Goal: Task Accomplishment & Management: Manage account settings

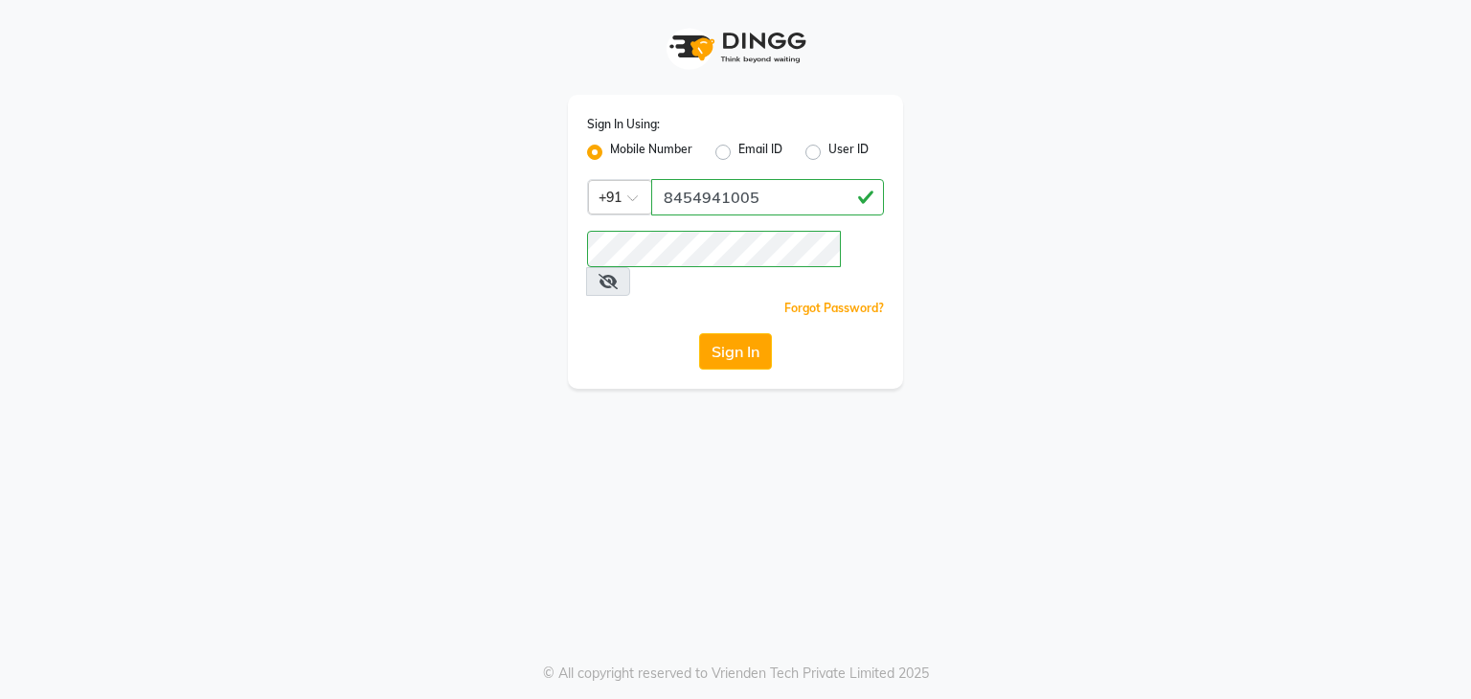
click at [712, 333] on button "Sign In" at bounding box center [735, 351] width 73 height 36
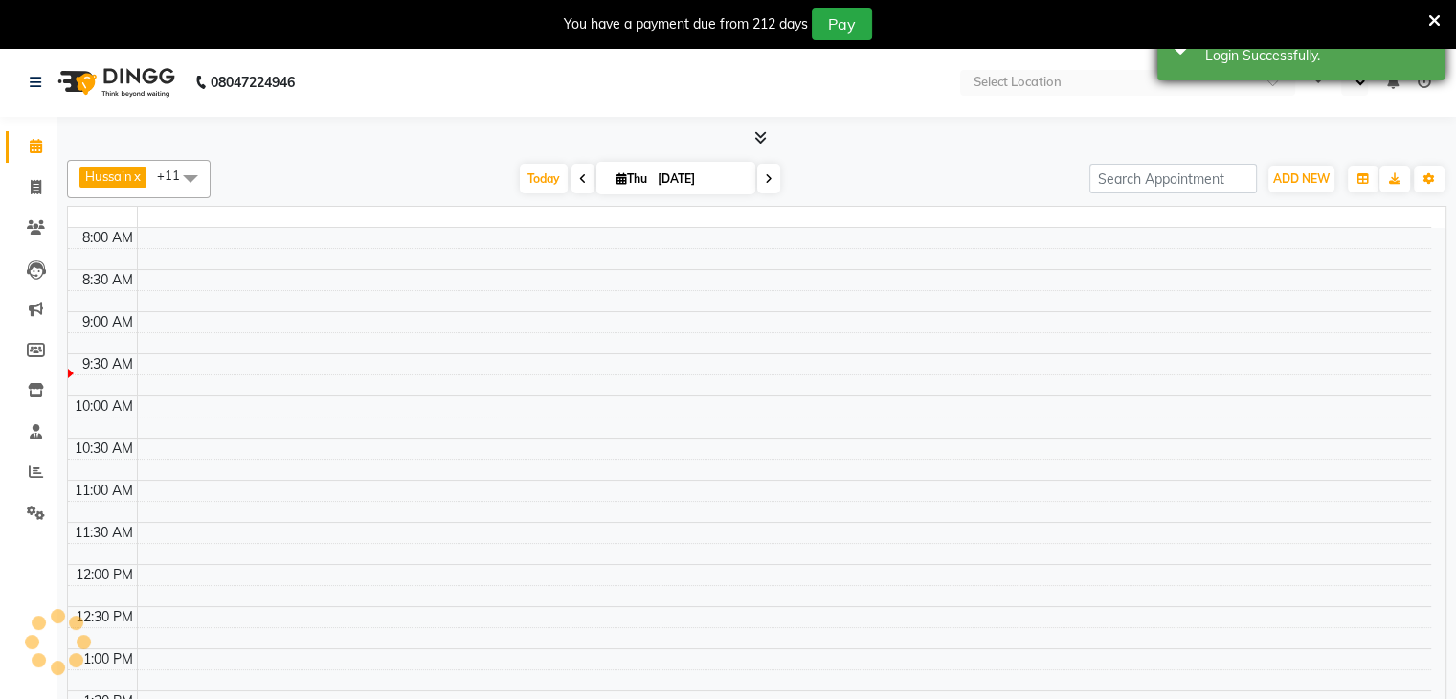
click at [1253, 69] on div "Success Login Successfully." at bounding box center [1301, 45] width 287 height 69
select select "en"
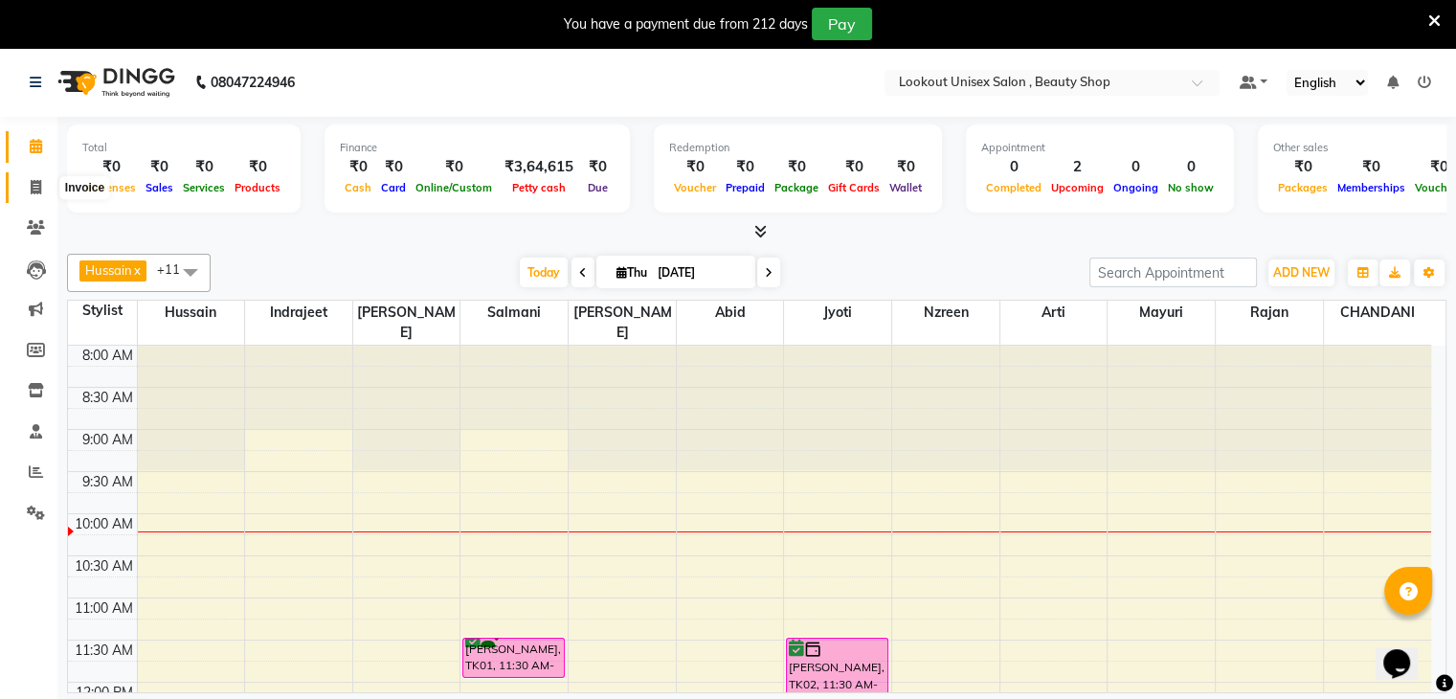
click at [47, 192] on span at bounding box center [36, 188] width 34 height 22
select select "service"
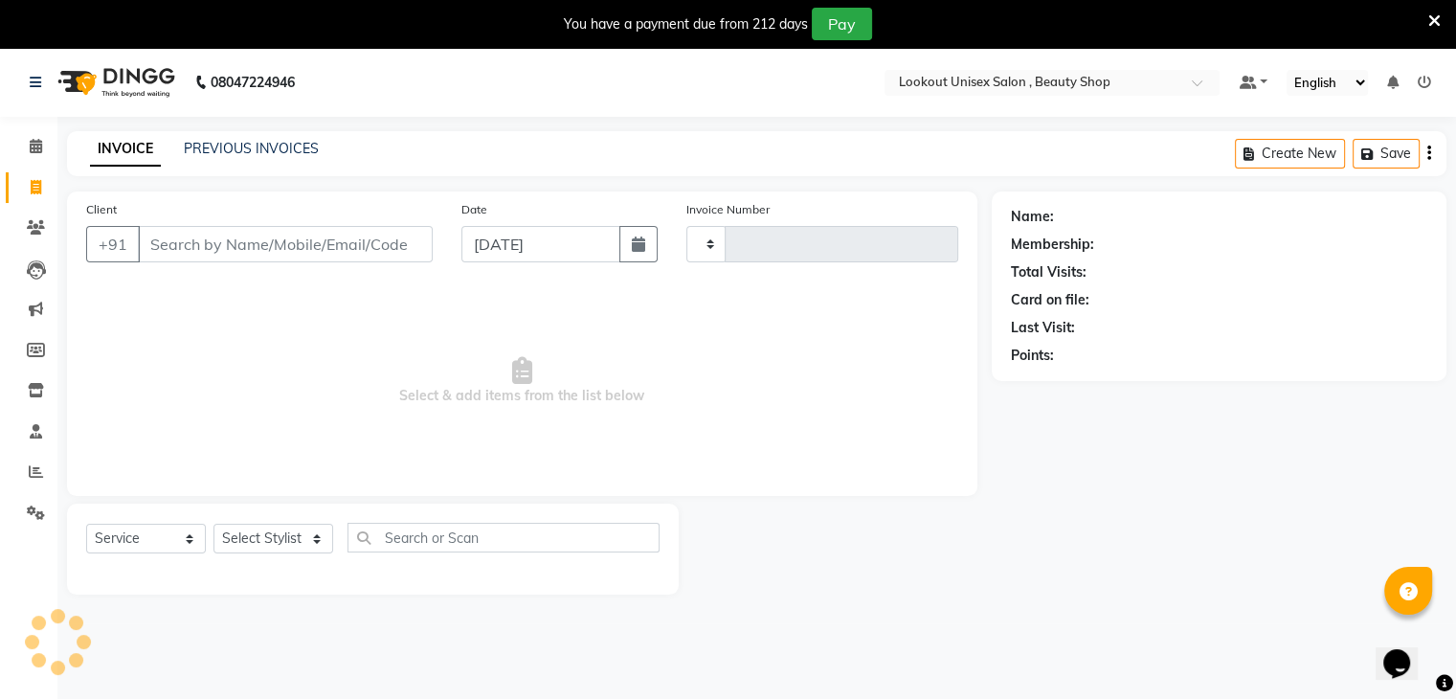
type input "3474"
select select "7658"
click at [206, 256] on input "Client" at bounding box center [285, 244] width 295 height 36
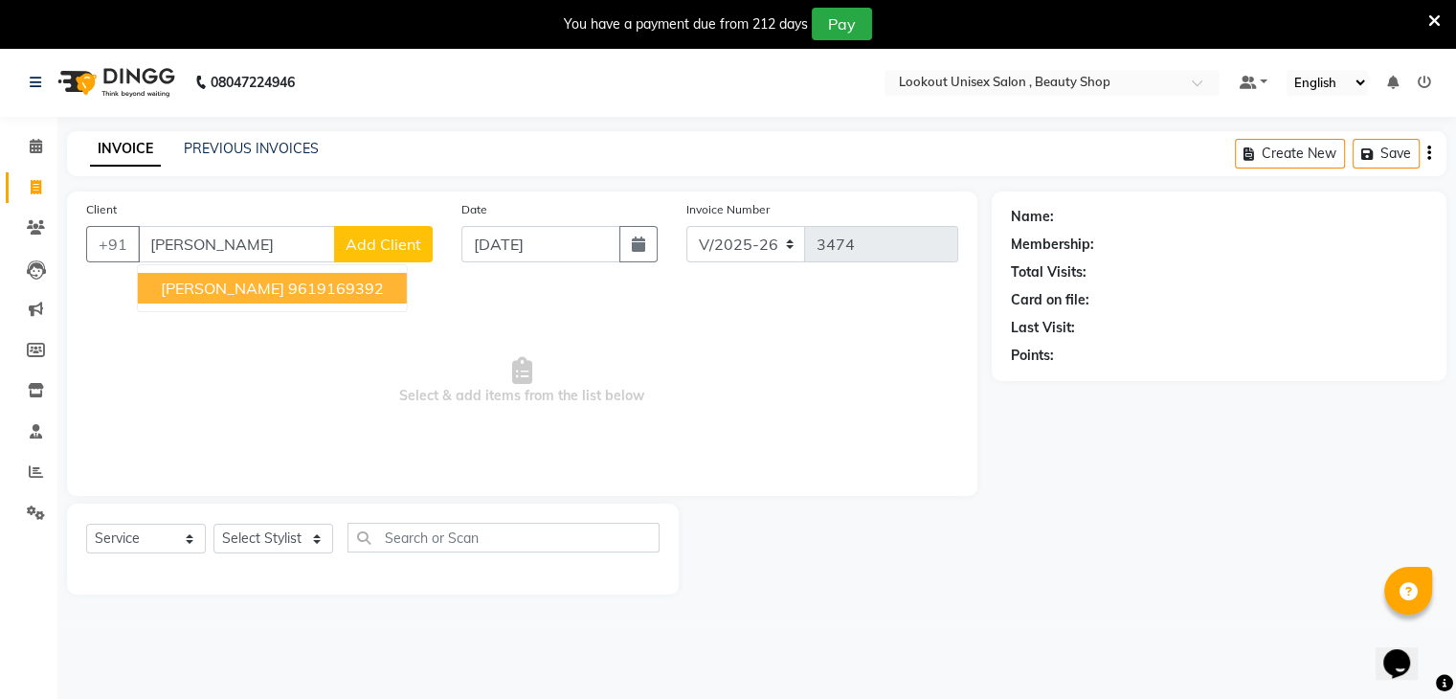
click at [202, 304] on ngb-typeahead-window "Dimple Punwani 9619169392" at bounding box center [272, 288] width 271 height 48
click at [222, 298] on button "Dimple Punwani 9619169392" at bounding box center [272, 288] width 269 height 31
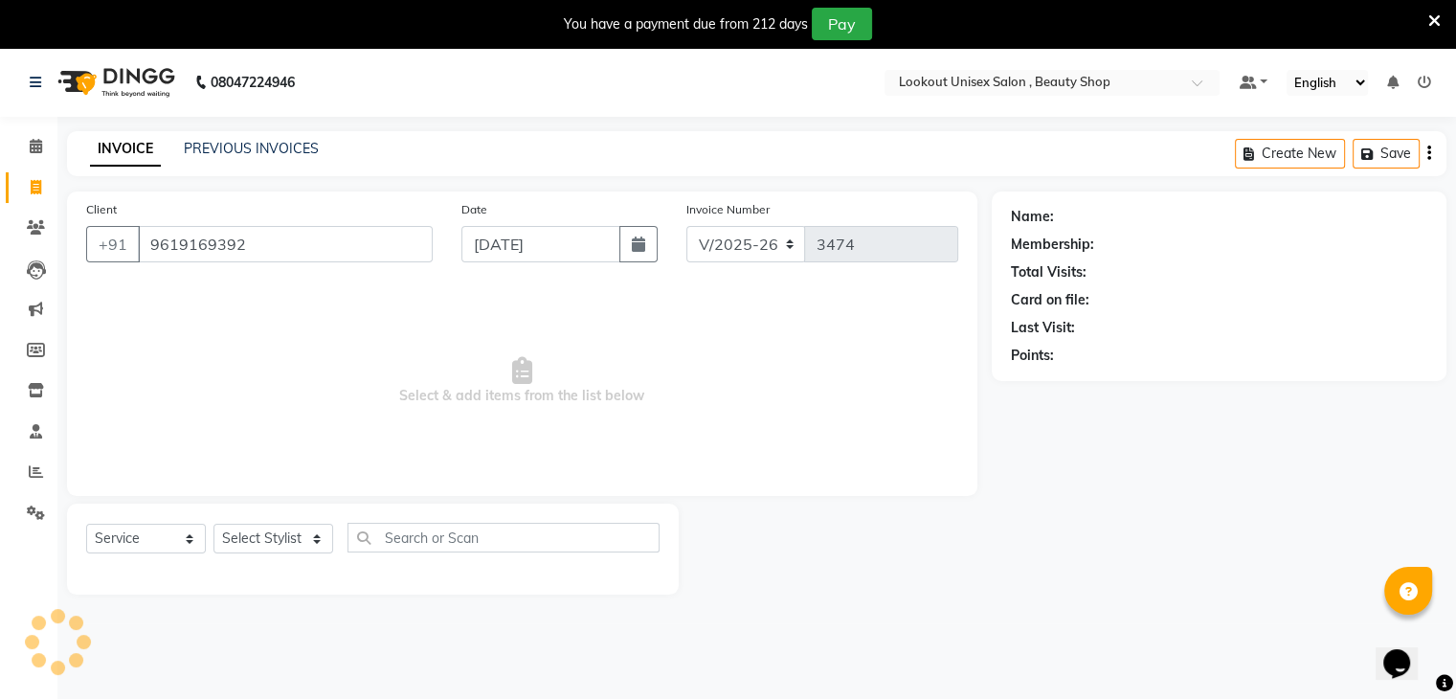
type input "9619169392"
select select "1: Object"
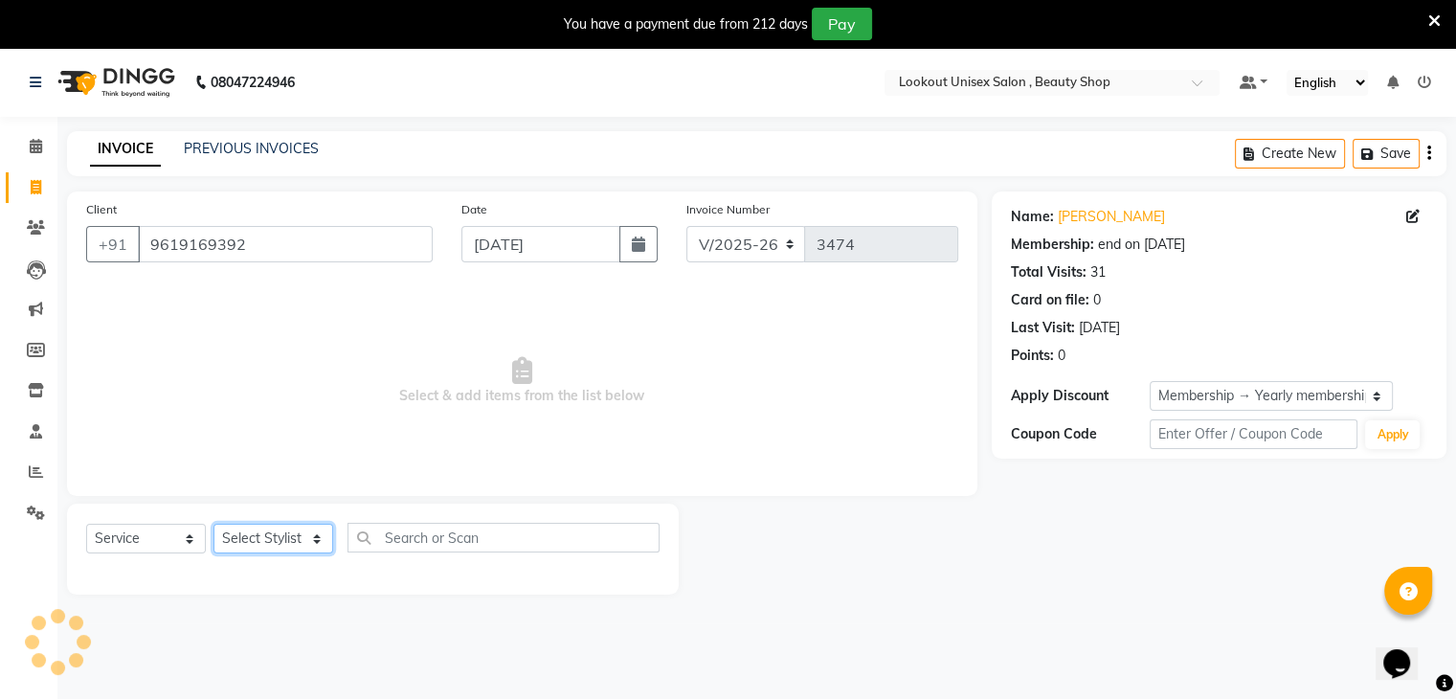
click at [268, 533] on select "Select Stylist Abid Arti CHANDANI Dhaval Sir Disha Hussain Indrajeet Jyoti Mahe…" at bounding box center [274, 539] width 120 height 30
select select "68253"
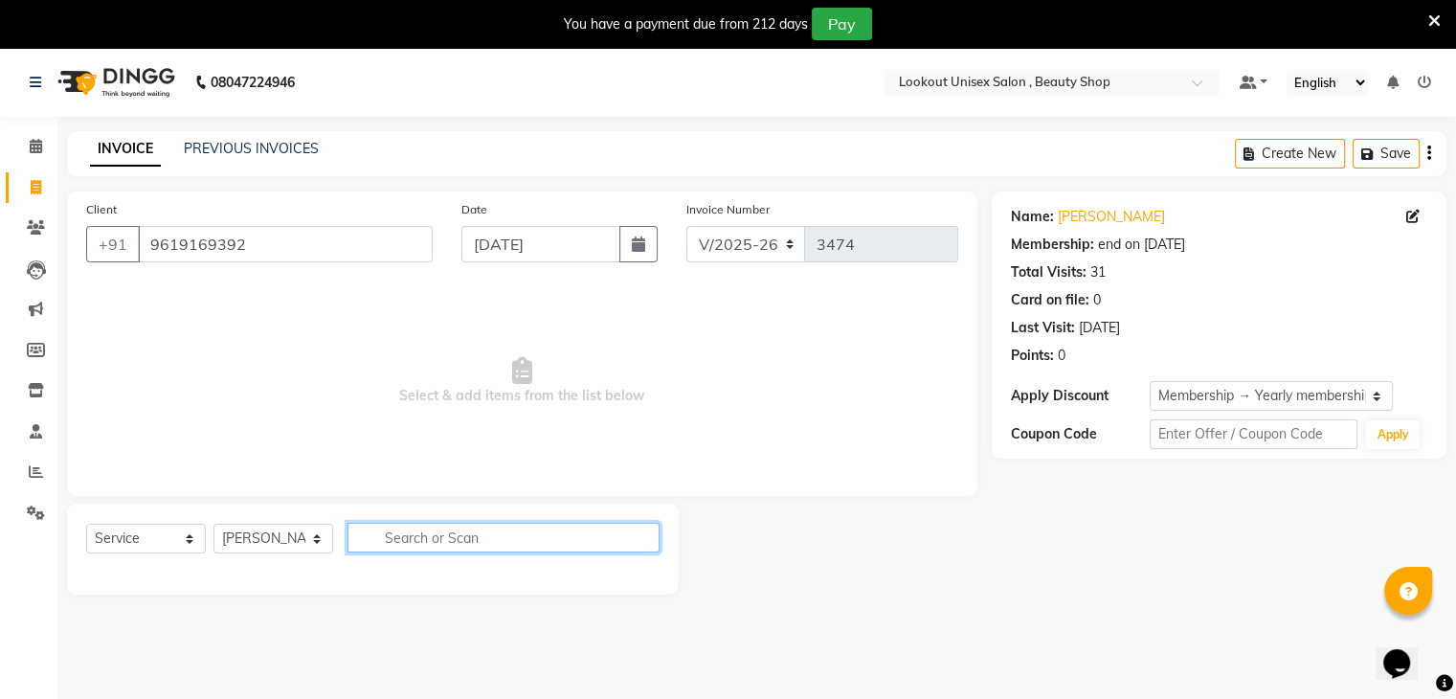
click at [422, 526] on input "text" at bounding box center [504, 538] width 312 height 30
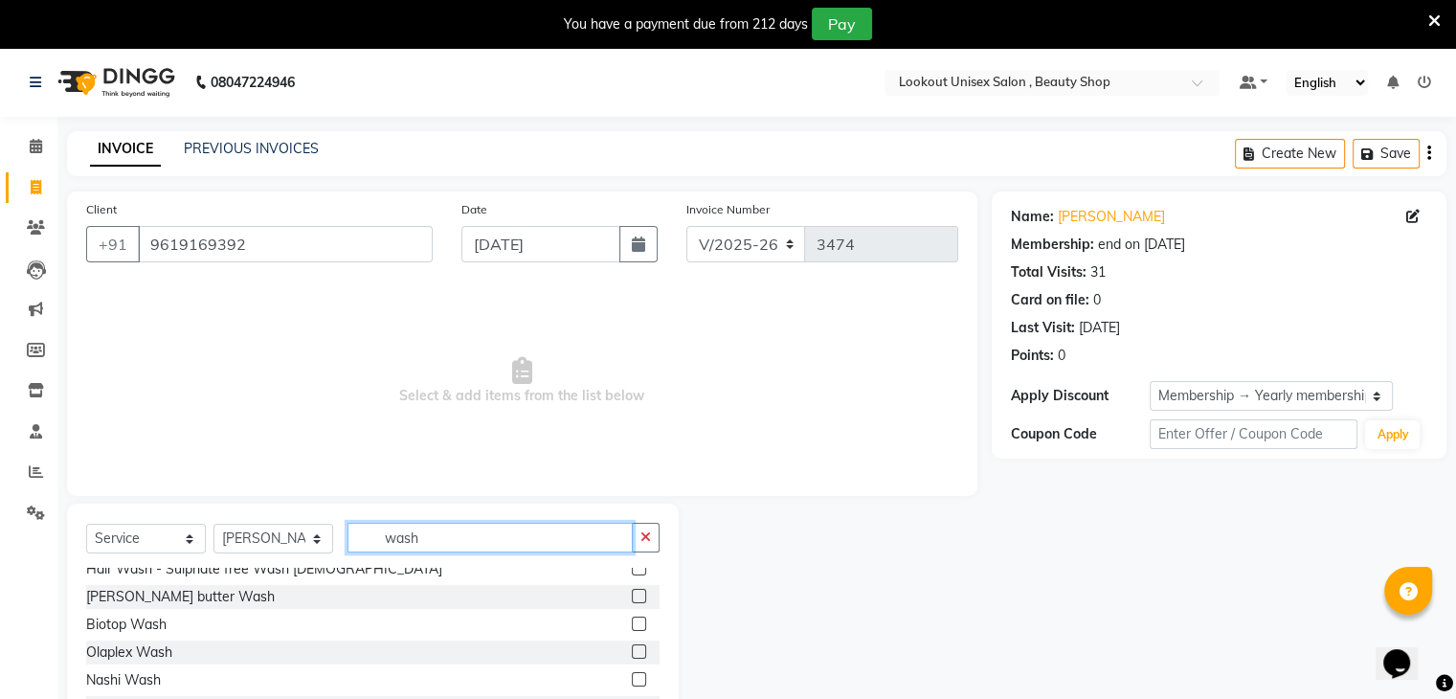
scroll to position [96, 0]
type input "wash"
click at [157, 620] on div "Biotop Wash" at bounding box center [126, 623] width 80 height 20
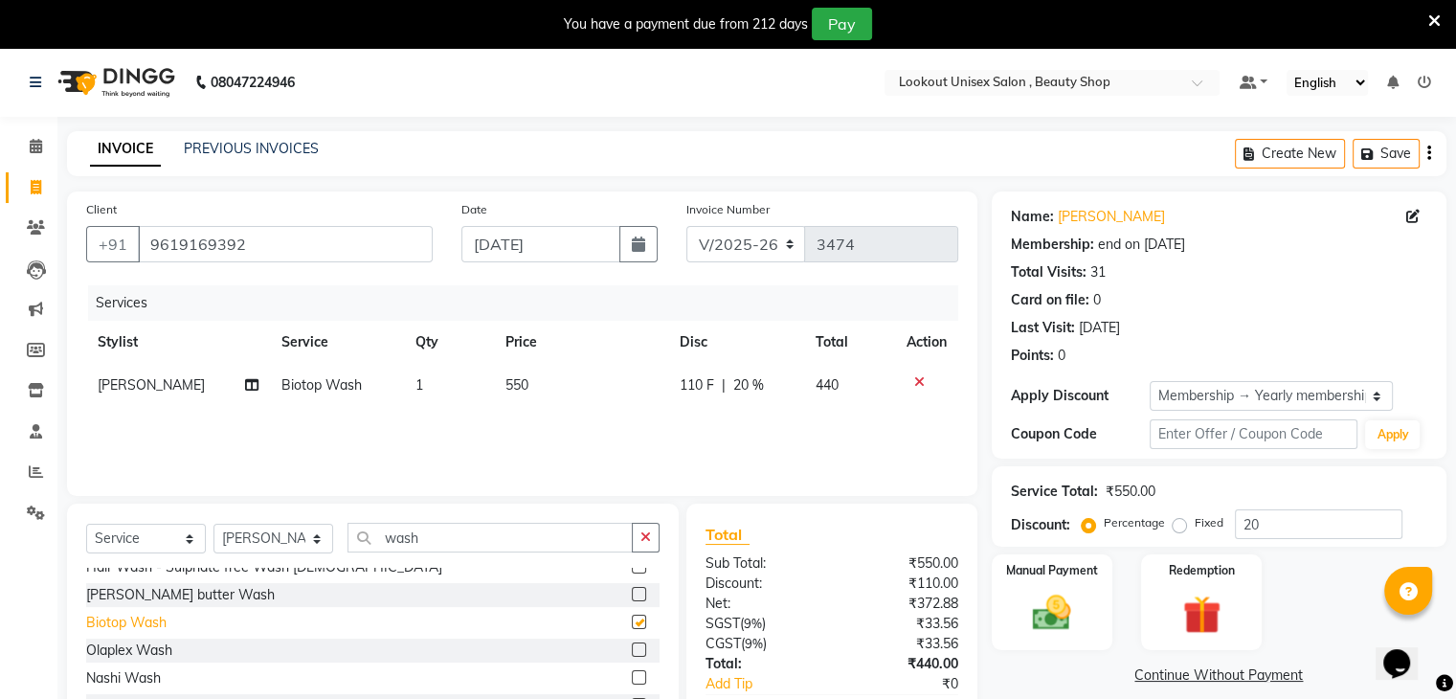
checkbox input "false"
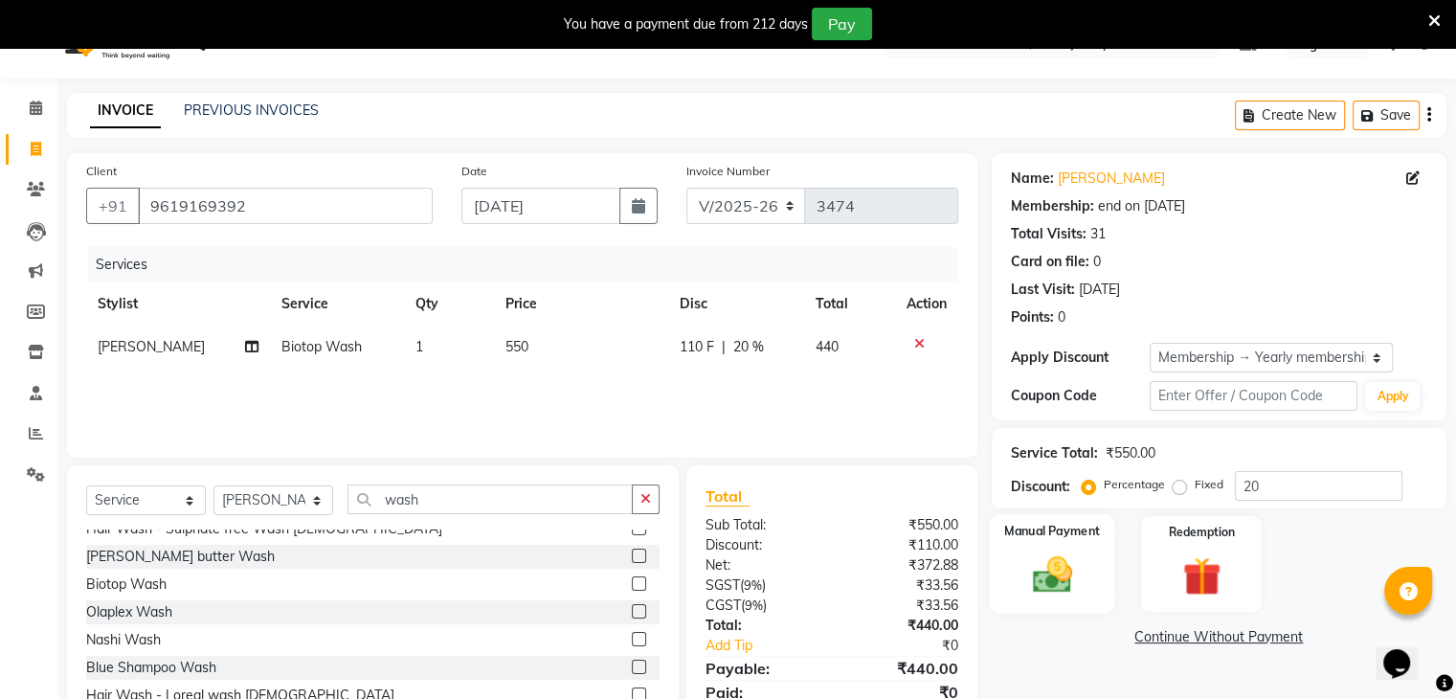
scroll to position [117, 0]
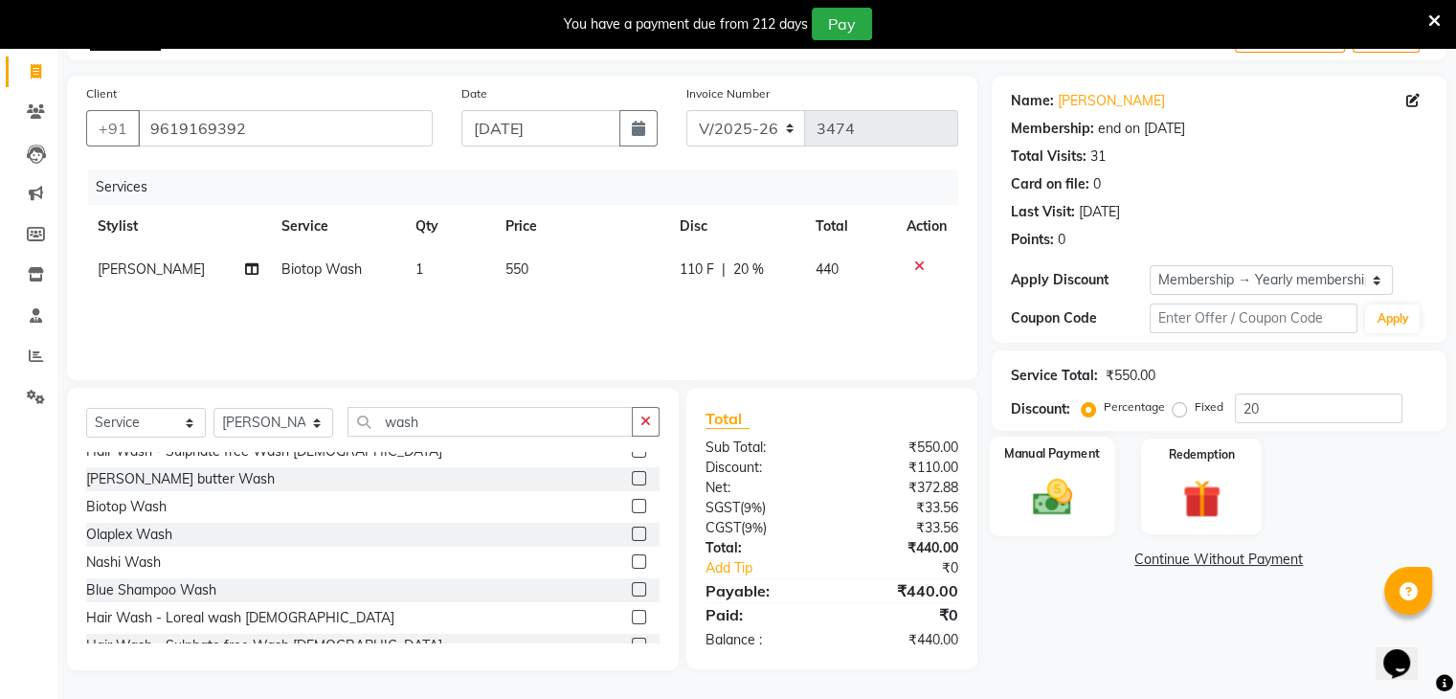
click at [1054, 481] on img at bounding box center [1052, 498] width 64 height 46
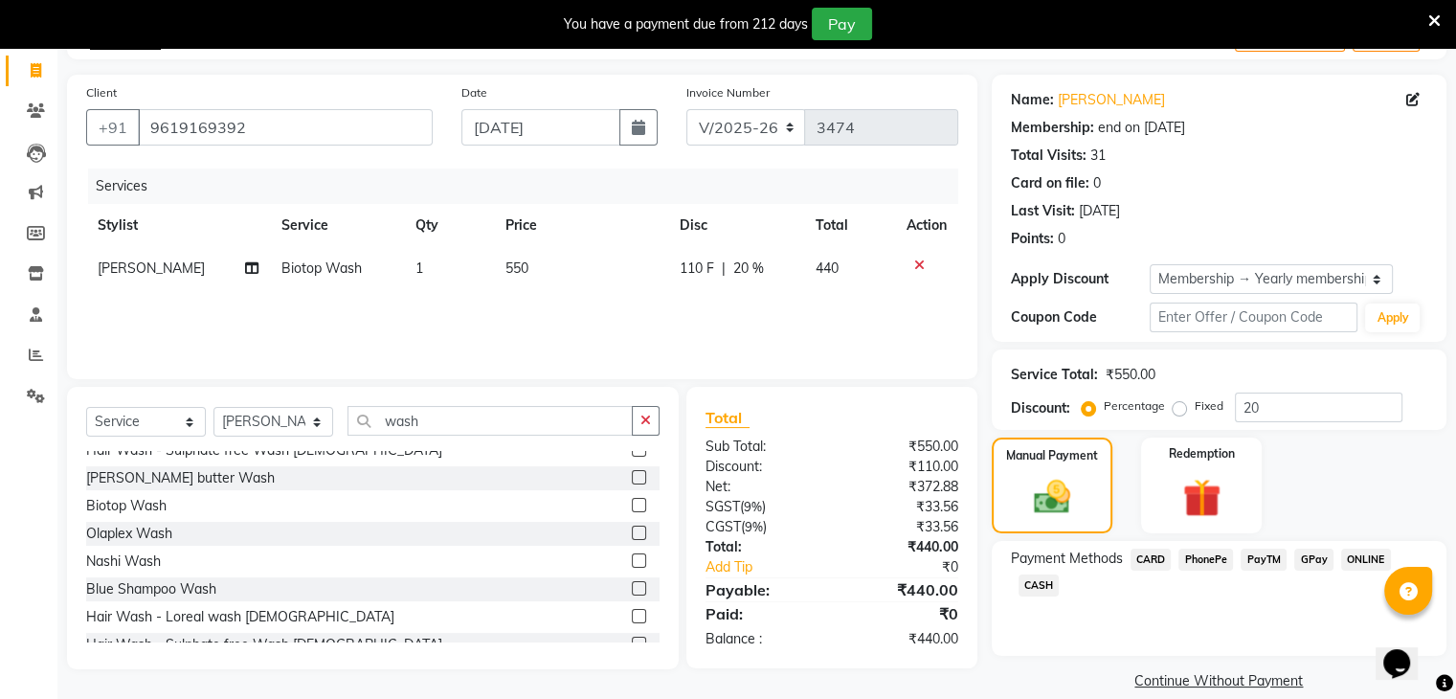
click at [1291, 560] on div "GPay" at bounding box center [1310, 562] width 47 height 26
click at [1254, 562] on span "PayTM" at bounding box center [1264, 560] width 46 height 22
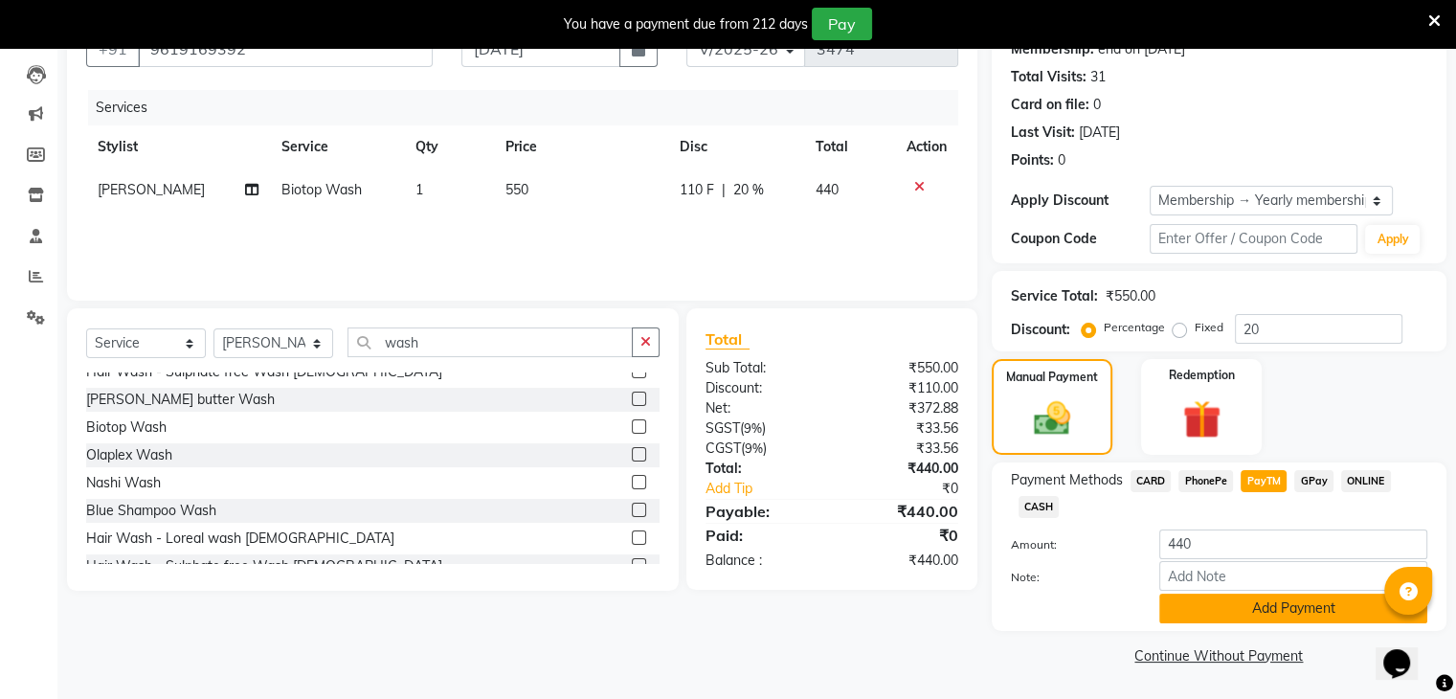
click at [1227, 607] on button "Add Payment" at bounding box center [1294, 609] width 268 height 30
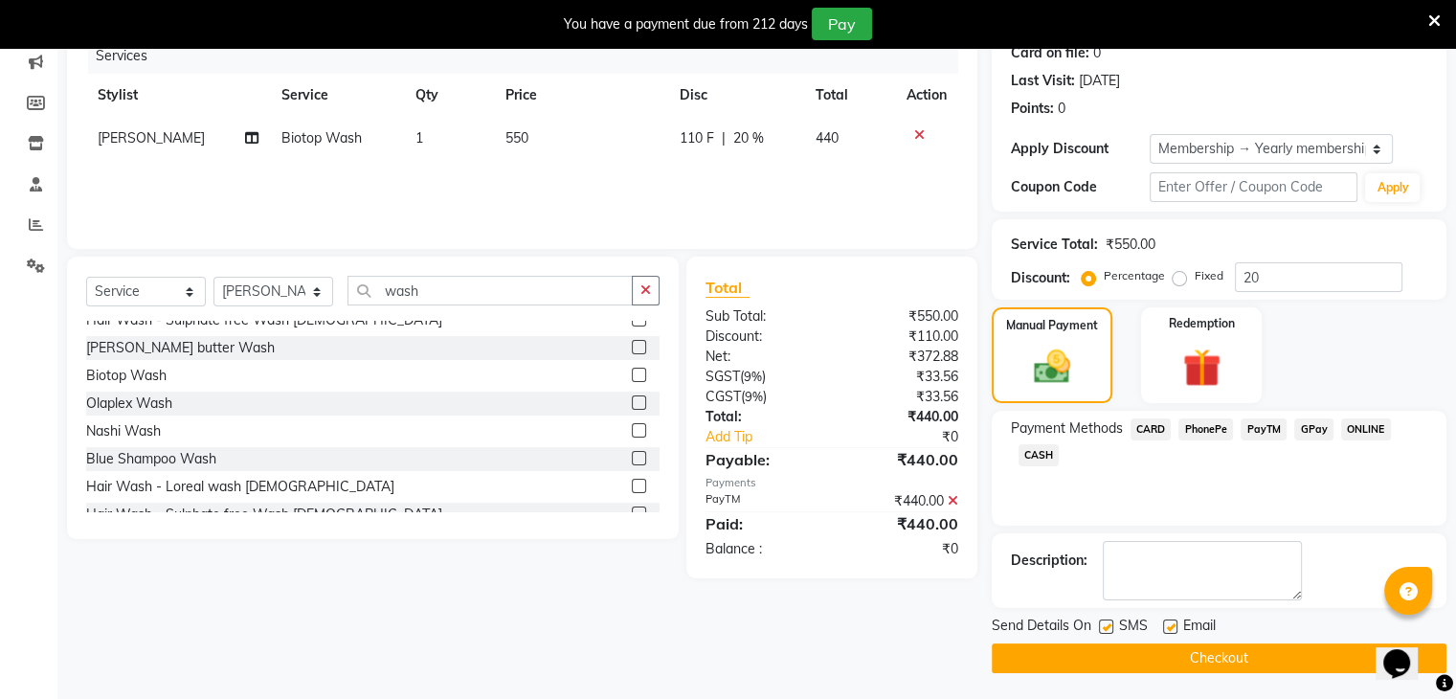
scroll to position [249, 0]
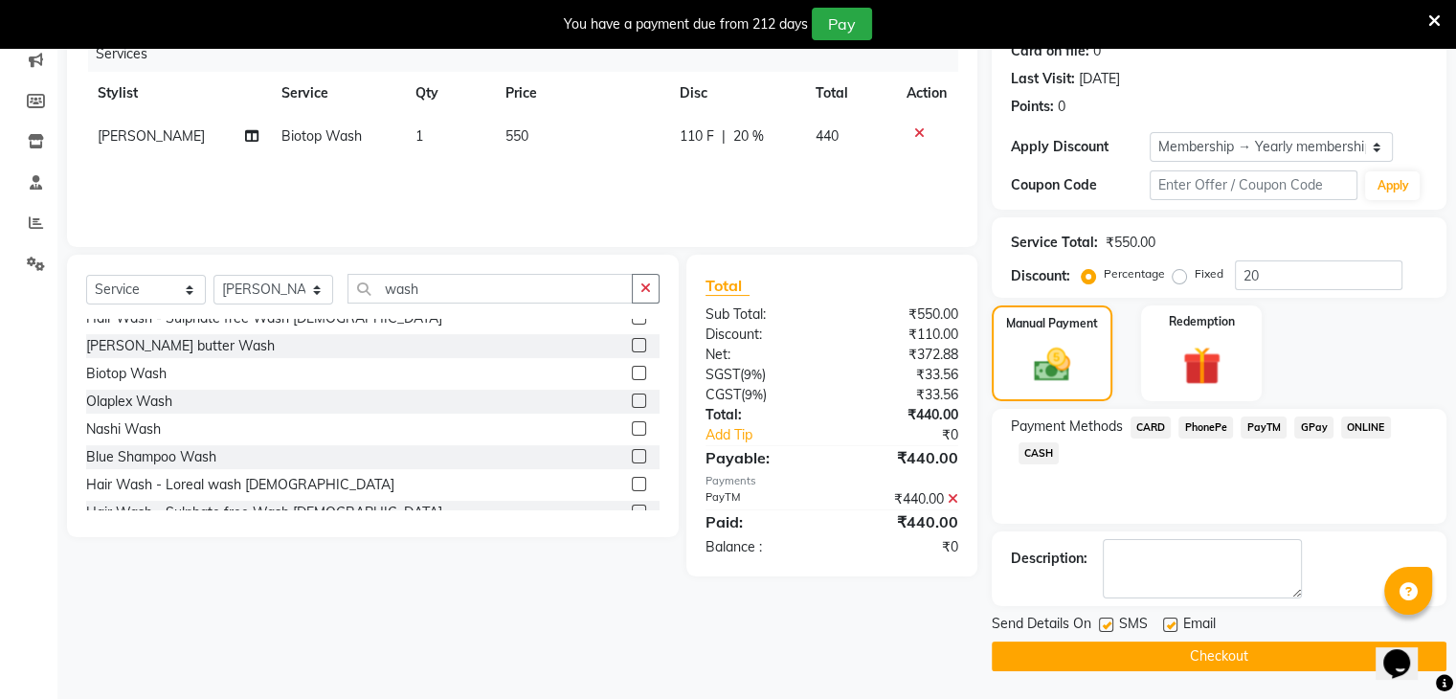
click at [1169, 618] on div "Email" at bounding box center [1197, 626] width 68 height 24
click at [1167, 629] on label at bounding box center [1170, 625] width 14 height 14
click at [1167, 629] on input "checkbox" at bounding box center [1169, 626] width 12 height 12
checkbox input "false"
click at [1164, 660] on button "Checkout" at bounding box center [1219, 657] width 455 height 30
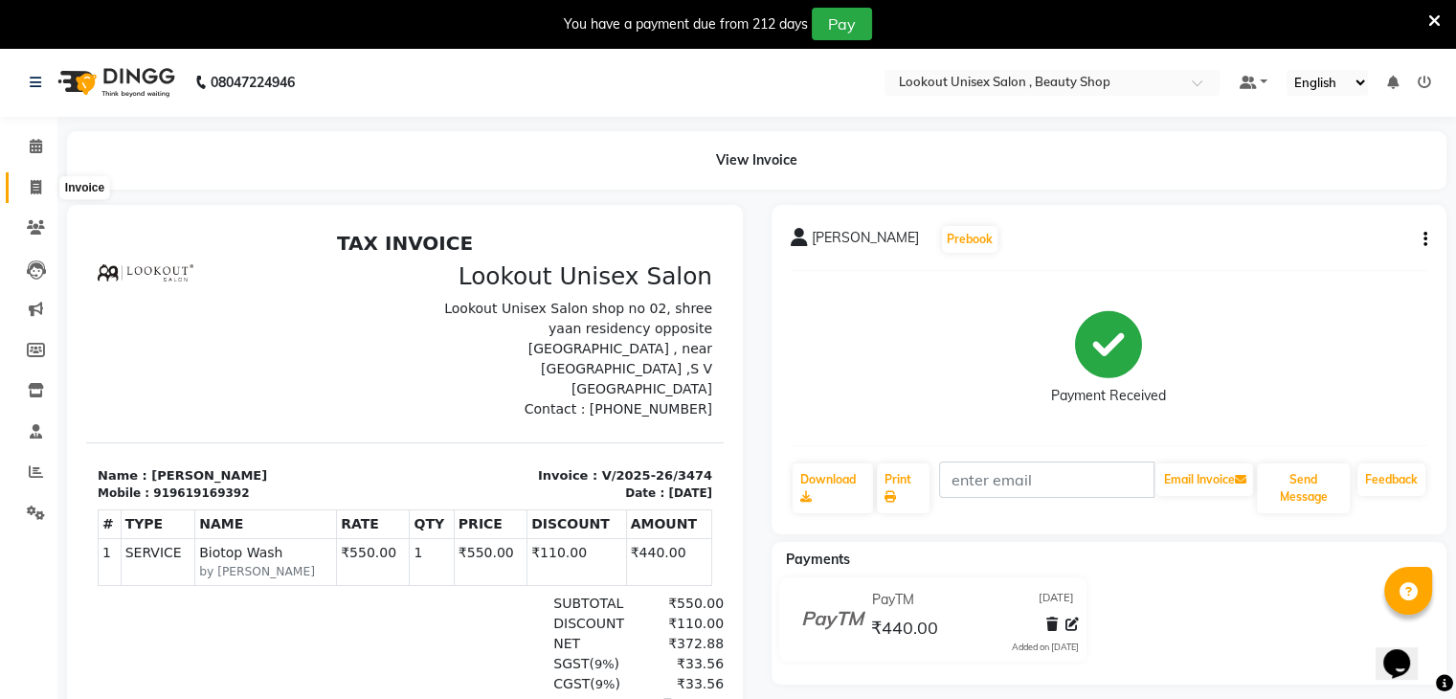
click at [34, 177] on span at bounding box center [36, 188] width 34 height 22
select select "7658"
select select "service"
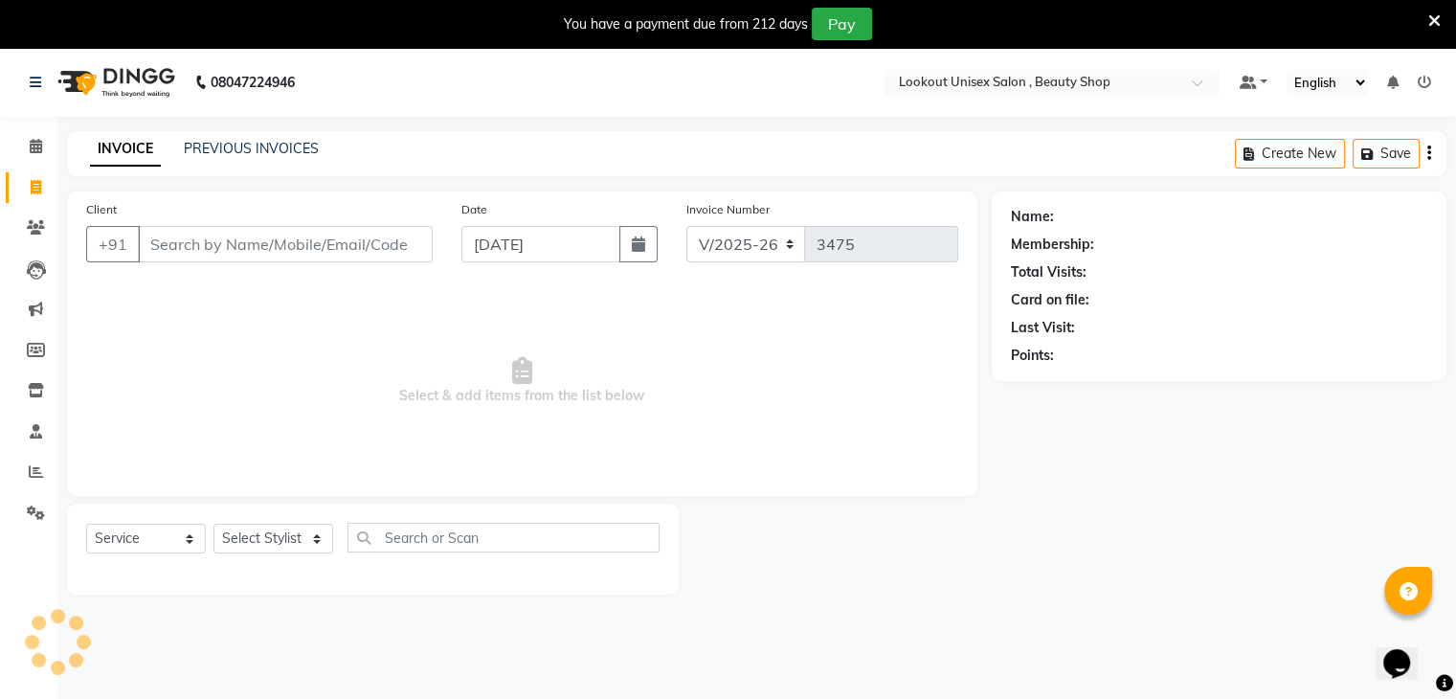
scroll to position [48, 0]
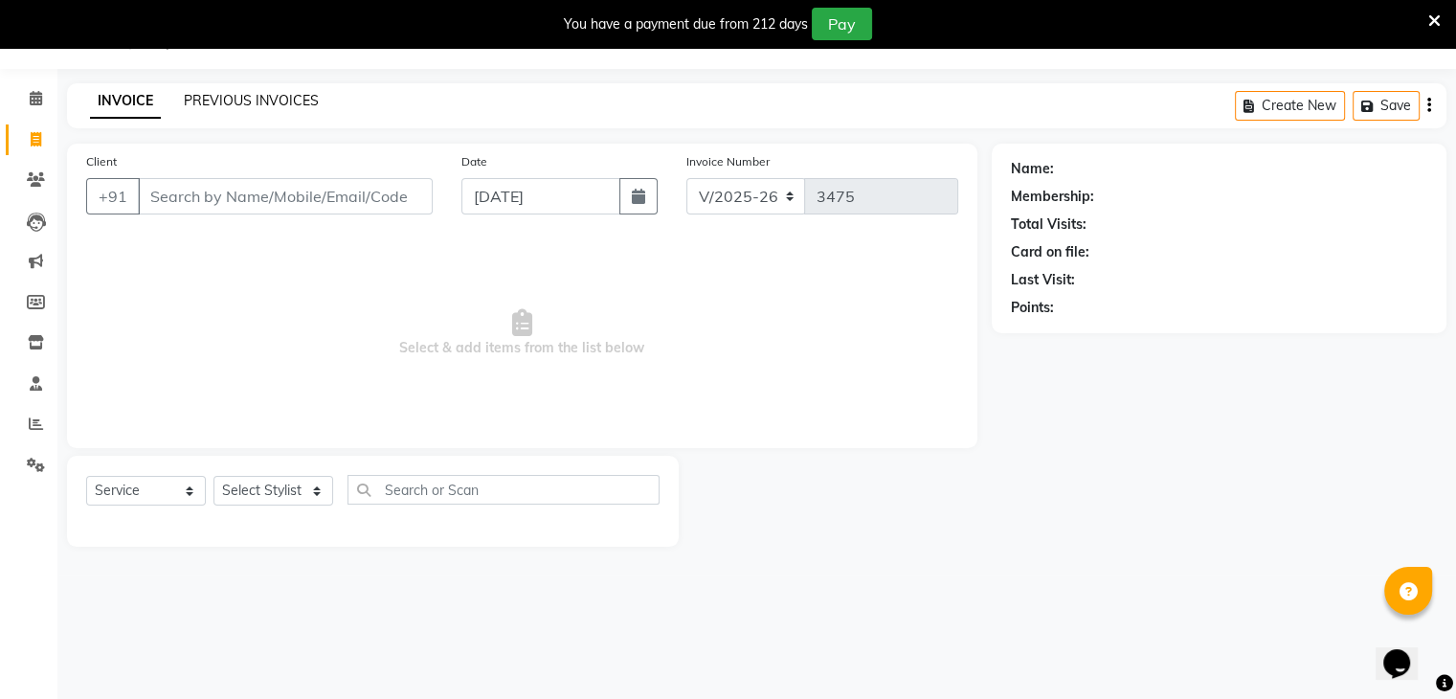
click at [259, 95] on link "PREVIOUS INVOICES" at bounding box center [251, 100] width 135 height 17
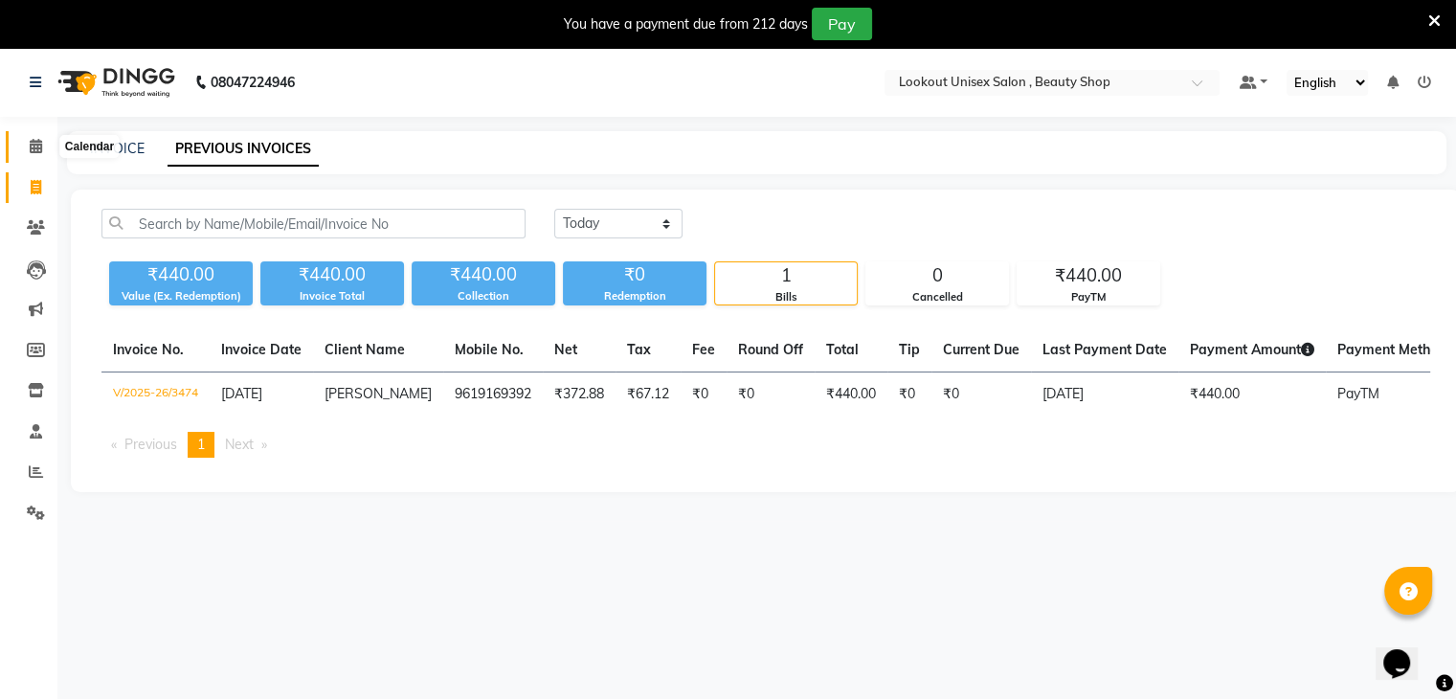
click at [22, 151] on span at bounding box center [36, 147] width 34 height 22
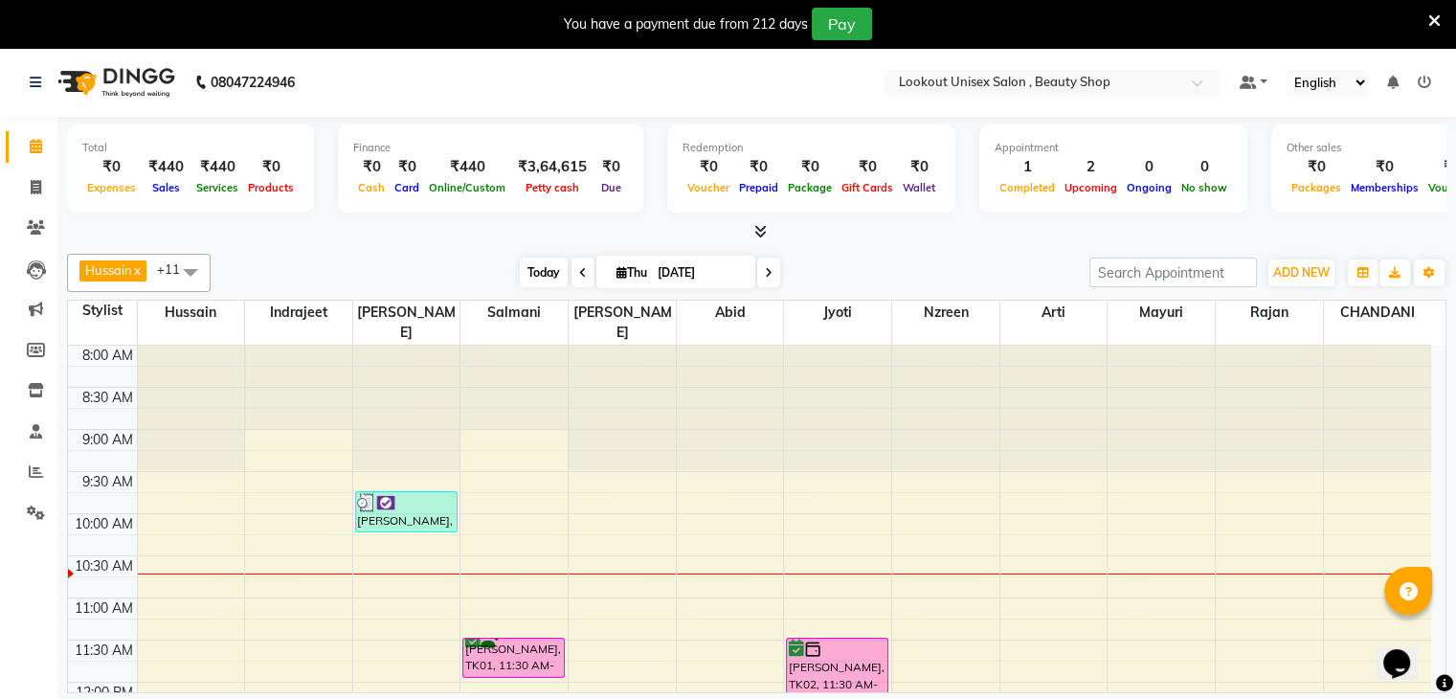
click at [521, 272] on span "Today" at bounding box center [544, 273] width 48 height 30
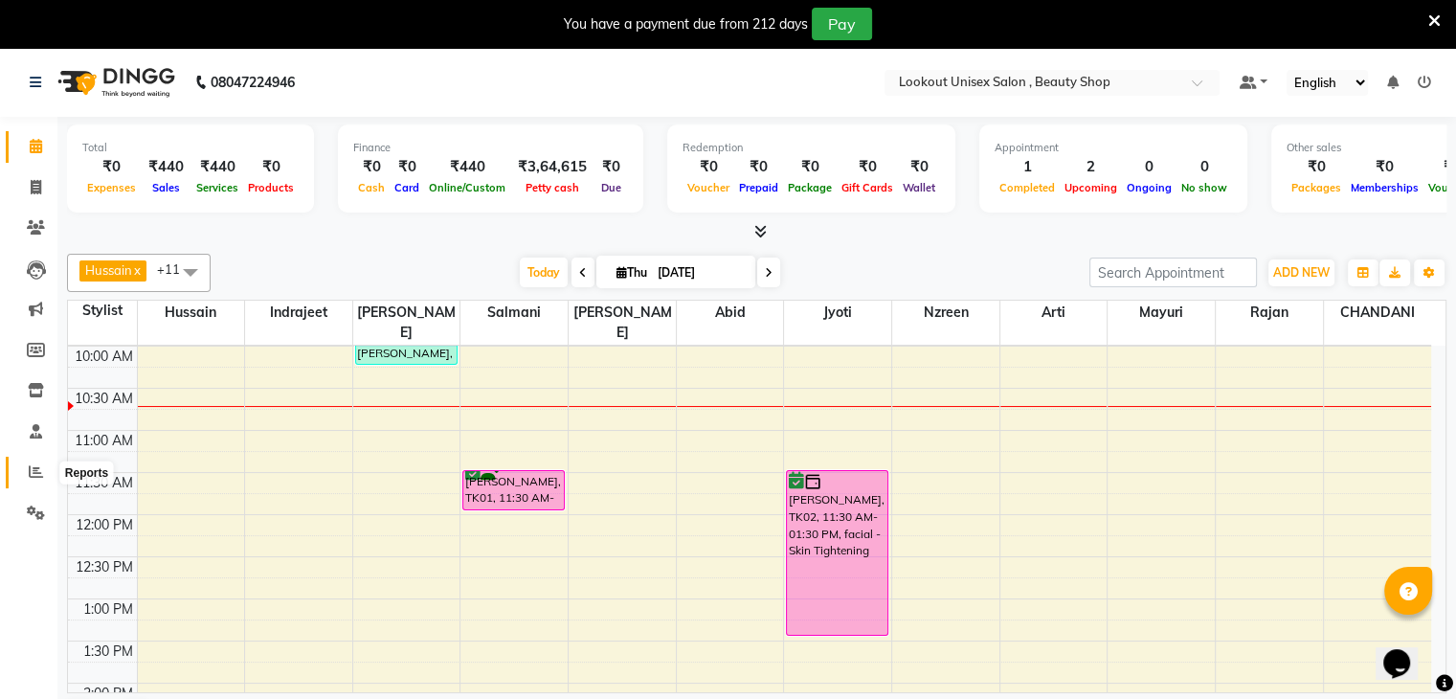
click at [38, 471] on icon at bounding box center [36, 471] width 14 height 14
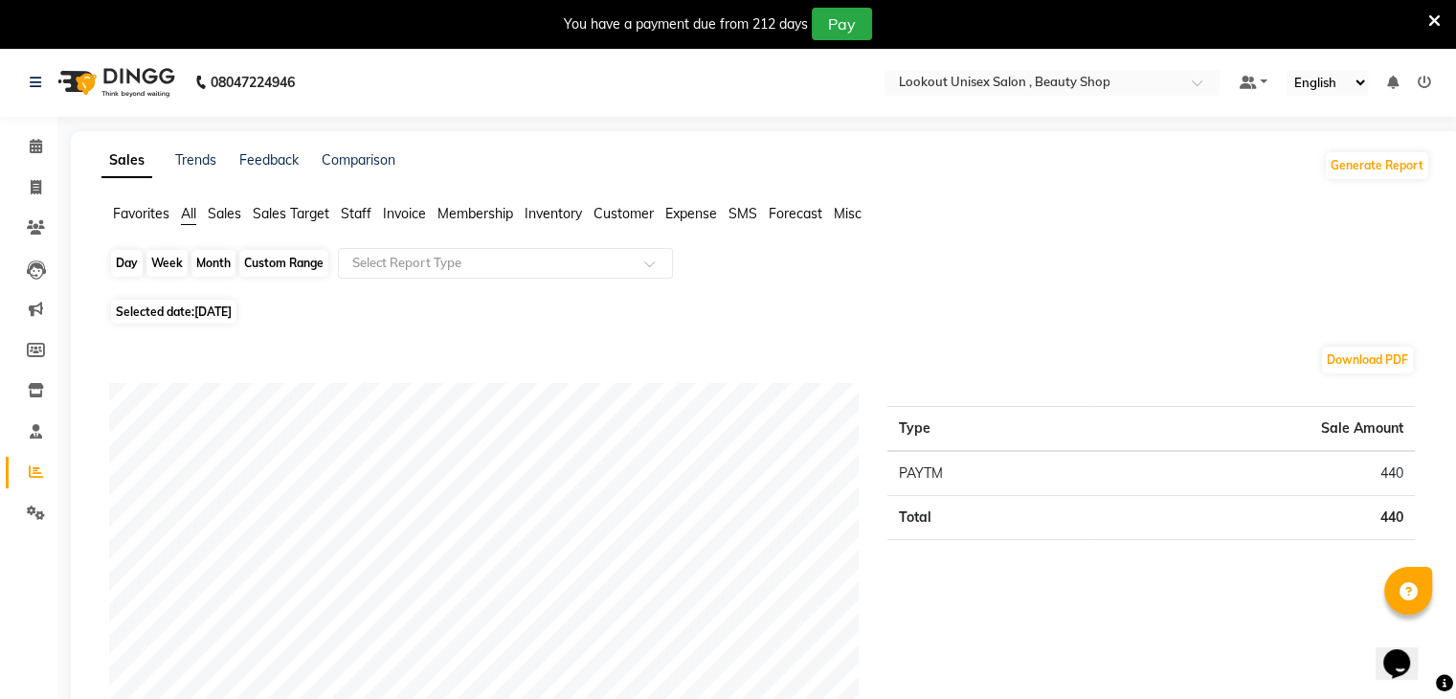
click at [122, 269] on div "Day" at bounding box center [127, 263] width 32 height 27
select select "9"
select select "2025"
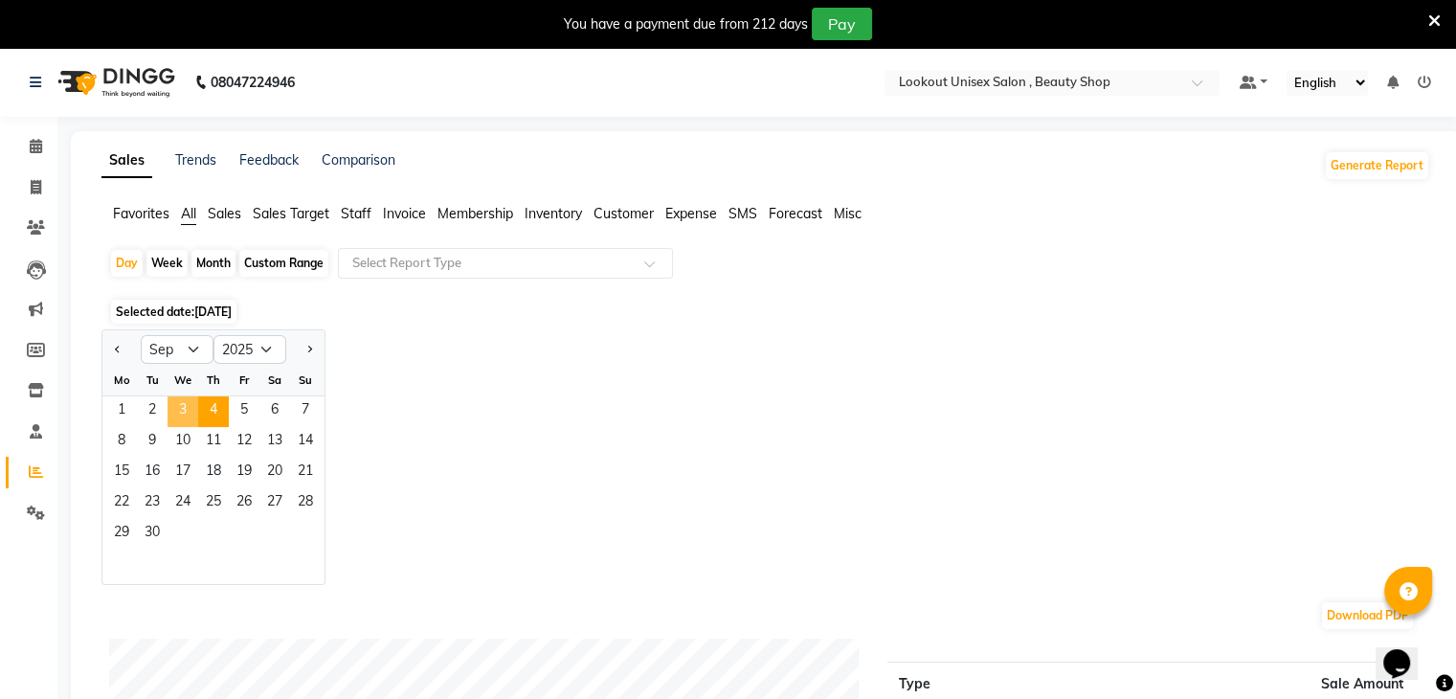
click at [180, 415] on span "3" at bounding box center [183, 411] width 31 height 31
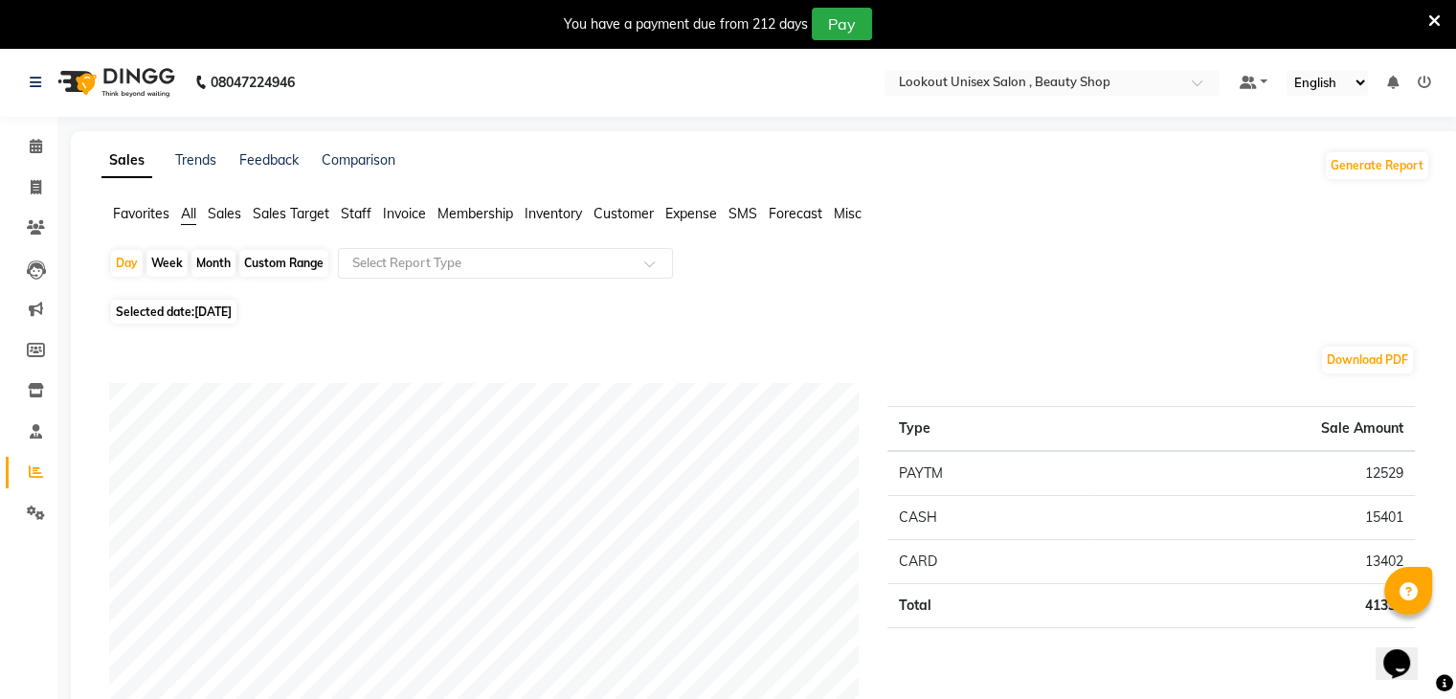
click at [360, 212] on span "Staff" at bounding box center [356, 213] width 31 height 17
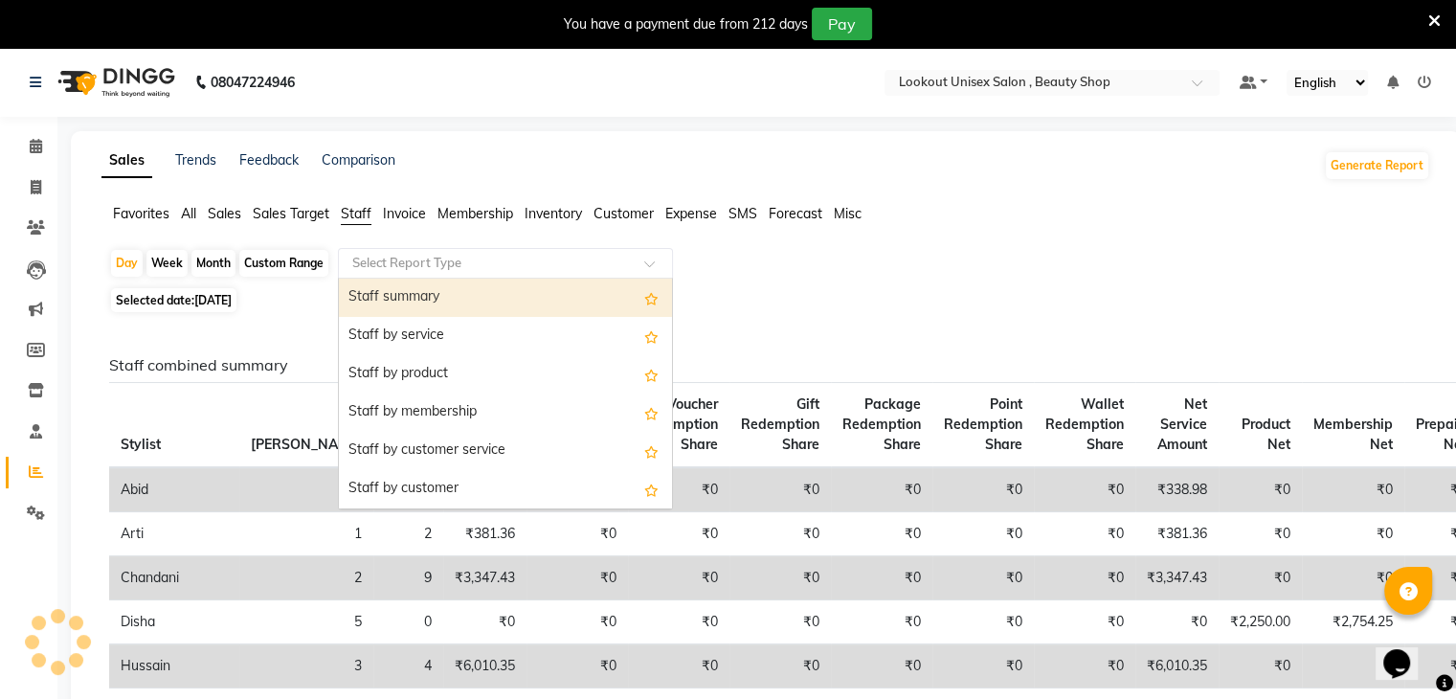
click at [477, 259] on input "text" at bounding box center [487, 263] width 276 height 19
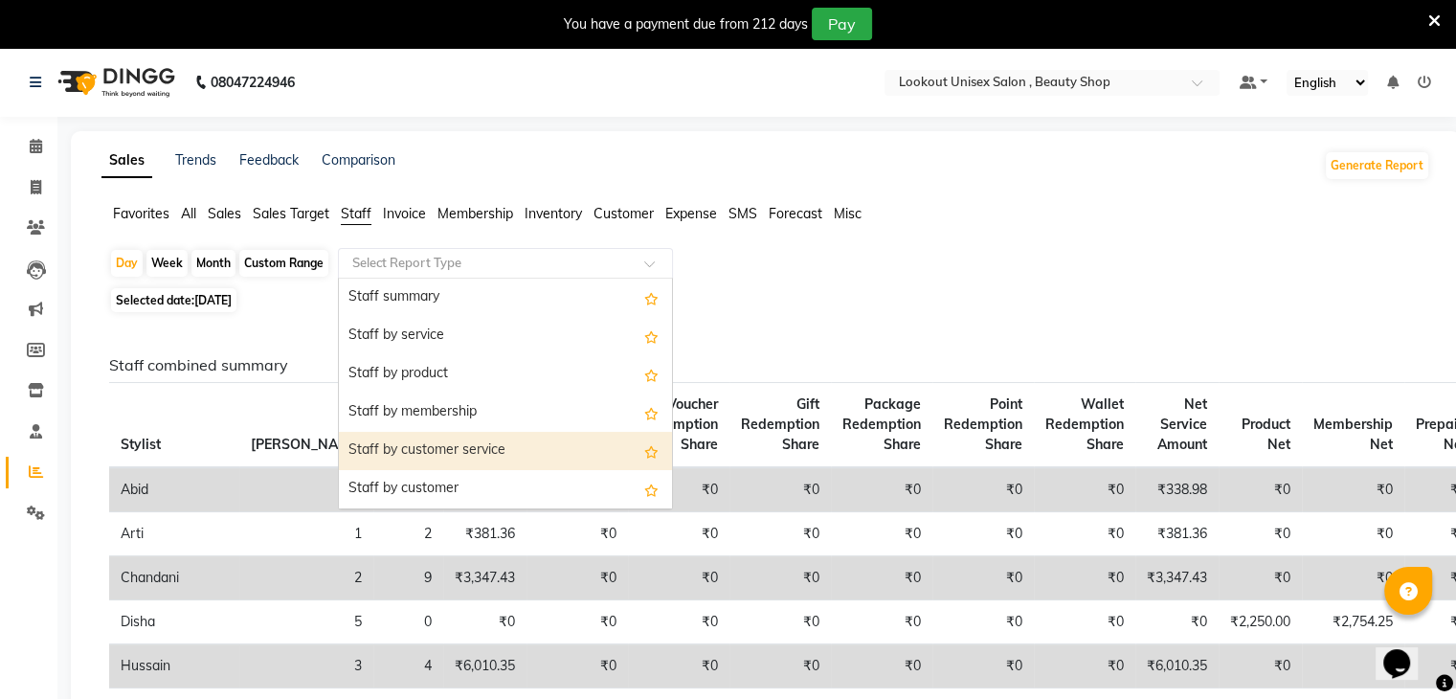
click at [436, 456] on div "Staff by customer service" at bounding box center [505, 451] width 333 height 38
select select "full_report"
select select "csv"
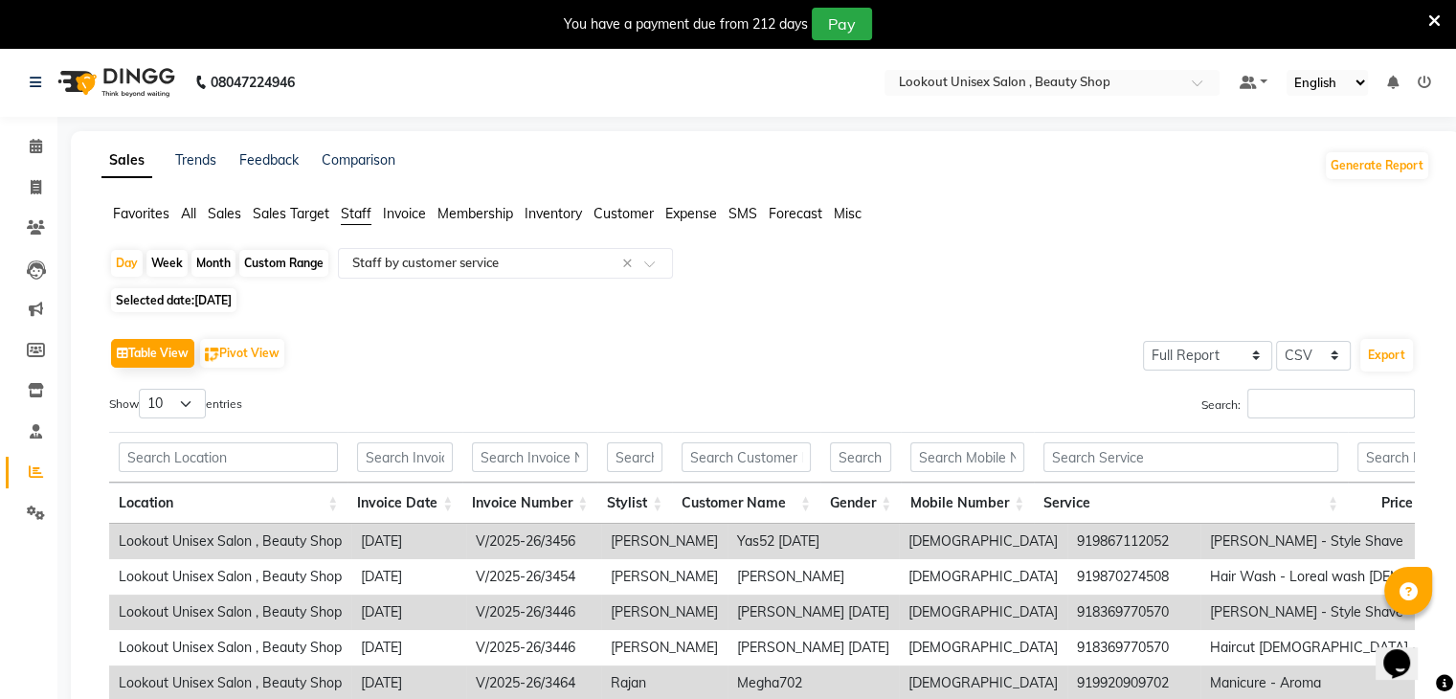
click at [755, 251] on div "Day Week Month Custom Range Select Report Type × Staff by customer service ×" at bounding box center [766, 265] width 1314 height 34
click at [1310, 394] on input "Search:" at bounding box center [1332, 404] width 168 height 30
click at [1320, 395] on input "Search:" at bounding box center [1332, 404] width 168 height 30
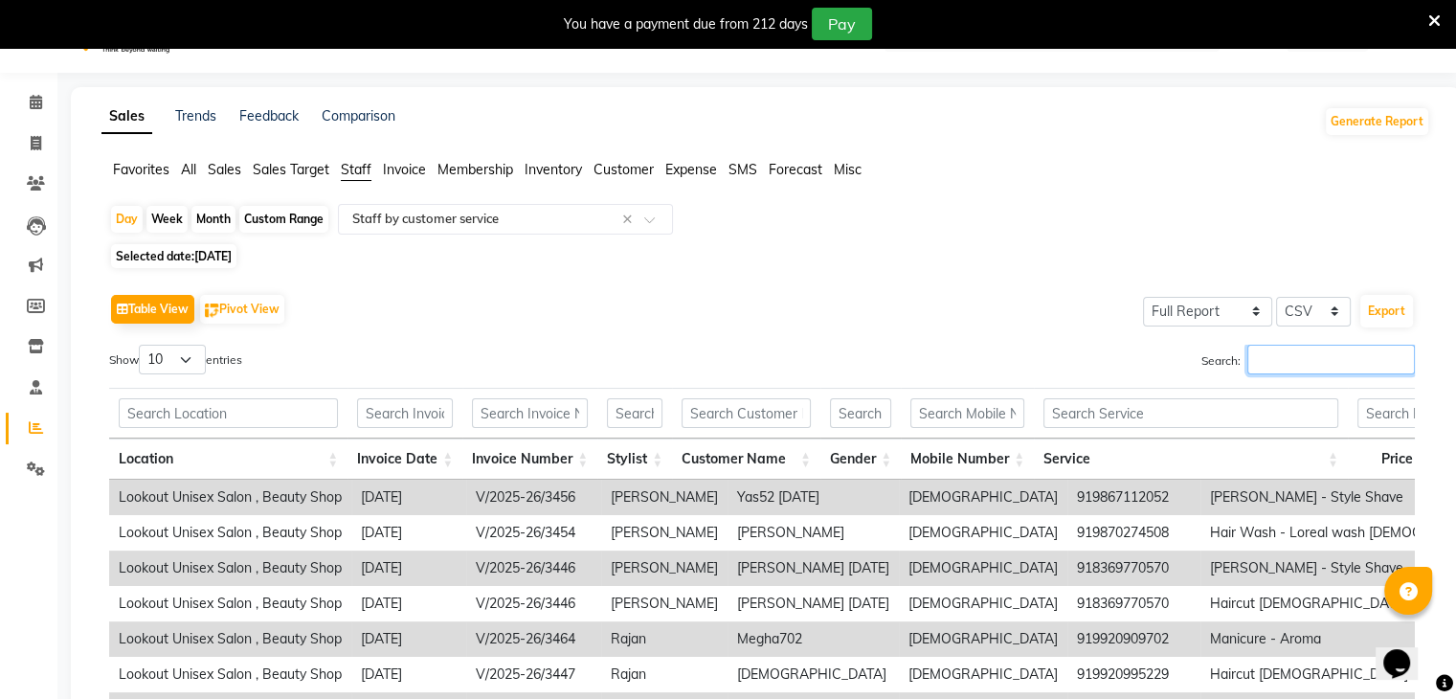
scroll to position [96, 0]
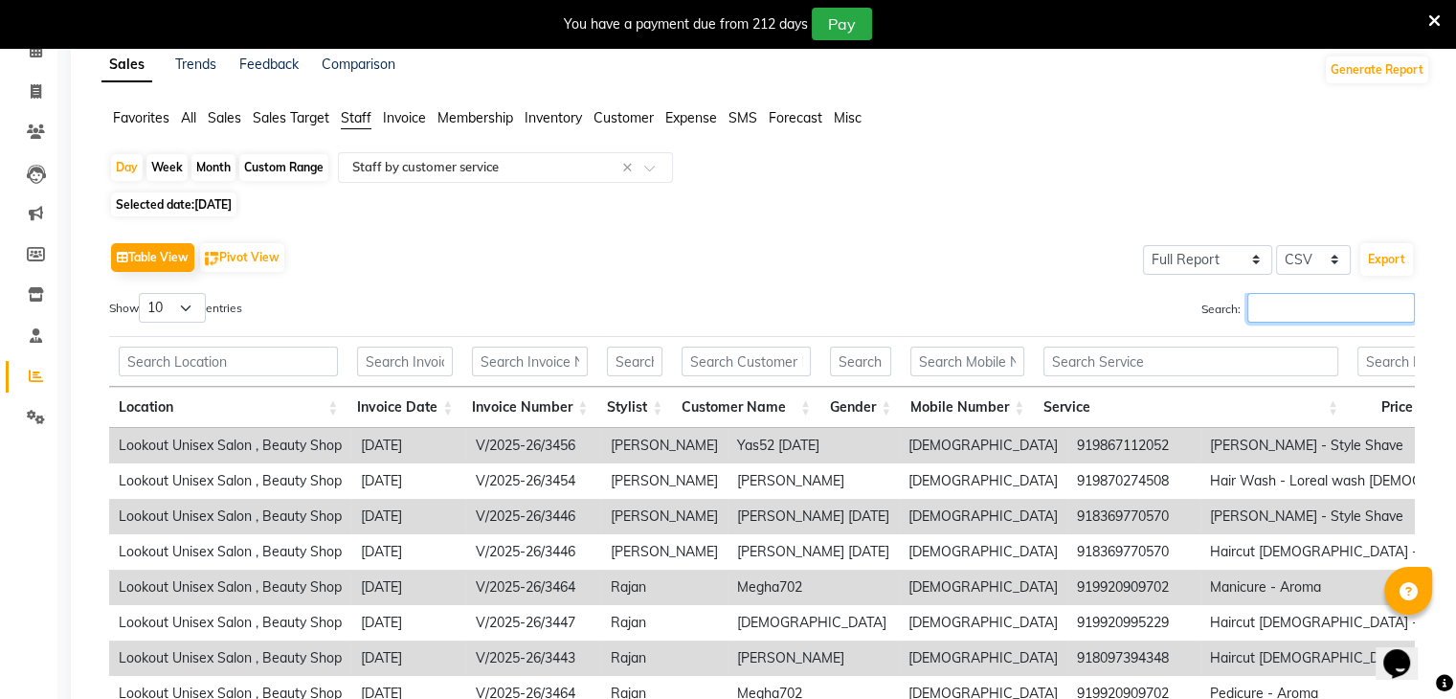
click at [1327, 318] on input "Search:" at bounding box center [1332, 308] width 168 height 30
click at [180, 320] on select "10 25 50 100" at bounding box center [172, 308] width 67 height 30
select select "50"
click at [142, 293] on select "10 25 50 100" at bounding box center [172, 308] width 67 height 30
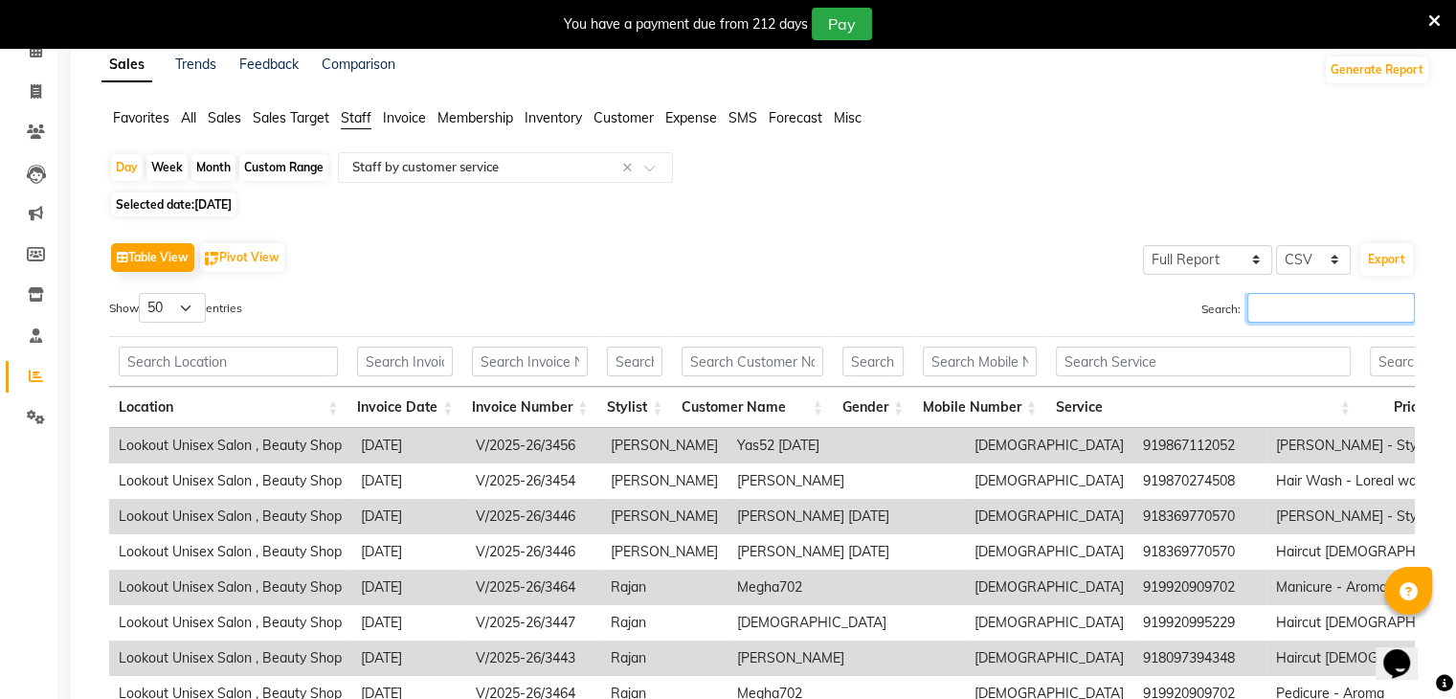
click at [1297, 315] on input "Search:" at bounding box center [1332, 308] width 168 height 30
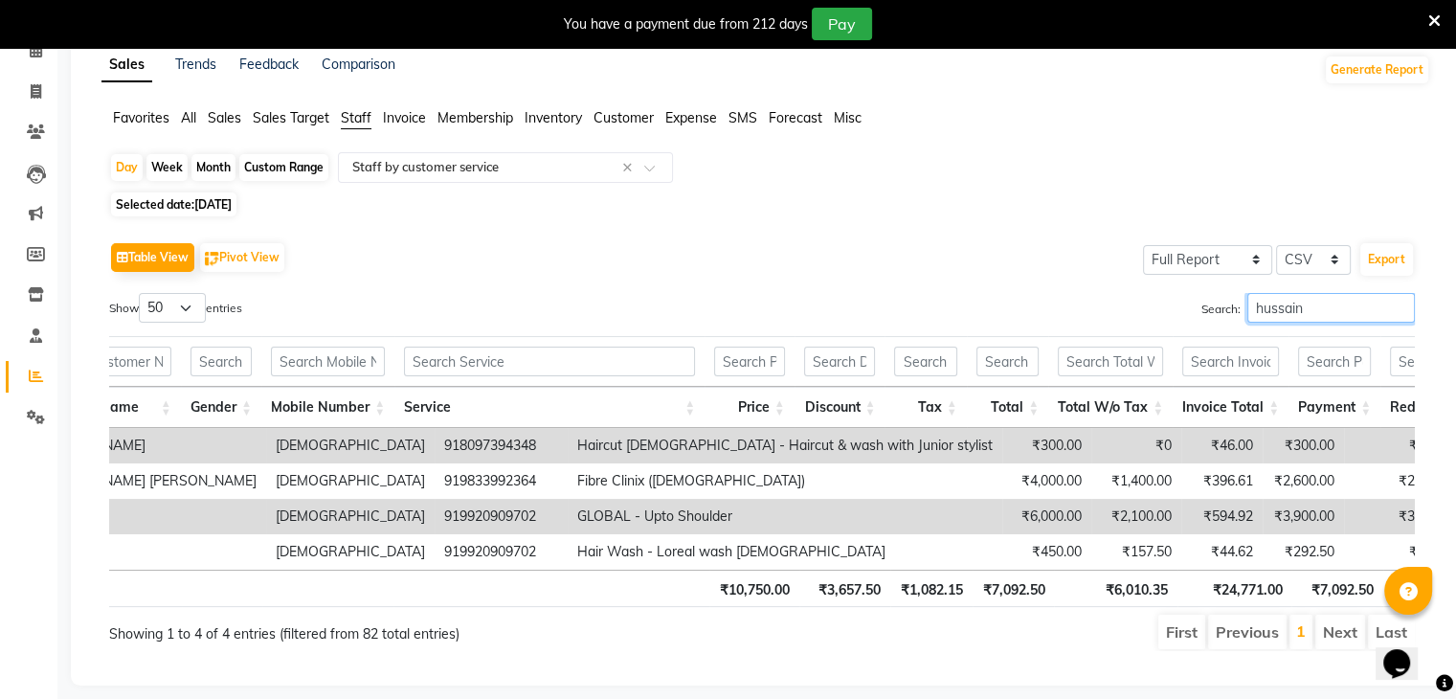
scroll to position [0, 0]
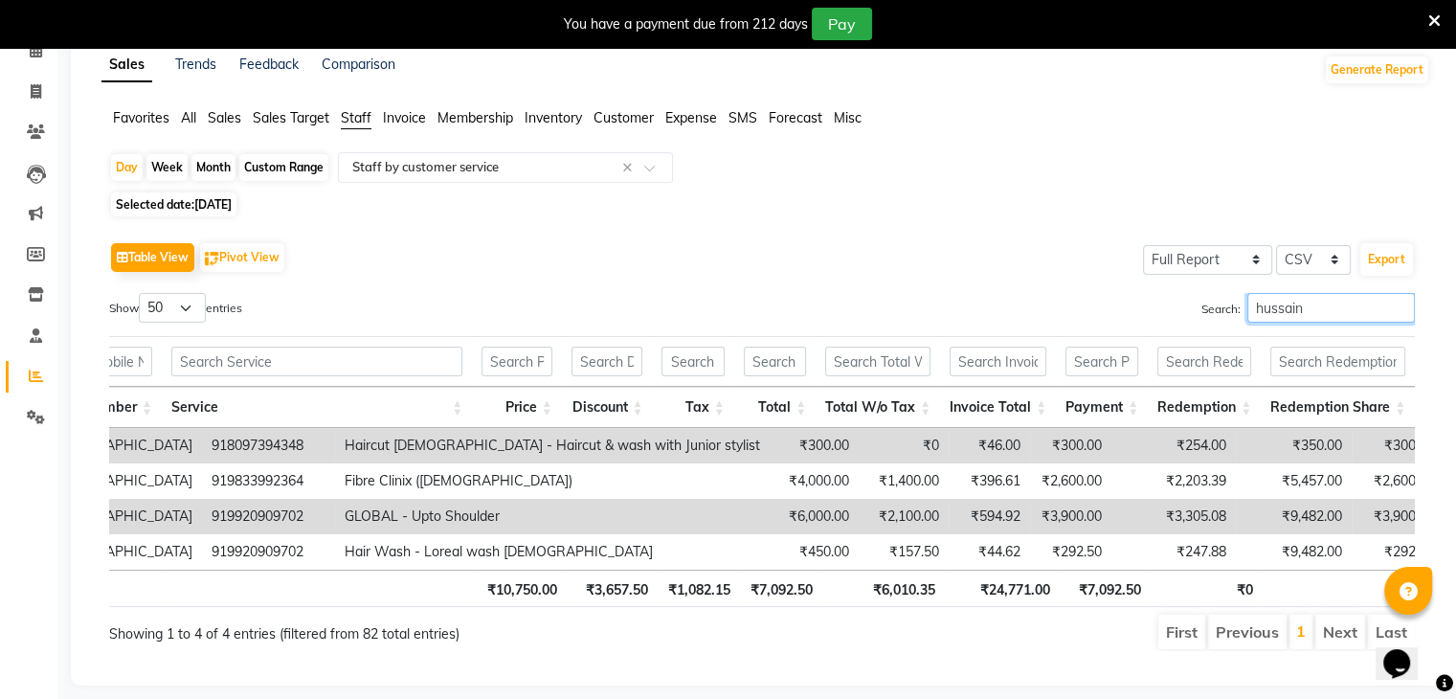
drag, startPoint x: 1331, startPoint y: 316, endPoint x: 1097, endPoint y: 319, distance: 233.6
click at [1108, 319] on div "Search: hussain" at bounding box center [1096, 311] width 639 height 37
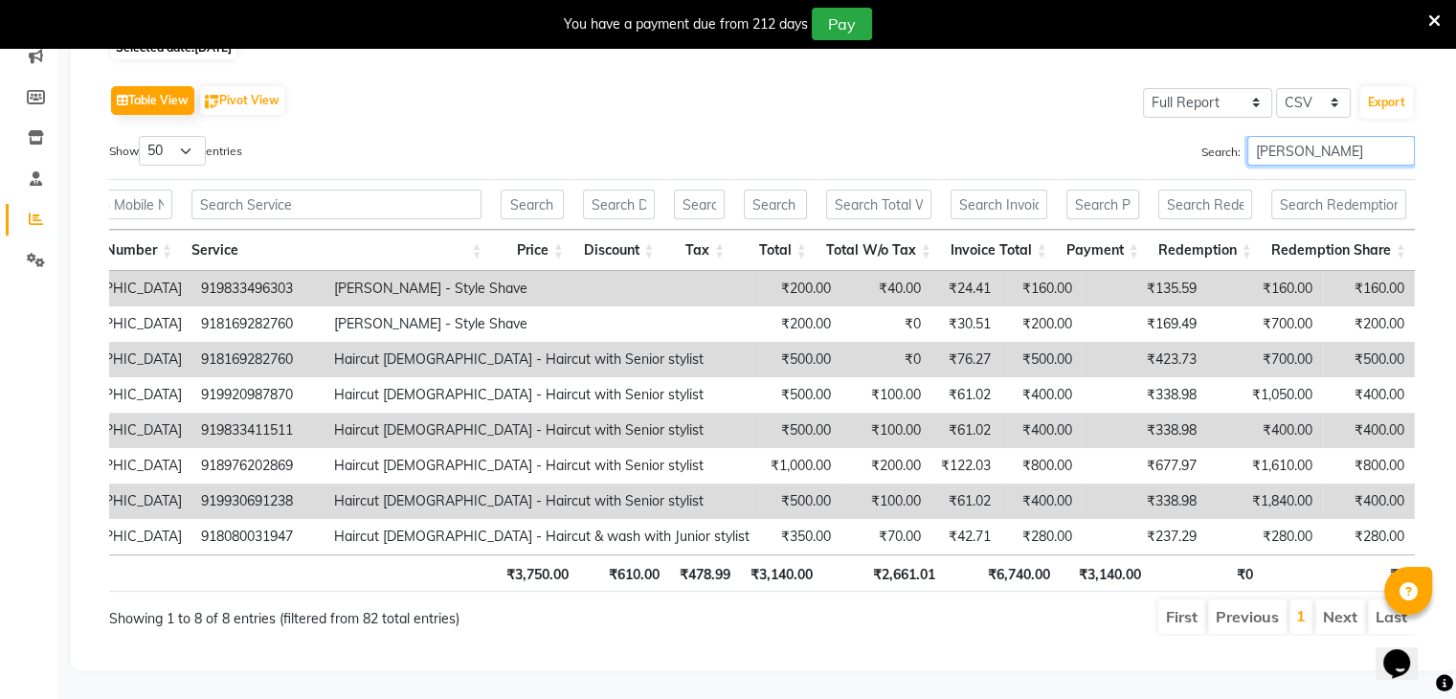
scroll to position [281, 0]
drag, startPoint x: 1330, startPoint y: 128, endPoint x: 1112, endPoint y: 114, distance: 218.8
click at [1112, 136] on div "Search: indrajeet" at bounding box center [1096, 154] width 639 height 37
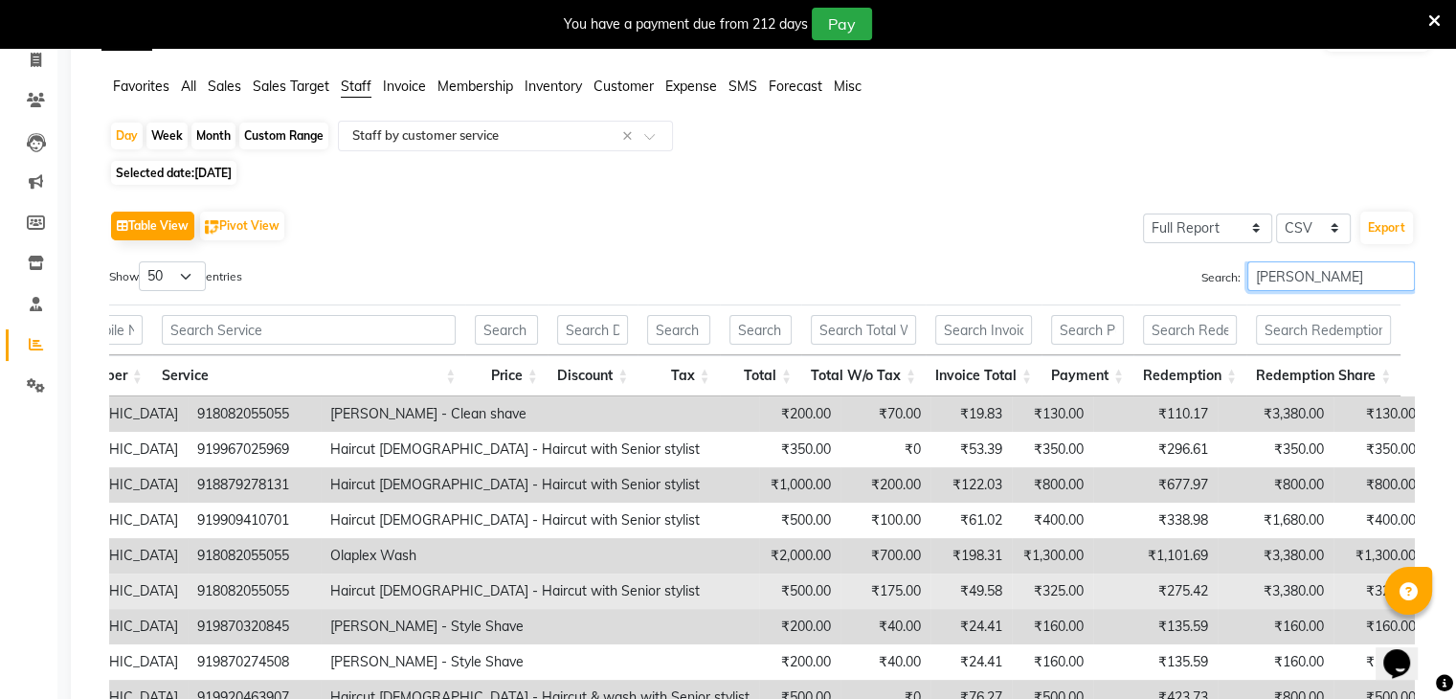
scroll to position [79, 0]
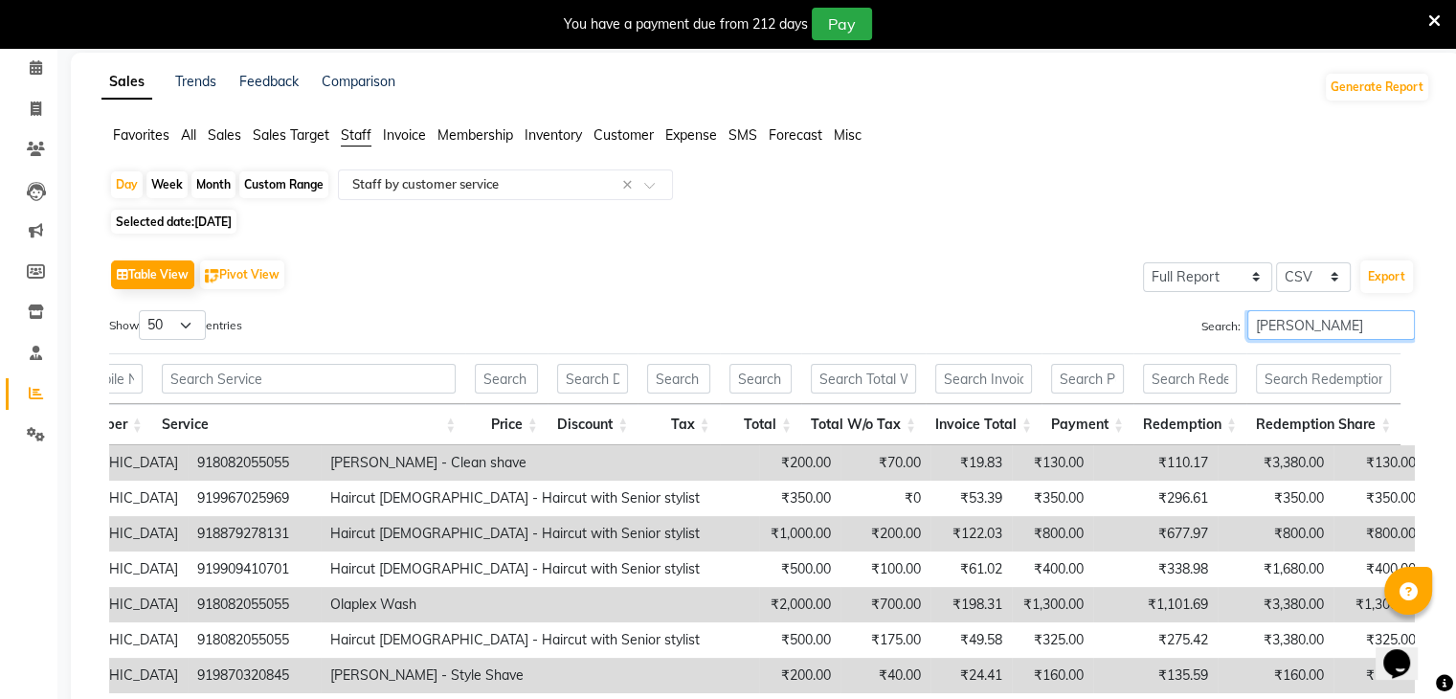
drag, startPoint x: 1310, startPoint y: 330, endPoint x: 1193, endPoint y: 333, distance: 116.9
click at [1209, 333] on label "Search: nabil" at bounding box center [1309, 325] width 214 height 30
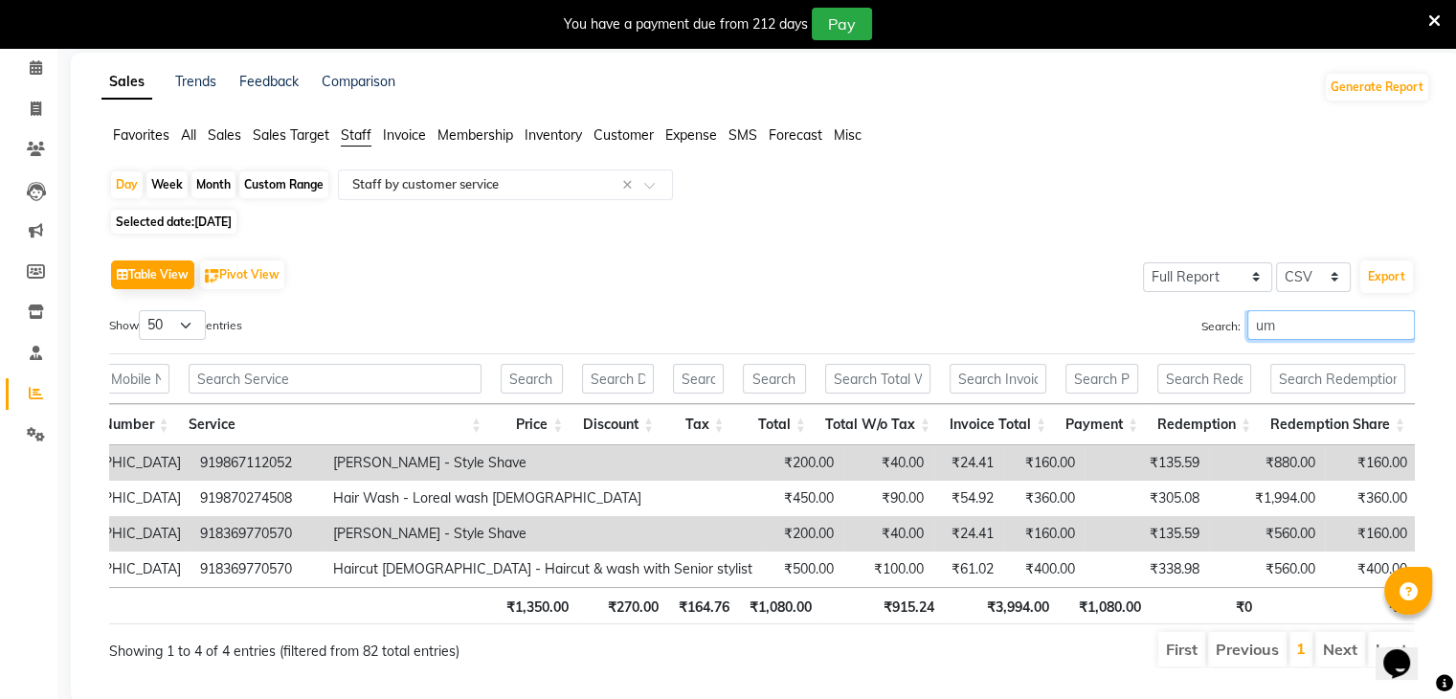
scroll to position [0, 845]
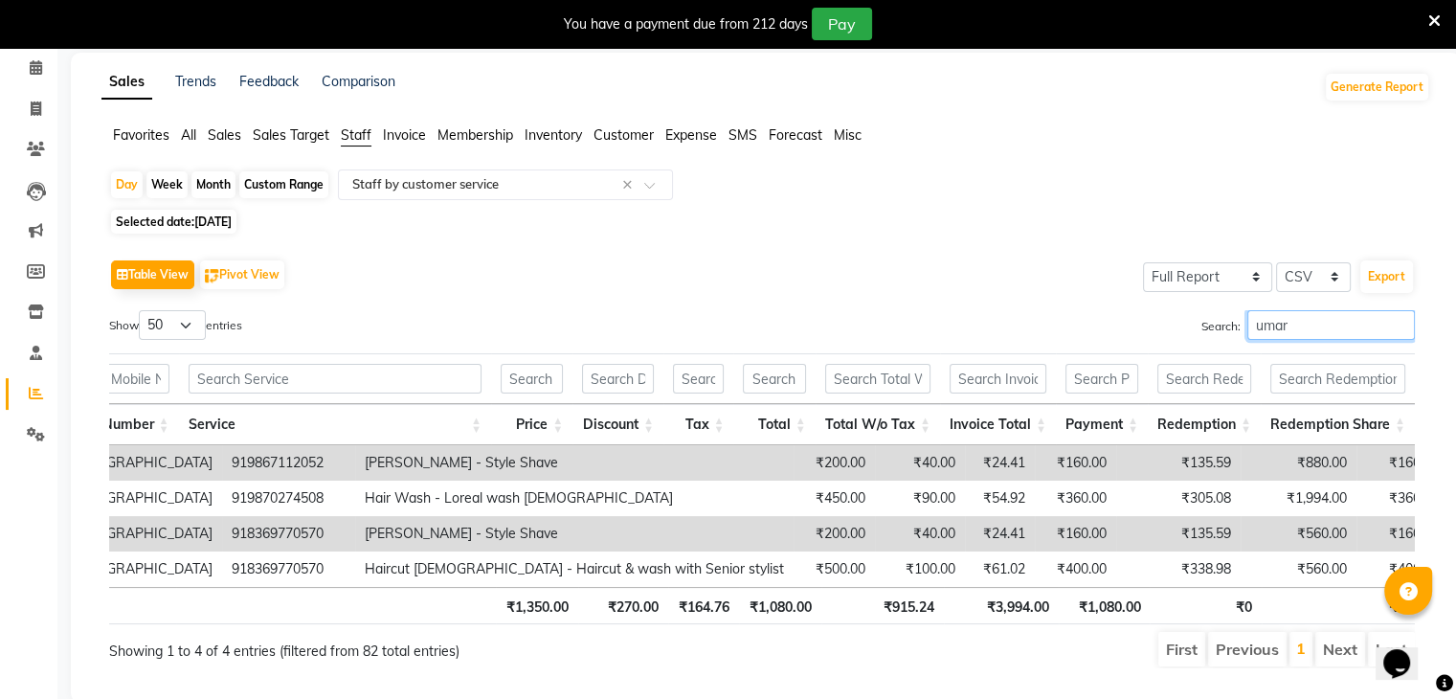
drag, startPoint x: 1312, startPoint y: 322, endPoint x: 1070, endPoint y: 311, distance: 242.5
click at [1070, 311] on div "Search: umar" at bounding box center [1096, 328] width 639 height 37
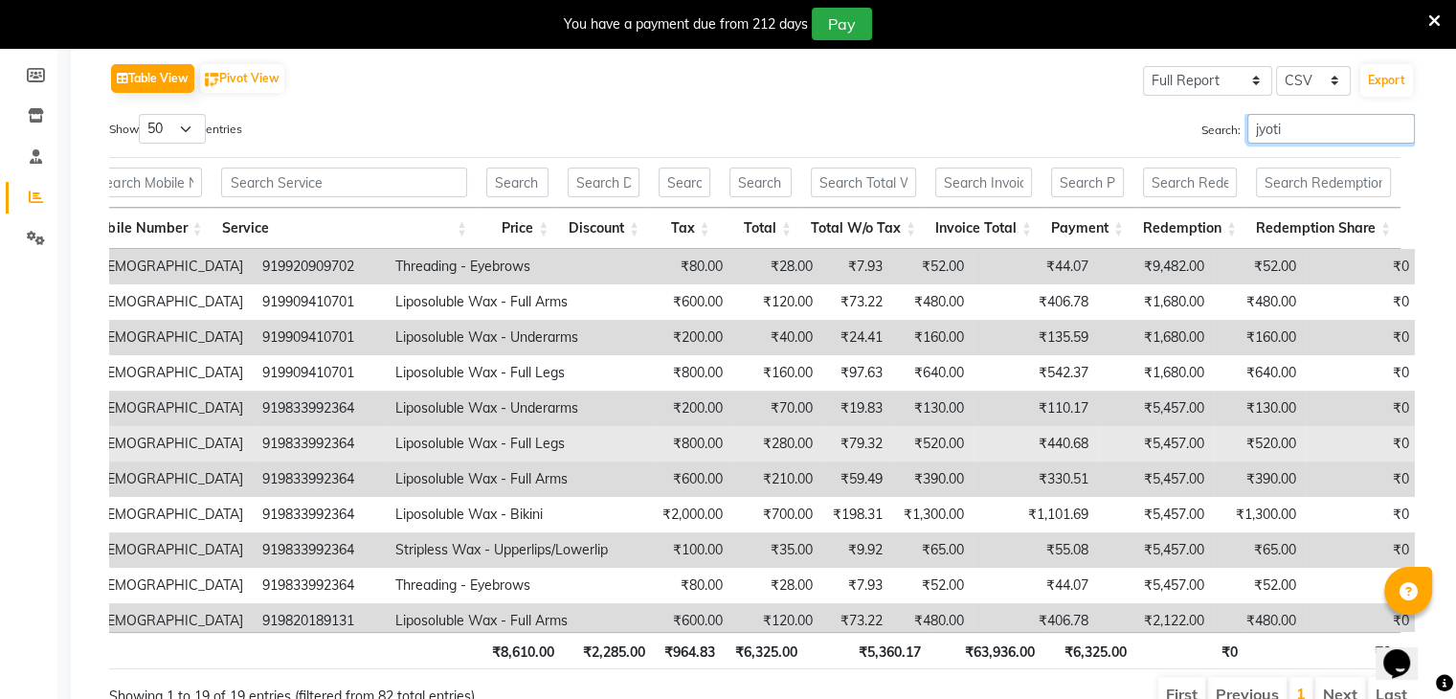
scroll to position [79, 0]
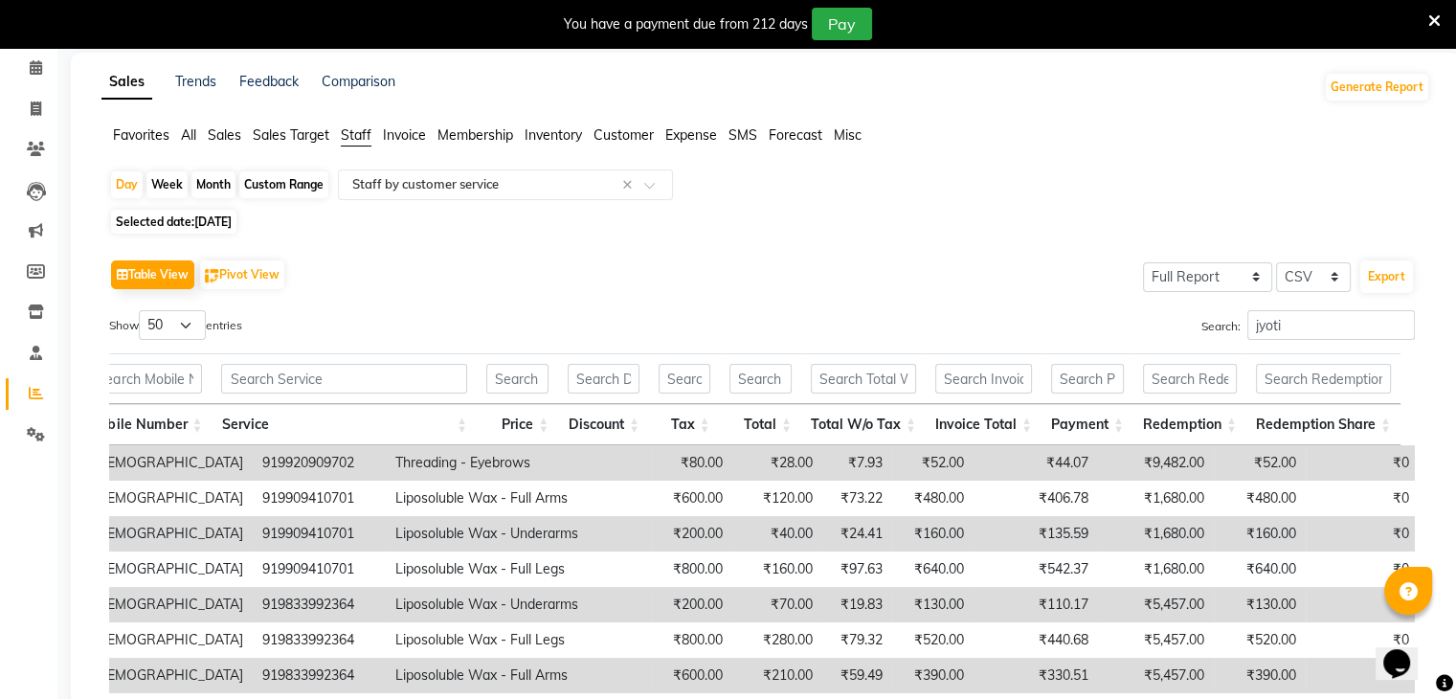
click at [892, 464] on td "₹52.00" at bounding box center [932, 462] width 81 height 35
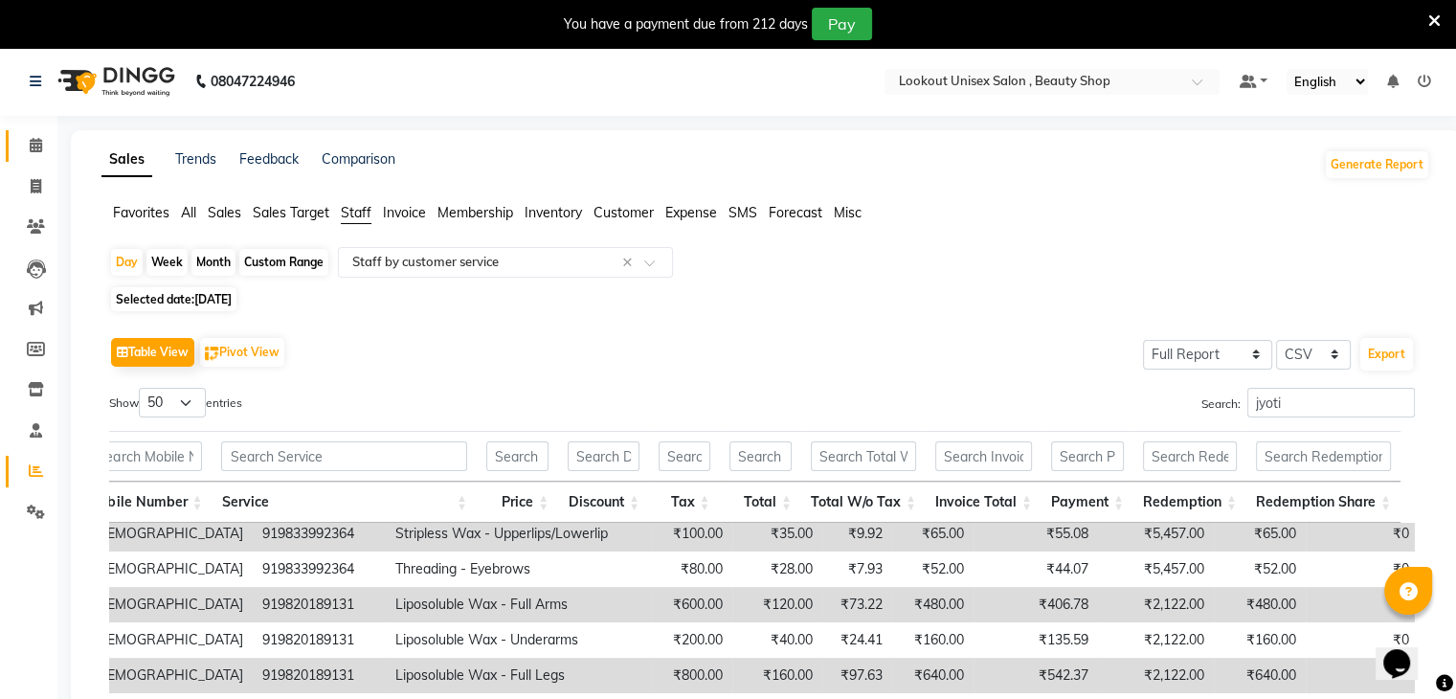
scroll to position [0, 0]
drag, startPoint x: 1287, startPoint y: 399, endPoint x: 1133, endPoint y: 426, distance: 156.5
click at [1153, 426] on div "Show 10 25 50 100 entries Search: jyoti Location Invoice Date Invoice Number St…" at bounding box center [762, 688] width 1306 height 599
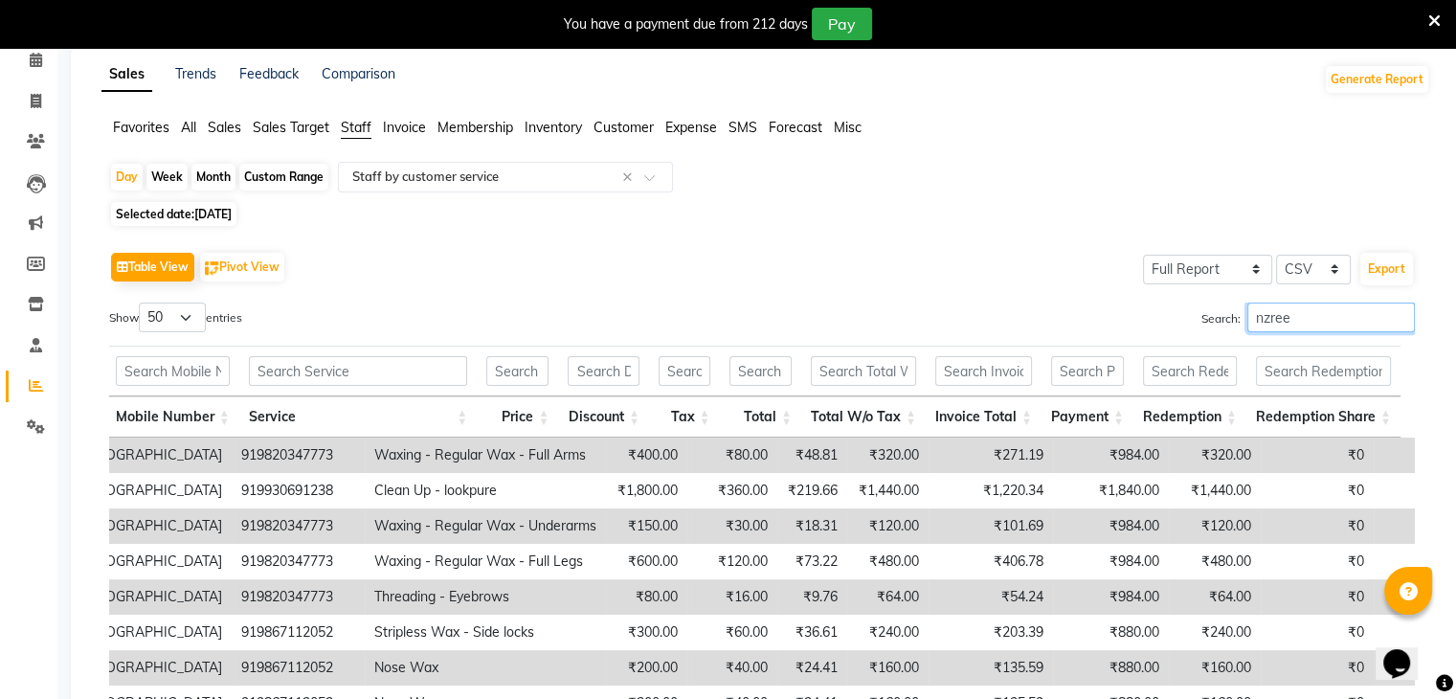
scroll to position [79, 0]
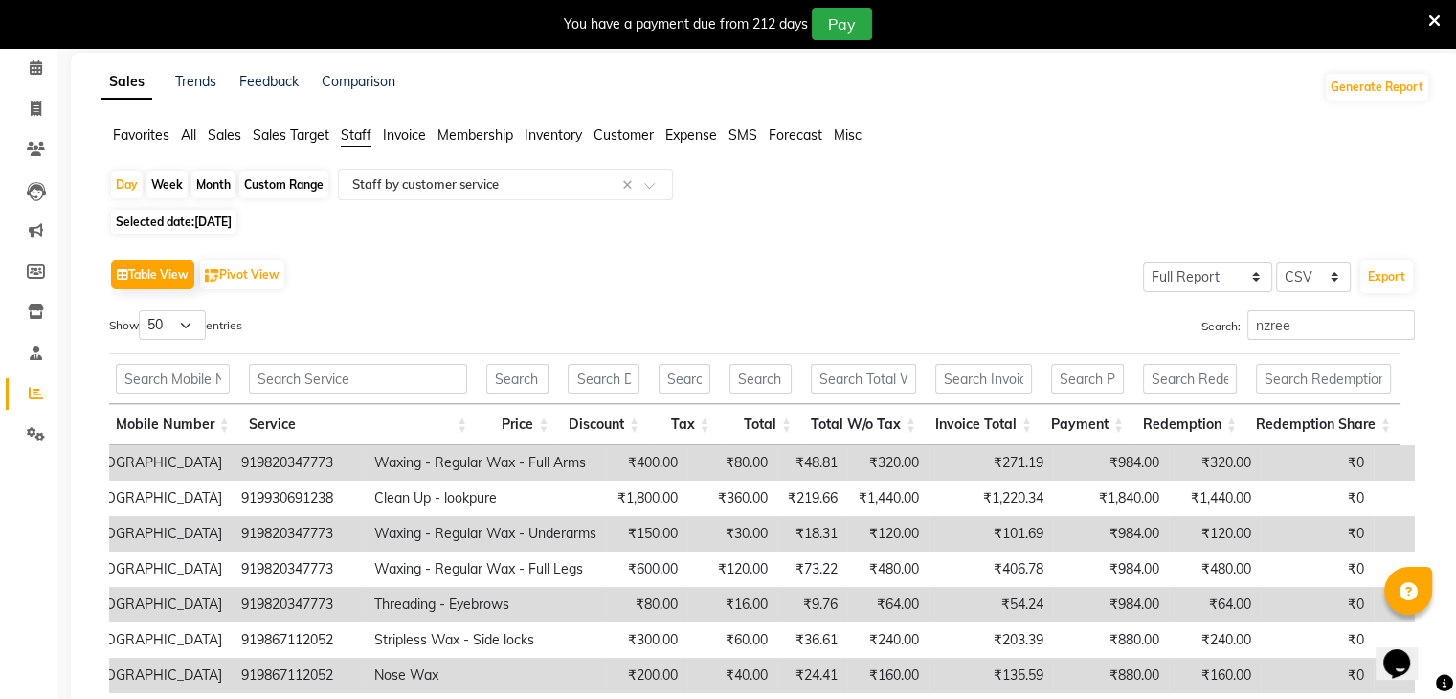
drag, startPoint x: 1317, startPoint y: 301, endPoint x: 1318, endPoint y: 324, distance: 23.0
click at [1295, 306] on div "Table View Pivot View Select Full Report Filtered Report Select CSV PDF Export …" at bounding box center [762, 582] width 1306 height 655
drag, startPoint x: 1333, startPoint y: 329, endPoint x: 1126, endPoint y: 311, distance: 207.6
click at [1129, 312] on div "Search: nzree" at bounding box center [1096, 328] width 639 height 37
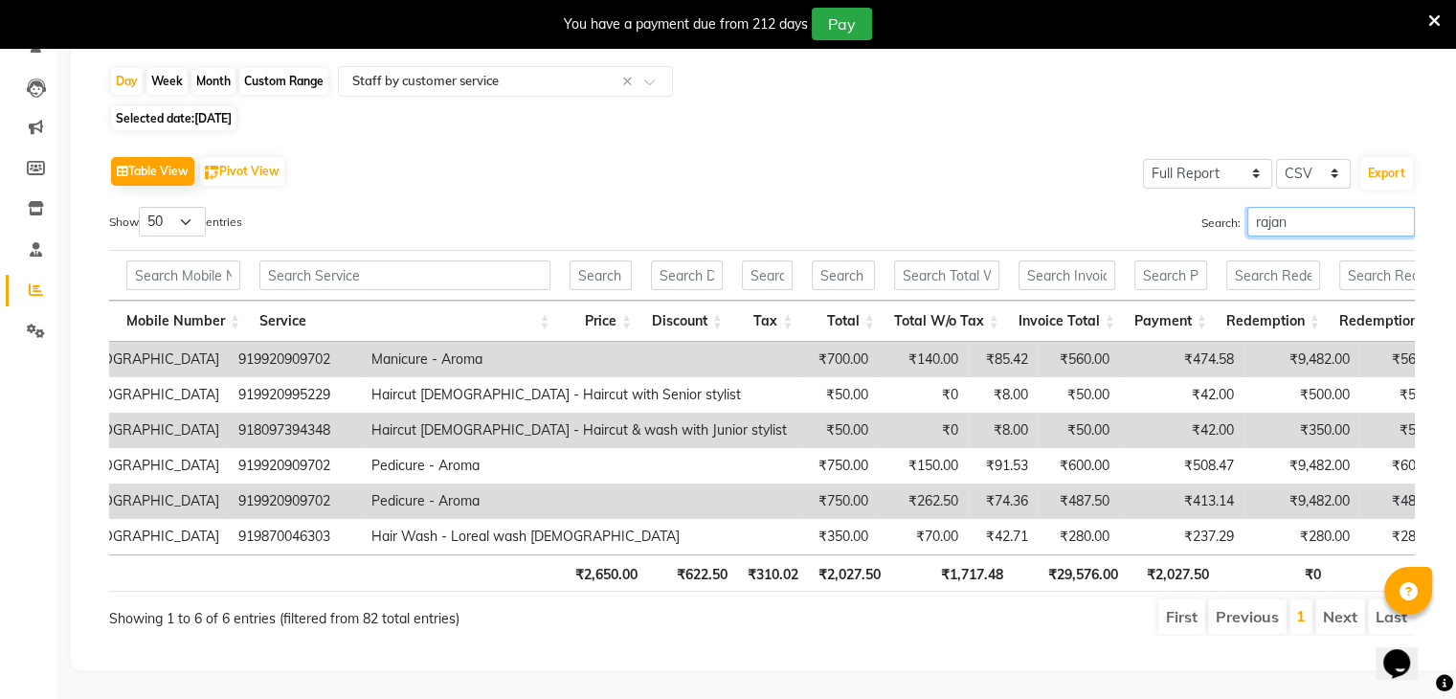
scroll to position [210, 0]
drag, startPoint x: 1306, startPoint y: 196, endPoint x: 1065, endPoint y: 196, distance: 241.3
click at [1076, 207] on div "Search: rajan" at bounding box center [1096, 225] width 639 height 37
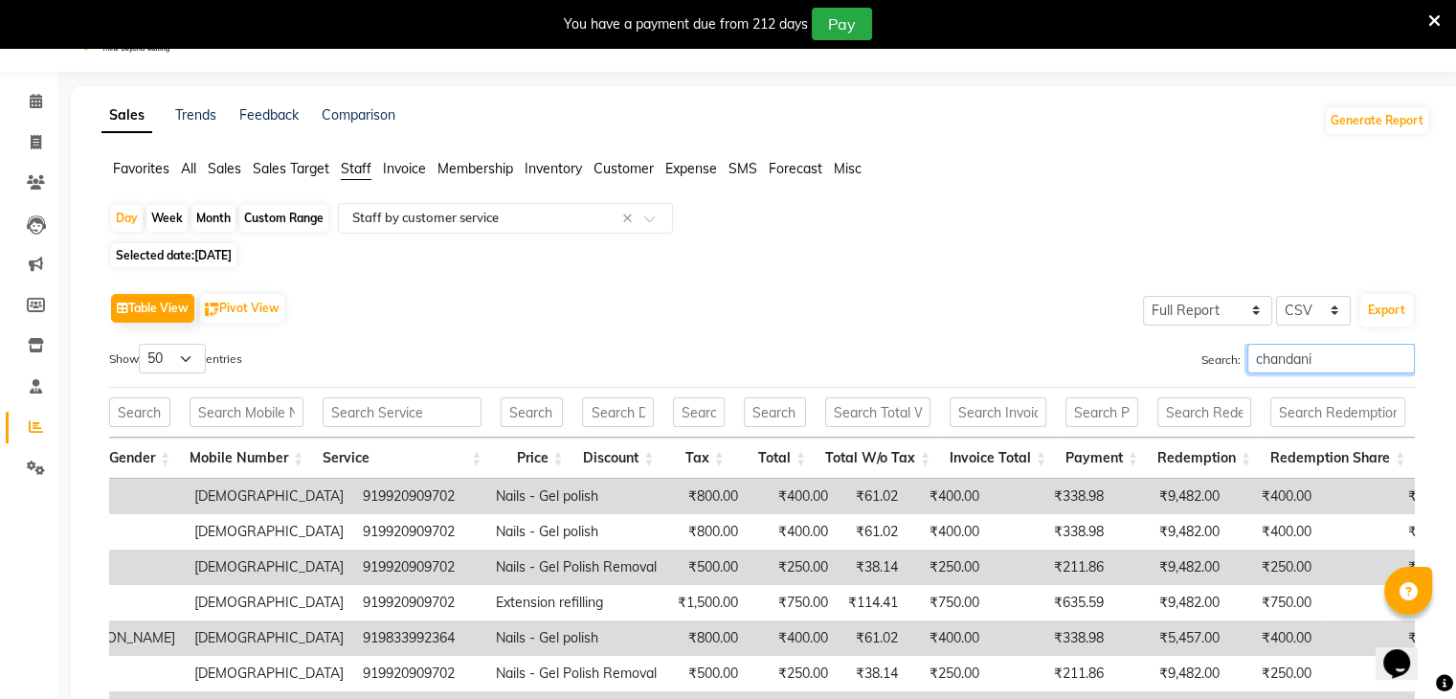
scroll to position [29, 0]
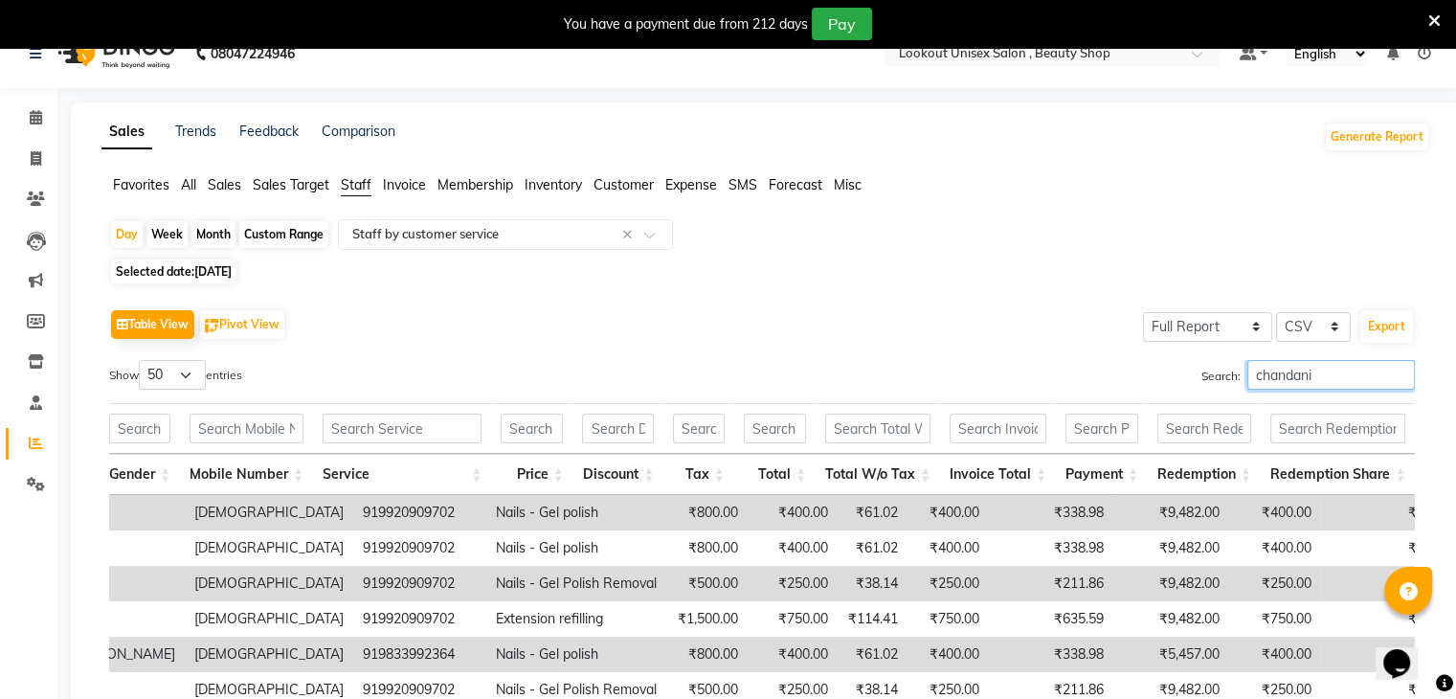
drag, startPoint x: 1373, startPoint y: 379, endPoint x: 1180, endPoint y: 372, distance: 193.6
click at [1185, 372] on div "Search: chandani" at bounding box center [1096, 378] width 639 height 37
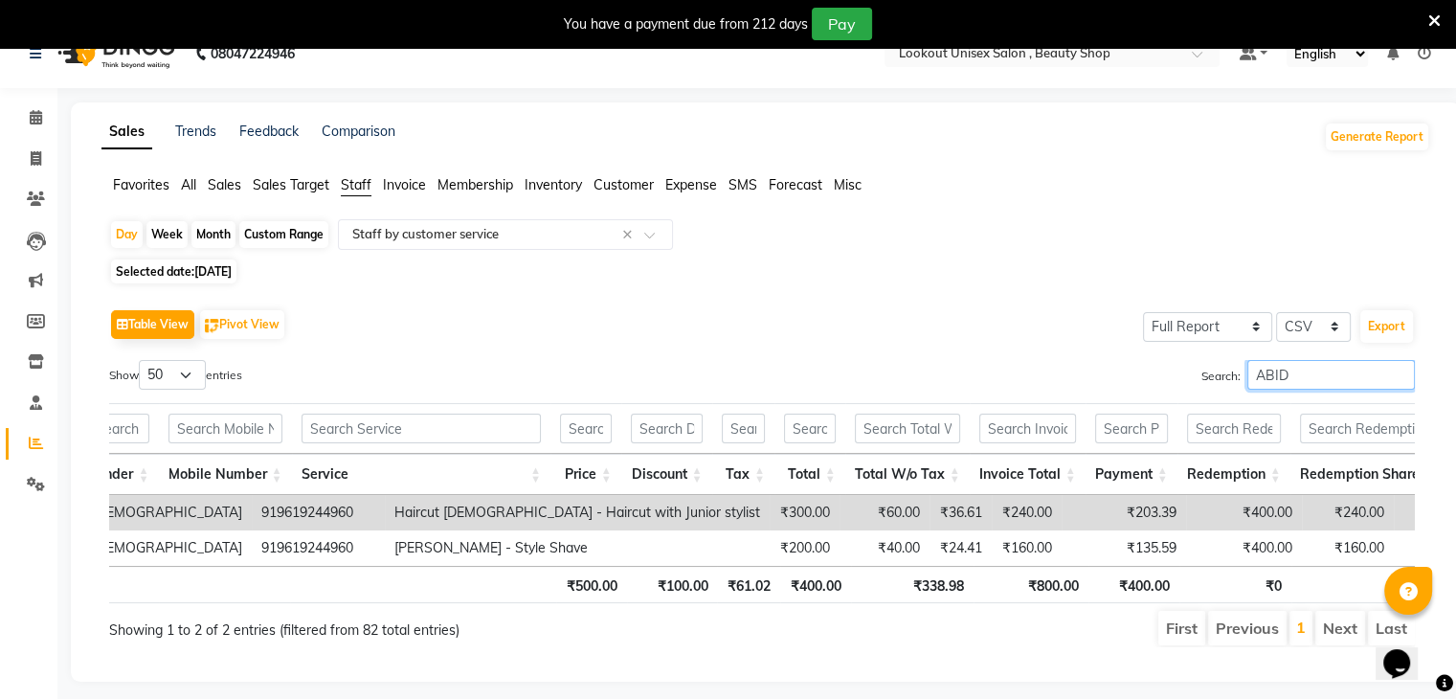
type input "ABID"
click at [125, 242] on div "Day" at bounding box center [127, 234] width 32 height 27
select select "9"
select select "2025"
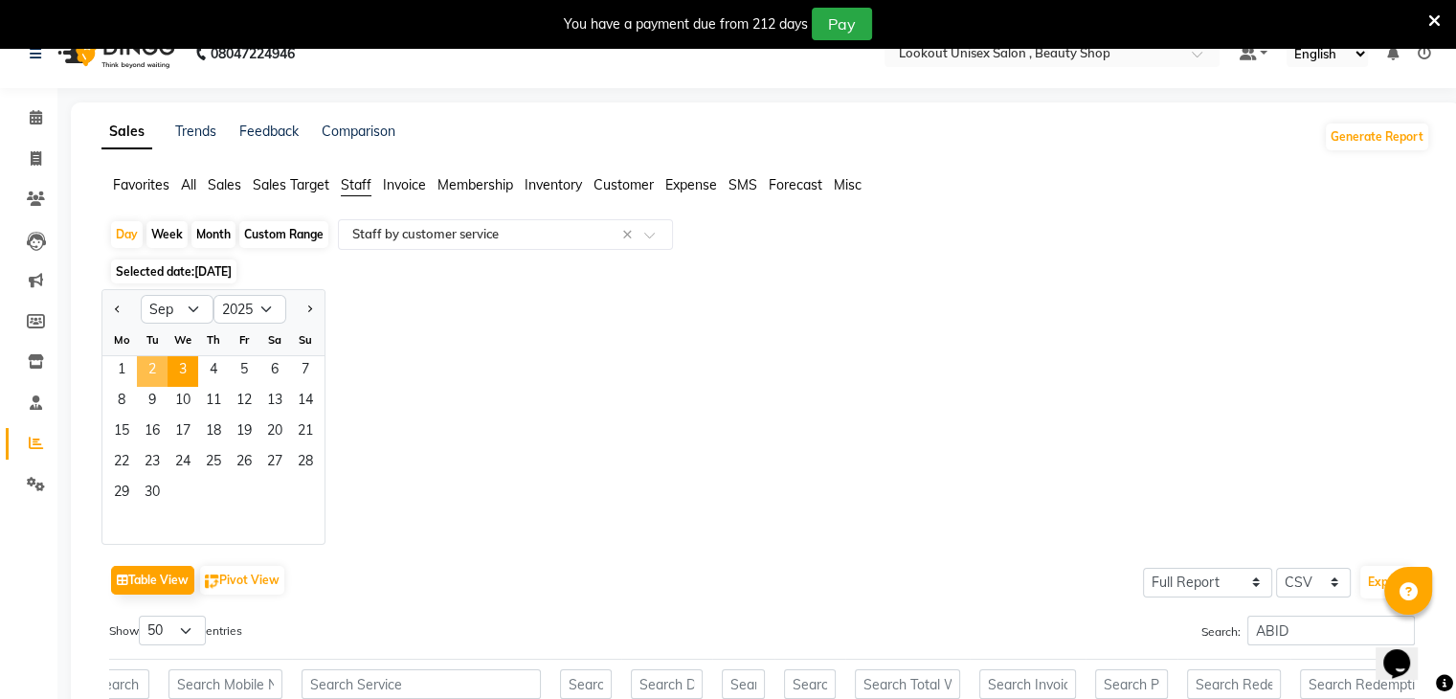
click at [161, 375] on span "2" at bounding box center [152, 371] width 31 height 31
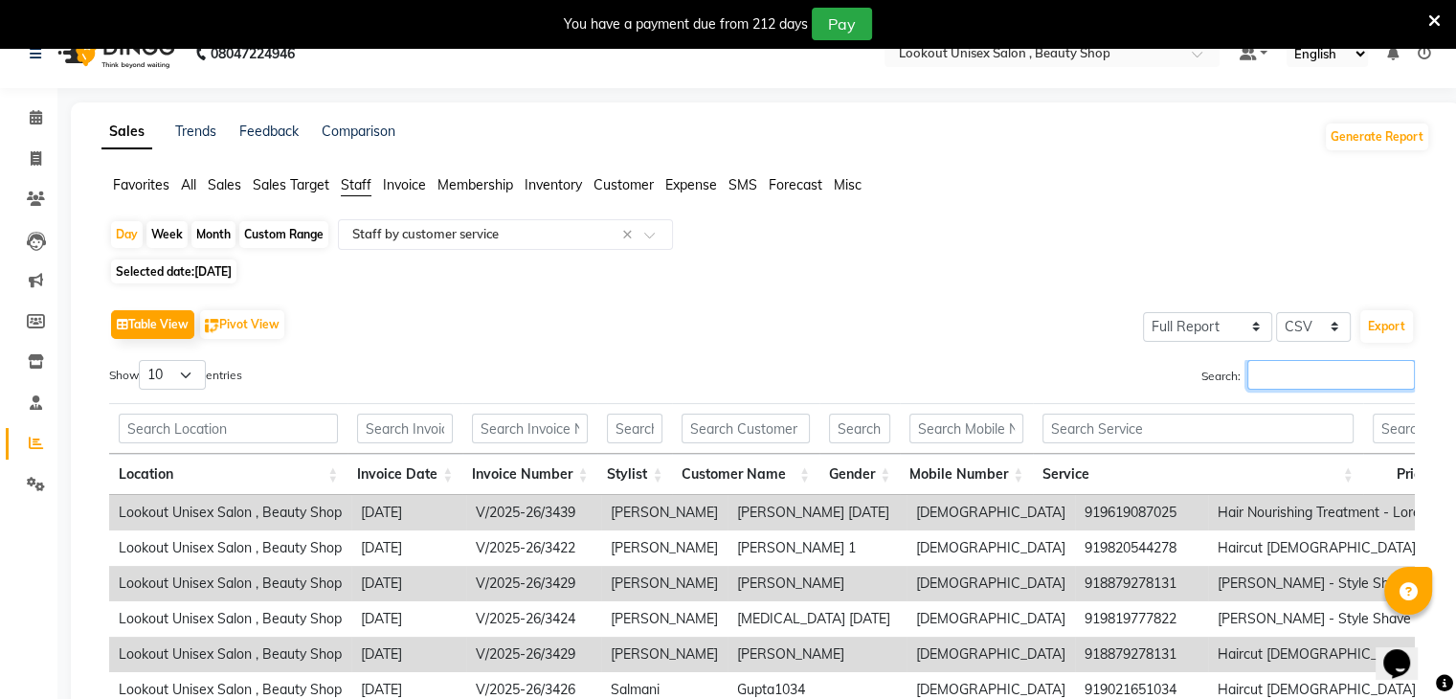
click at [1272, 381] on input "Search:" at bounding box center [1332, 375] width 168 height 30
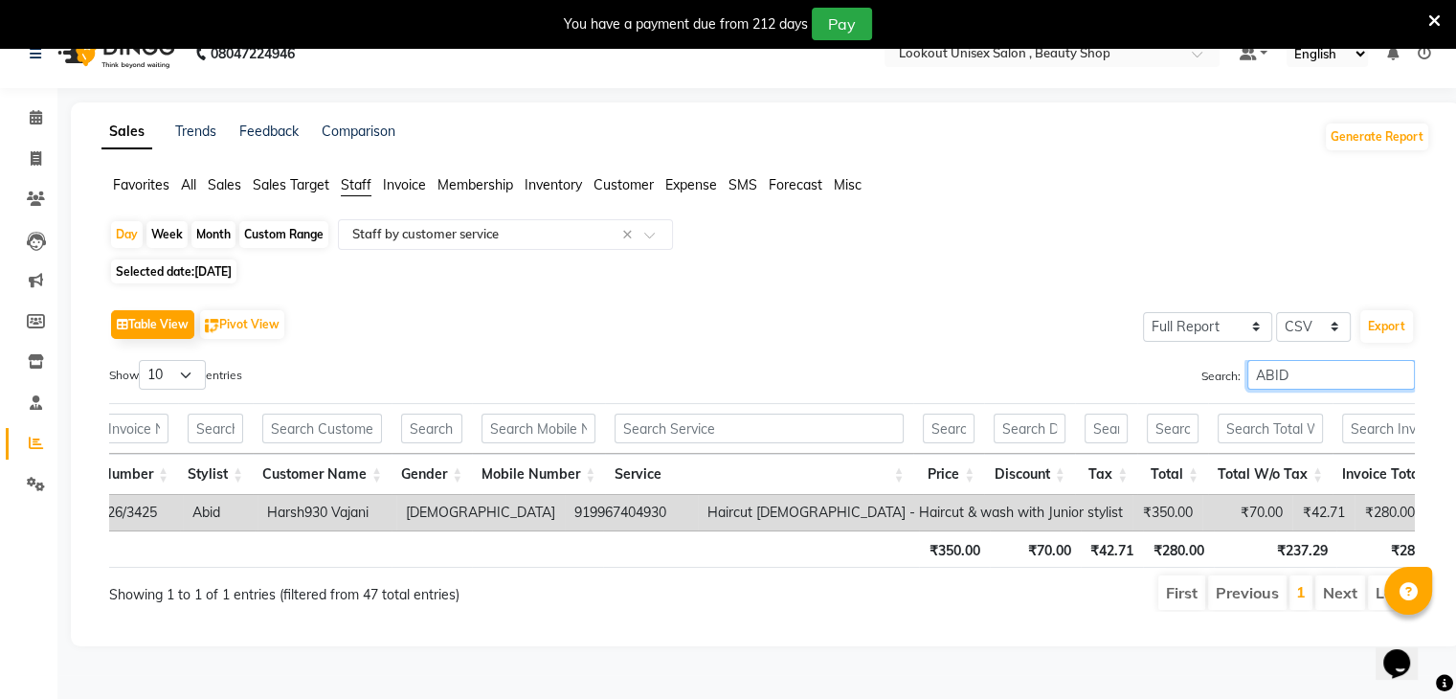
scroll to position [0, 445]
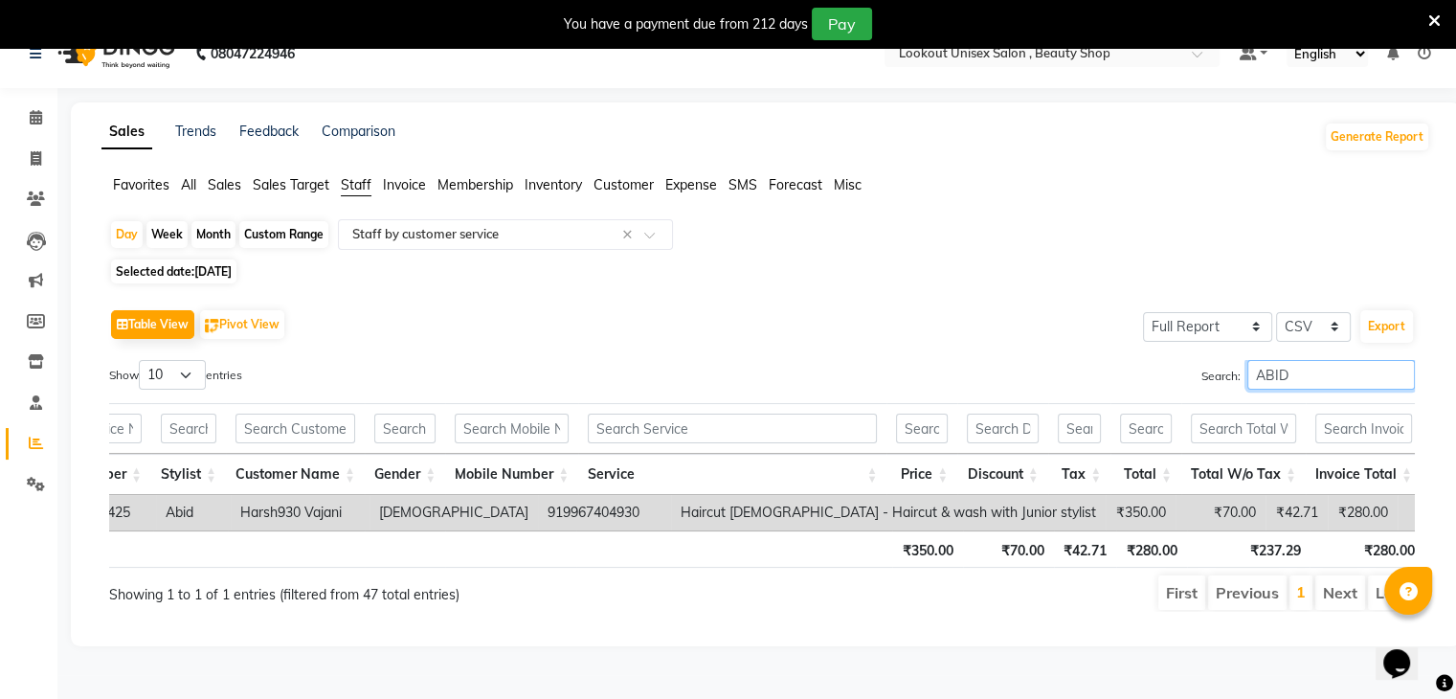
type input "ABID"
click at [113, 231] on div "Day" at bounding box center [127, 234] width 32 height 27
select select "9"
select select "2025"
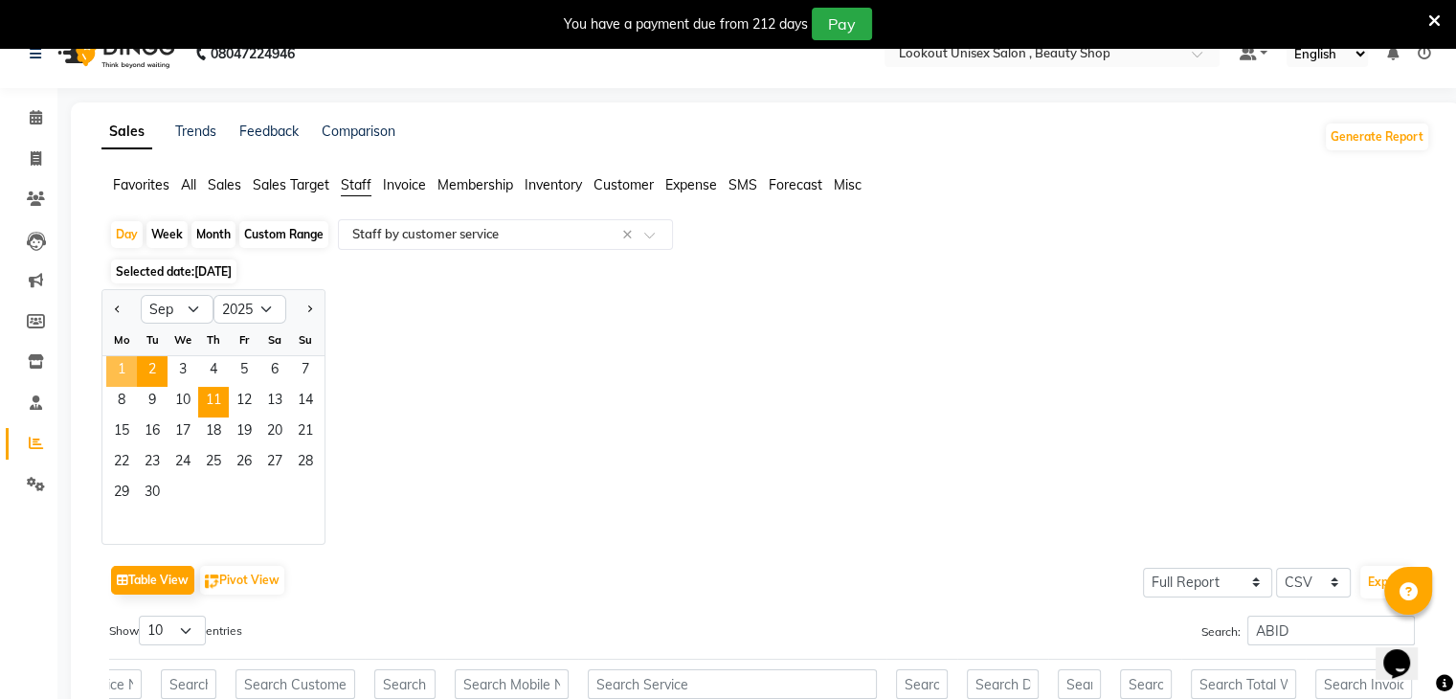
click at [124, 376] on span "1" at bounding box center [121, 371] width 31 height 31
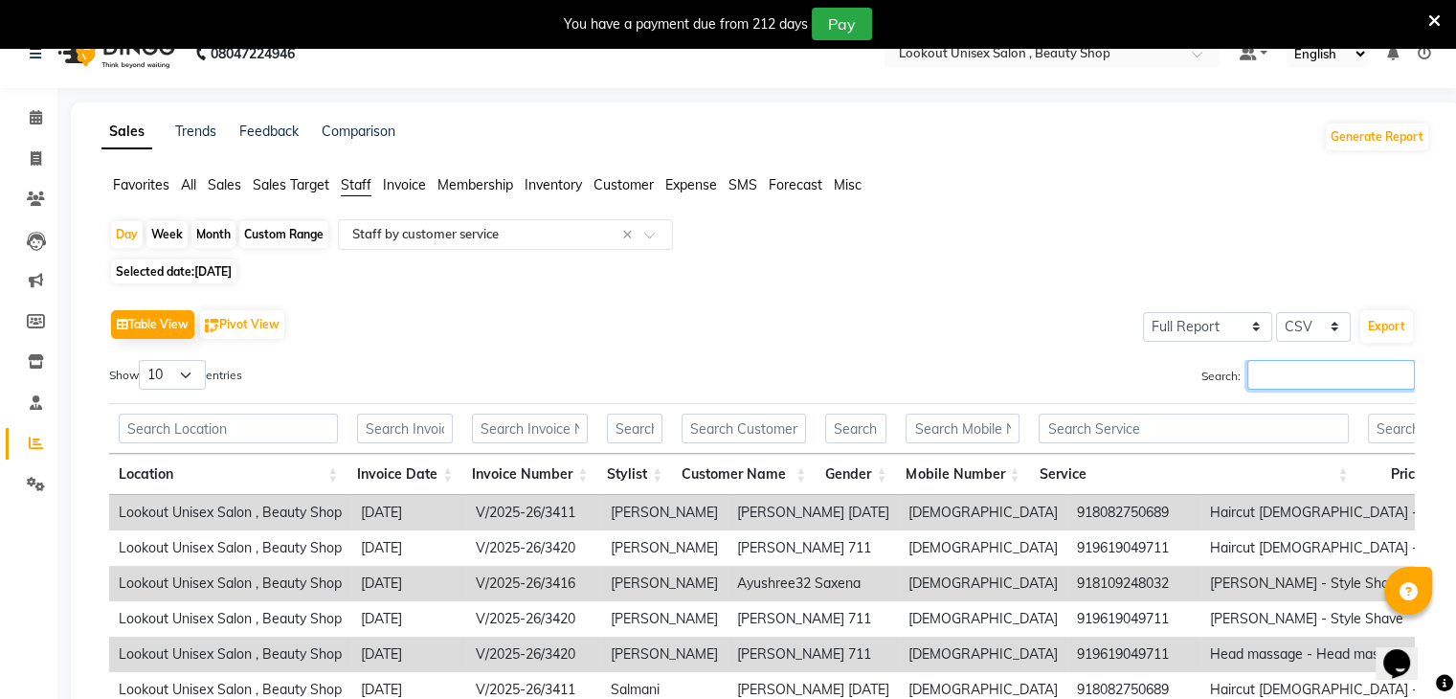
click at [1303, 381] on input "Search:" at bounding box center [1332, 375] width 168 height 30
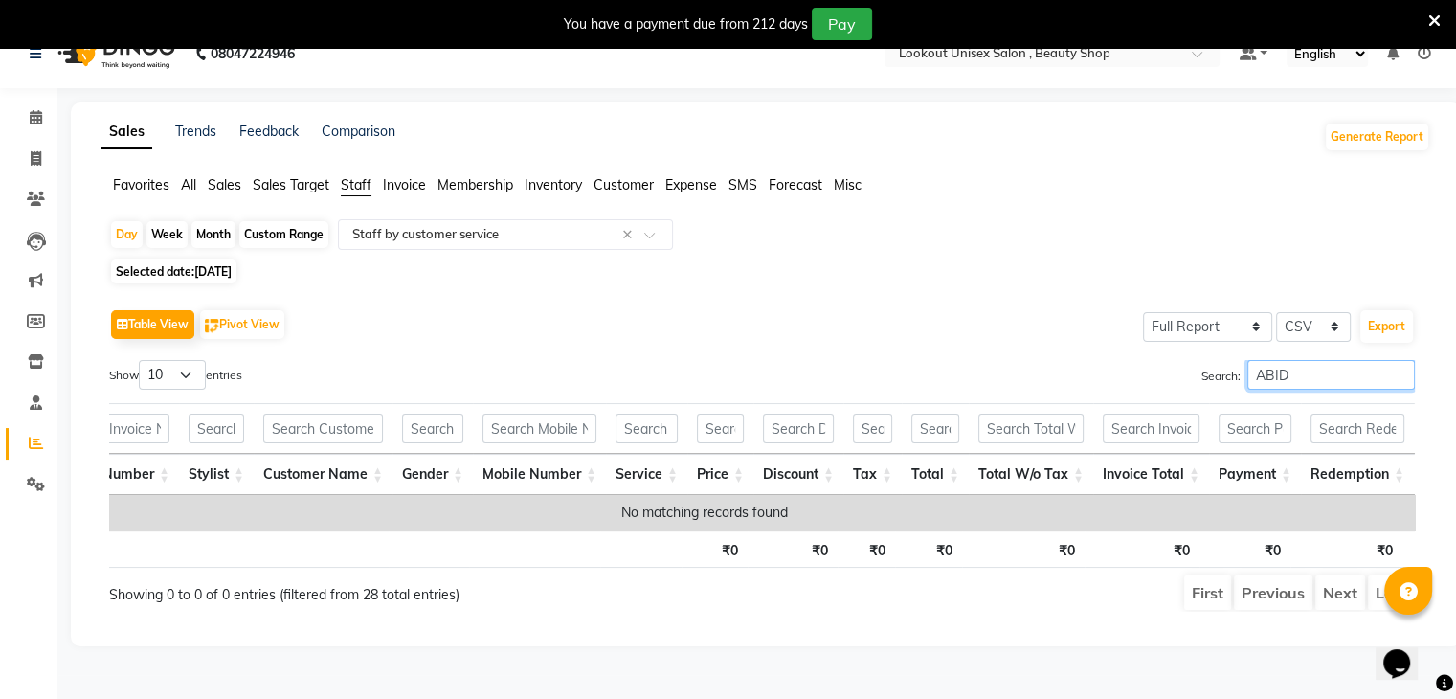
scroll to position [0, 327]
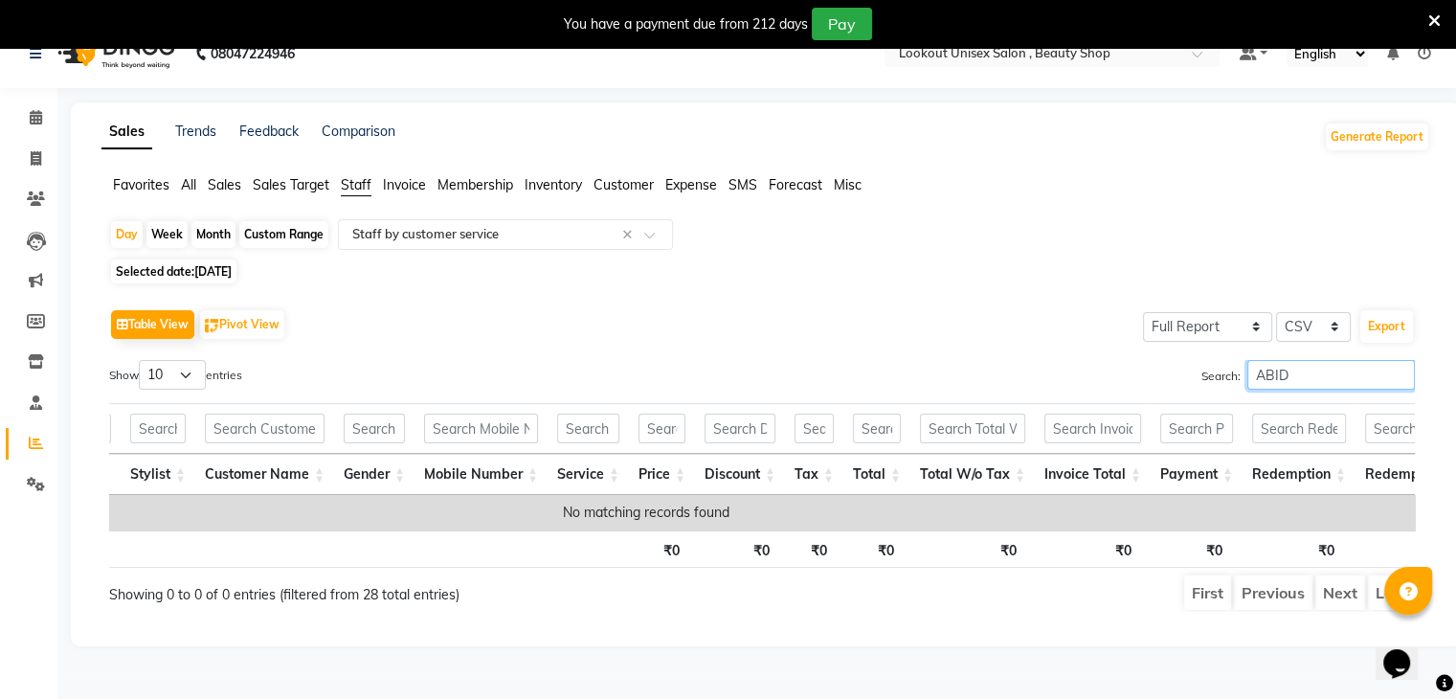
type input "ABID"
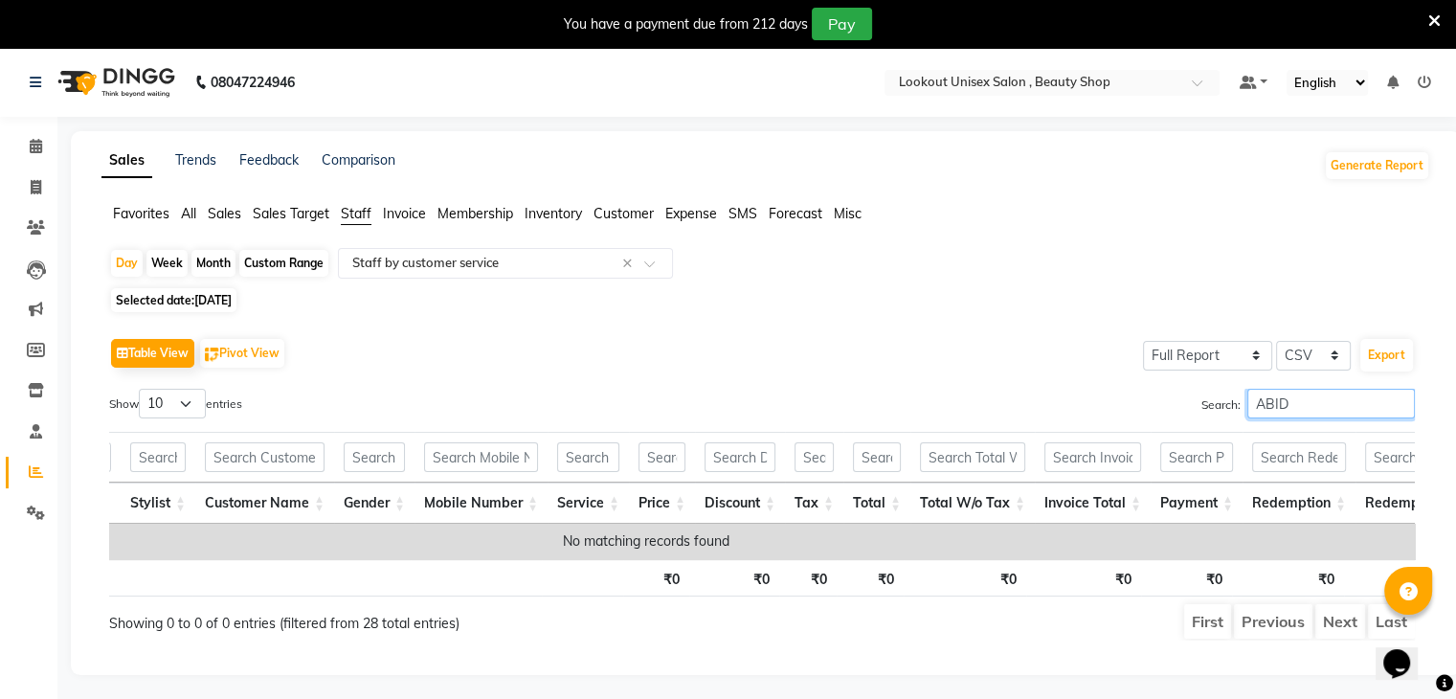
scroll to position [0, 0]
click at [44, 144] on span at bounding box center [36, 147] width 34 height 22
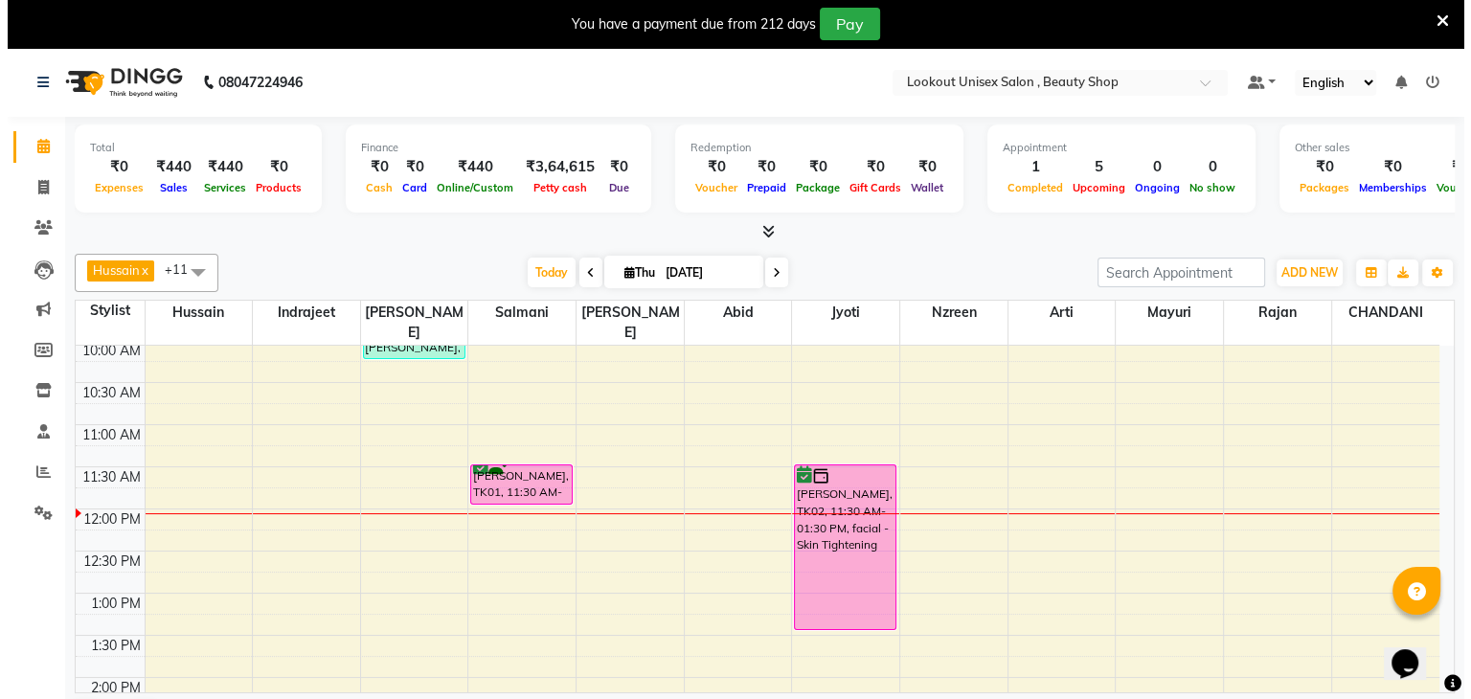
scroll to position [191, 0]
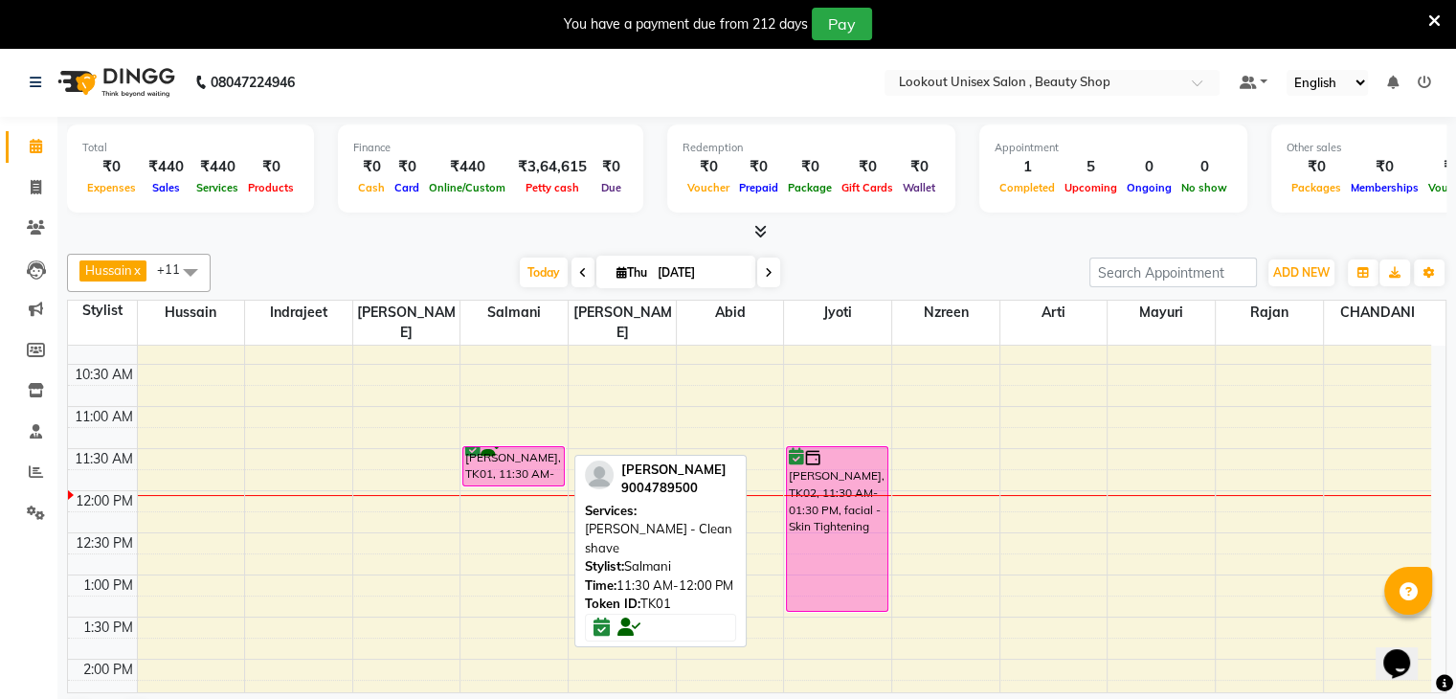
click at [479, 447] on div "BHAVEN, TK01, 11:30 AM-12:00 PM, Beard - Clean shave" at bounding box center [513, 466] width 101 height 38
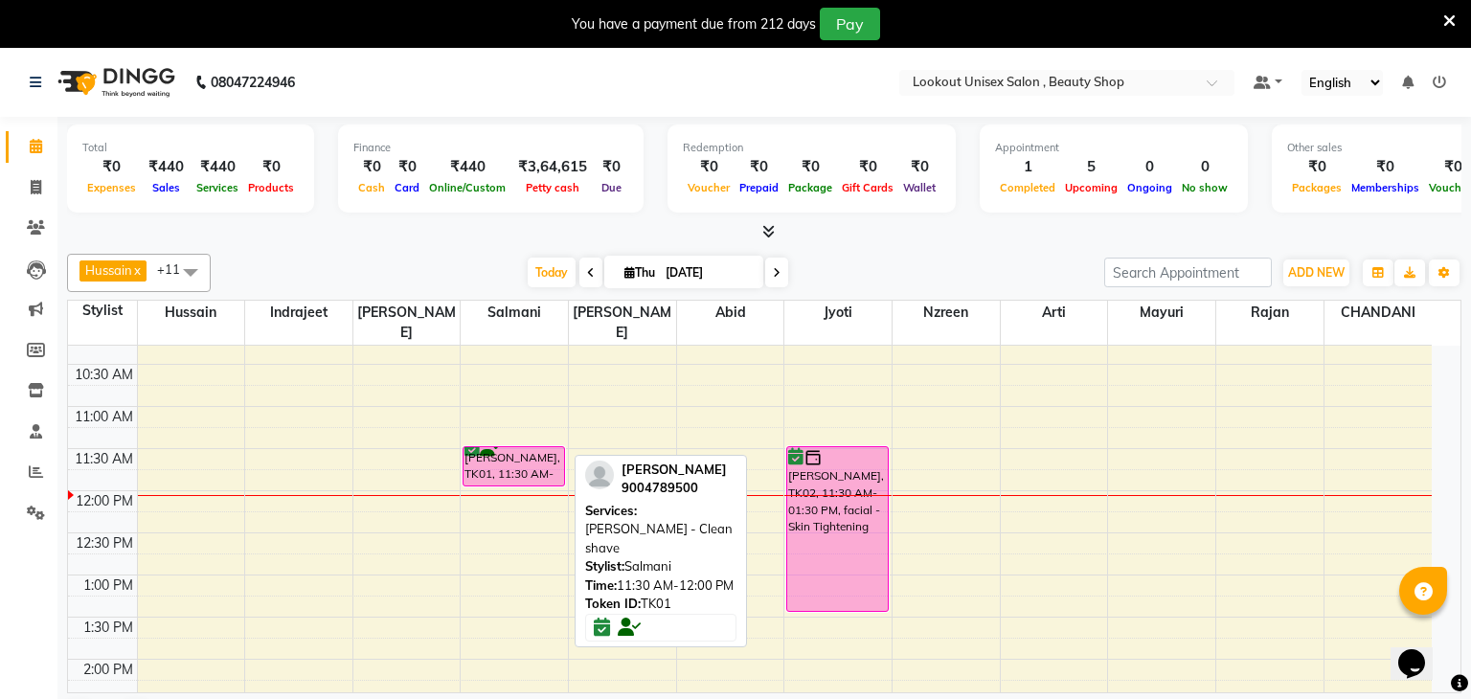
select select "6"
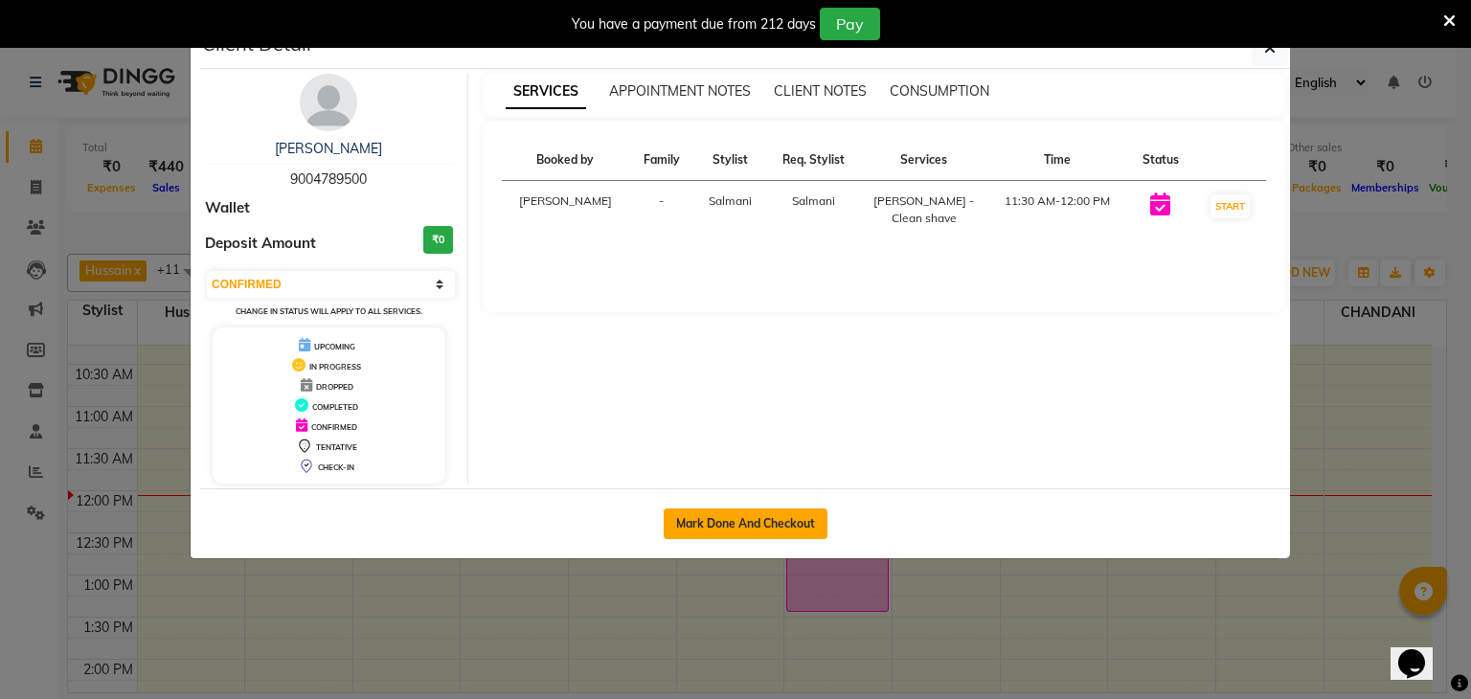
click at [743, 518] on button "Mark Done And Checkout" at bounding box center [746, 523] width 164 height 31
select select "service"
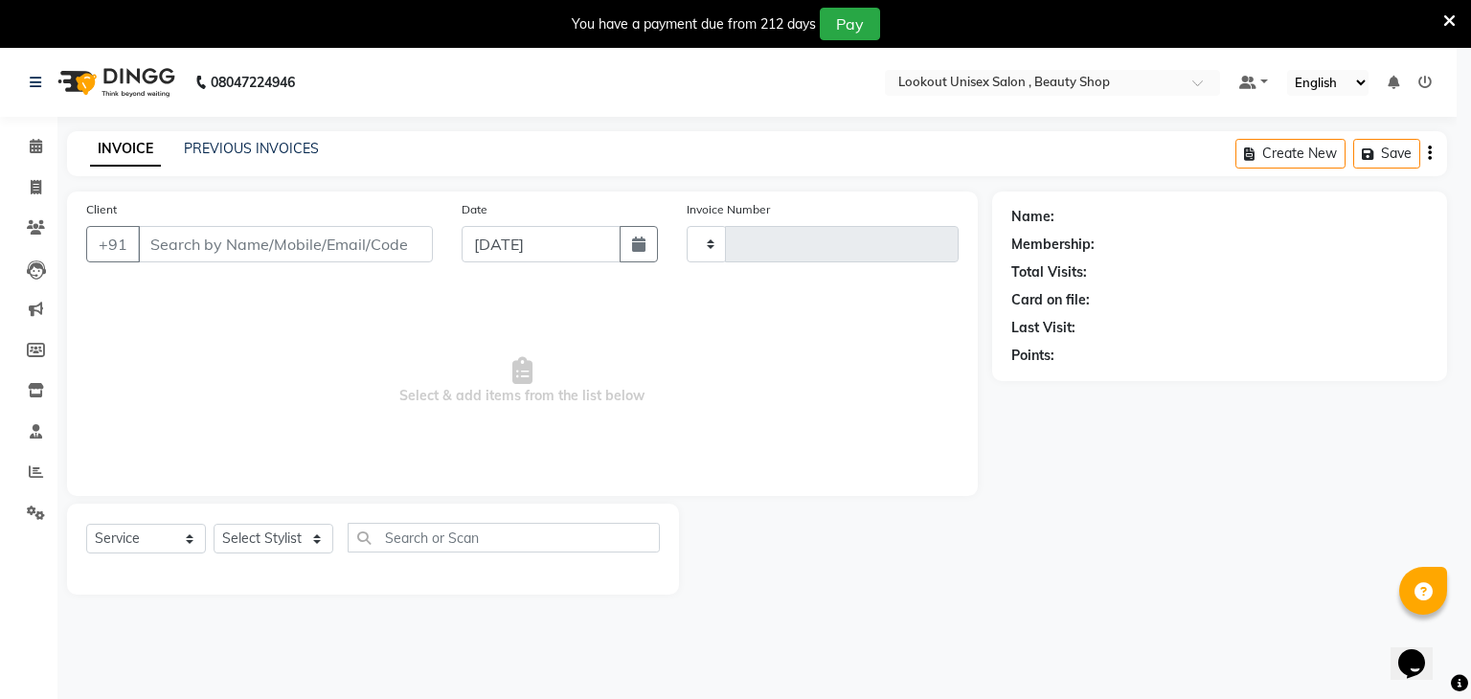
type input "3475"
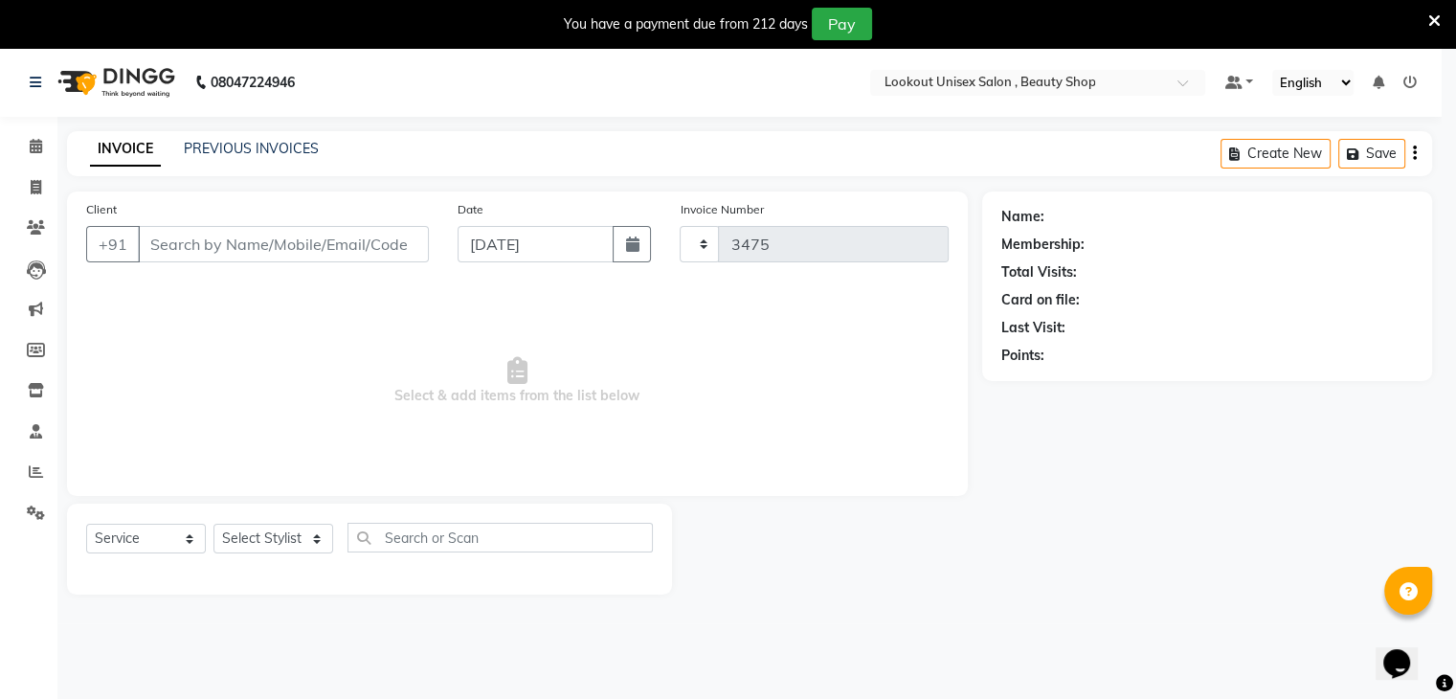
select select "7658"
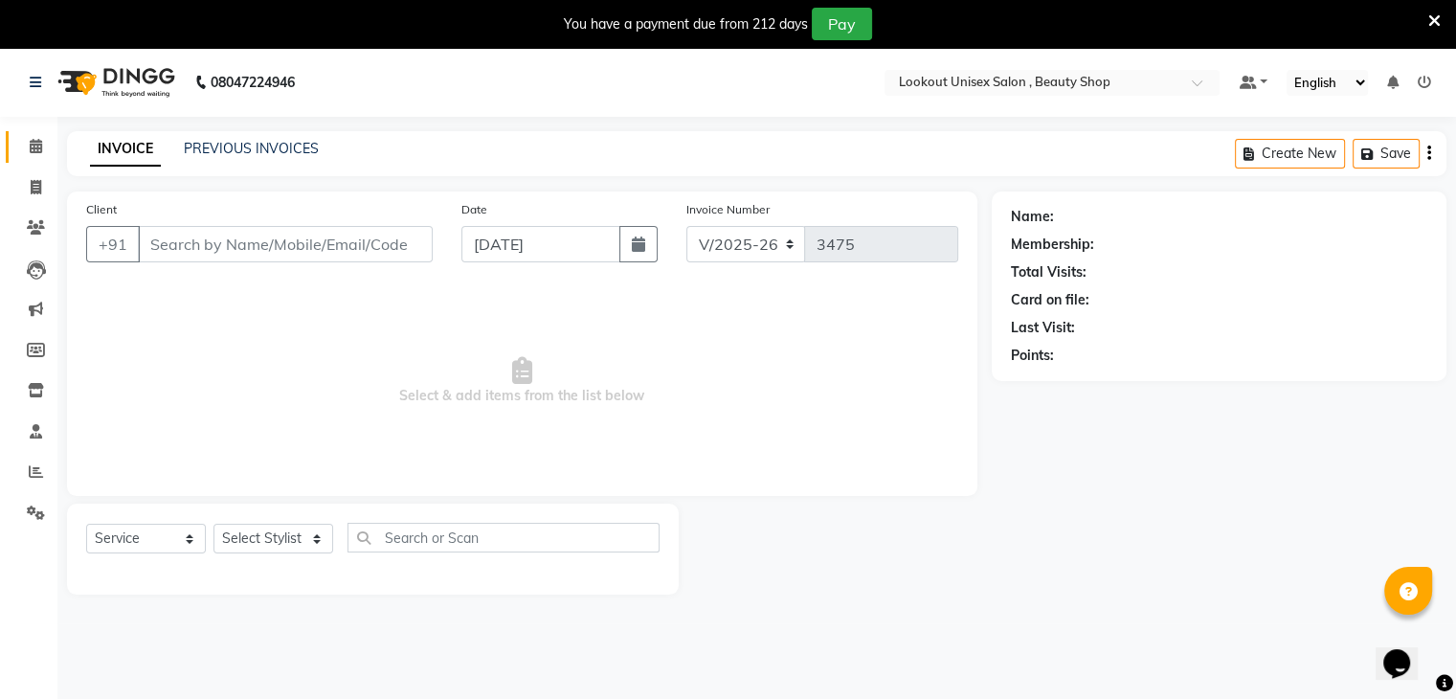
type input "9004789500"
select select "67793"
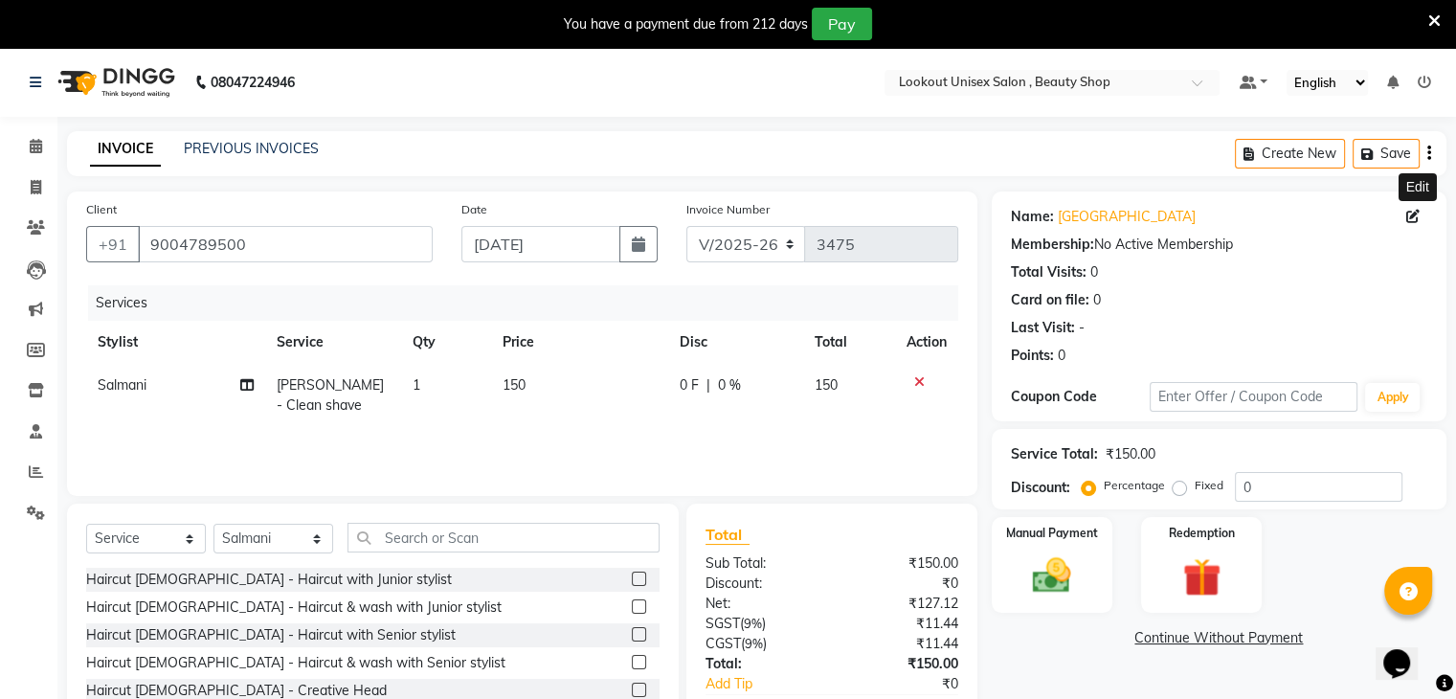
click at [1412, 223] on icon at bounding box center [1413, 216] width 13 height 13
select select "male"
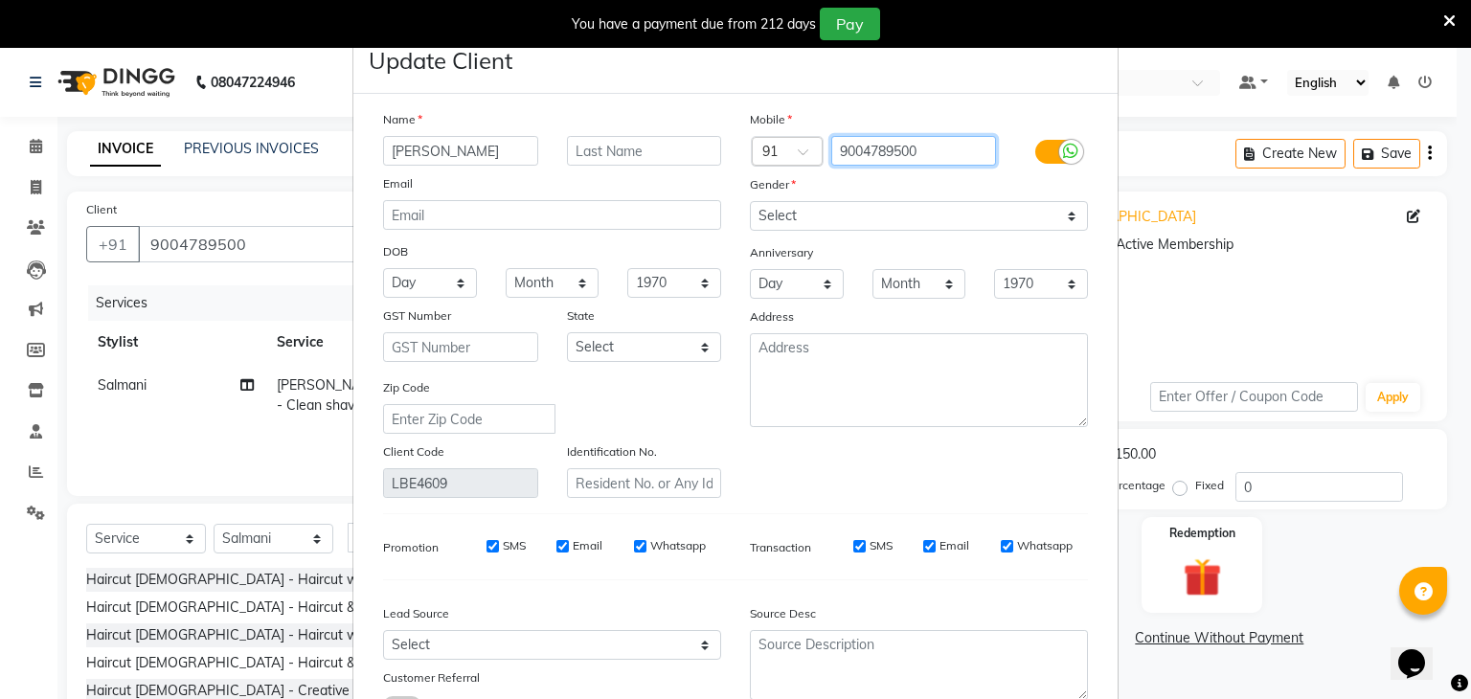
drag, startPoint x: 938, startPoint y: 152, endPoint x: 774, endPoint y: 158, distance: 164.8
click at [794, 156] on div "Country Code × 91 9004789500" at bounding box center [918, 151] width 367 height 31
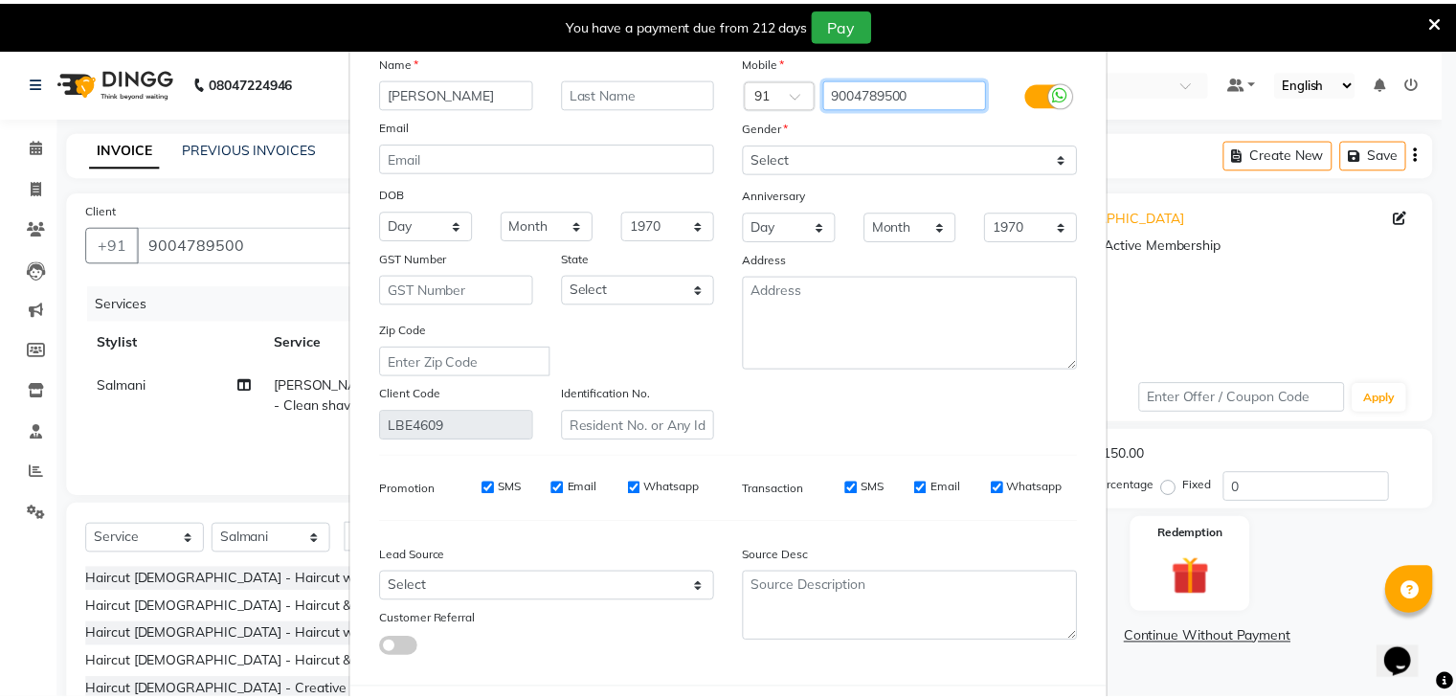
scroll to position [161, 0]
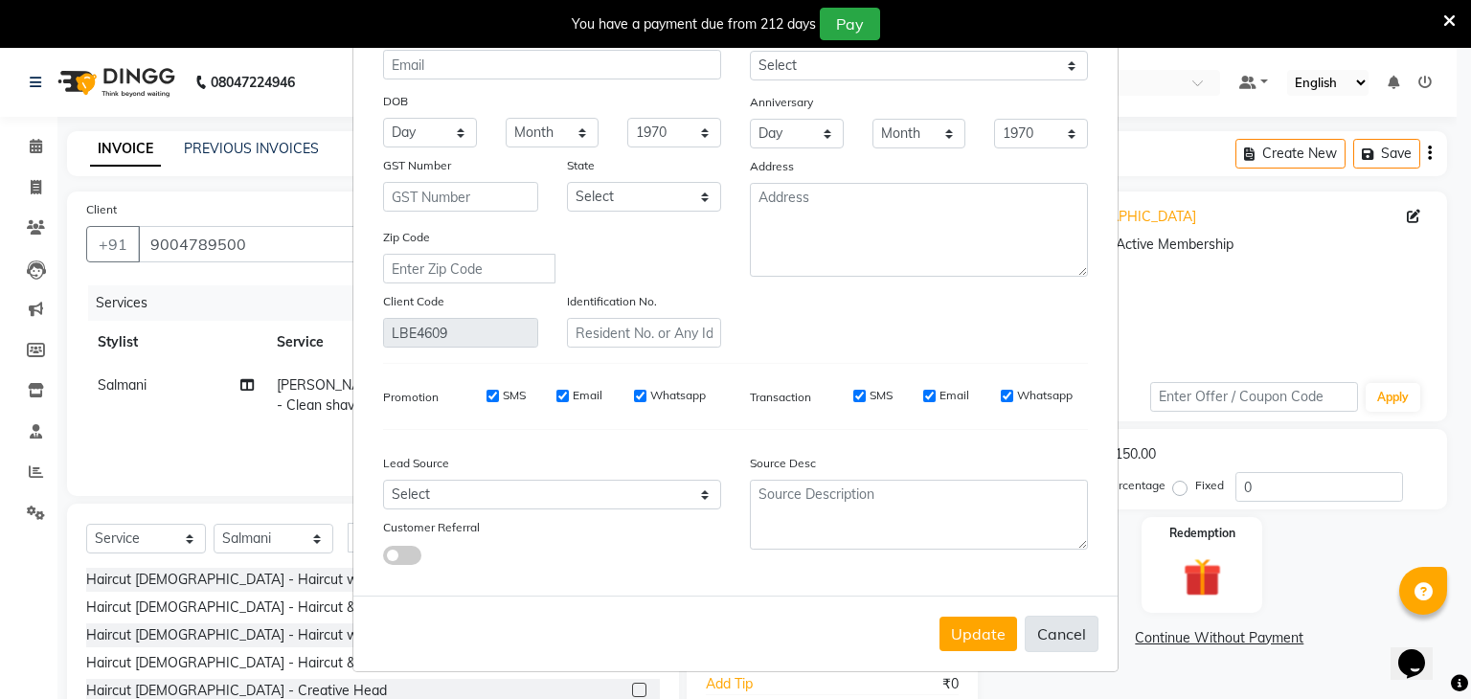
click at [1055, 641] on button "Cancel" at bounding box center [1062, 634] width 74 height 36
select select
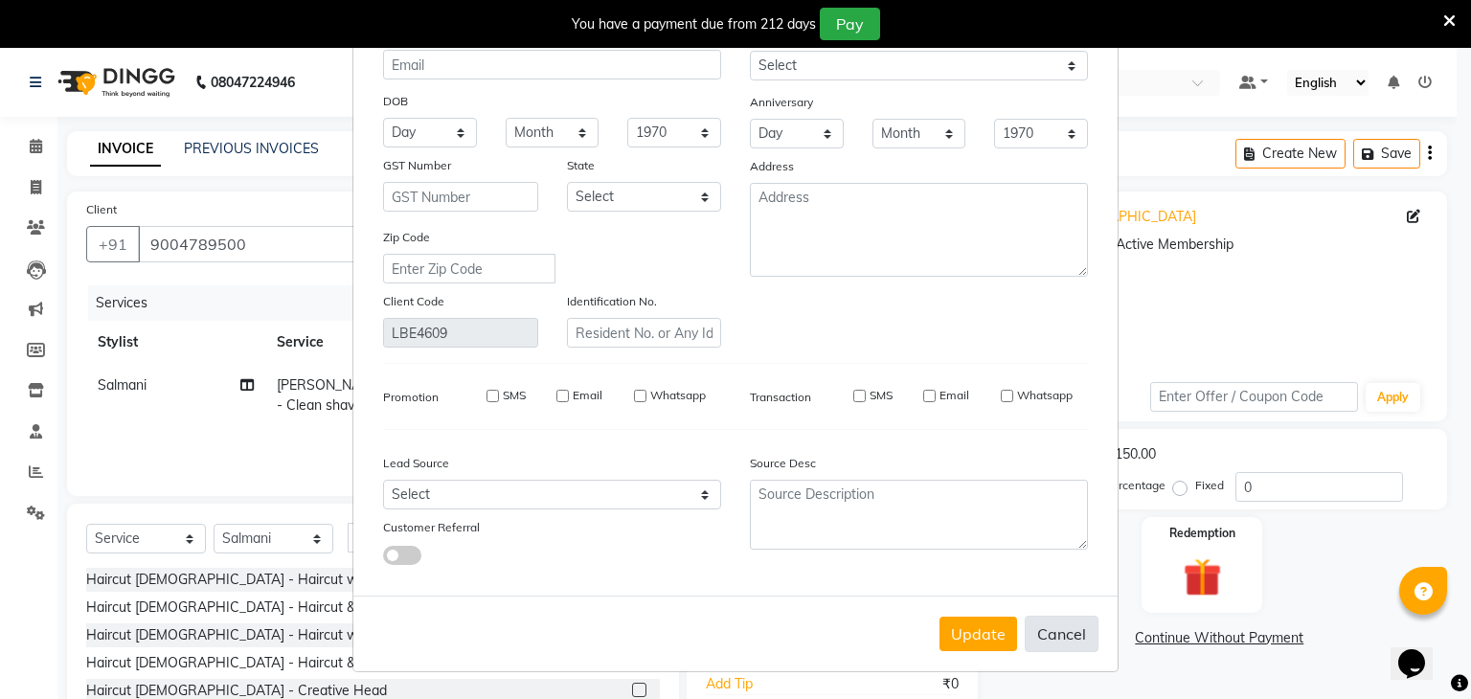
select select
checkbox input "false"
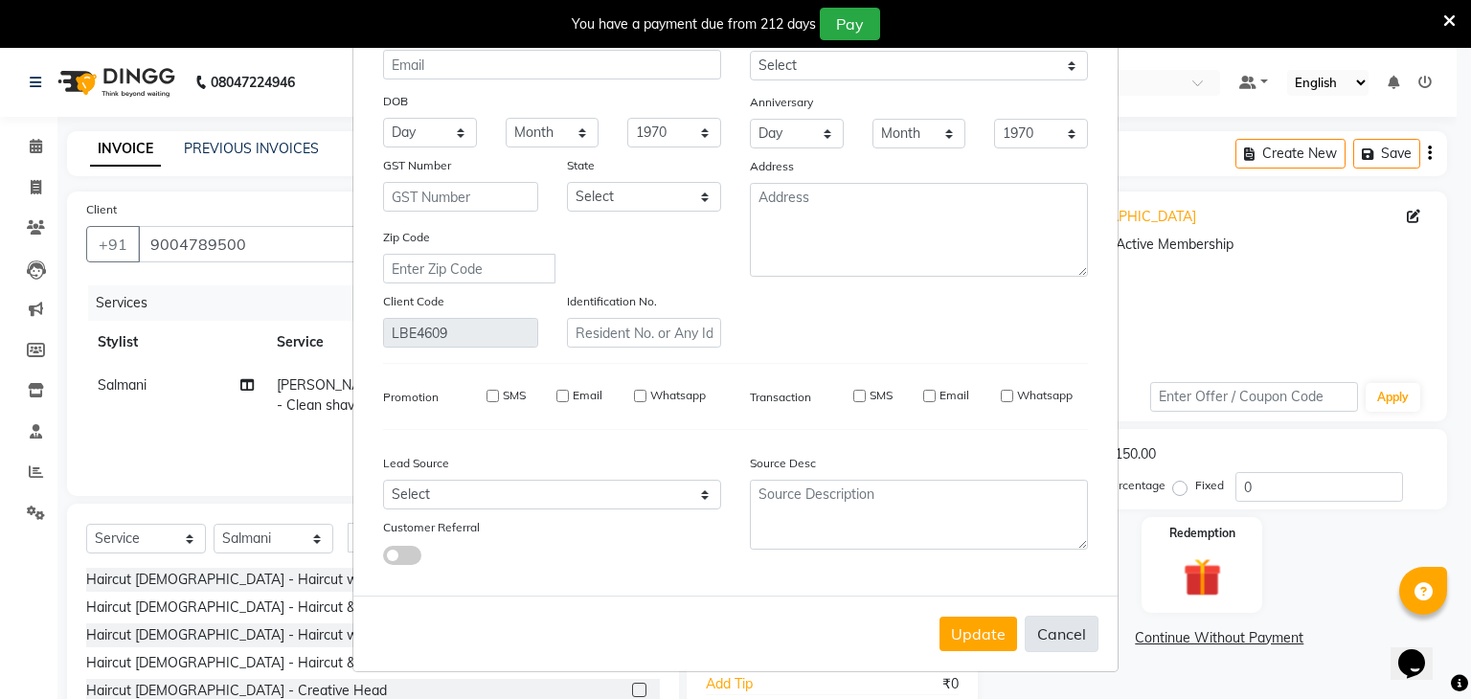
checkbox input "false"
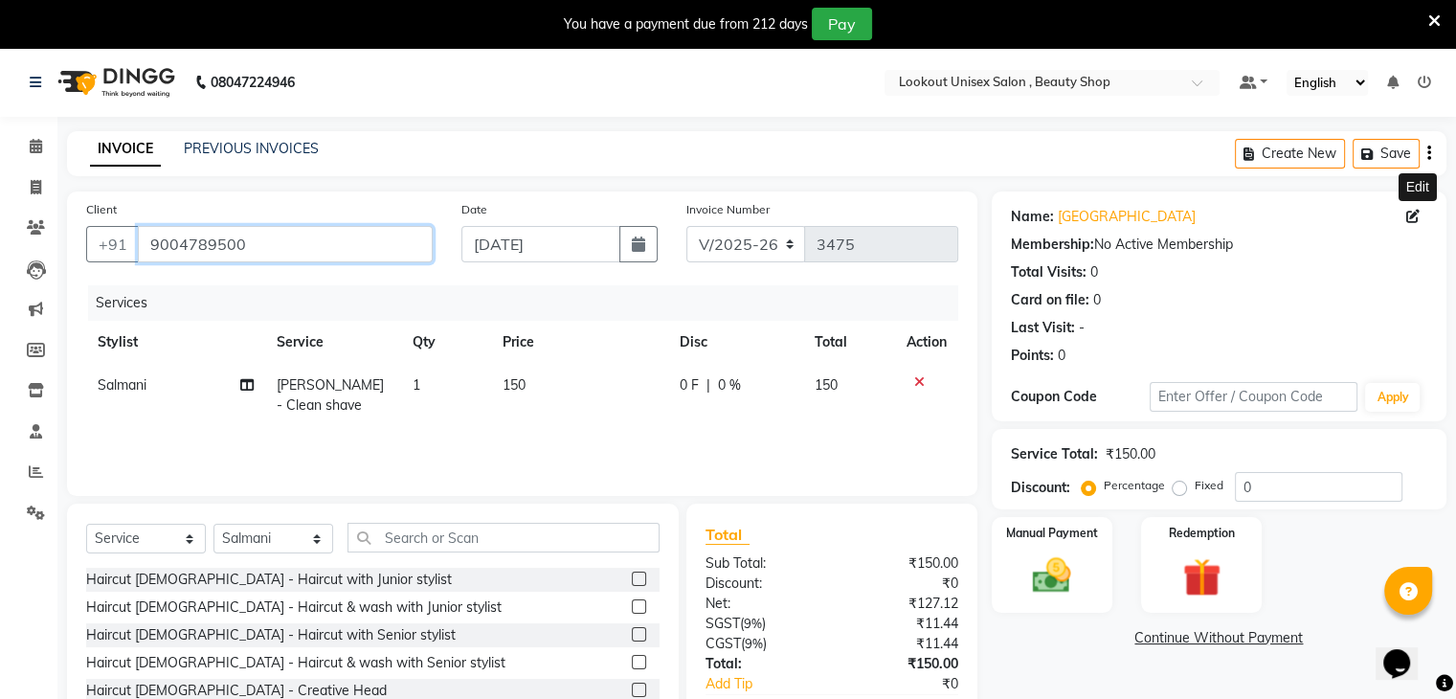
drag, startPoint x: 291, startPoint y: 241, endPoint x: 0, endPoint y: 231, distance: 291.3
click at [0, 231] on app-home "08047224946 Select Location × Lookout Unisex Salon , Beauty Shop Default Panel …" at bounding box center [728, 431] width 1456 height 767
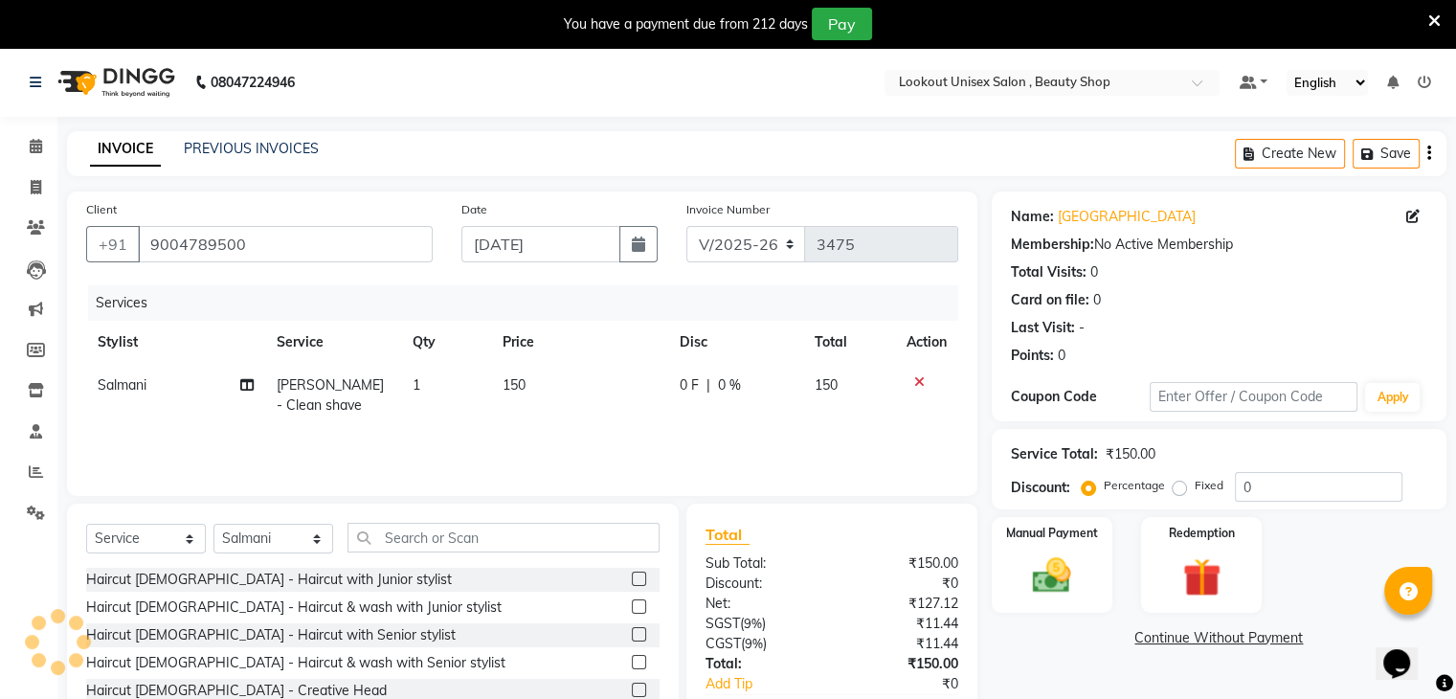
click at [321, 388] on span "Beard - Clean shave" at bounding box center [330, 394] width 107 height 37
select select "67793"
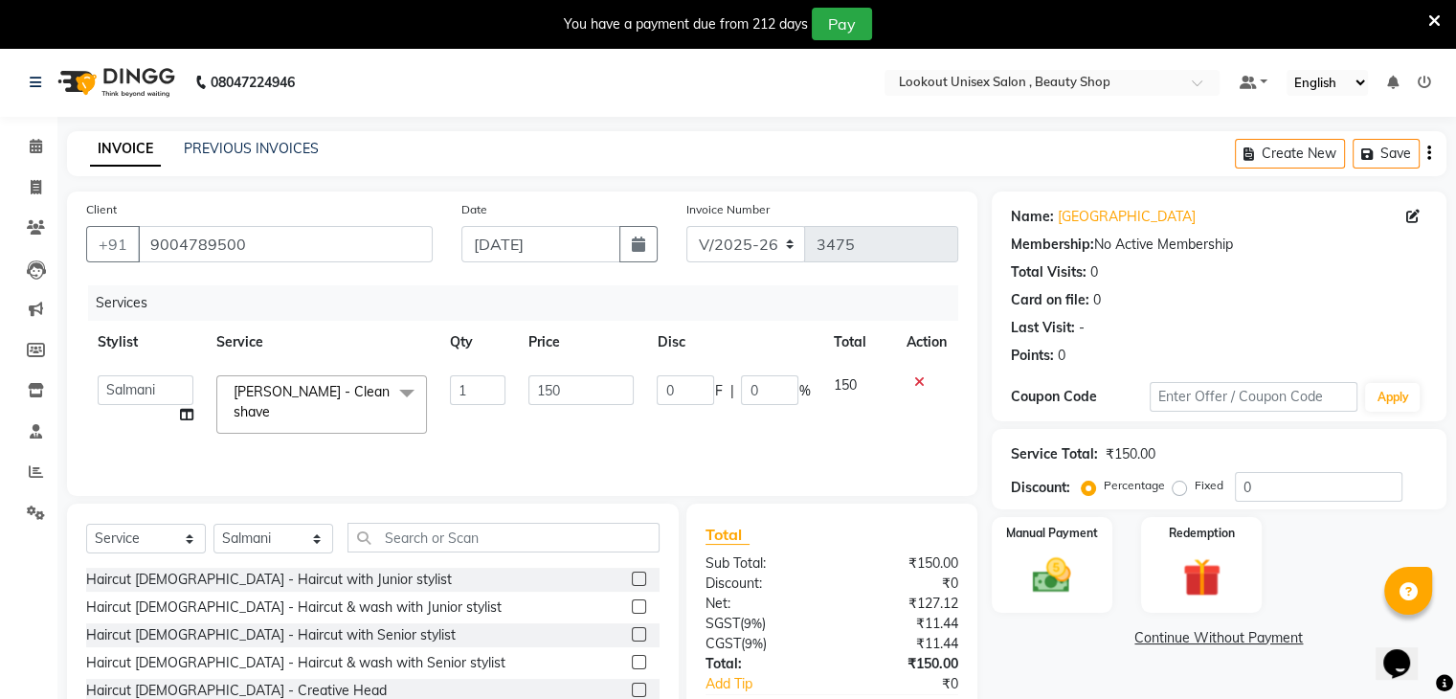
click at [318, 400] on span "Beard - Clean shave" at bounding box center [312, 401] width 156 height 37
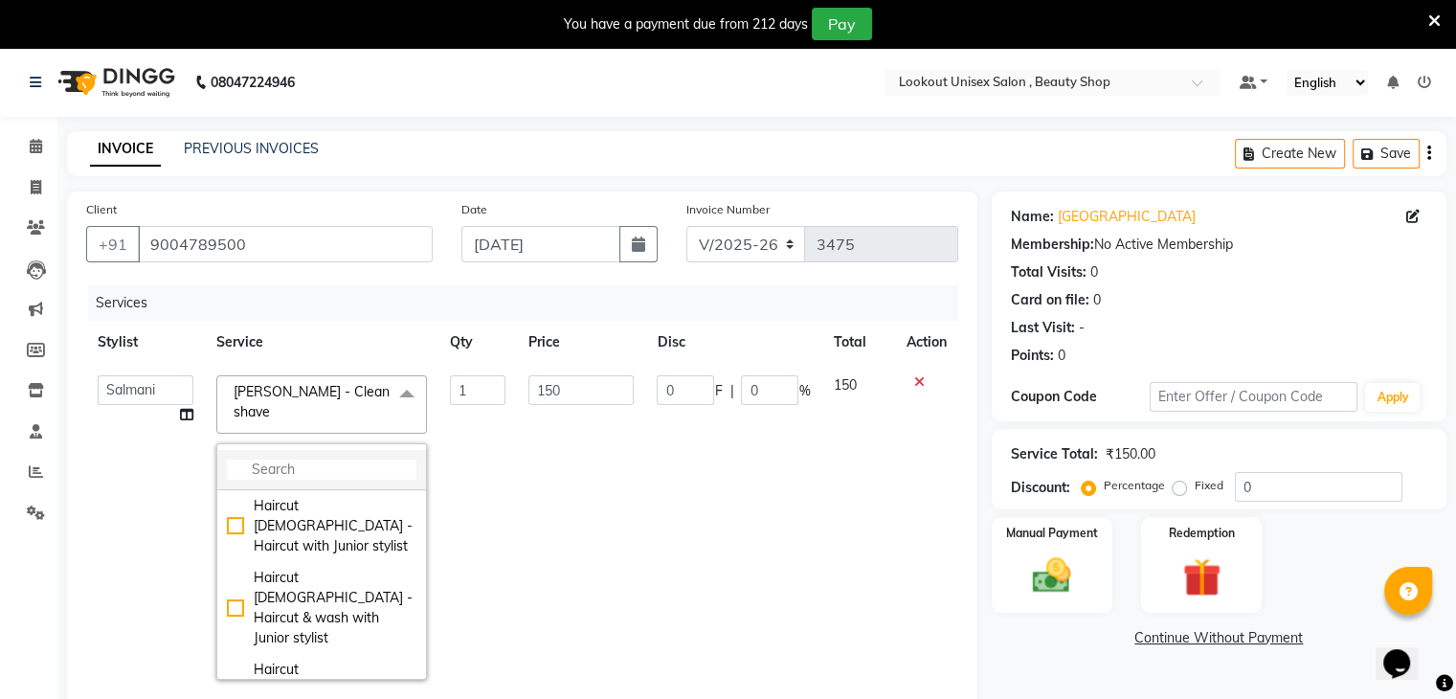
click at [276, 460] on input "multiselect-search" at bounding box center [322, 470] width 190 height 20
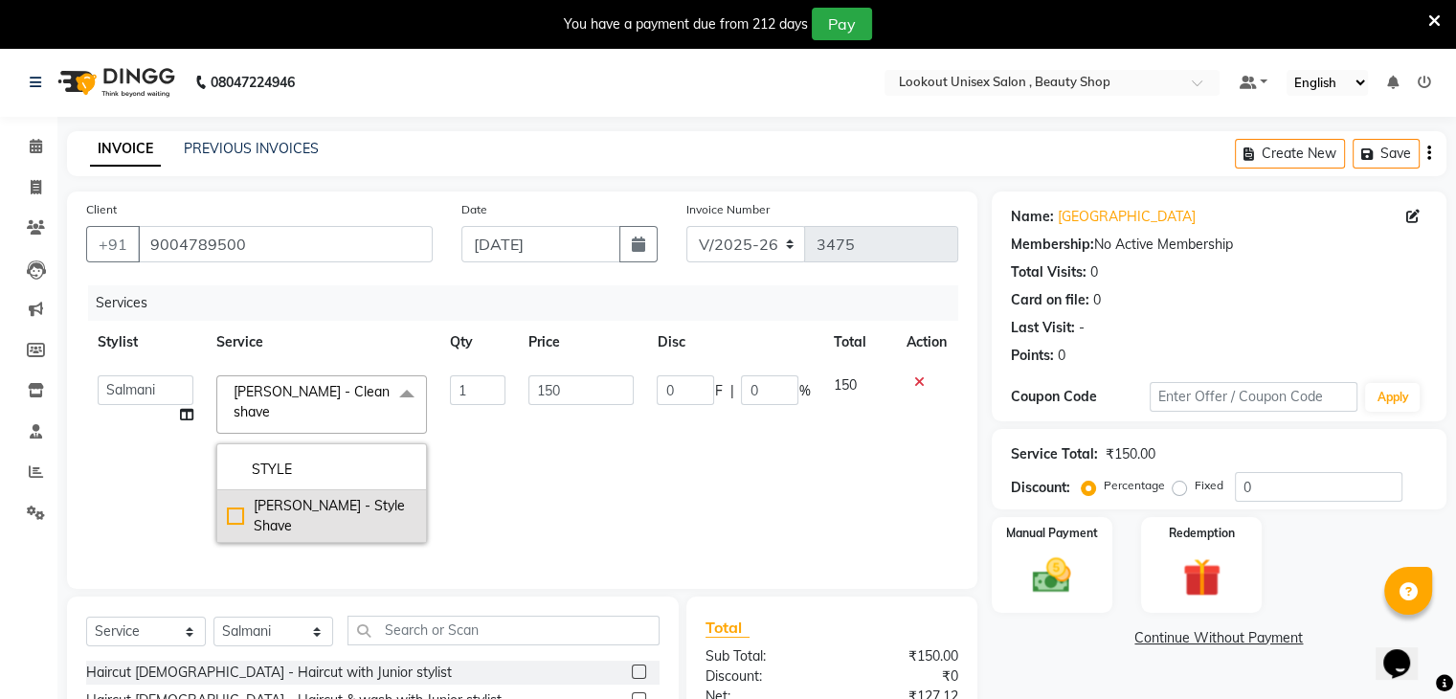
type input "STYLE"
click at [336, 496] on div "Beard - Style Shave" at bounding box center [322, 516] width 190 height 40
checkbox input "true"
type input "200"
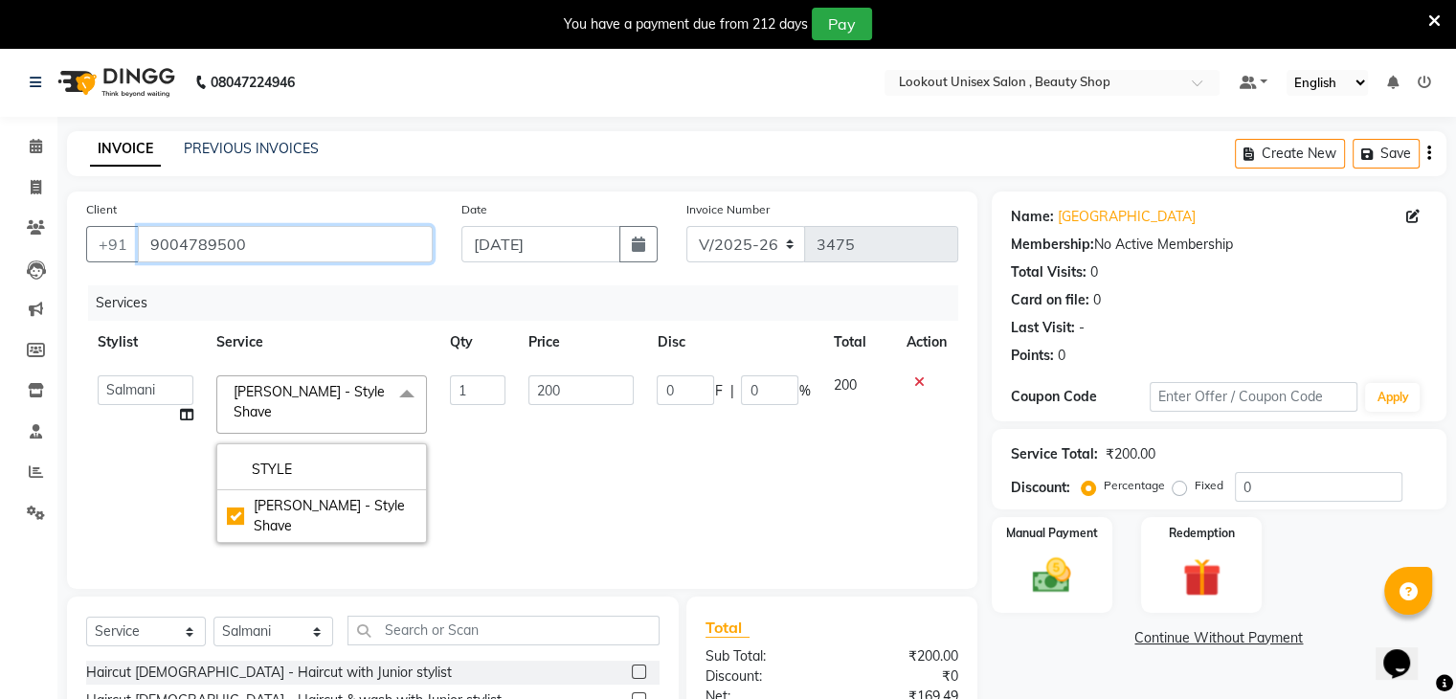
click at [242, 248] on input "9004789500" at bounding box center [285, 244] width 295 height 36
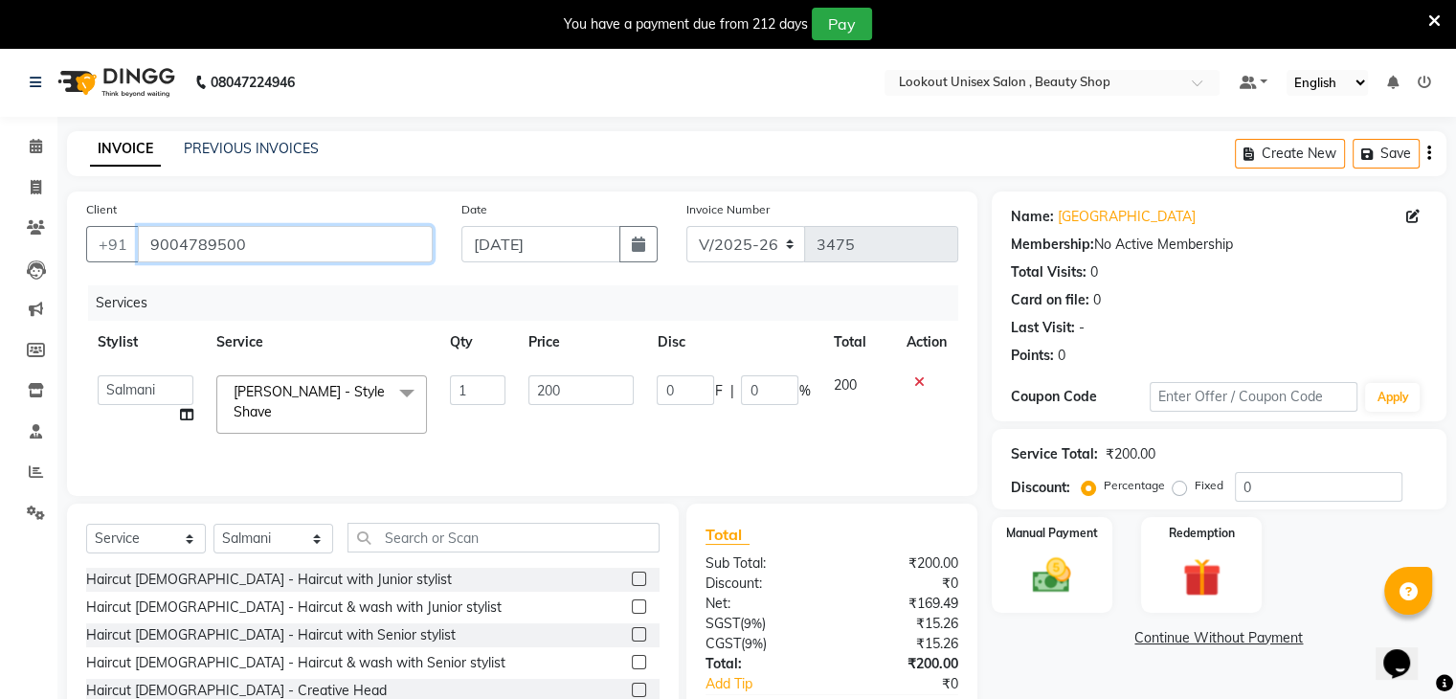
drag, startPoint x: 276, startPoint y: 239, endPoint x: 0, endPoint y: 240, distance: 275.8
click at [0, 240] on app-home "08047224946 Select Location × Lookout Unisex Salon , Beauty Shop Default Panel …" at bounding box center [728, 431] width 1456 height 767
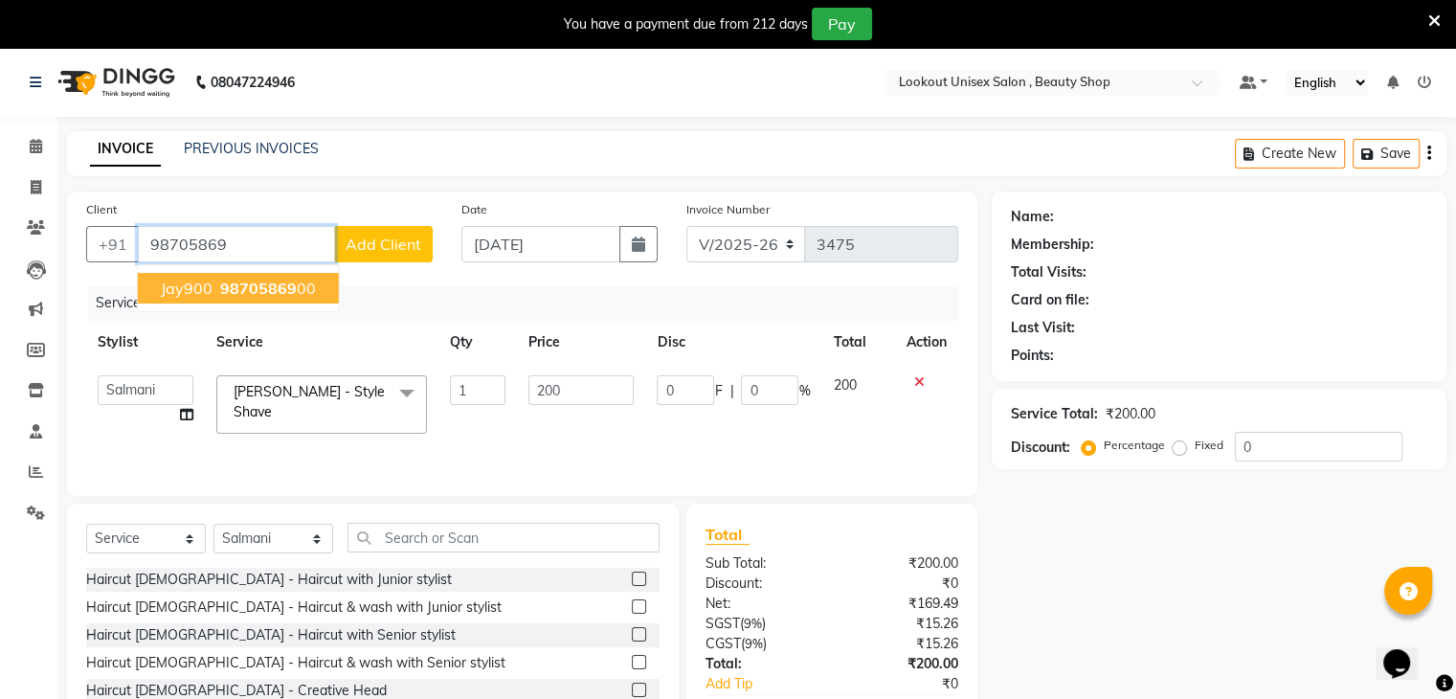
click at [317, 285] on button "Jay900 98705869 00" at bounding box center [238, 288] width 201 height 31
type input "9870586900"
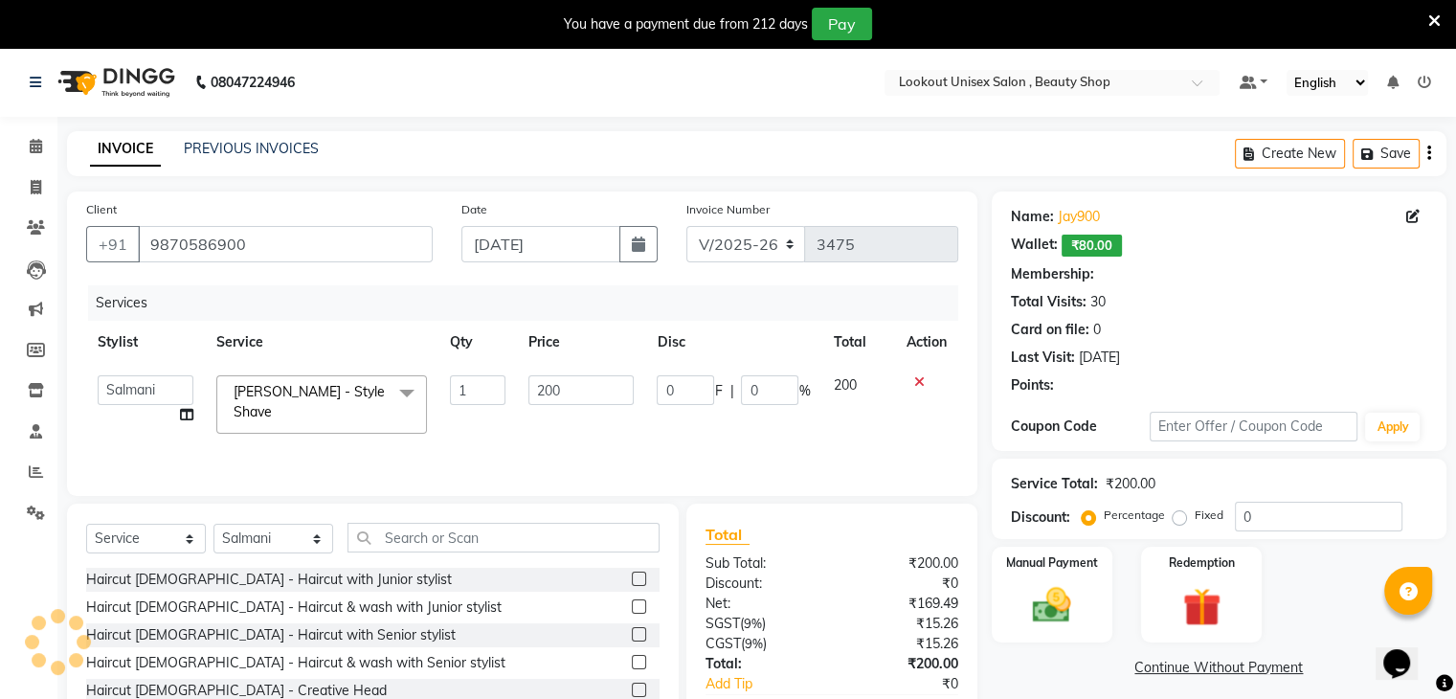
type input "40"
type input "20"
select select "1: Object"
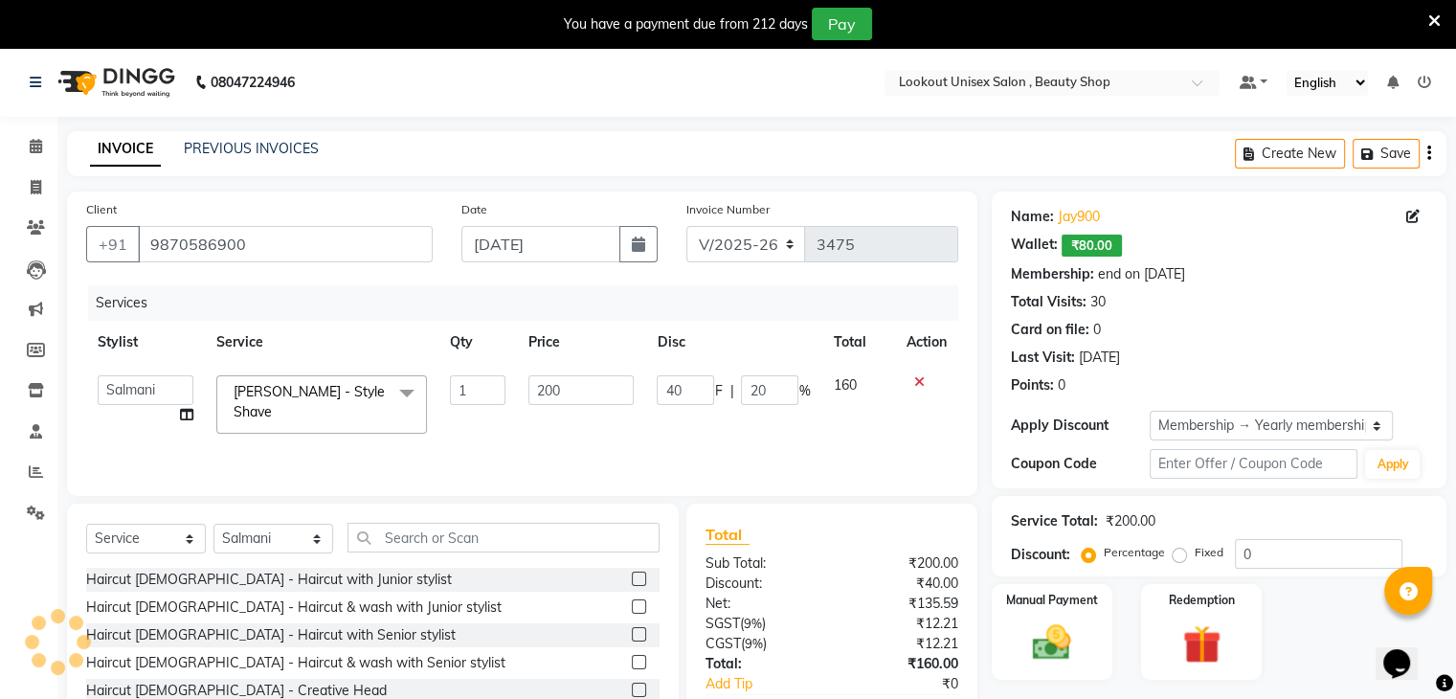
type input "20"
click at [1073, 215] on link "Jay900" at bounding box center [1079, 217] width 42 height 20
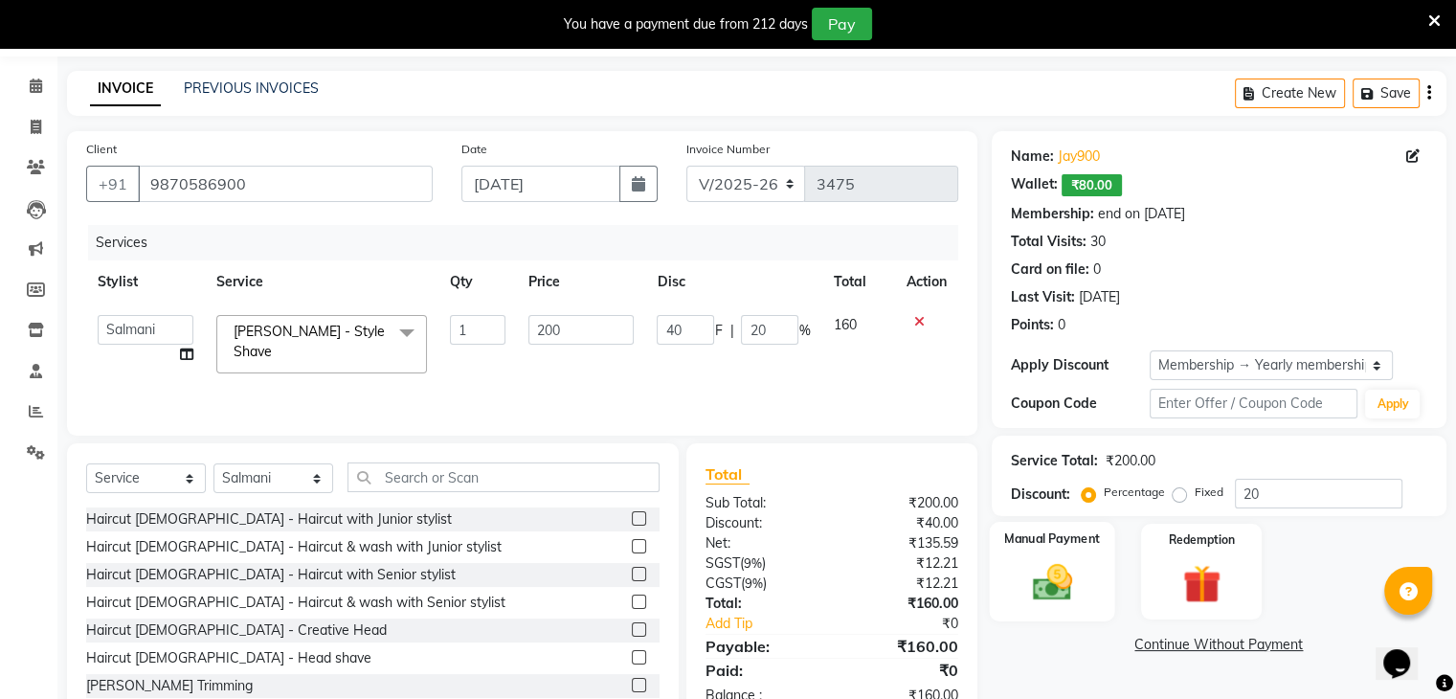
scroll to position [117, 0]
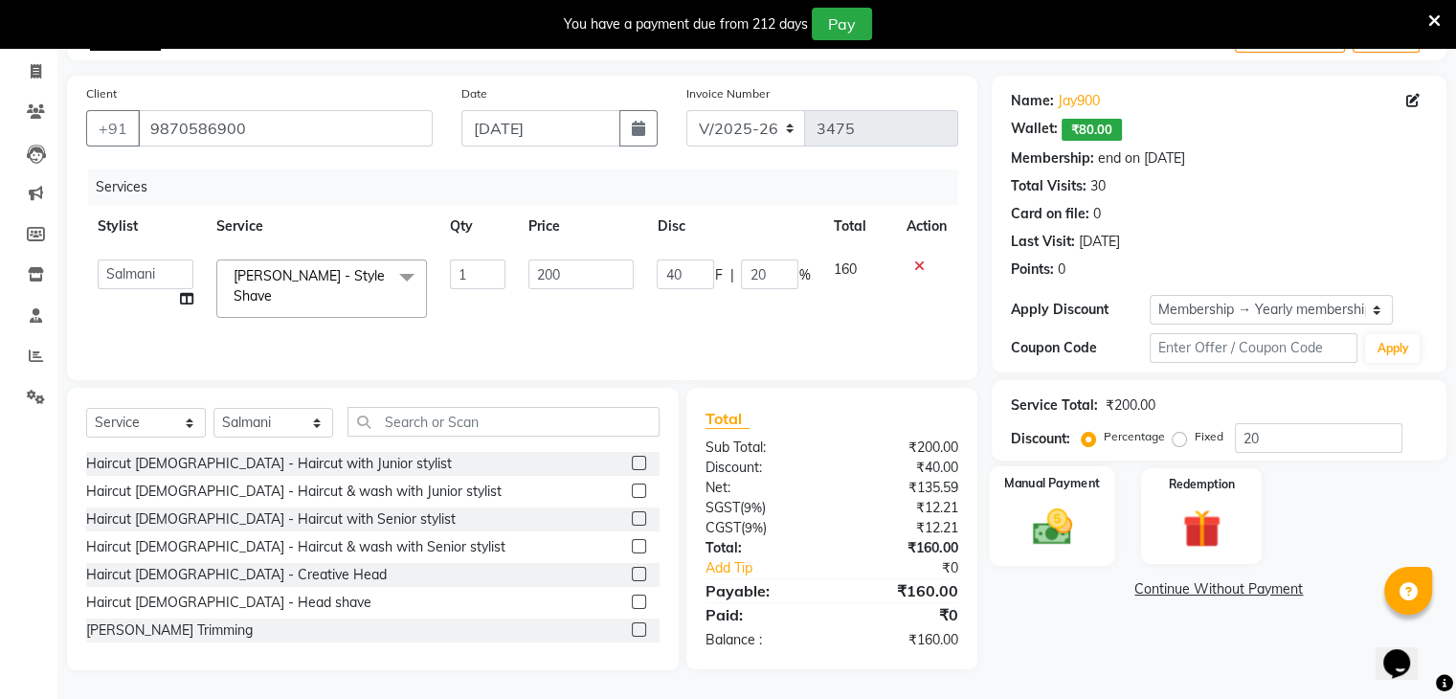
click at [1066, 545] on img at bounding box center [1052, 528] width 64 height 46
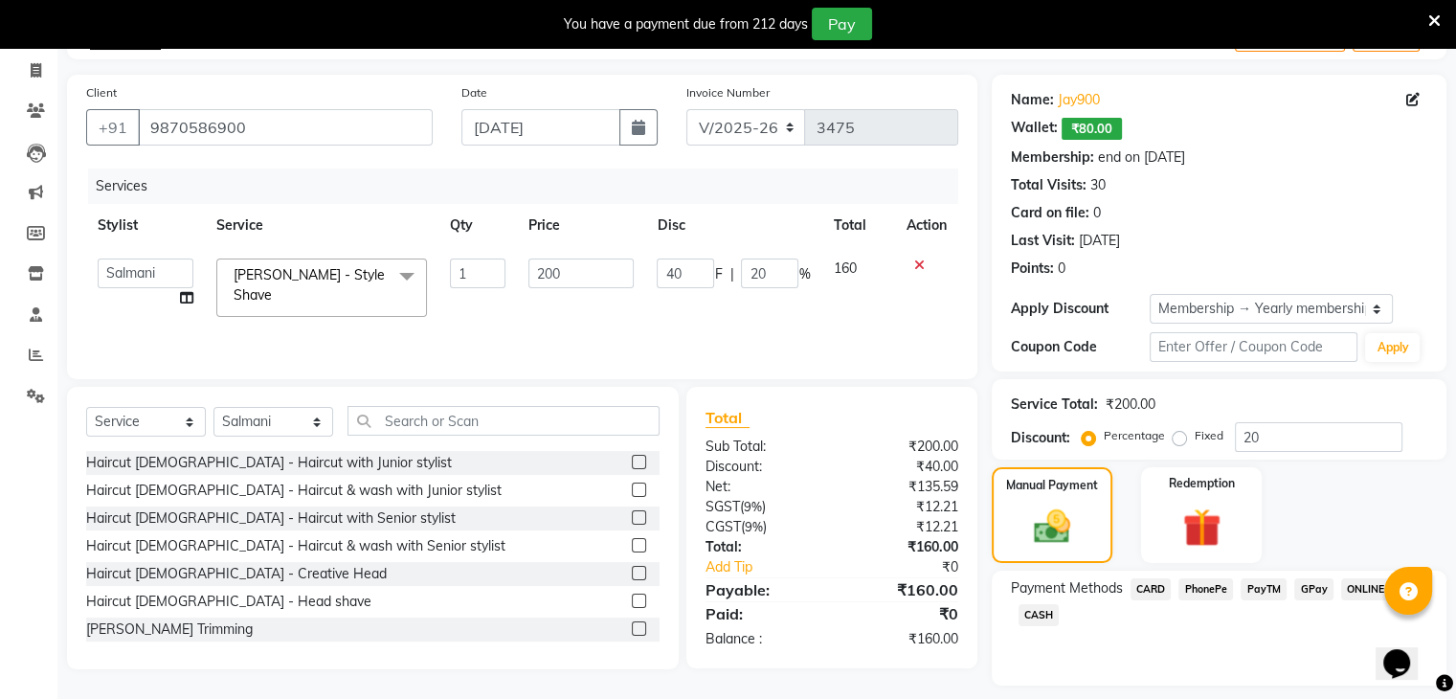
click at [1036, 622] on span "CASH" at bounding box center [1039, 615] width 41 height 22
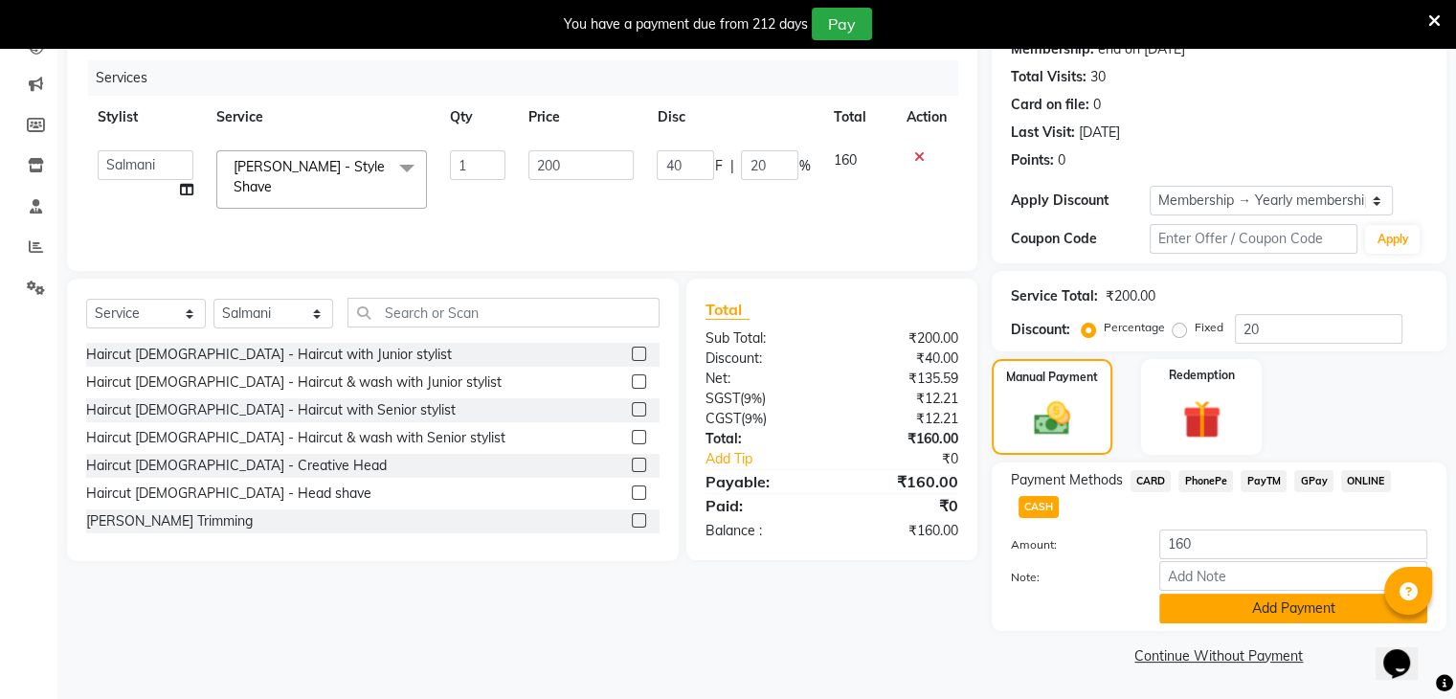
click at [1209, 606] on button "Add Payment" at bounding box center [1294, 609] width 268 height 30
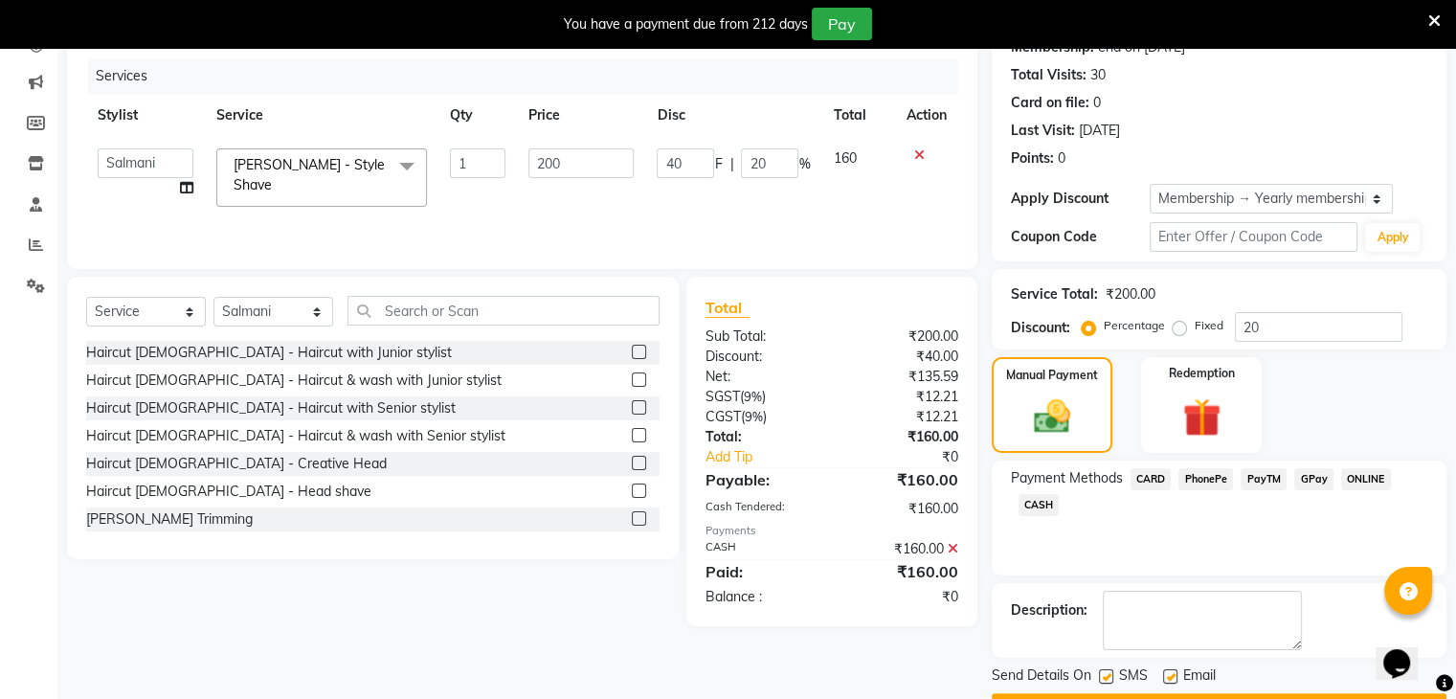
scroll to position [279, 0]
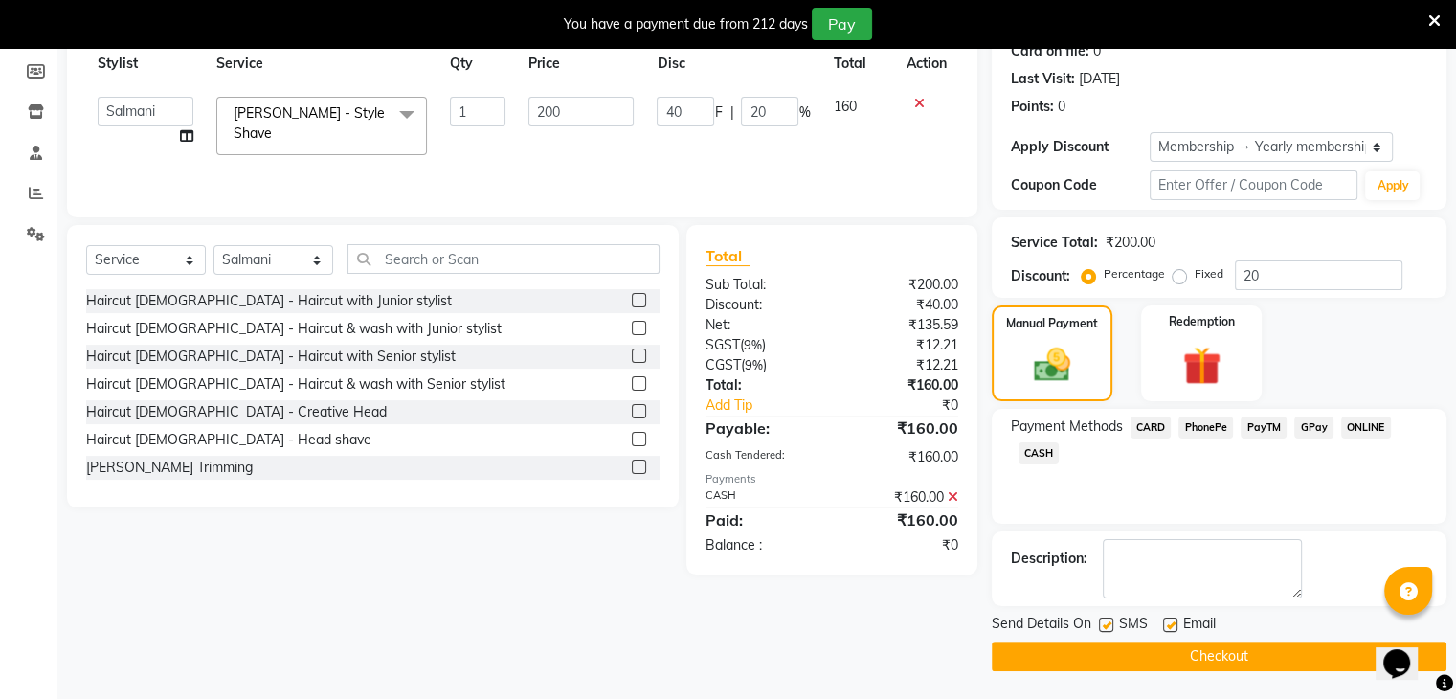
click at [1172, 623] on label at bounding box center [1170, 625] width 14 height 14
click at [1172, 623] on input "checkbox" at bounding box center [1169, 626] width 12 height 12
checkbox input "false"
click at [1166, 648] on button "Checkout" at bounding box center [1219, 657] width 455 height 30
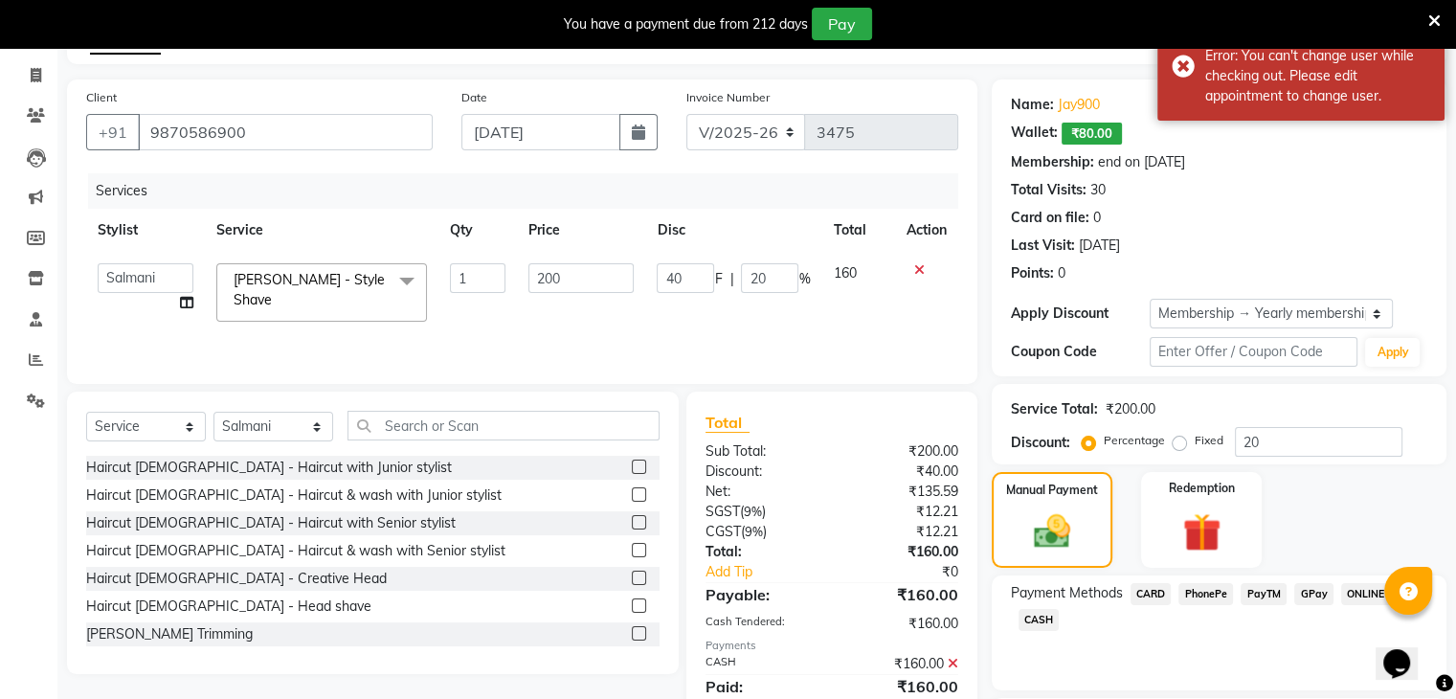
scroll to position [0, 0]
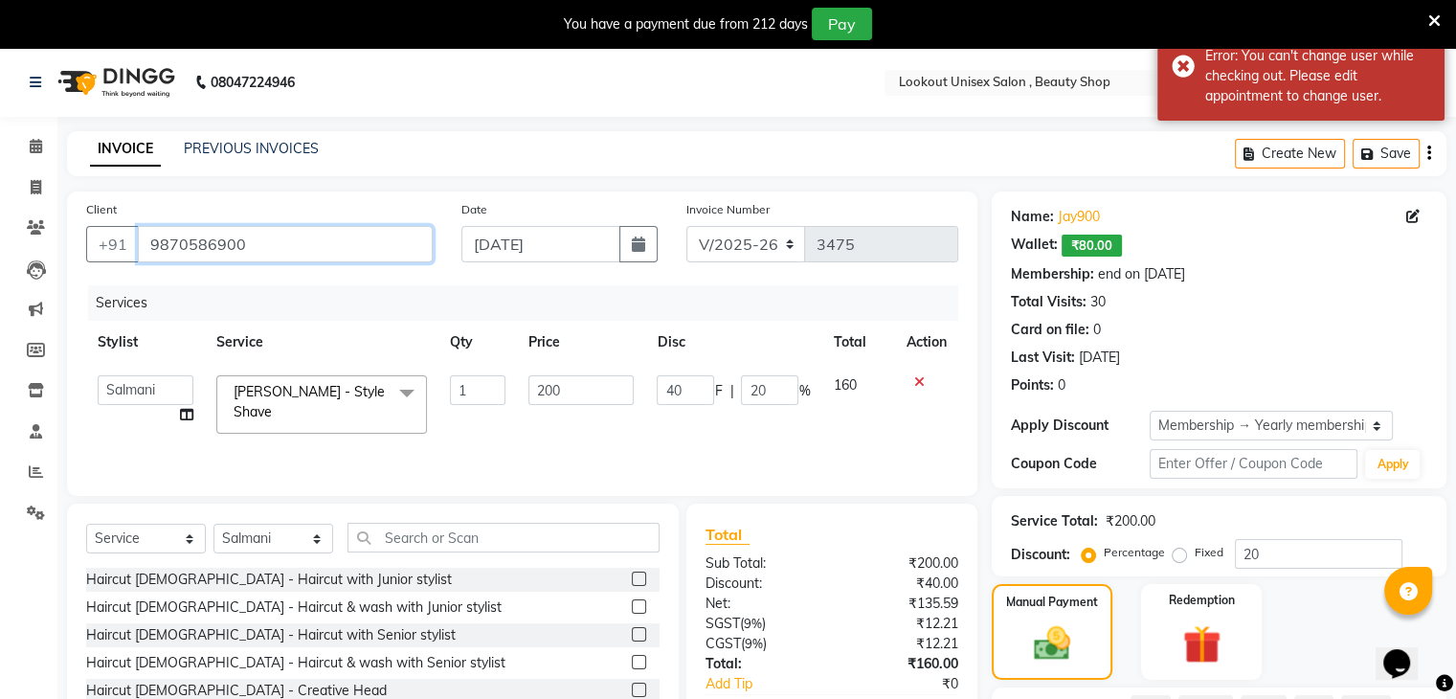
click at [305, 247] on input "9870586900" at bounding box center [285, 244] width 295 height 36
click at [1092, 210] on link "Jay900" at bounding box center [1079, 217] width 42 height 20
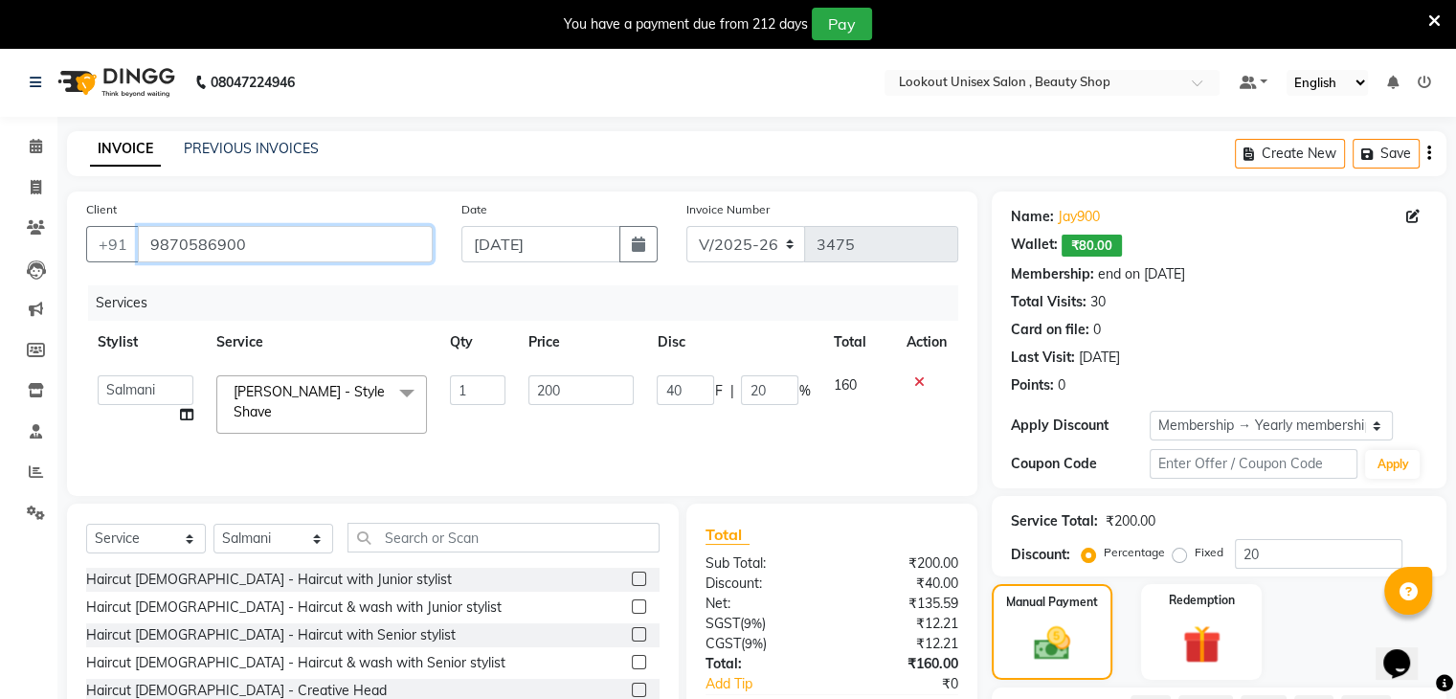
drag, startPoint x: 296, startPoint y: 238, endPoint x: 5, endPoint y: 255, distance: 291.5
click at [0, 246] on app-home "08047224946 Select Location × Lookout Unisex Salon , Beauty Shop Default Panel …" at bounding box center [728, 513] width 1456 height 931
paste input "0047895"
type input "9004789500"
type input "0"
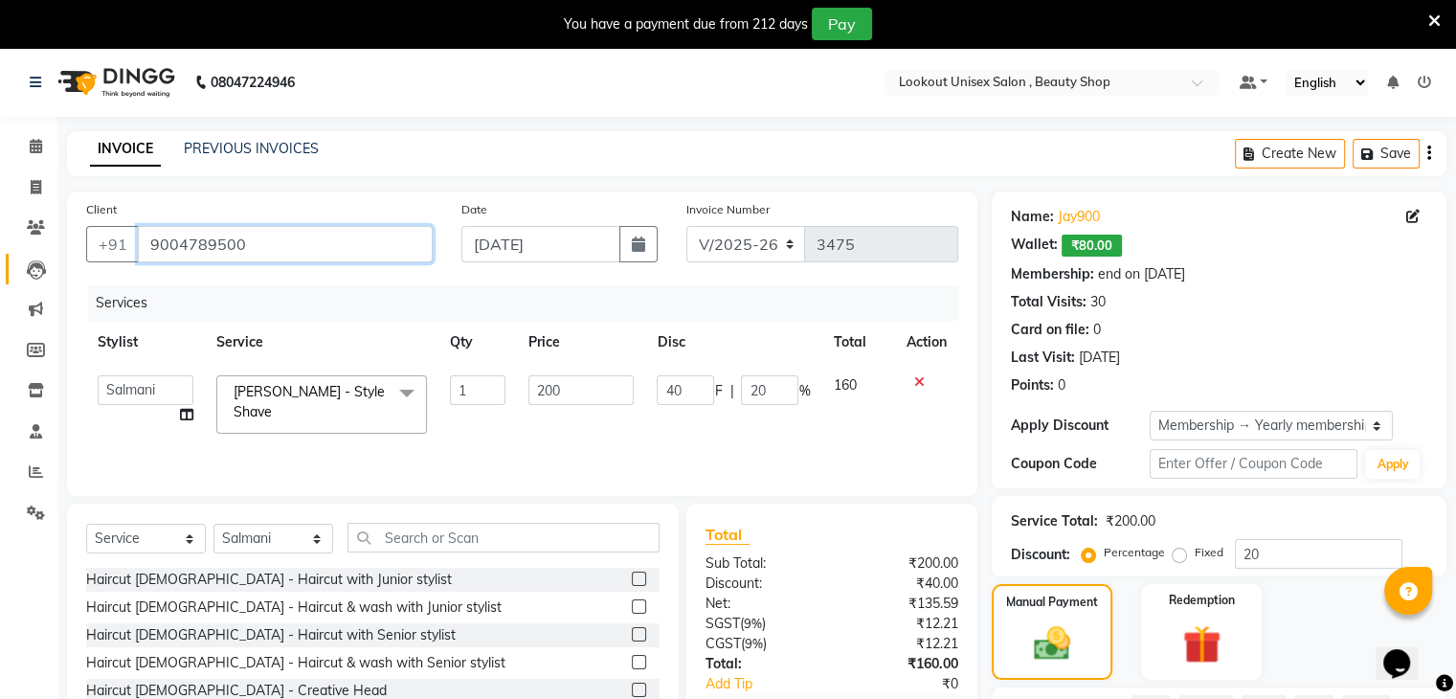
type input "0"
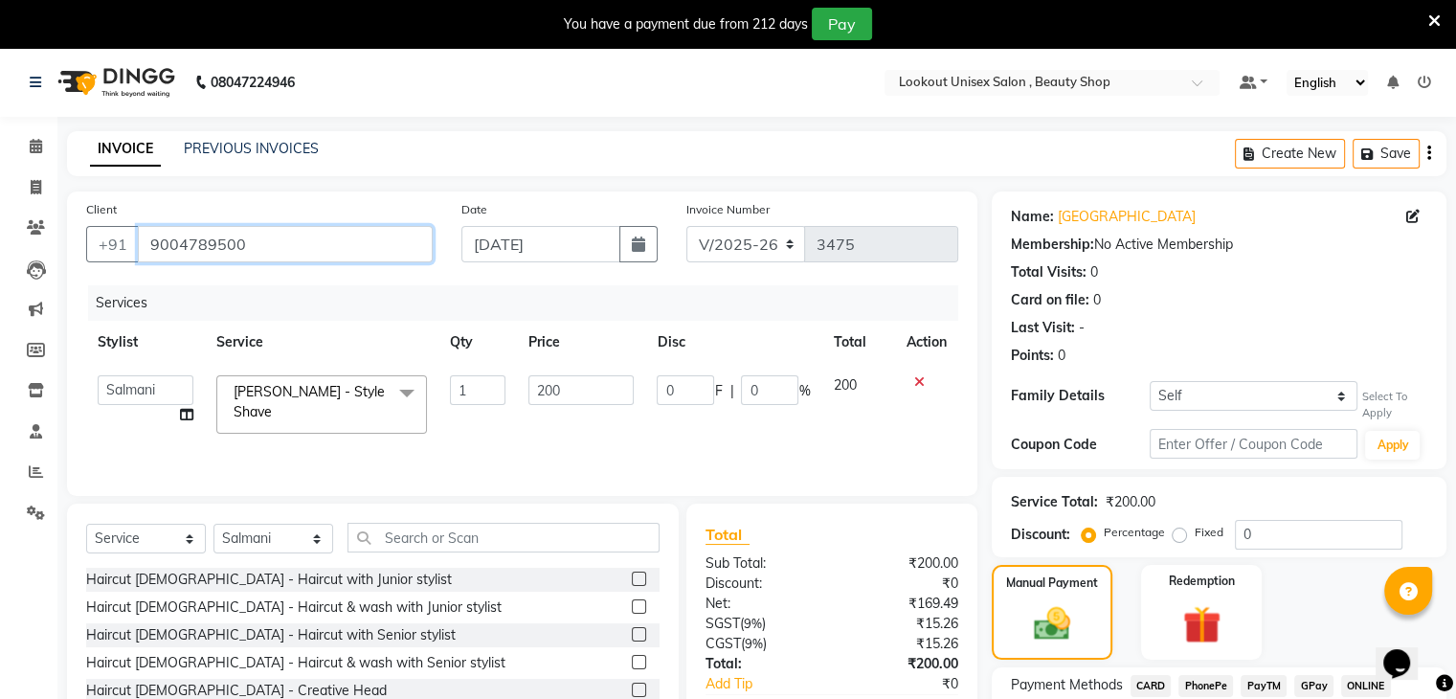
click at [266, 246] on input "9004789500" at bounding box center [285, 244] width 295 height 36
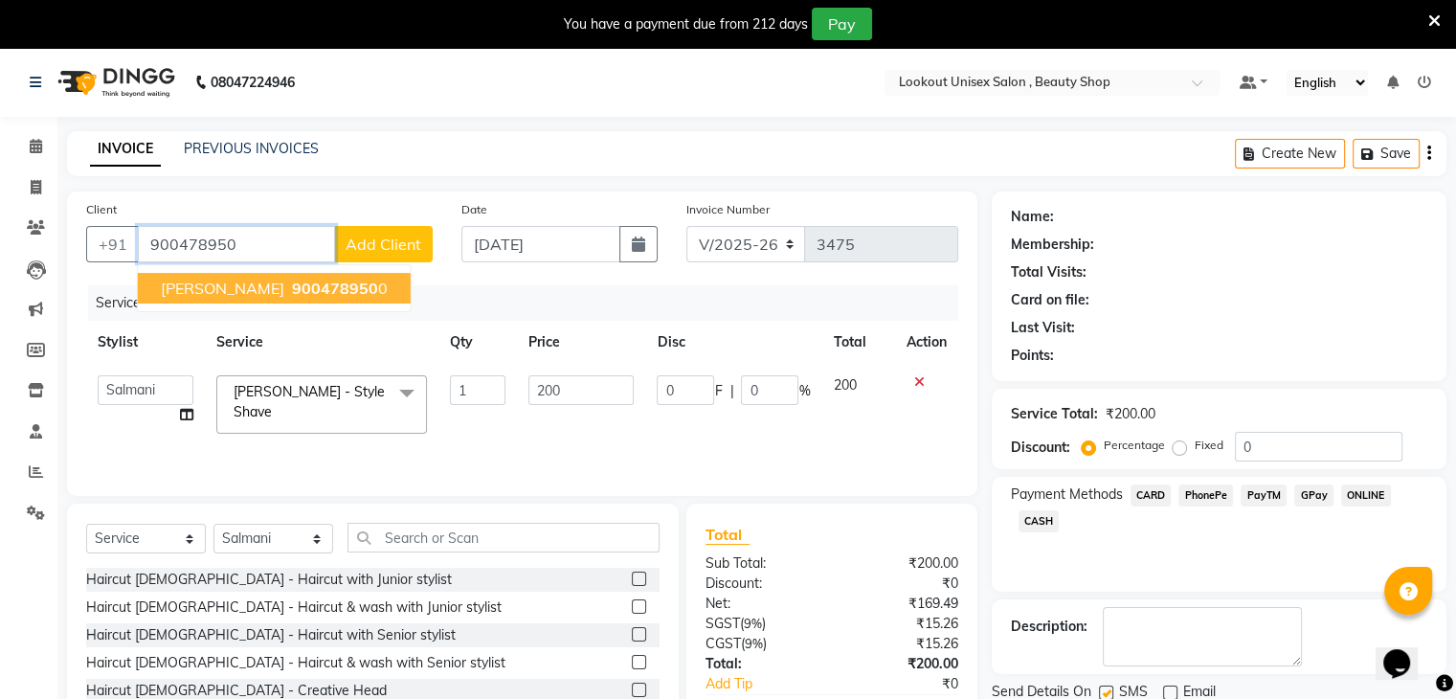
click at [257, 274] on button "BHAVEN 900478950 0" at bounding box center [274, 288] width 273 height 31
type input "9004789500"
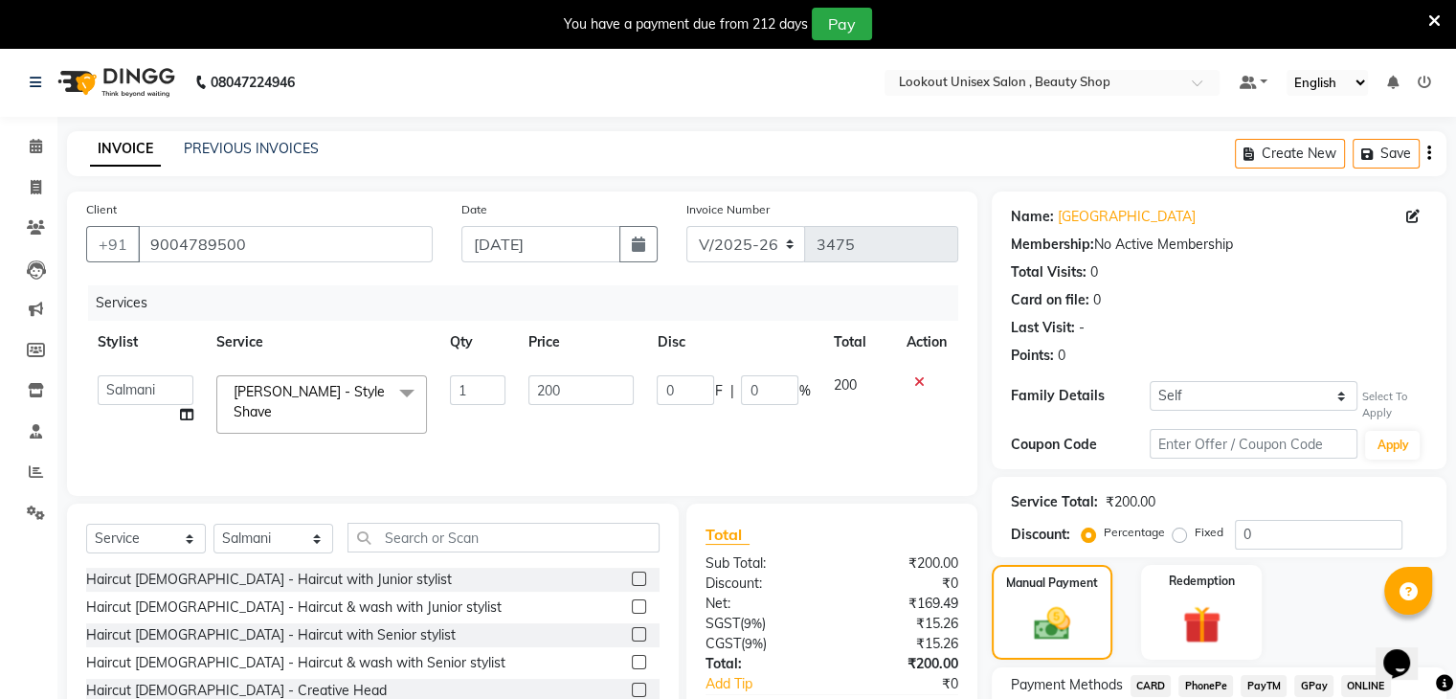
scroll to position [191, 0]
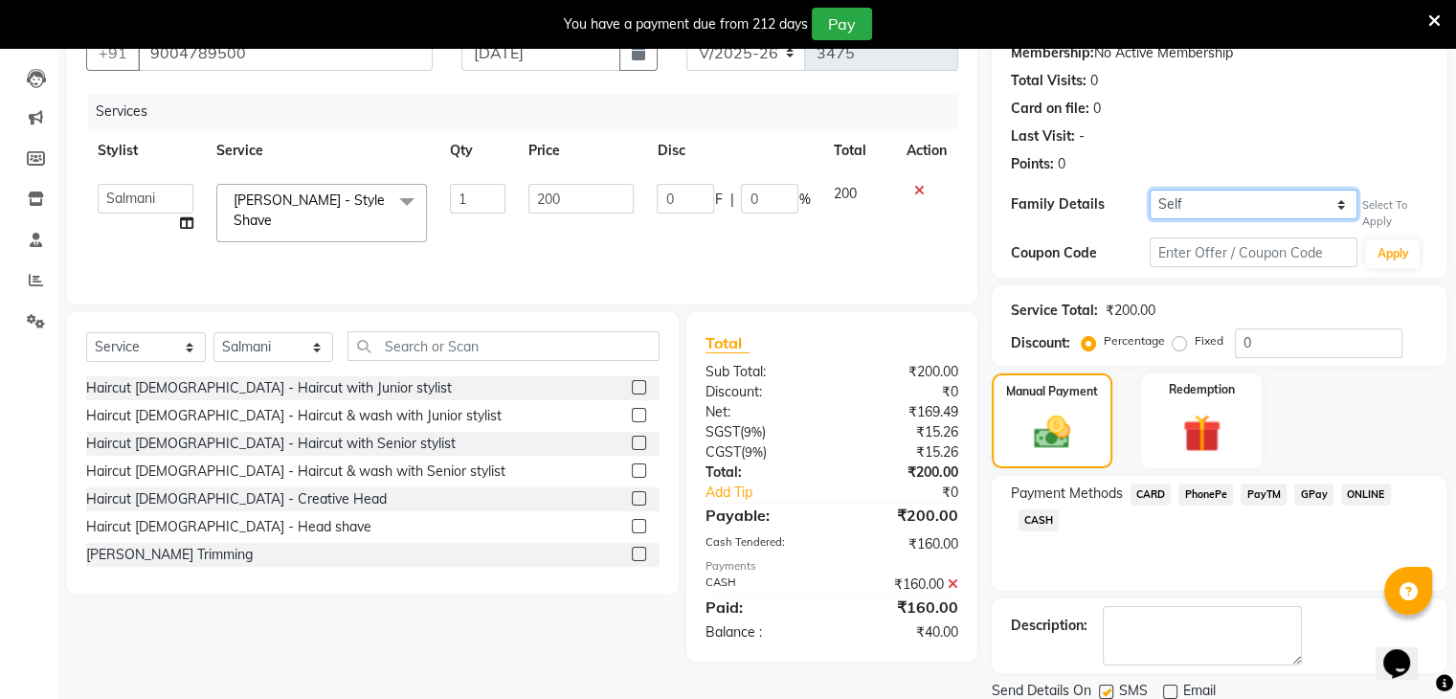
click at [1175, 195] on select "Self Jay900" at bounding box center [1254, 205] width 209 height 30
select select "6879047"
click at [1150, 190] on select "Self Jay900" at bounding box center [1254, 205] width 209 height 30
type input "40"
type input "20"
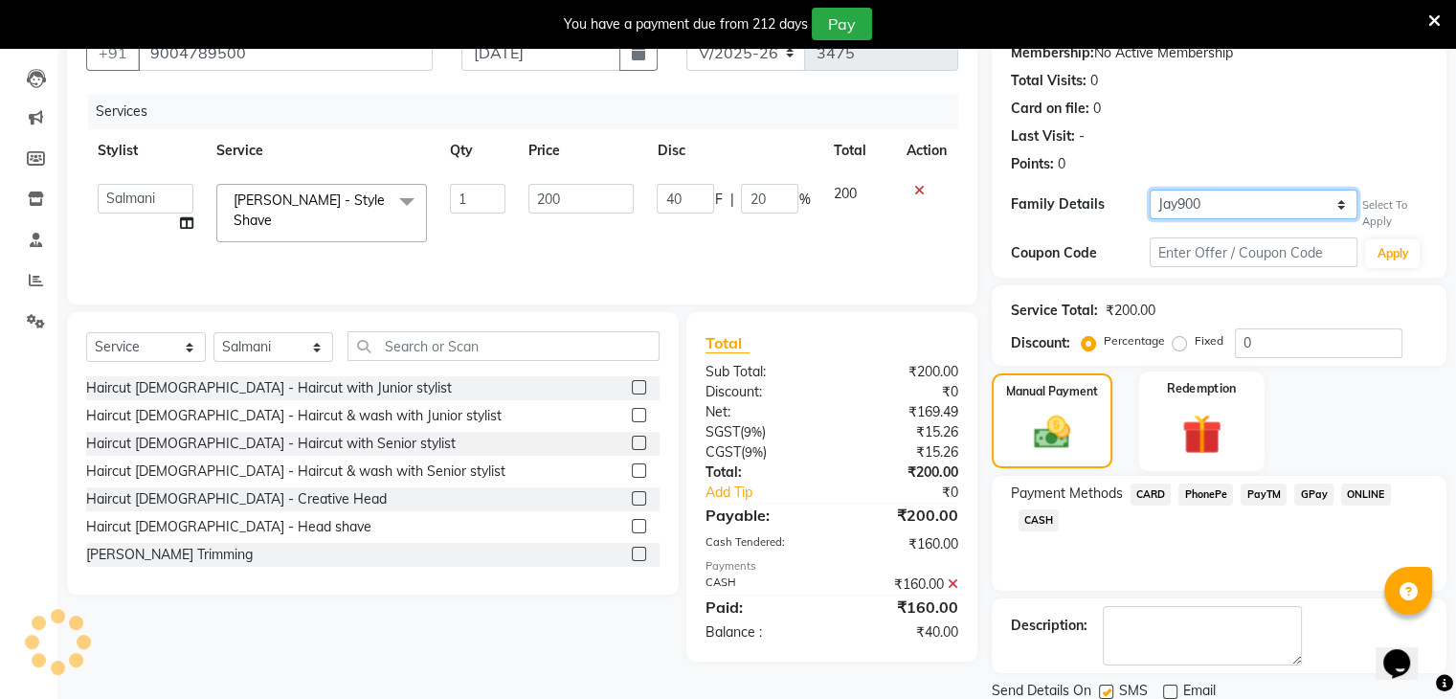
select select "1: Object"
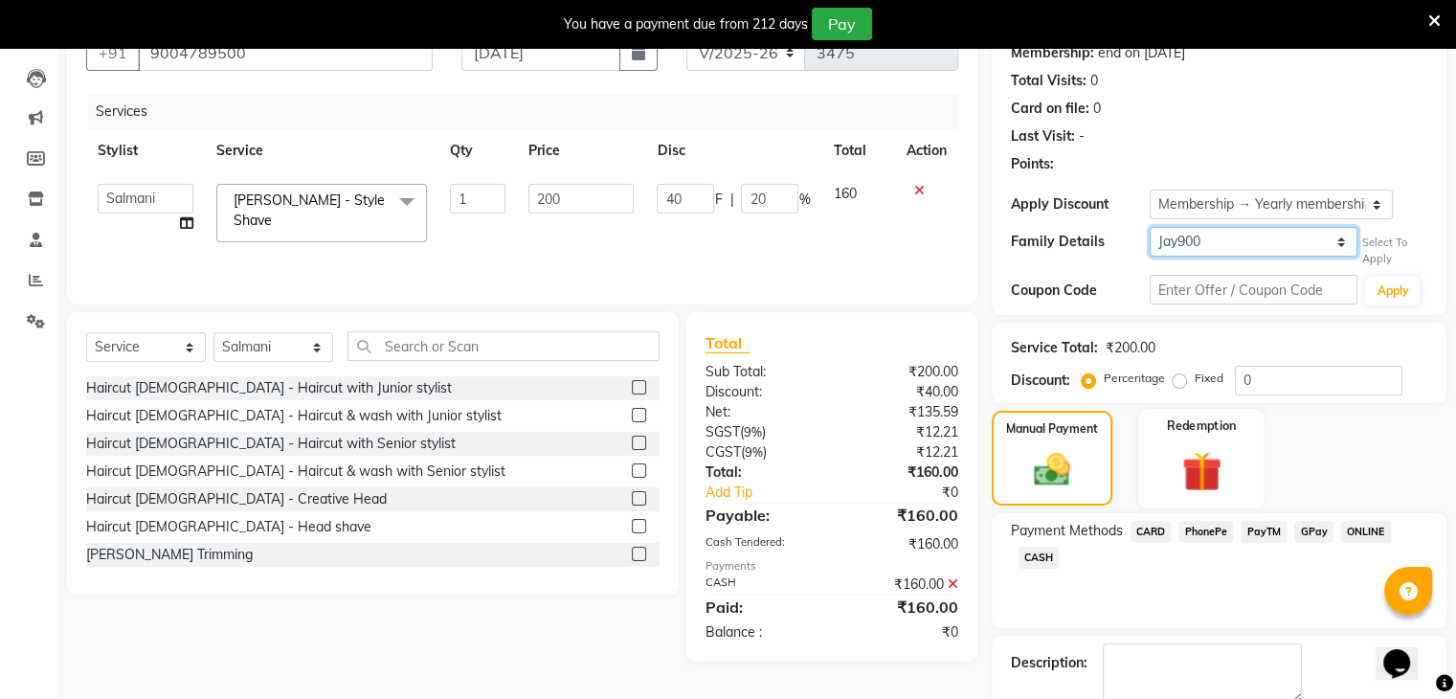
type input "20"
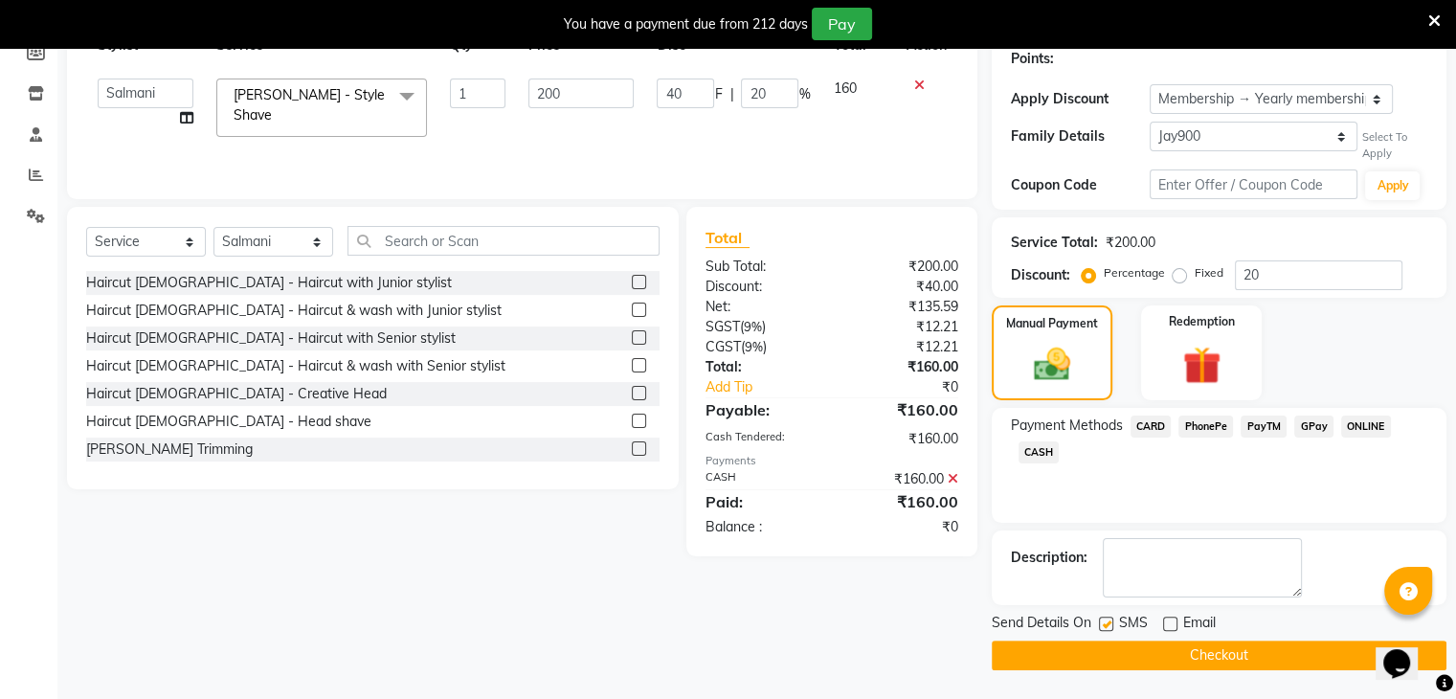
click at [1032, 462] on span "CASH" at bounding box center [1039, 452] width 41 height 22
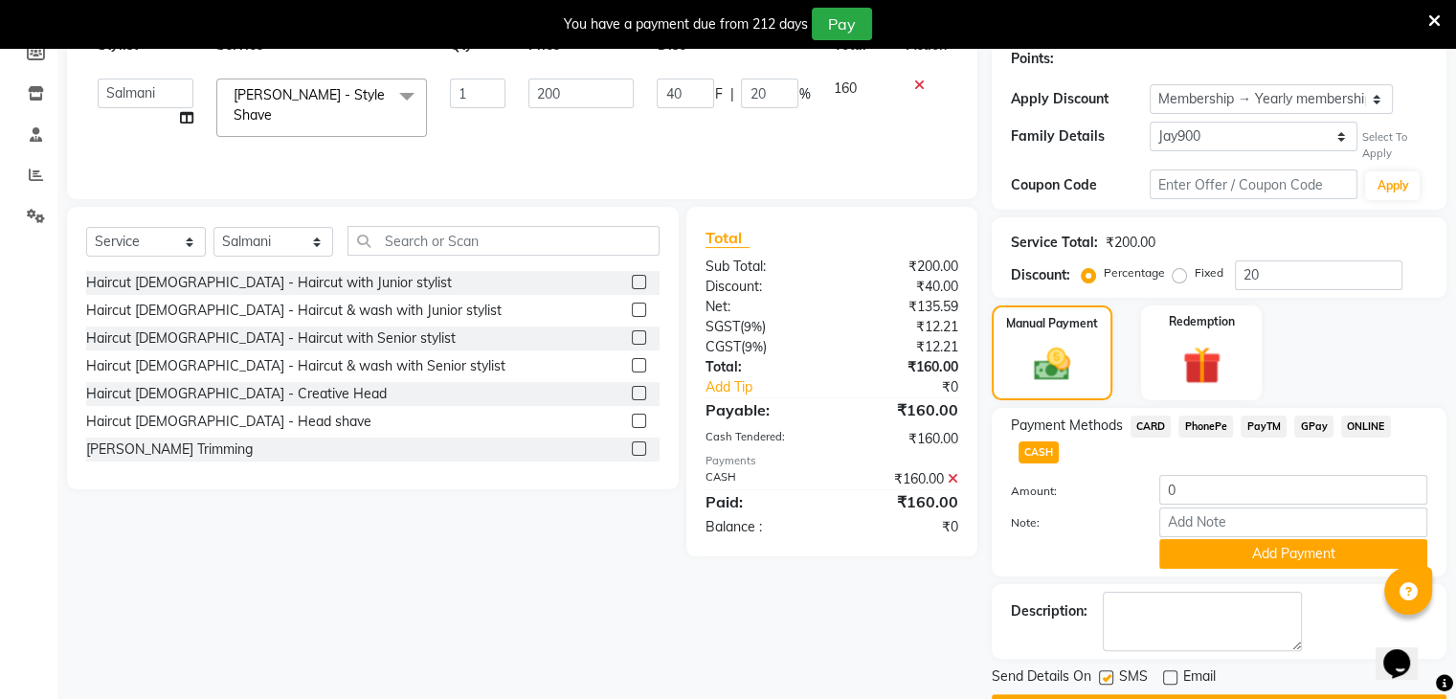
scroll to position [353, 0]
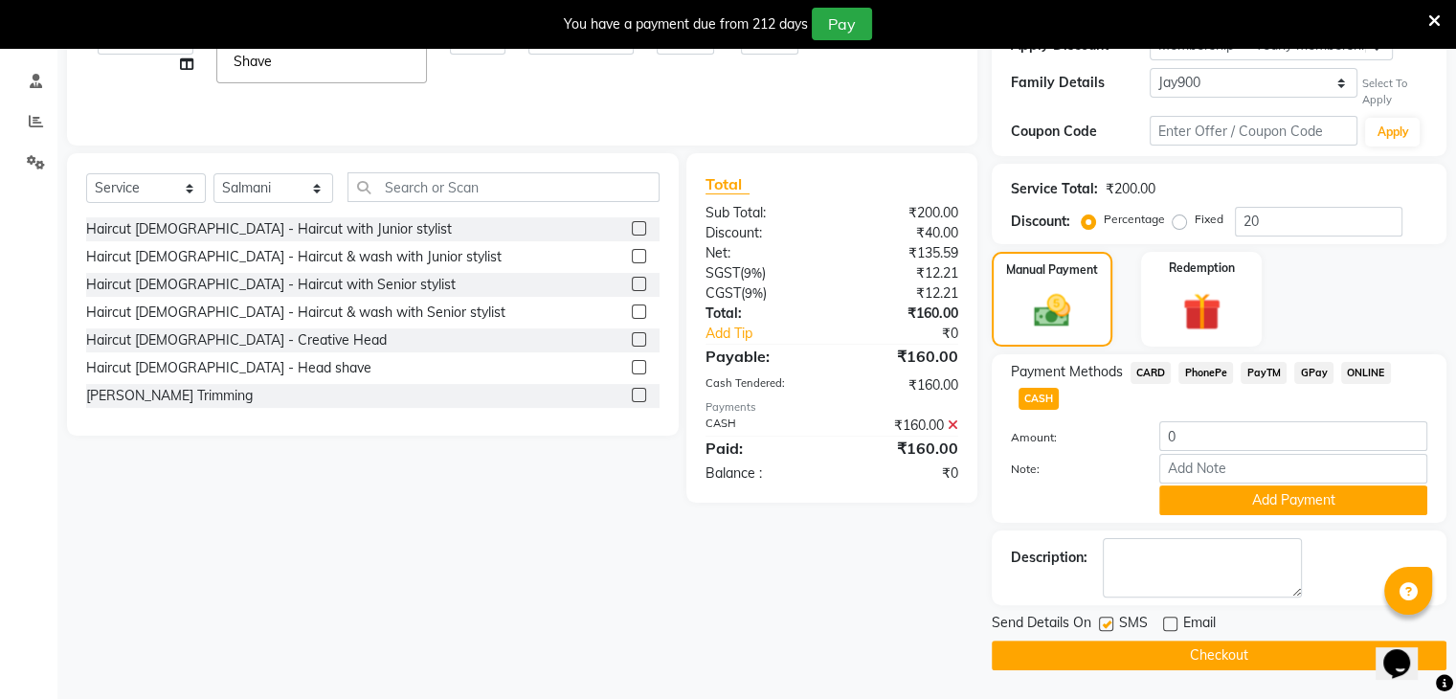
click at [1117, 648] on button "Checkout" at bounding box center [1219, 656] width 455 height 30
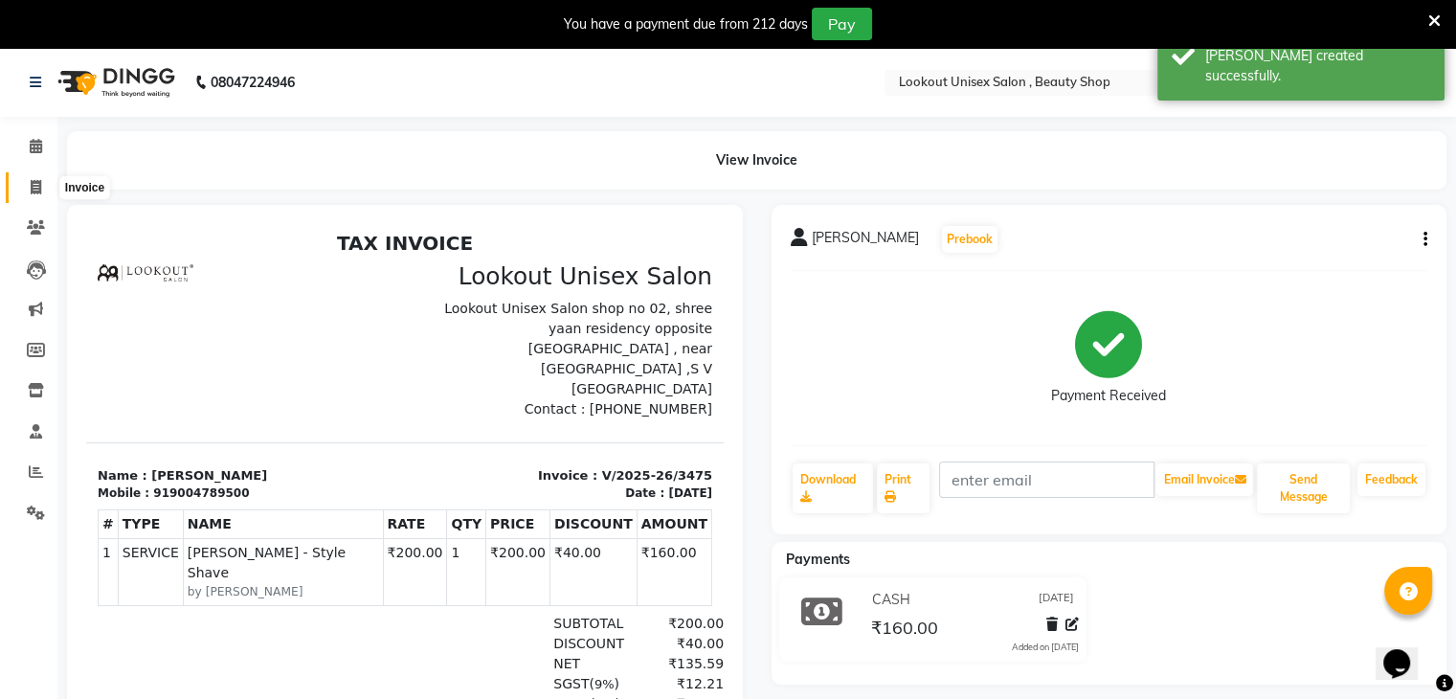
click at [34, 180] on icon at bounding box center [36, 187] width 11 height 14
select select "7658"
select select "service"
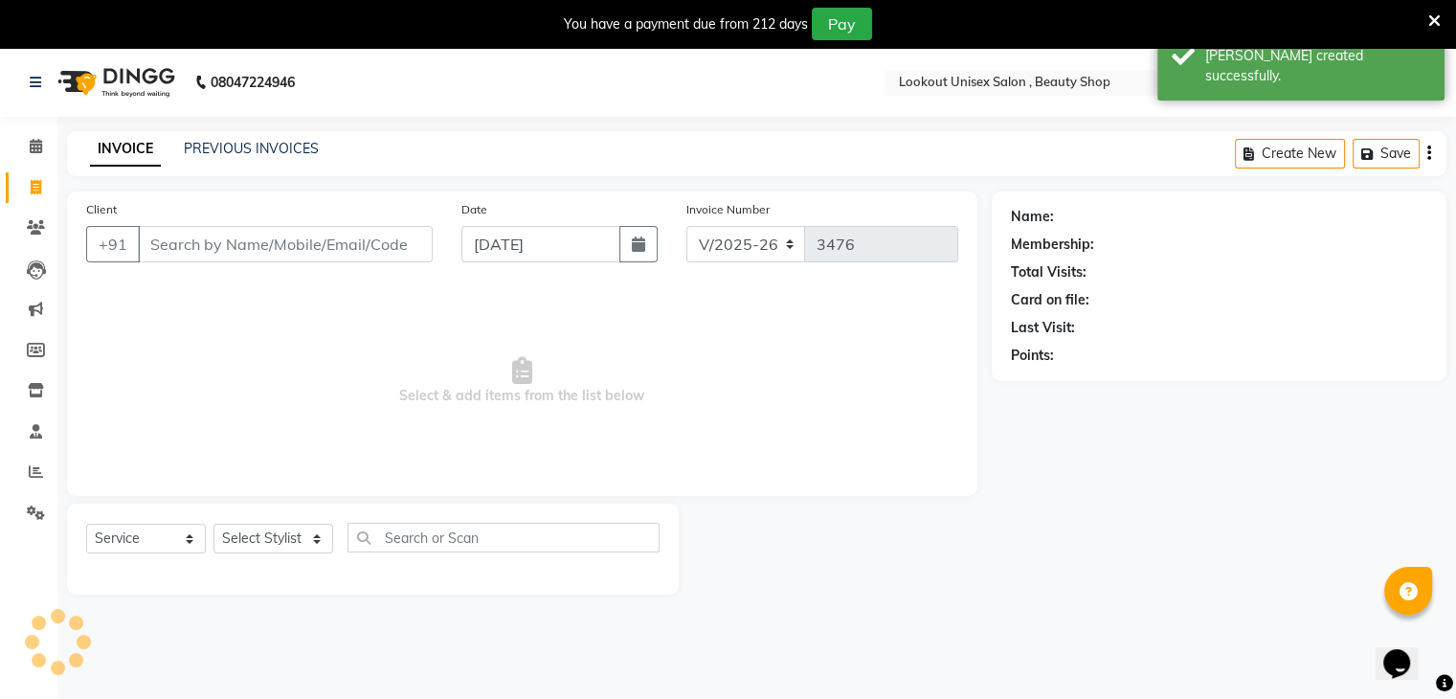
scroll to position [48, 0]
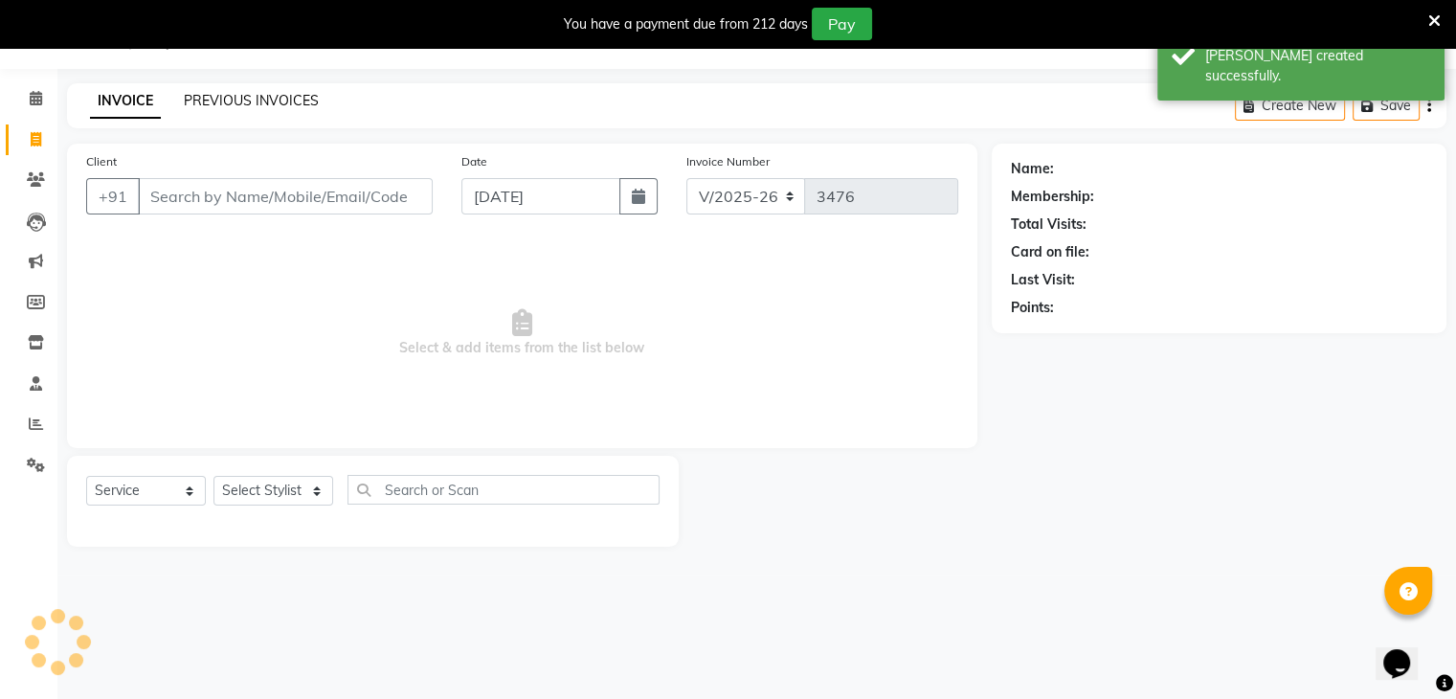
click at [237, 102] on link "PREVIOUS INVOICES" at bounding box center [251, 100] width 135 height 17
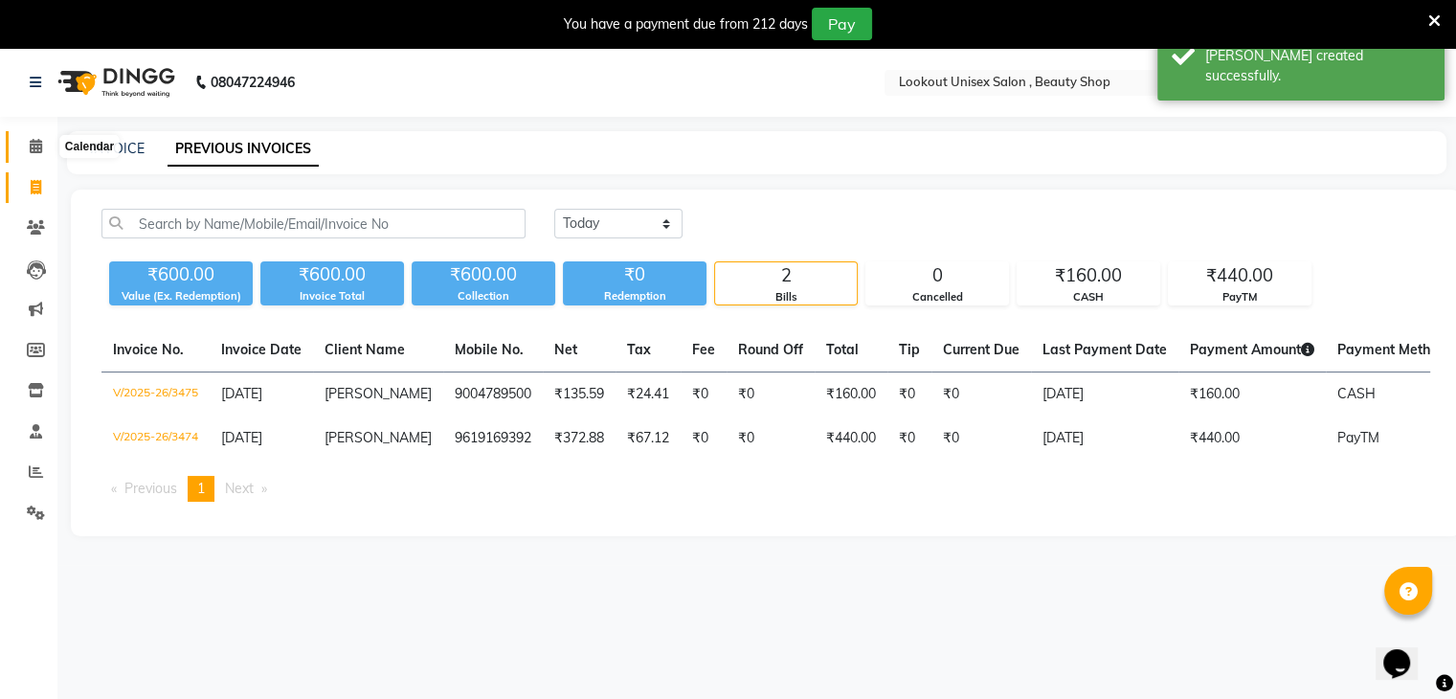
click at [23, 145] on span at bounding box center [36, 147] width 34 height 22
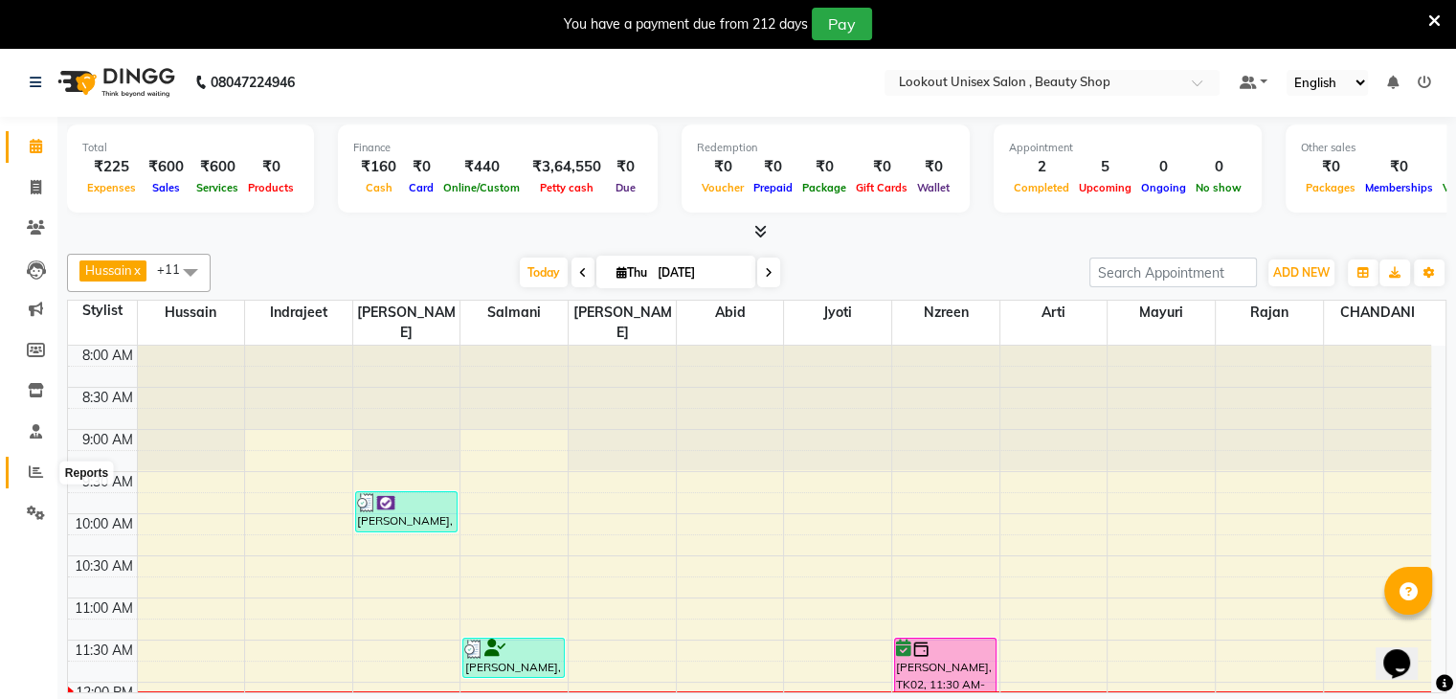
click at [21, 483] on span at bounding box center [36, 473] width 34 height 22
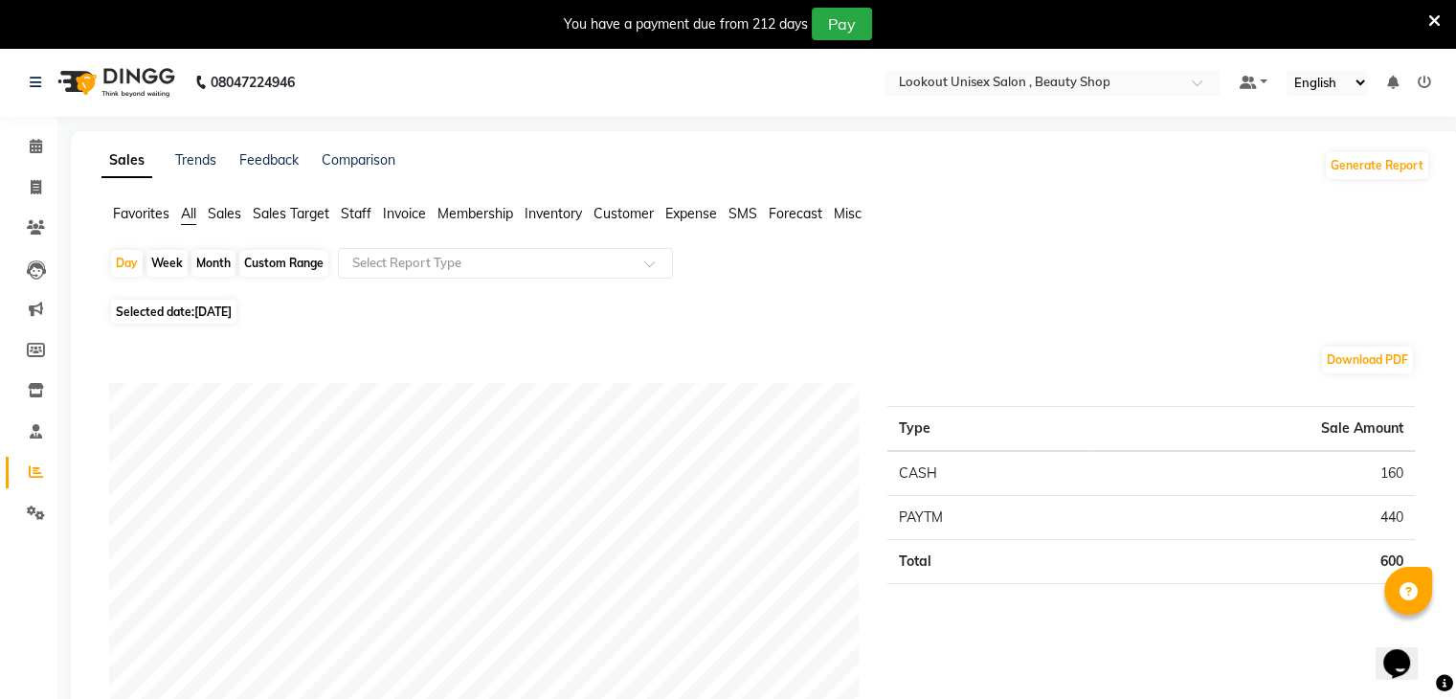
click at [31, 534] on li "Completed InProgress Upcoming Dropped Tentative Check-In Confirm" at bounding box center [28, 538] width 57 height 10
click at [31, 530] on li "Settings" at bounding box center [28, 513] width 57 height 41
click at [28, 507] on span at bounding box center [36, 514] width 34 height 22
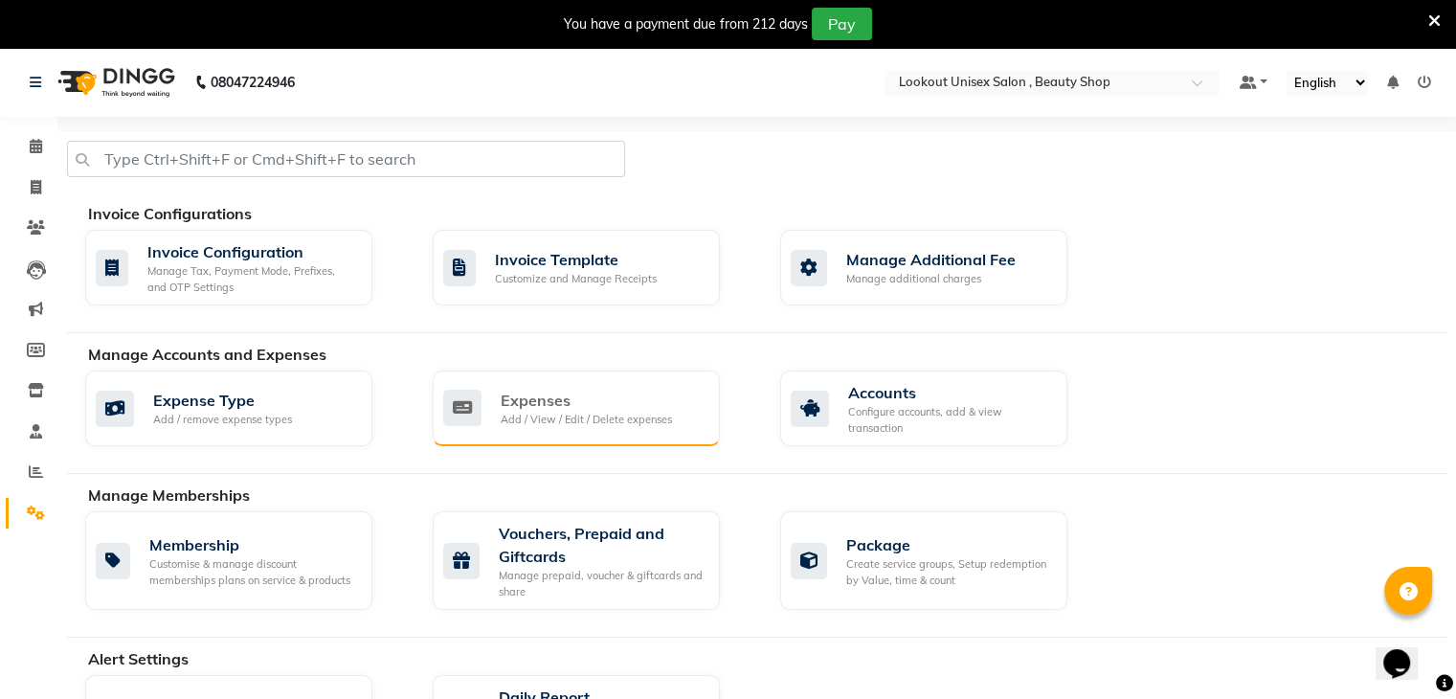
click at [573, 403] on div "Expenses" at bounding box center [586, 400] width 171 height 23
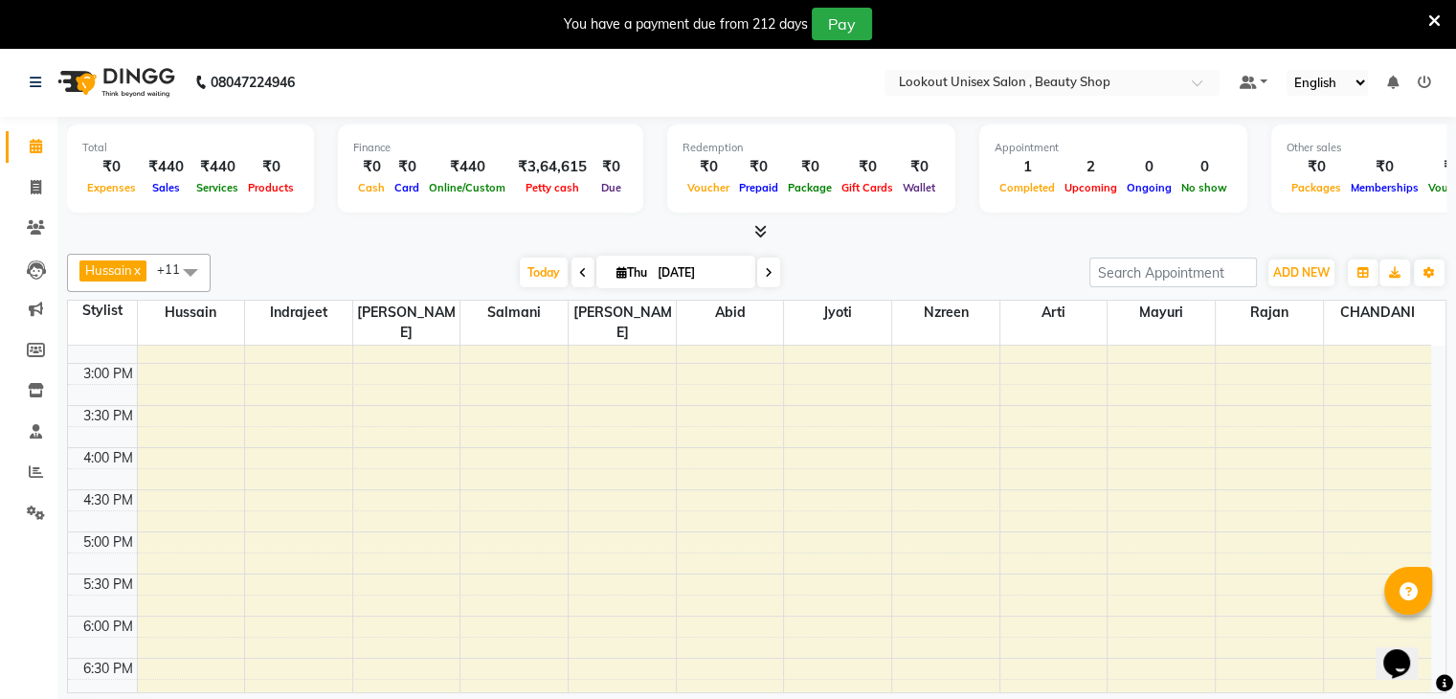
scroll to position [574, 0]
click at [1046, 486] on div "8:00 AM 8:30 AM 9:00 AM 9:30 AM 10:00 AM 10:30 AM 11:00 AM 11:30 AM 12:00 PM 12…" at bounding box center [749, 360] width 1363 height 1179
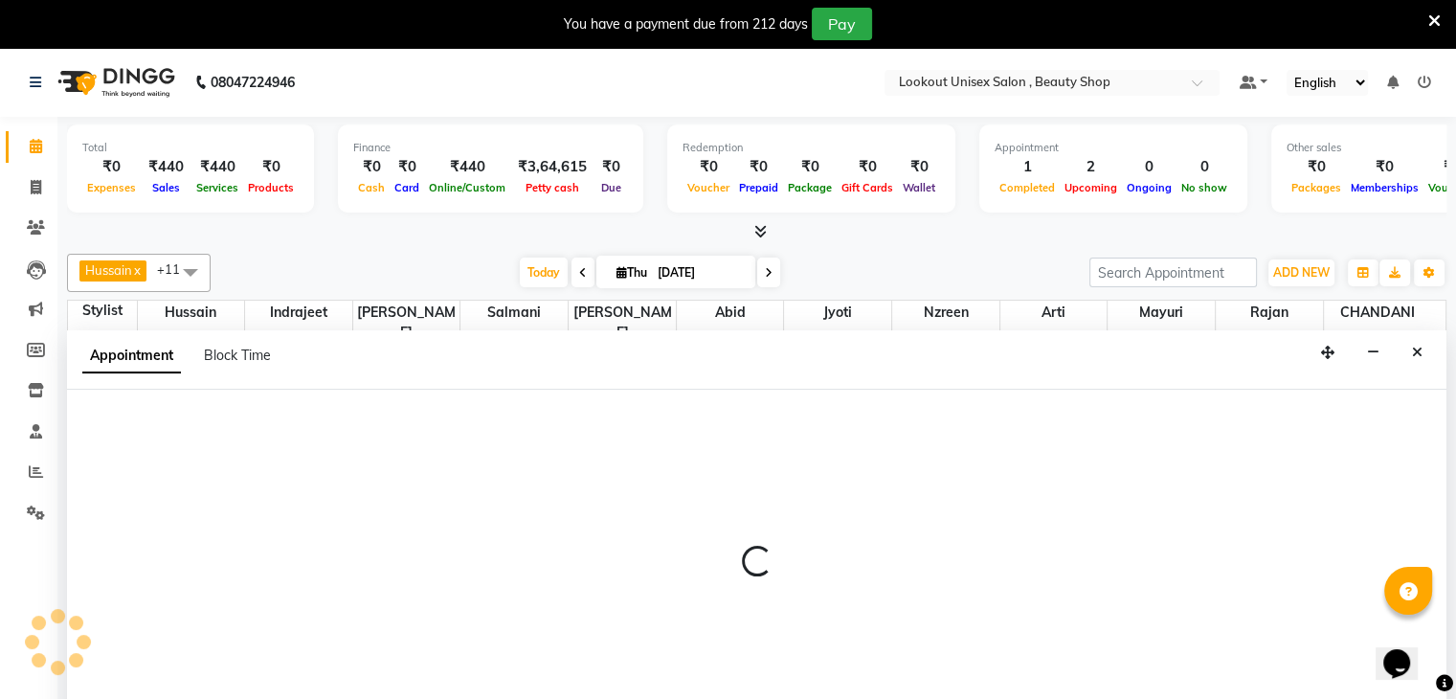
scroll to position [39, 0]
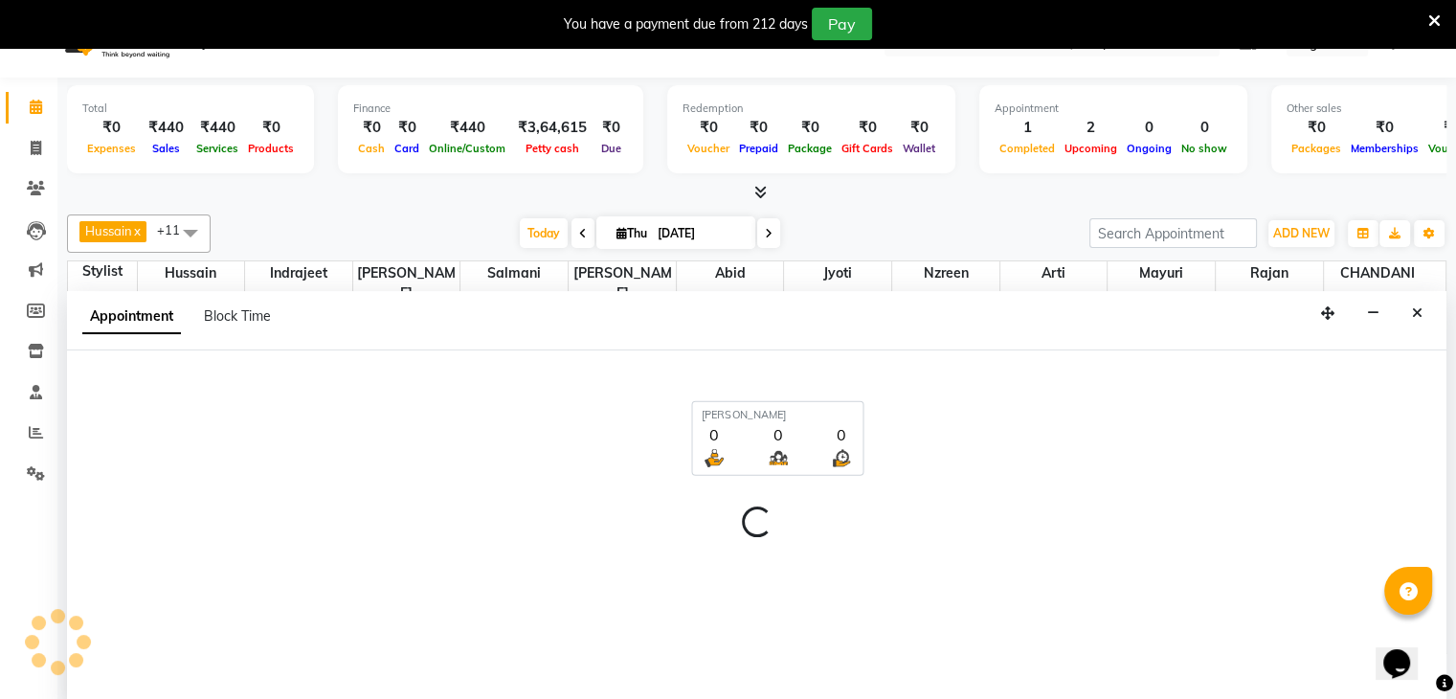
select select "68895"
select select "1005"
select select "tentative"
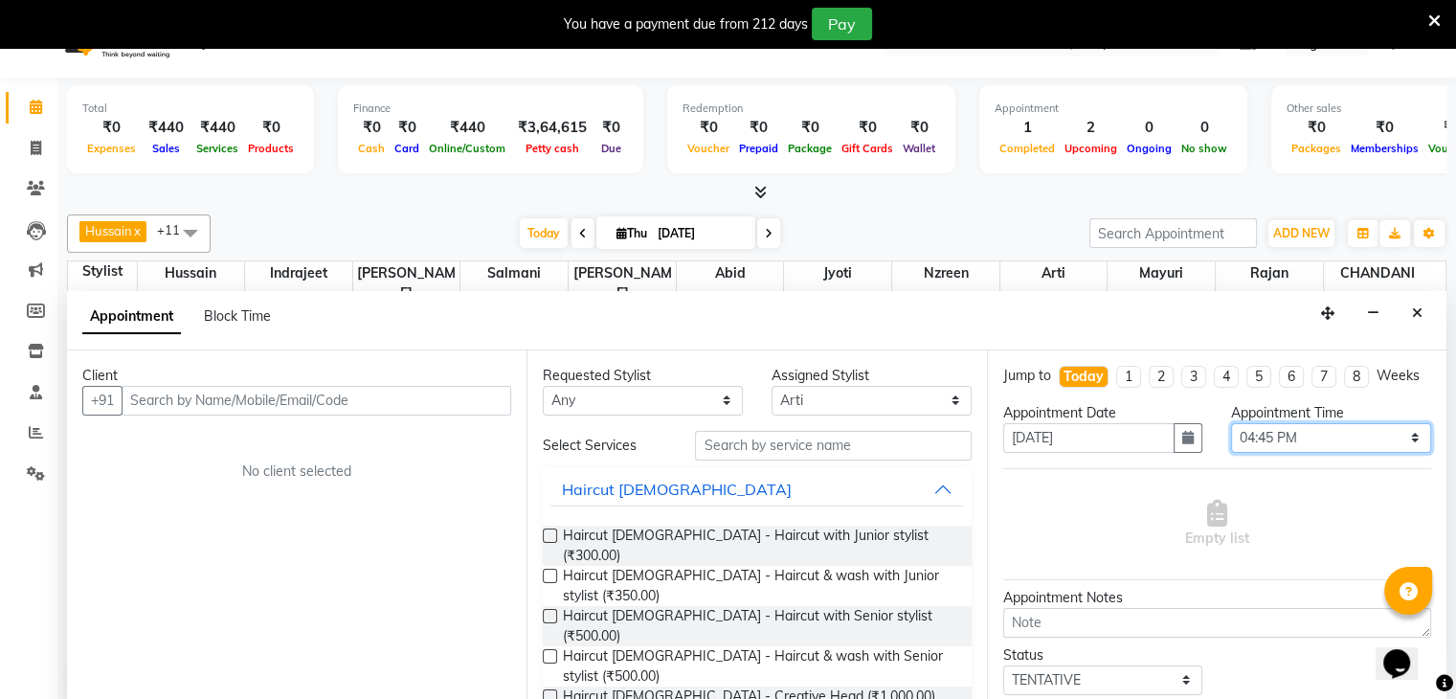
click at [1264, 445] on select "Select 09:00 AM 09:15 AM 09:30 AM 09:45 AM 10:00 AM 10:15 AM 10:30 AM 10:45 AM …" at bounding box center [1331, 438] width 200 height 30
select select "990"
click at [1231, 439] on select "Select 09:00 AM 09:15 AM 09:30 AM 09:45 AM 10:00 AM 10:15 AM 10:30 AM 10:45 AM …" at bounding box center [1331, 438] width 200 height 30
click at [697, 406] on select "Any Abid Arti CHANDANI Dhaval Sir Hussain Indrajeet Jyoti Mayuri Nabil Nzreen R…" at bounding box center [643, 401] width 200 height 30
select select "68895"
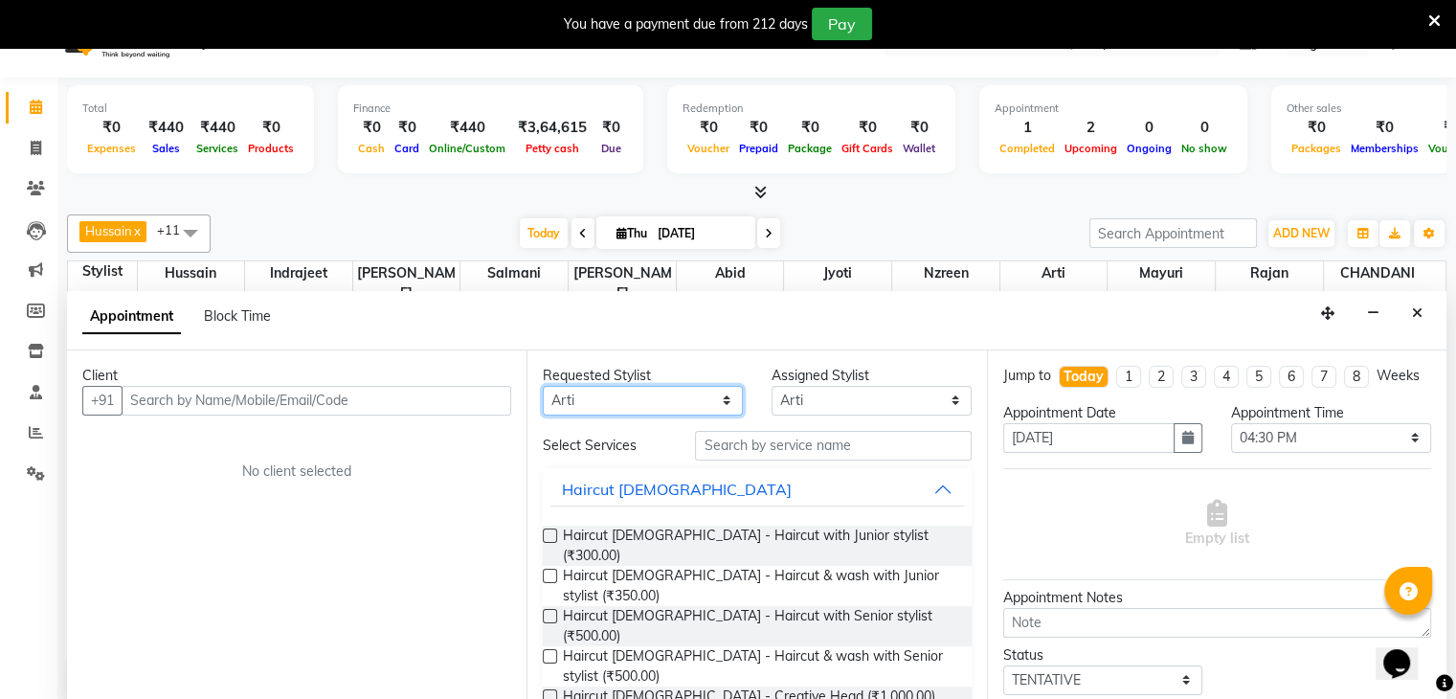
click at [543, 386] on select "Any Abid Arti CHANDANI Dhaval Sir Hussain Indrajeet Jyoti Mayuri Nabil Nzreen R…" at bounding box center [643, 401] width 200 height 30
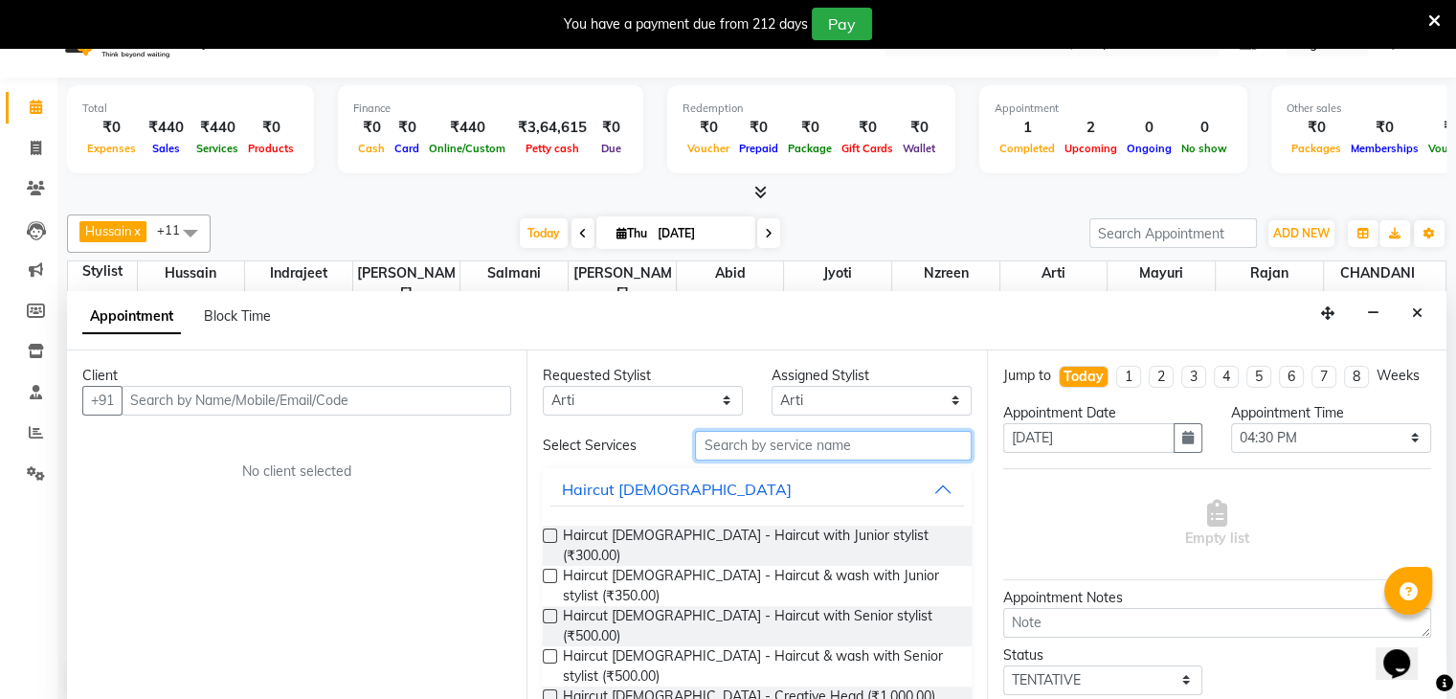
click at [782, 457] on input "text" at bounding box center [833, 446] width 276 height 30
click at [779, 441] on input "text" at bounding box center [833, 446] width 276 height 30
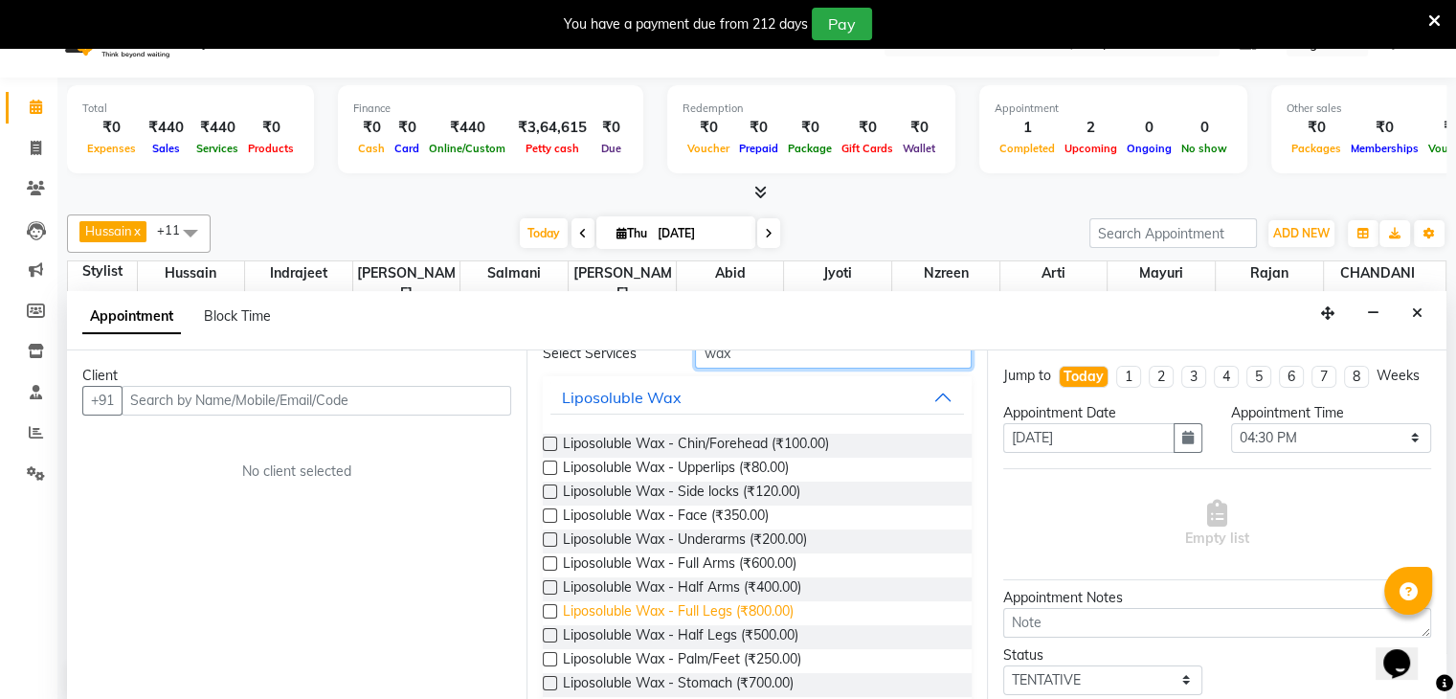
scroll to position [96, 0]
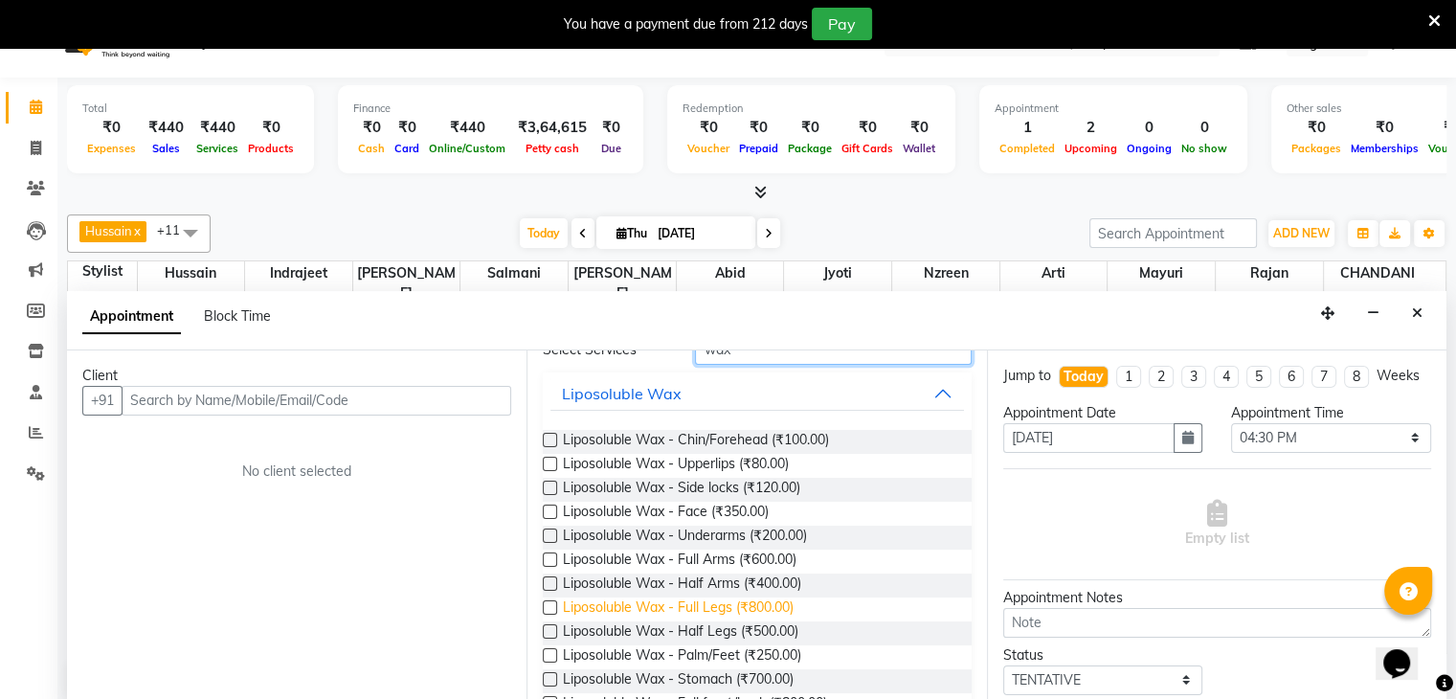
type input "wax"
click at [731, 604] on span "Liposoluble Wax - Full Legs (₹800.00)" at bounding box center [678, 609] width 231 height 24
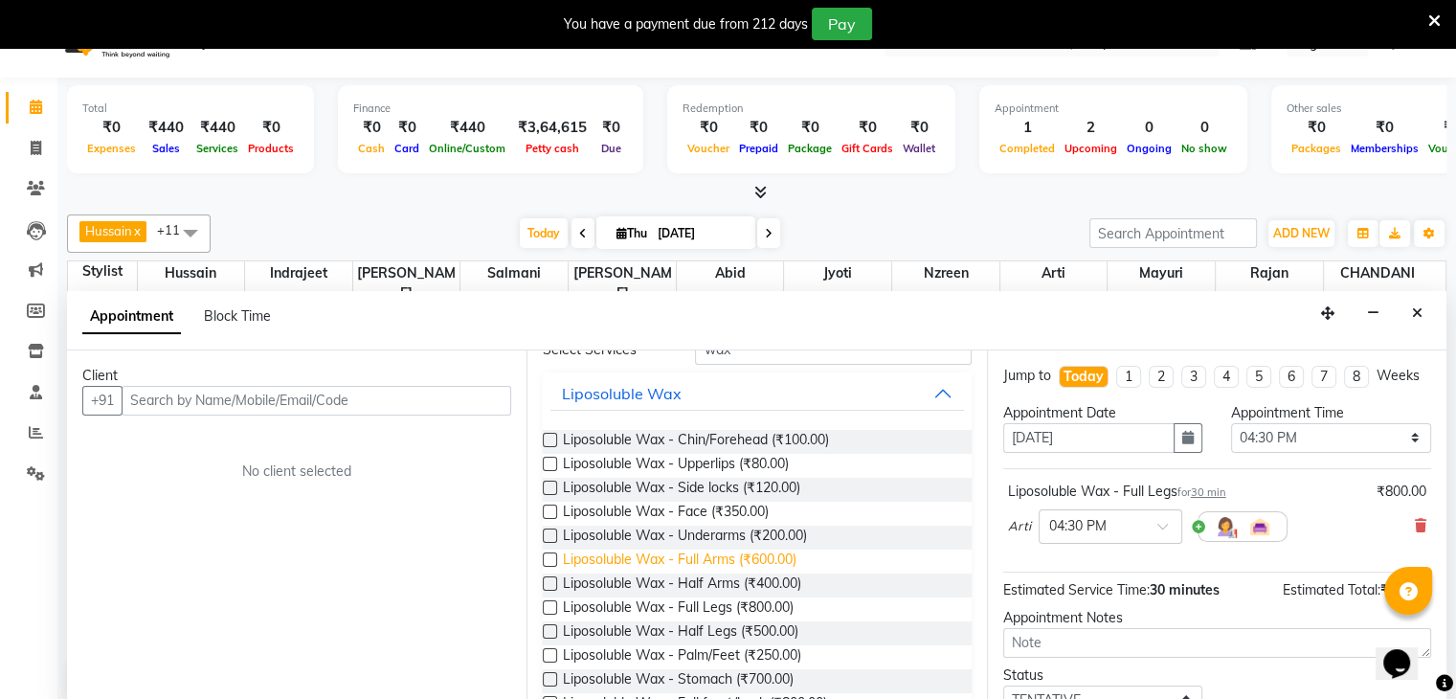
checkbox input "false"
click at [731, 569] on span "Liposoluble Wax - Full Arms (₹600.00)" at bounding box center [680, 562] width 234 height 24
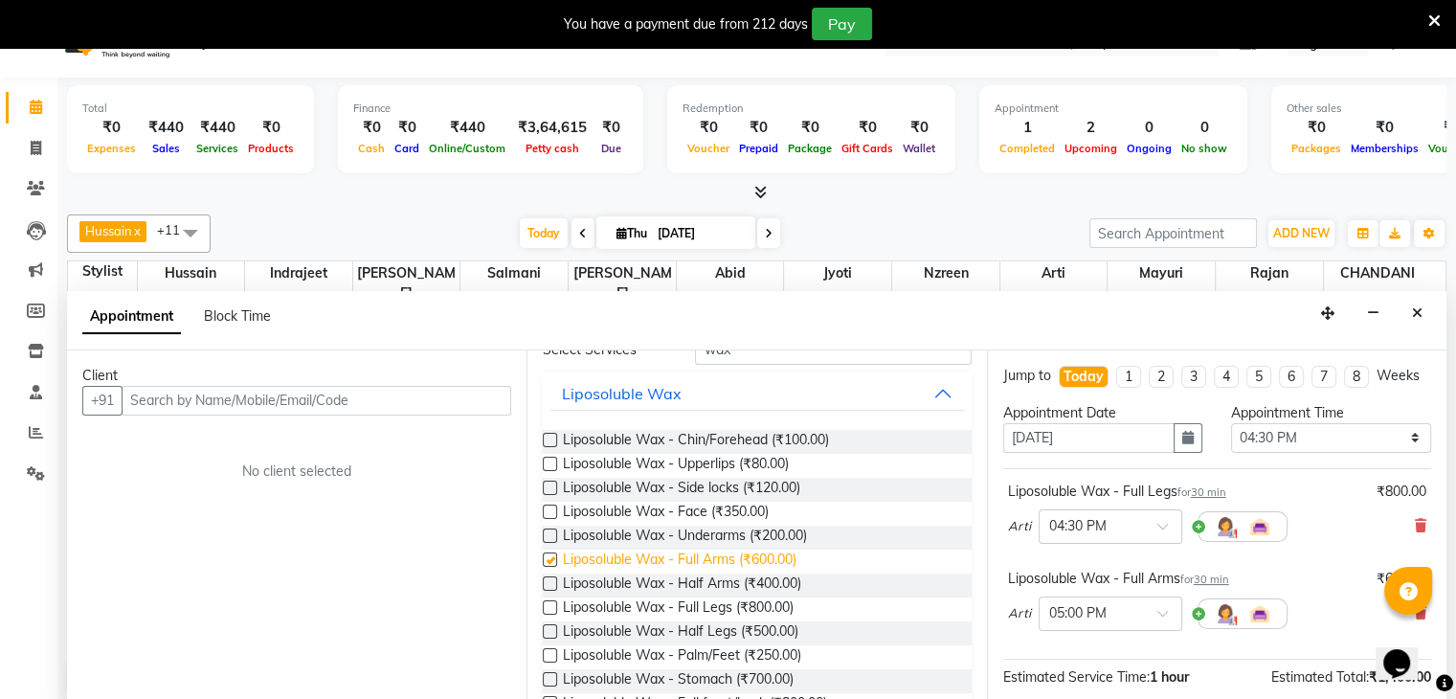
click at [731, 550] on span "Liposoluble Wax - Full Arms (₹600.00)" at bounding box center [680, 562] width 234 height 24
checkbox input "false"
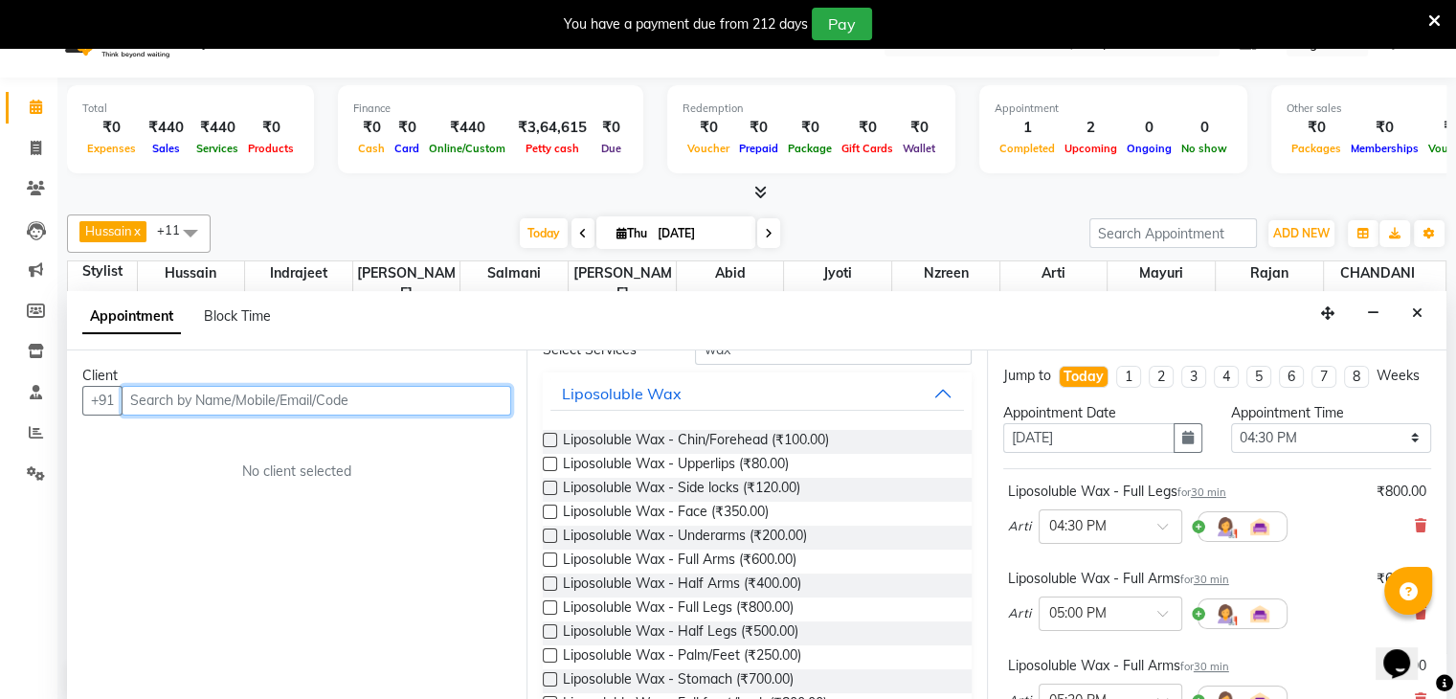
click at [264, 405] on input "text" at bounding box center [317, 401] width 390 height 30
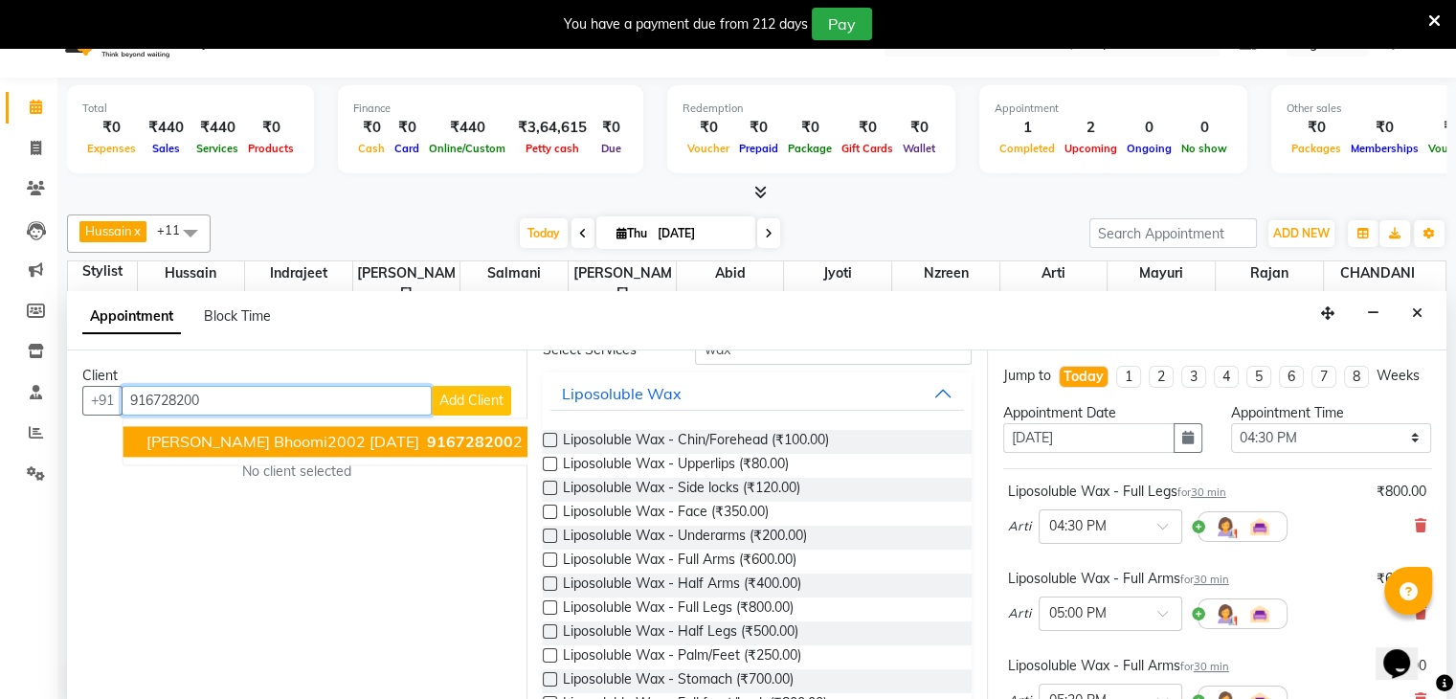
click at [318, 446] on span "janvi bhoomi2002 3/05/2025" at bounding box center [282, 441] width 273 height 19
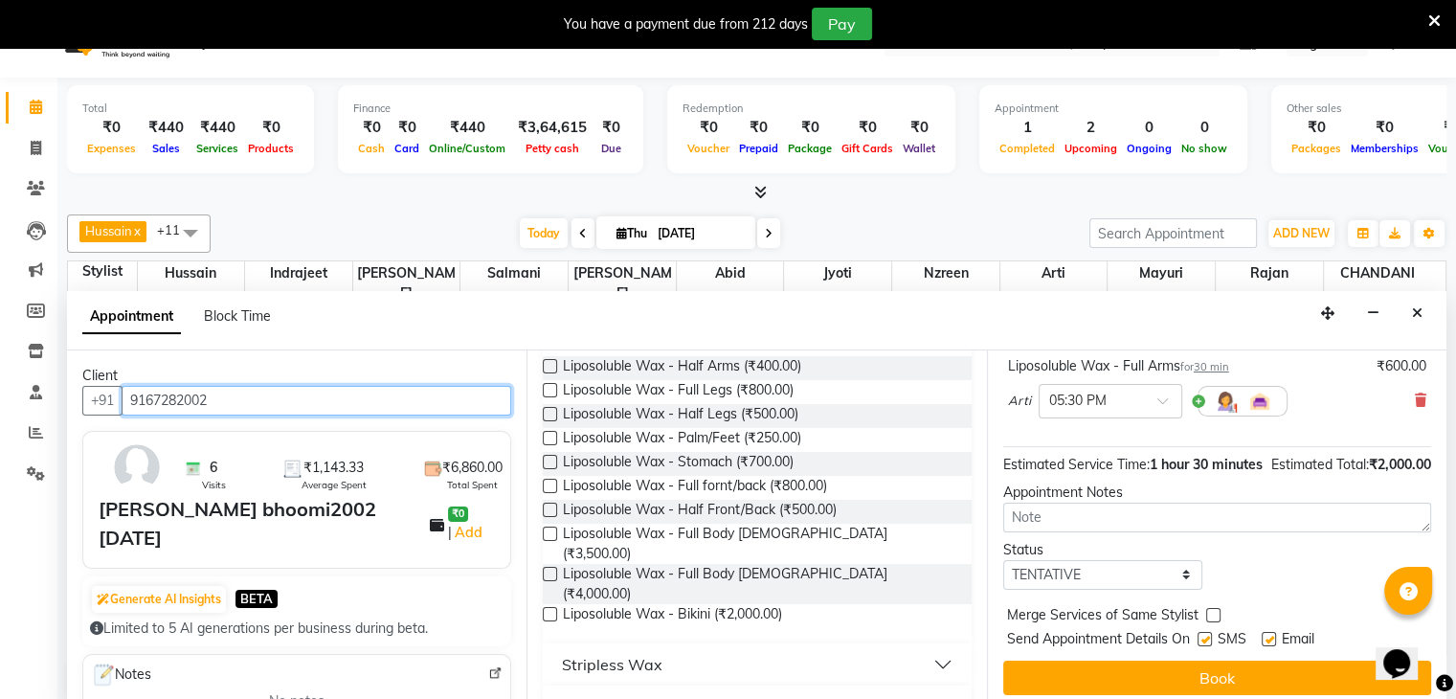
scroll to position [337, 0]
type input "9167282002"
click at [1111, 575] on select "Select TENTATIVE CONFIRM CHECK-IN UPCOMING" at bounding box center [1103, 575] width 200 height 30
select select "confirm booking"
click at [1003, 560] on select "Select TENTATIVE CONFIRM CHECK-IN UPCOMING" at bounding box center [1103, 575] width 200 height 30
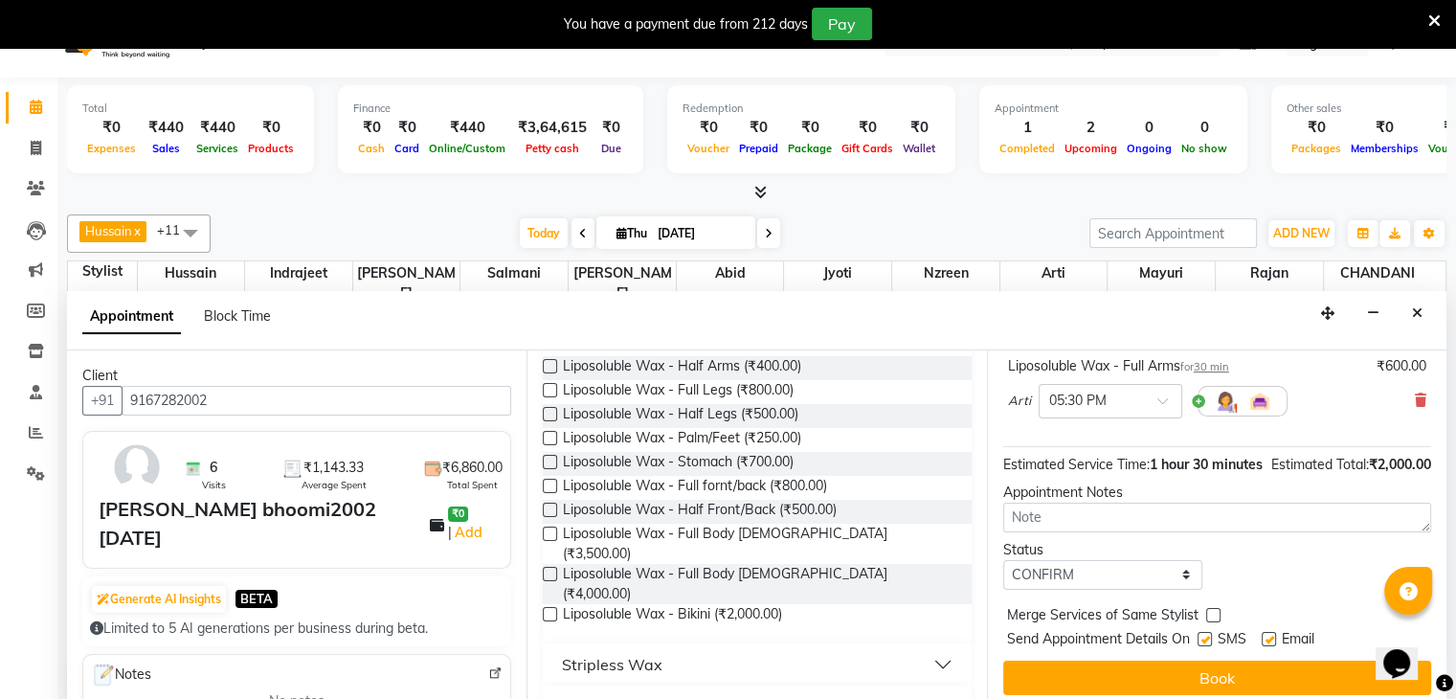
click at [1198, 633] on div at bounding box center [1204, 643] width 12 height 20
click at [1272, 637] on label at bounding box center [1269, 639] width 14 height 14
click at [1272, 637] on input "checkbox" at bounding box center [1268, 641] width 12 height 12
checkbox input "false"
click at [1197, 636] on div "Send Appointment Details On SMS Email" at bounding box center [1219, 641] width 424 height 24
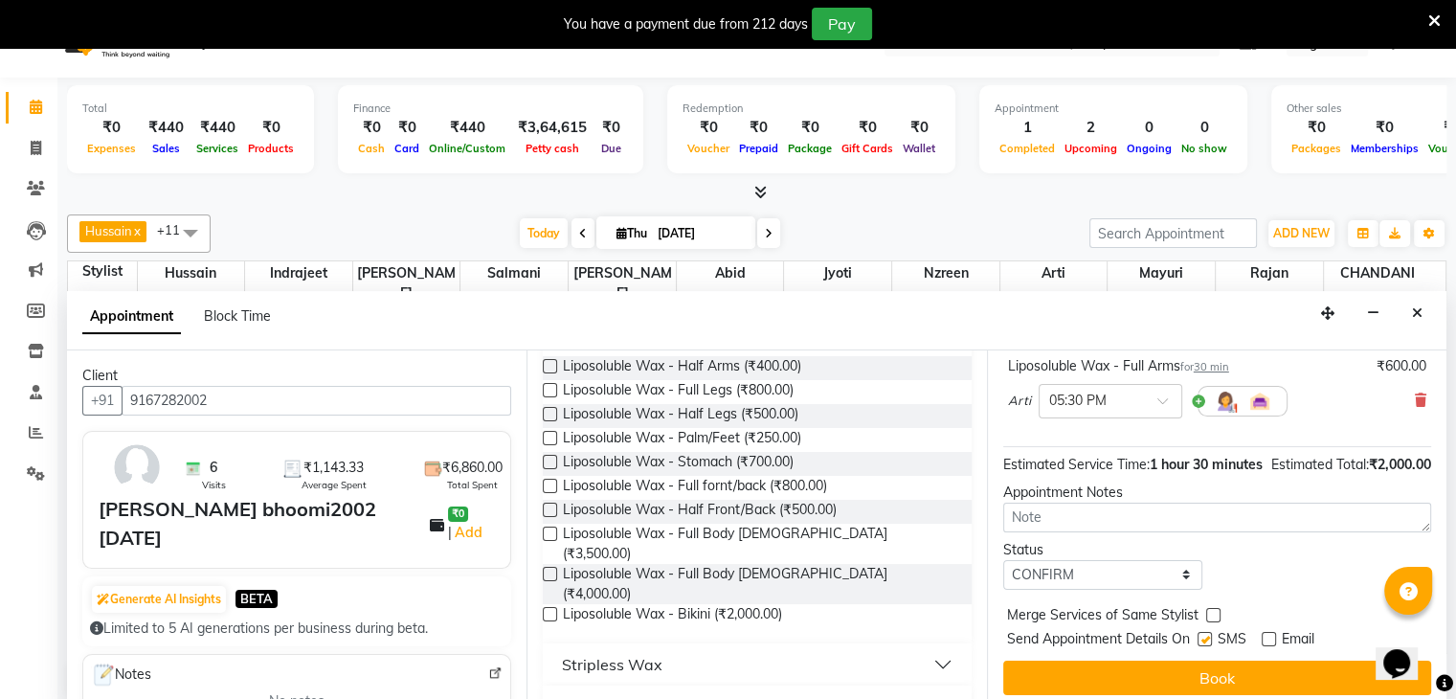
click at [1204, 637] on label at bounding box center [1205, 639] width 14 height 14
click at [1204, 637] on input "checkbox" at bounding box center [1204, 641] width 12 height 12
checkbox input "false"
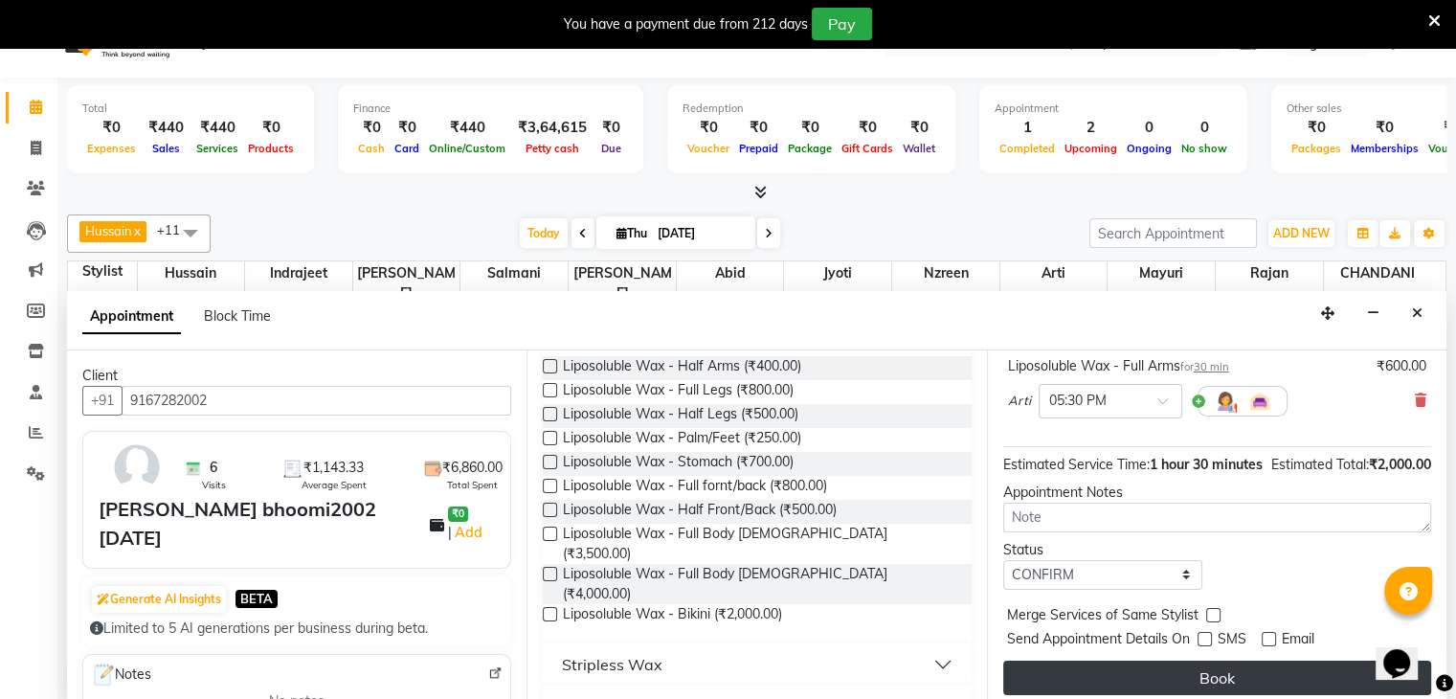
drag, startPoint x: 1197, startPoint y: 671, endPoint x: 1215, endPoint y: 683, distance: 21.5
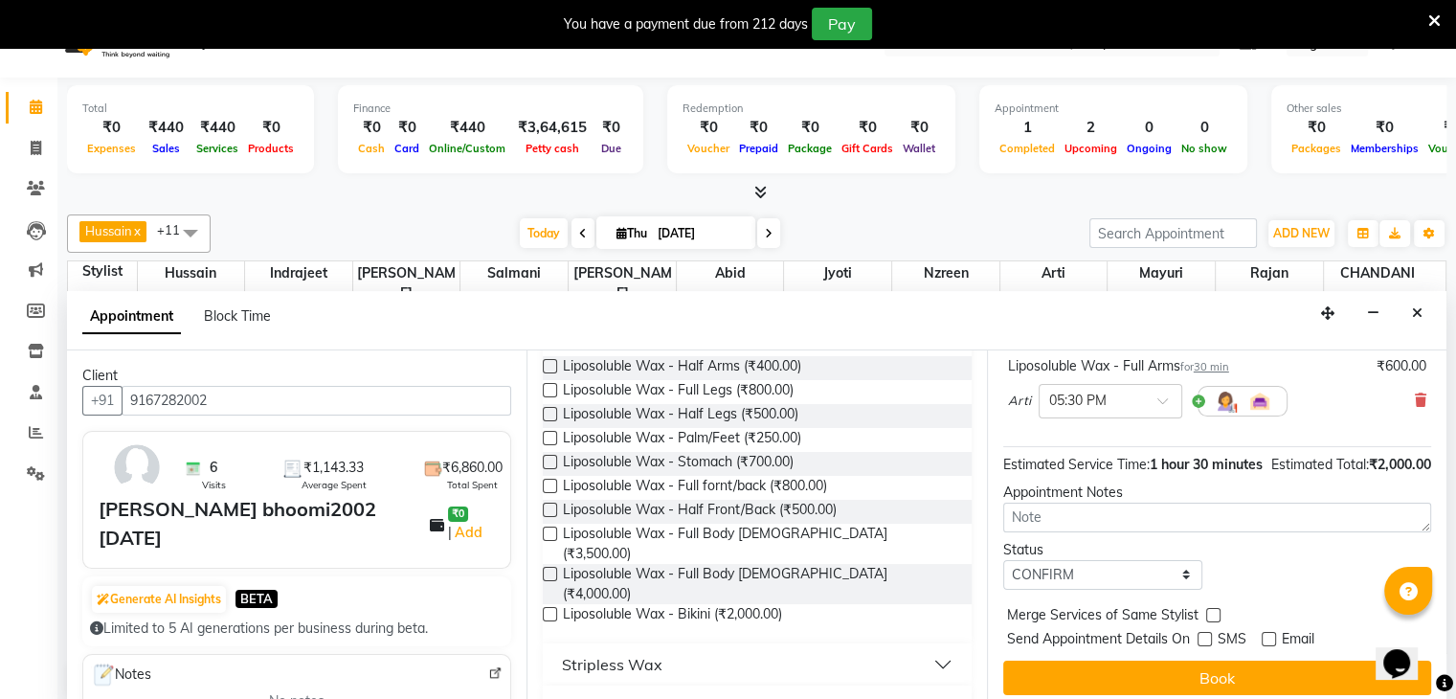
click at [1198, 673] on button "Book" at bounding box center [1217, 678] width 428 height 34
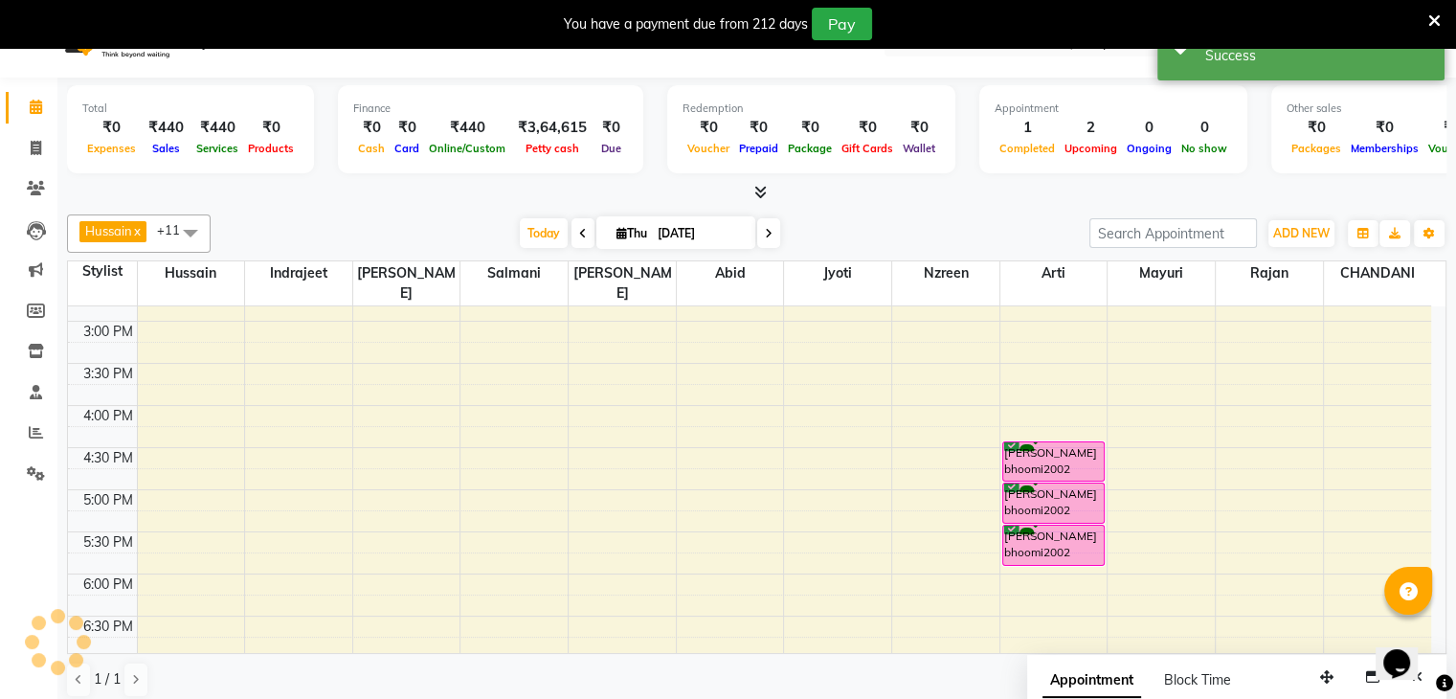
scroll to position [0, 0]
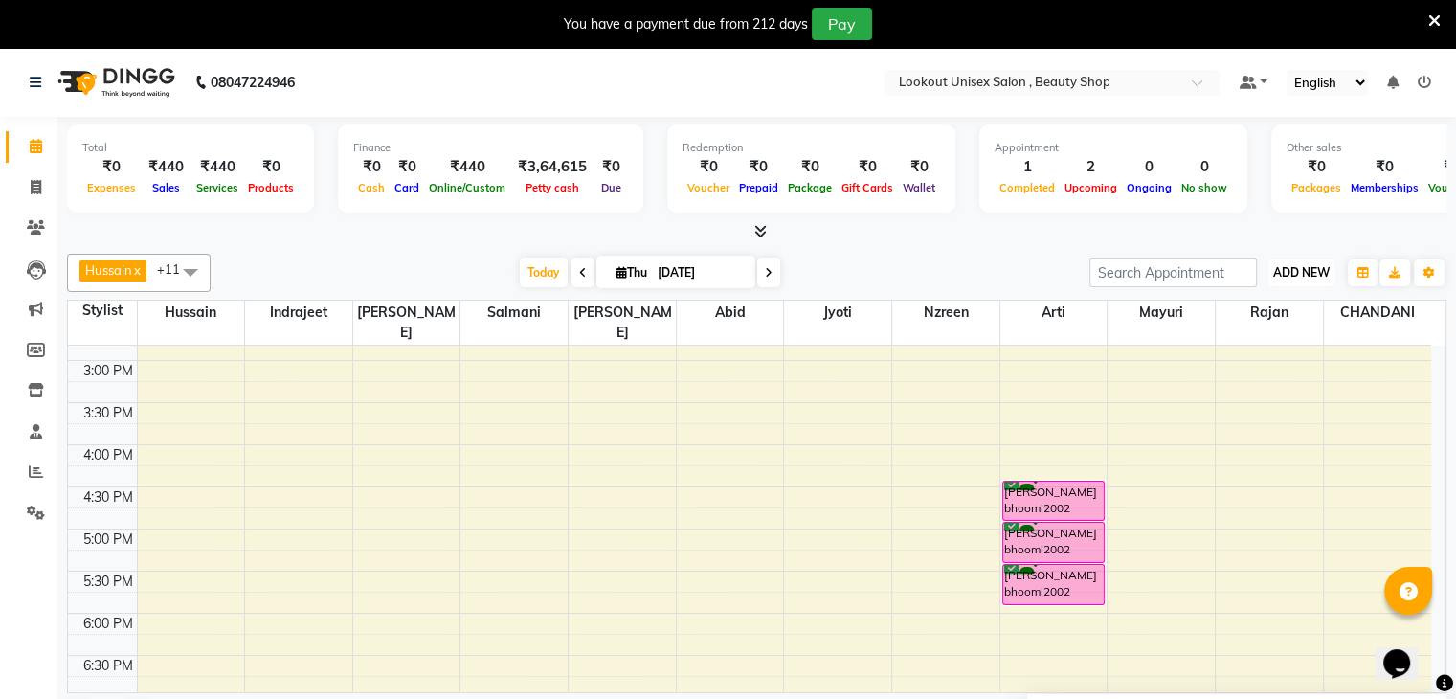
click at [1304, 281] on button "ADD NEW Toggle Dropdown" at bounding box center [1302, 272] width 66 height 27
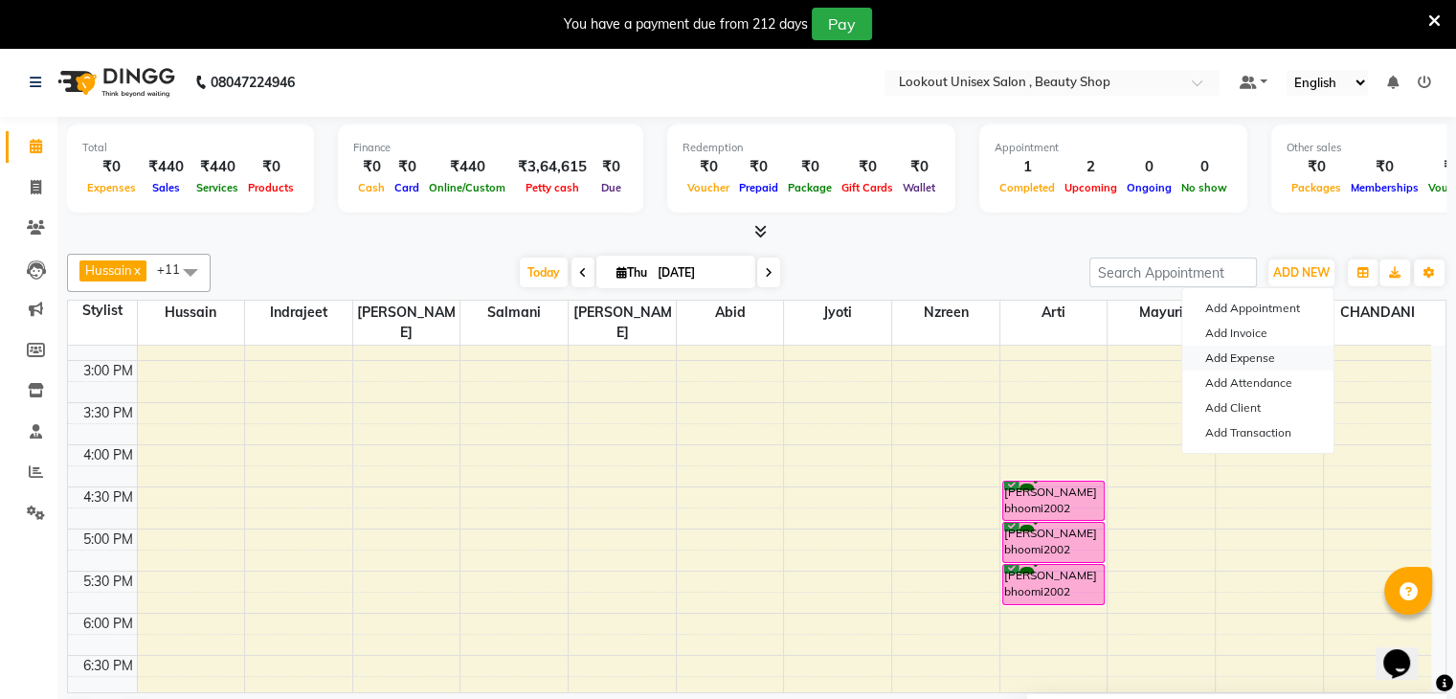
click at [1249, 359] on link "Add Expense" at bounding box center [1258, 358] width 151 height 25
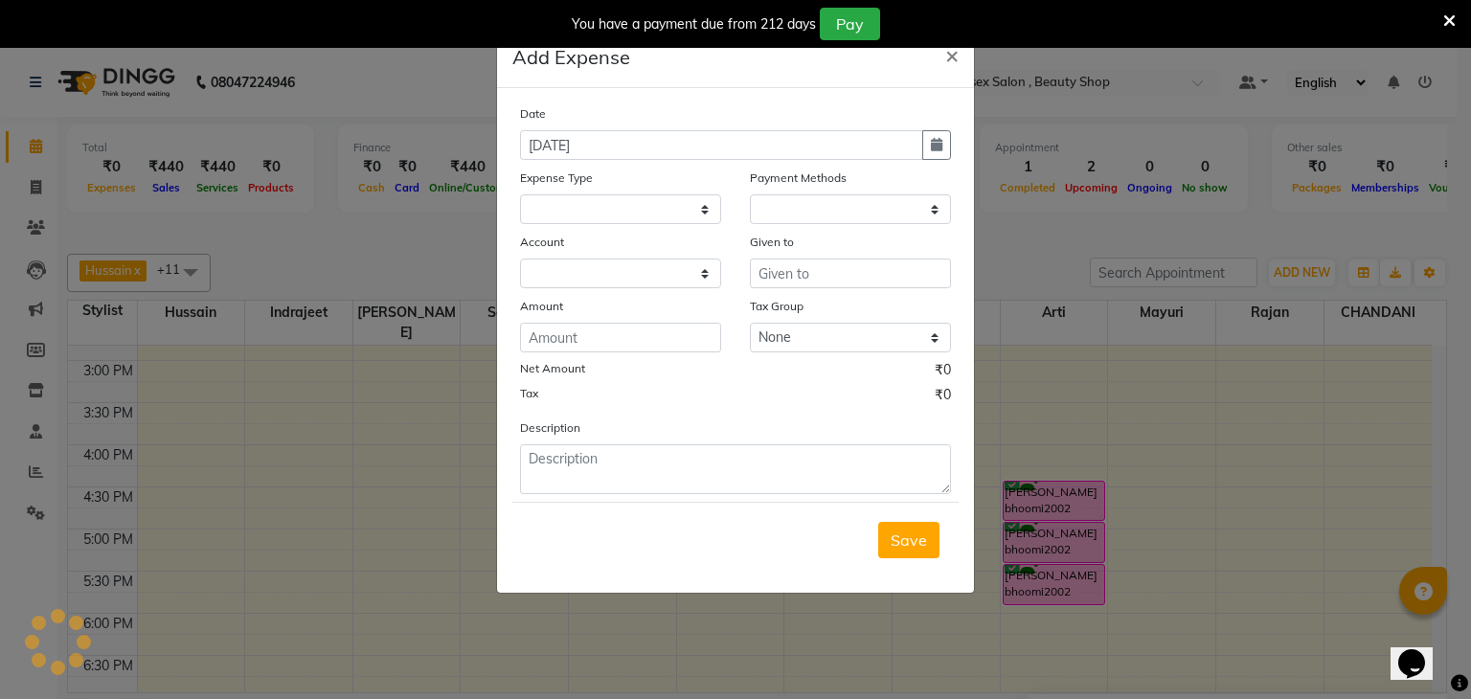
select select "1"
select select "6789"
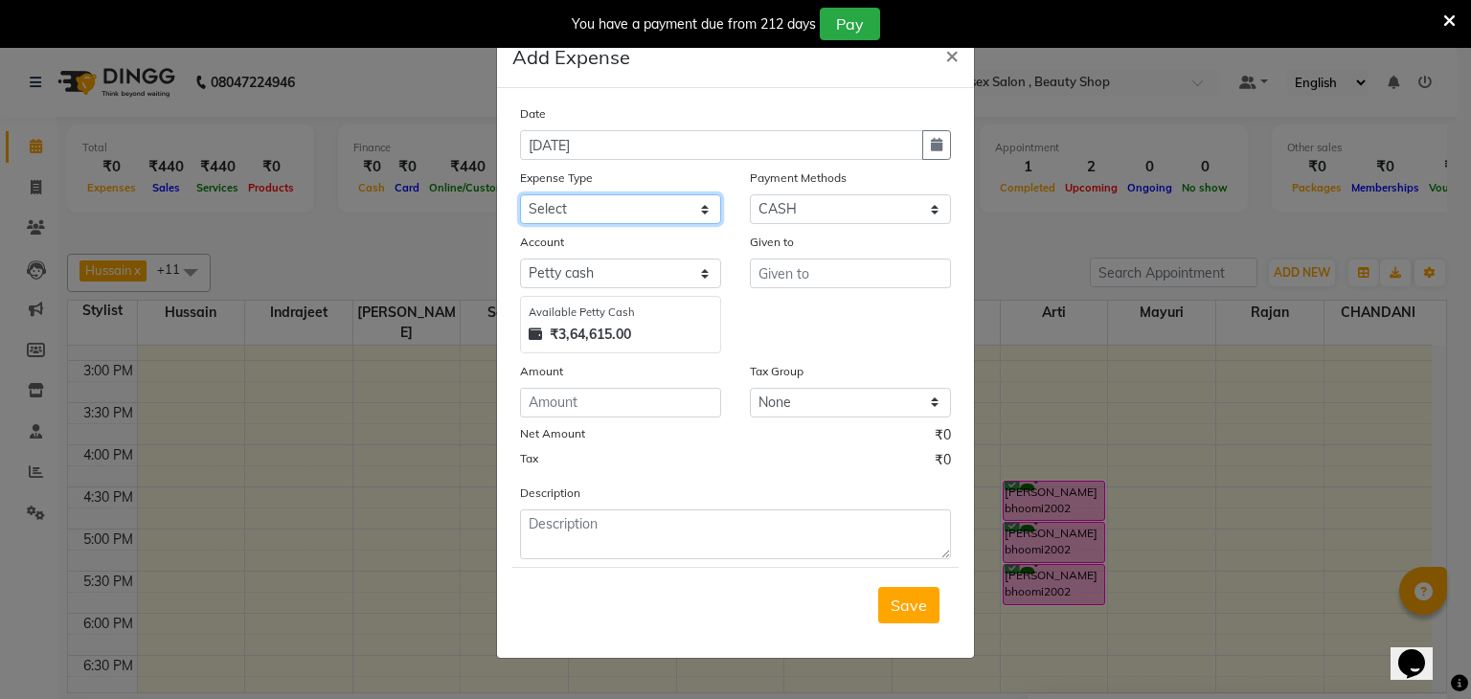
click at [590, 211] on select "Select Advance Salary Bank charges Cash transfer to bank Cash transfer to Owner…" at bounding box center [620, 209] width 201 height 30
select select "19630"
click at [520, 196] on select "Select Advance Salary Bank charges Cash transfer to bank Cash transfer to Owner…" at bounding box center [620, 209] width 201 height 30
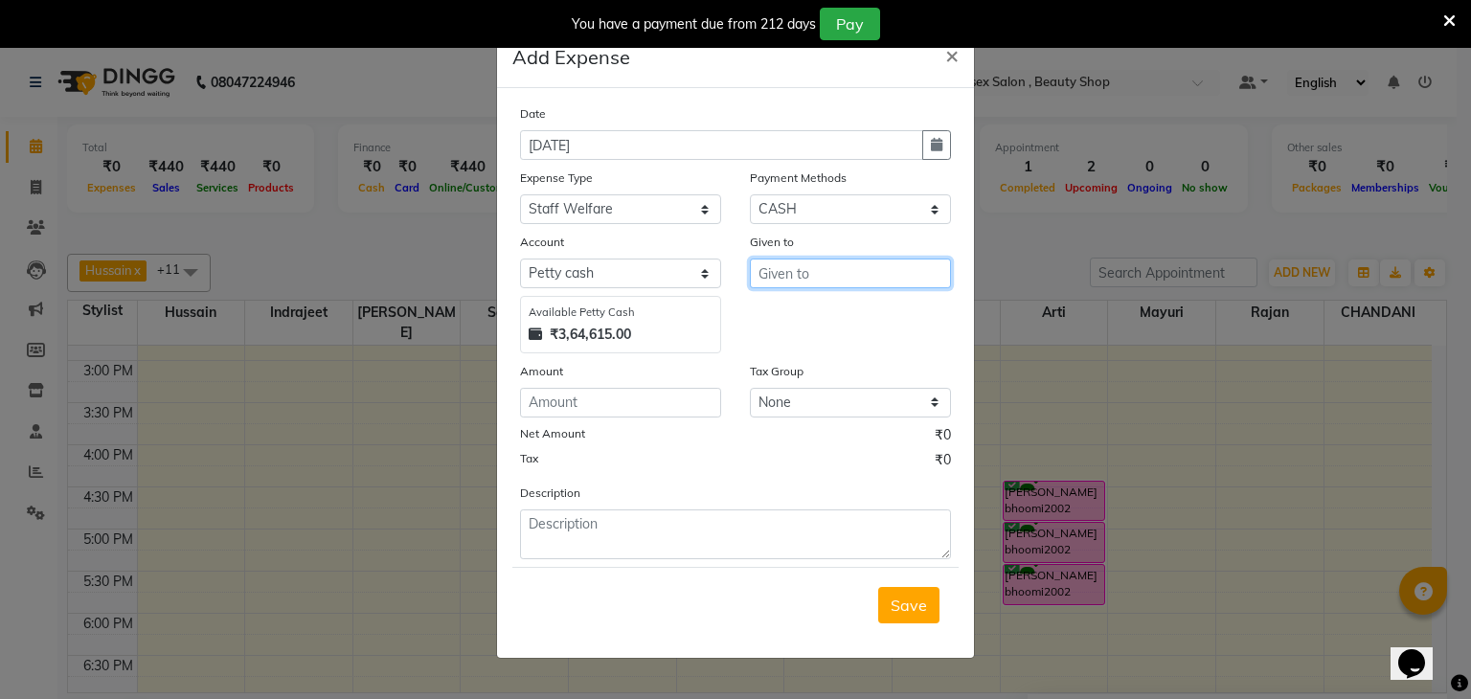
click at [811, 273] on input "text" at bounding box center [850, 274] width 201 height 30
type input "ARIHANT TEA"
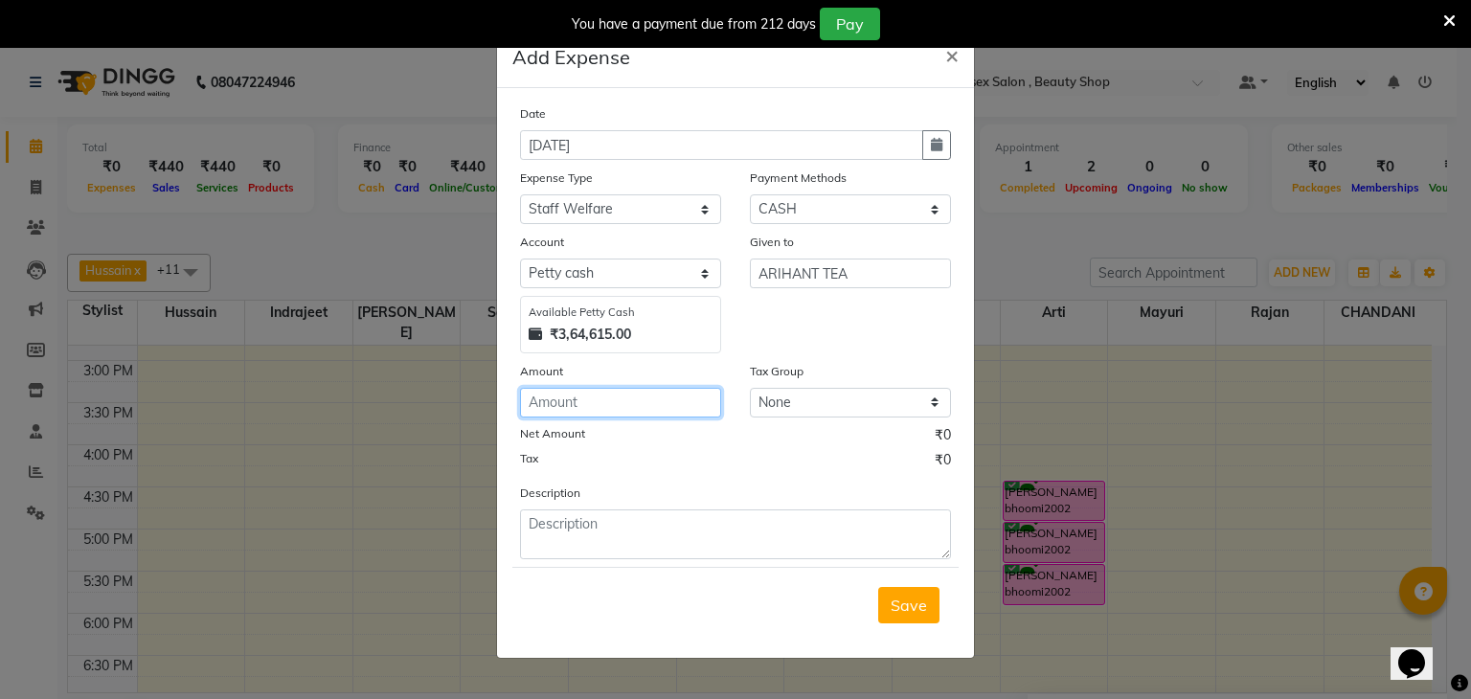
click at [685, 417] on input "number" at bounding box center [620, 403] width 201 height 30
type input "225"
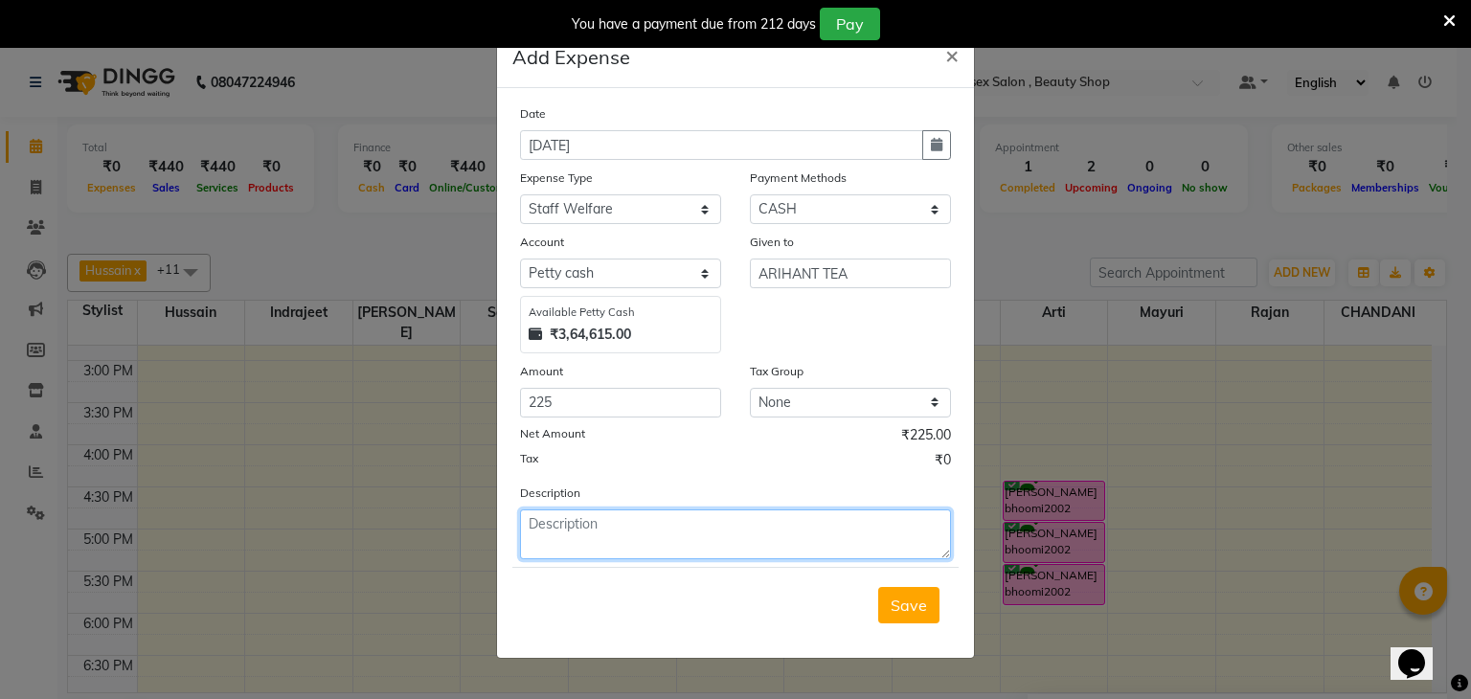
click at [638, 549] on textarea at bounding box center [735, 534] width 431 height 50
type textarea "TEA COFFEE"
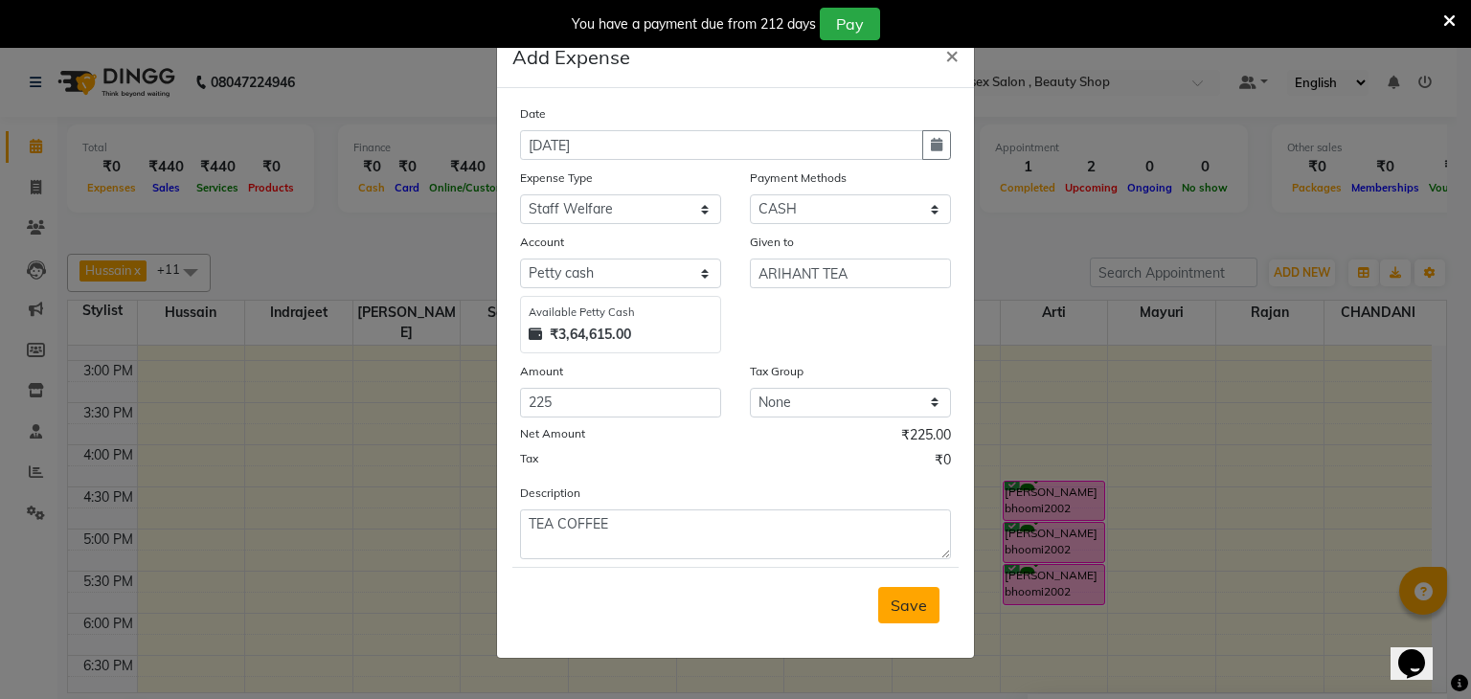
click at [925, 604] on span "Save" at bounding box center [908, 605] width 36 height 19
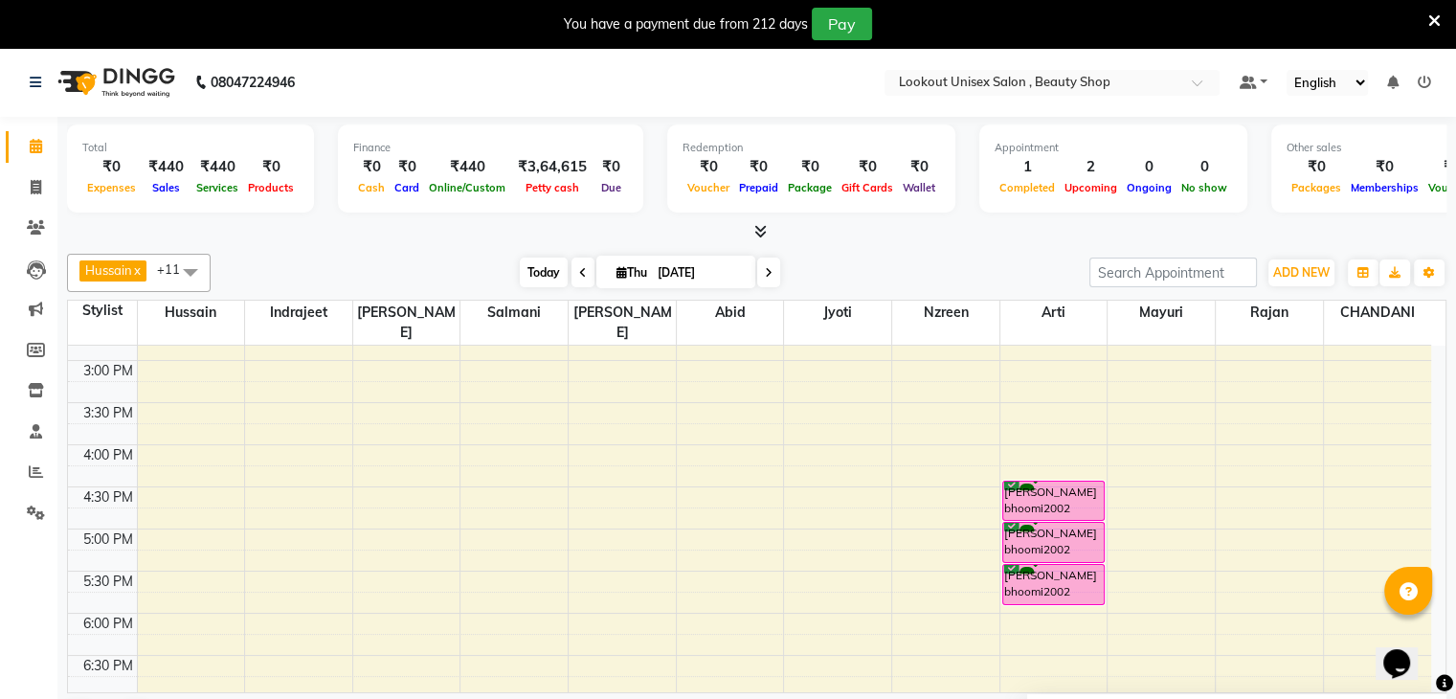
click at [543, 268] on span "Today" at bounding box center [544, 273] width 48 height 30
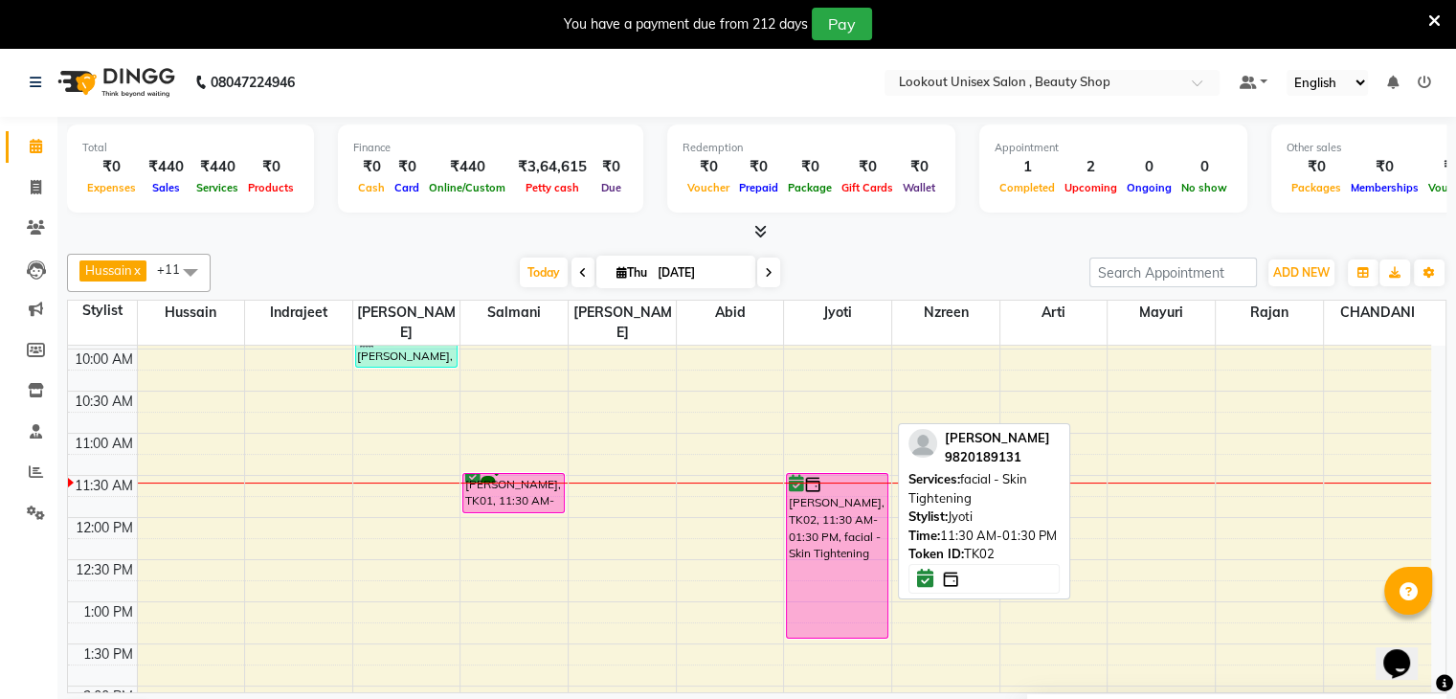
scroll to position [156, 0]
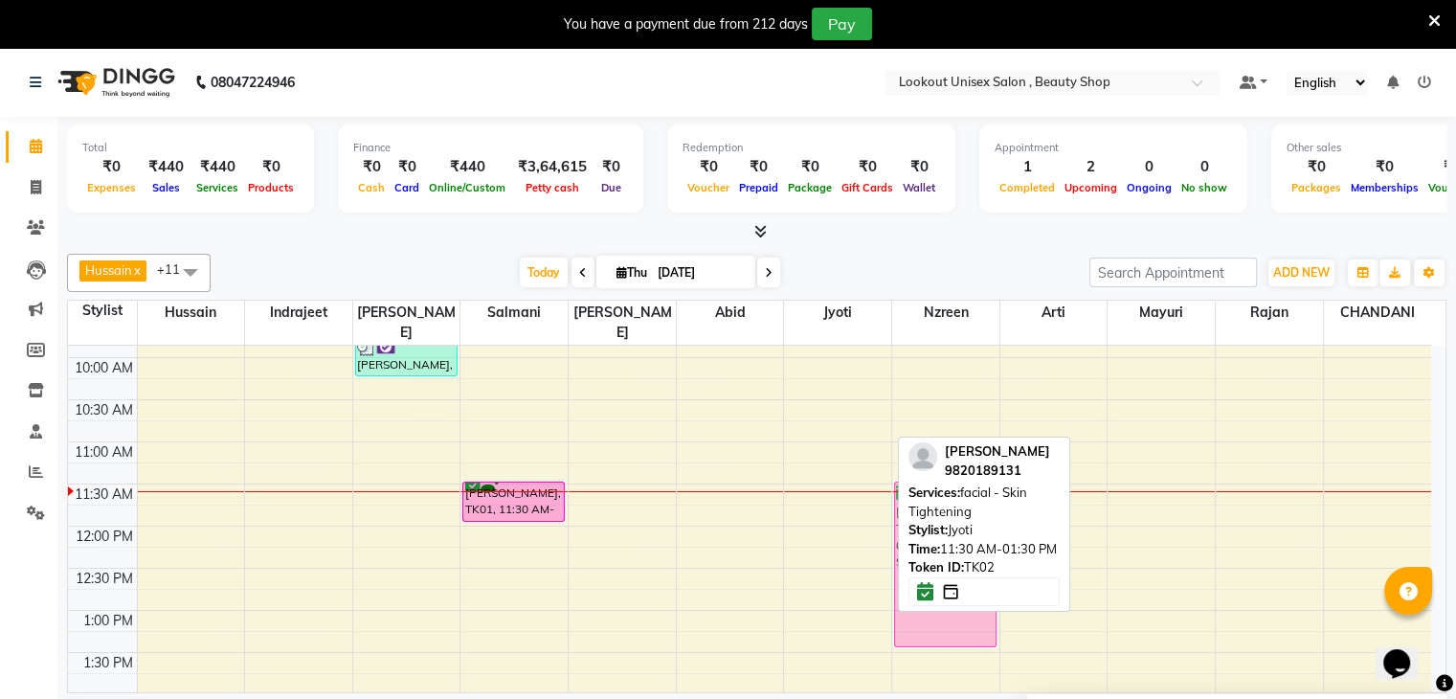
click at [935, 495] on div "Hussain x Indrajeet x Nabil x Salmani x UMAR x Jyoti x Nzreen x Arti x Mayuri x…" at bounding box center [757, 495] width 1380 height 499
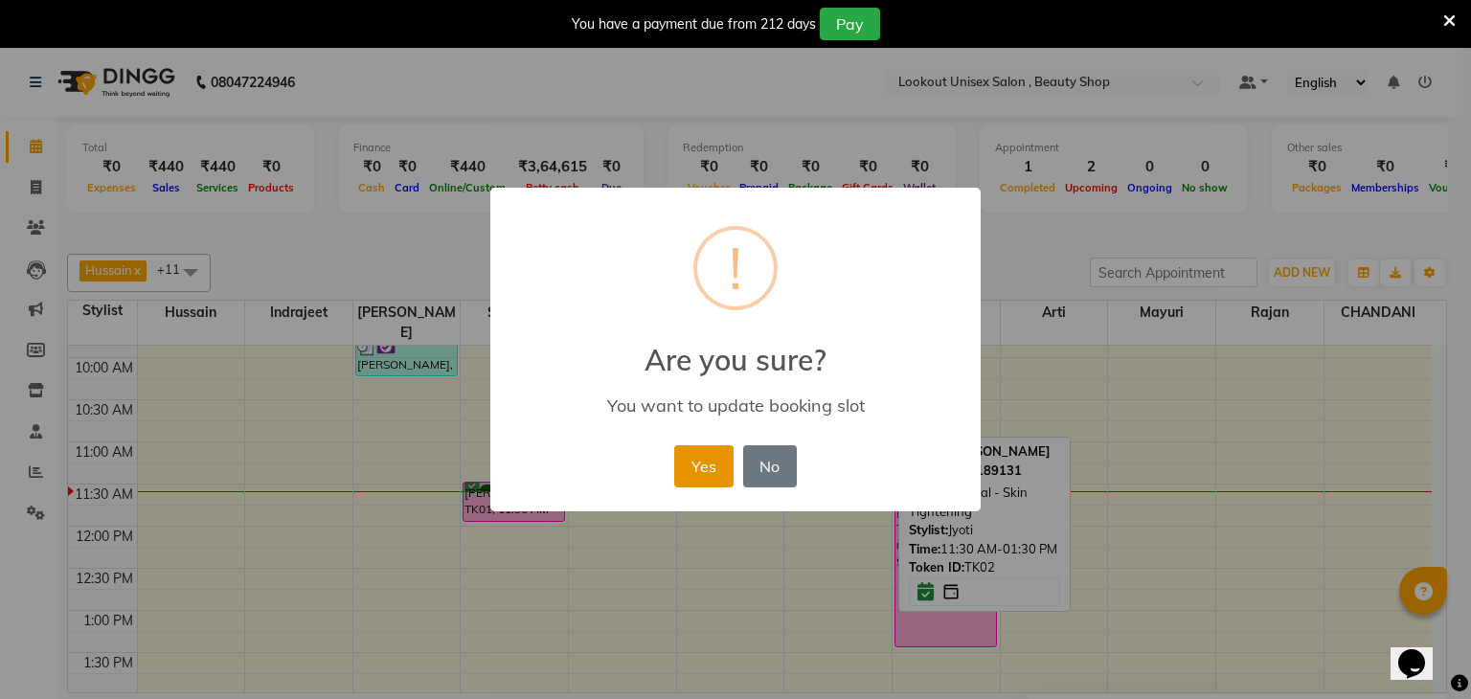
click at [711, 467] on button "Yes" at bounding box center [703, 466] width 58 height 42
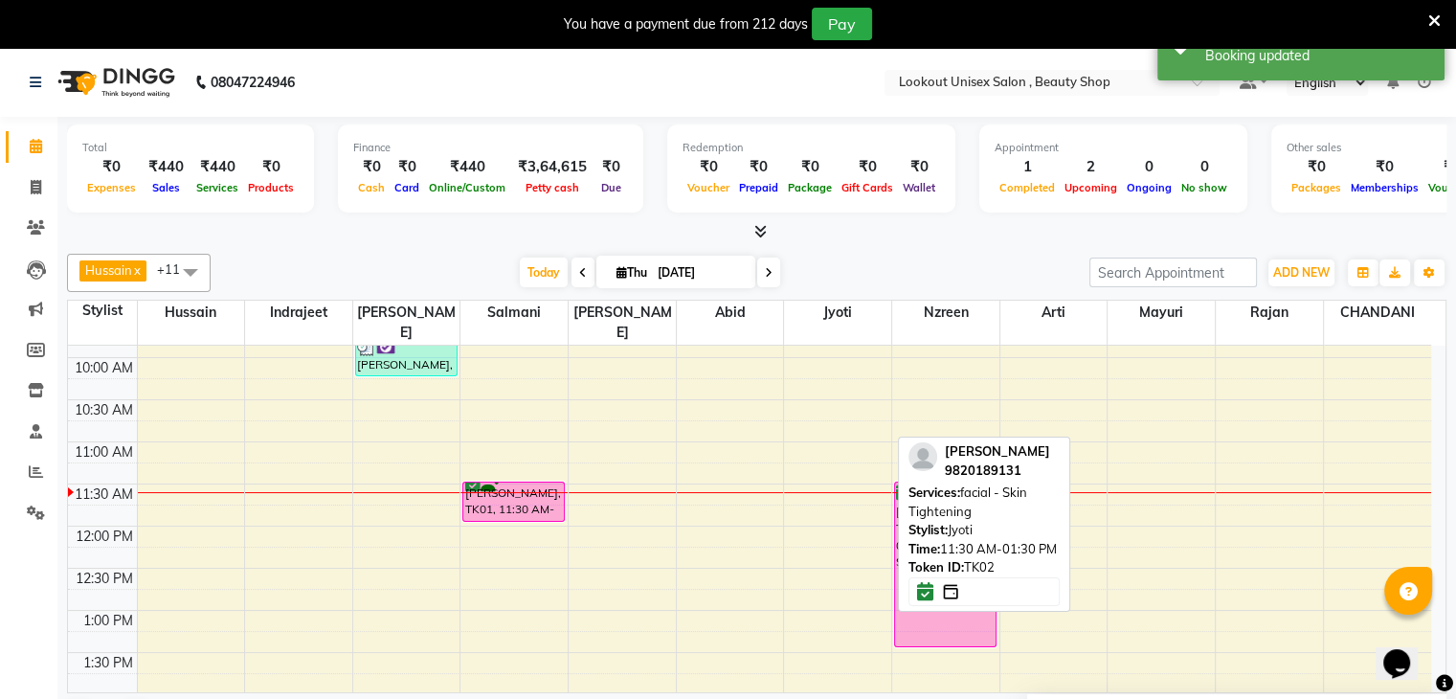
click at [889, 248] on div "Hussain x Indrajeet x Nabil x Salmani x UMAR x Jyoti x Nzreen x Arti x Mayuri x…" at bounding box center [757, 495] width 1380 height 499
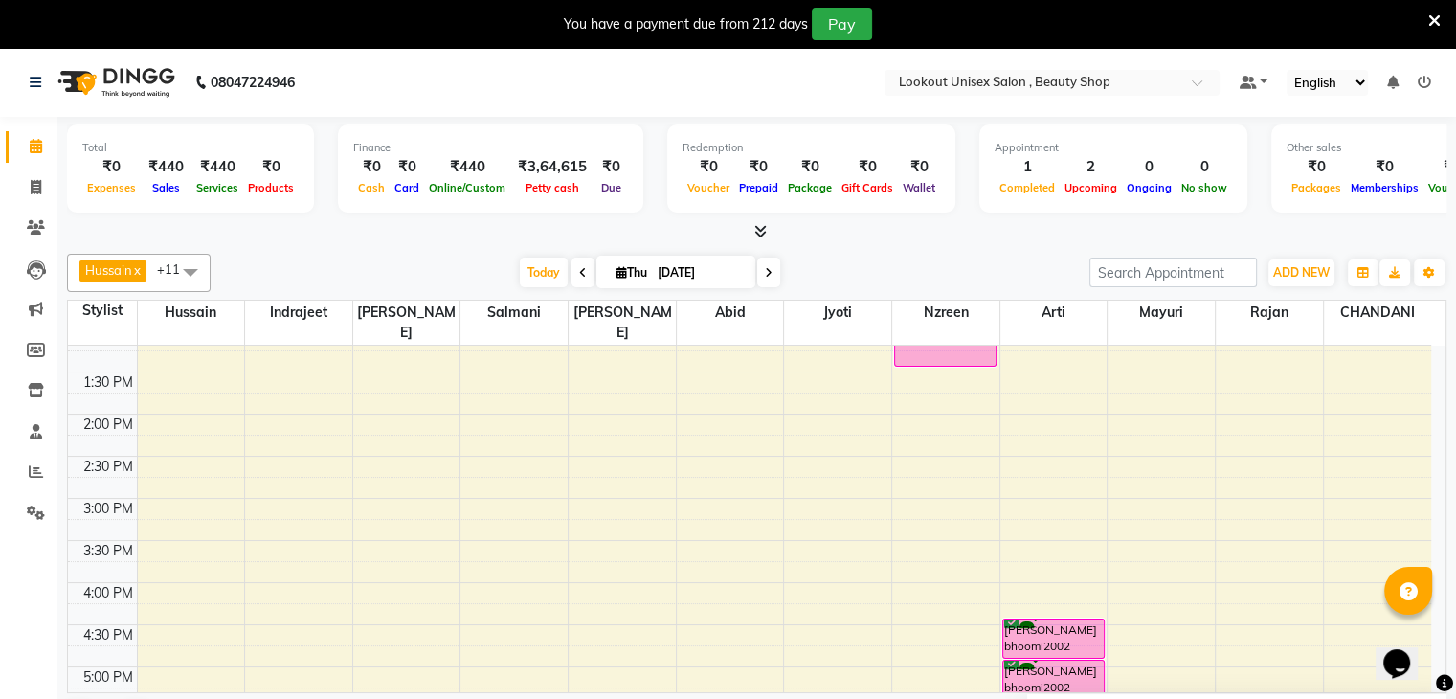
scroll to position [443, 0]
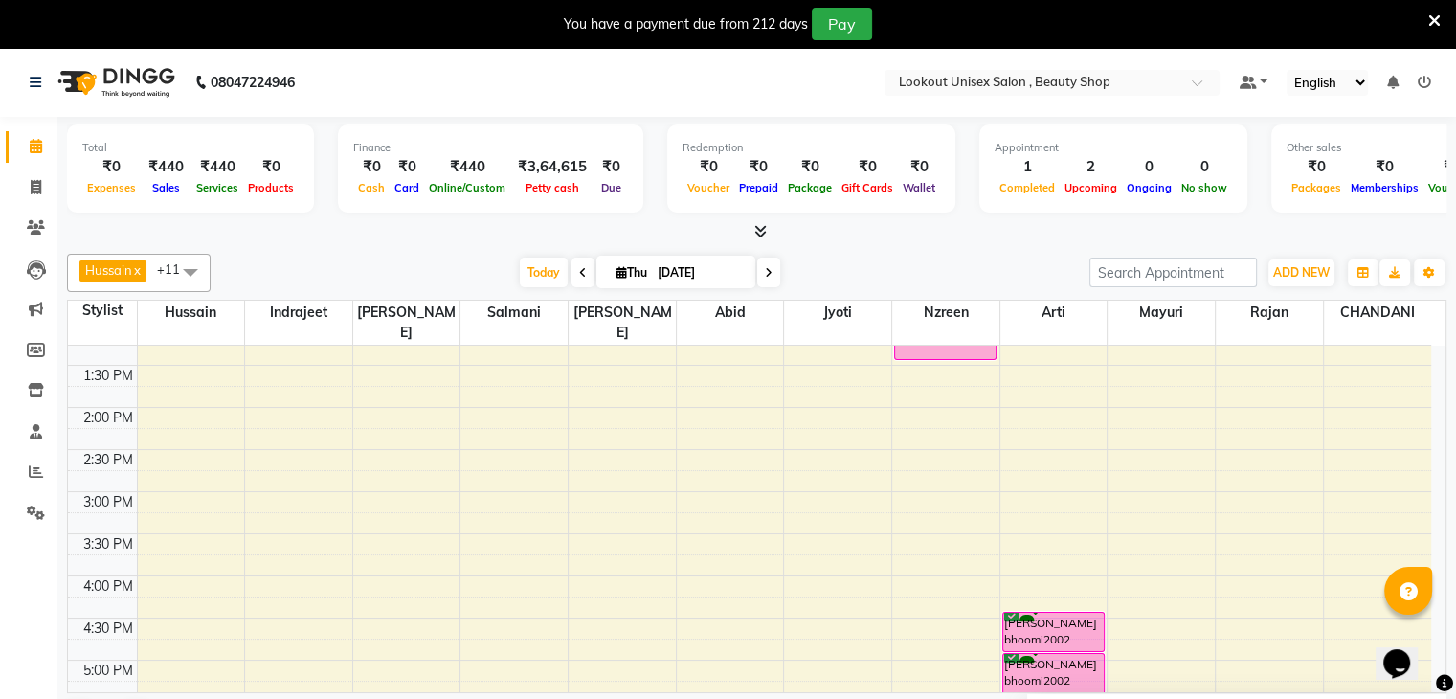
click at [955, 457] on div "8:00 AM 8:30 AM 9:00 AM 9:30 AM 10:00 AM 10:30 AM 11:00 AM 11:30 AM 12:00 PM 12…" at bounding box center [749, 491] width 1363 height 1179
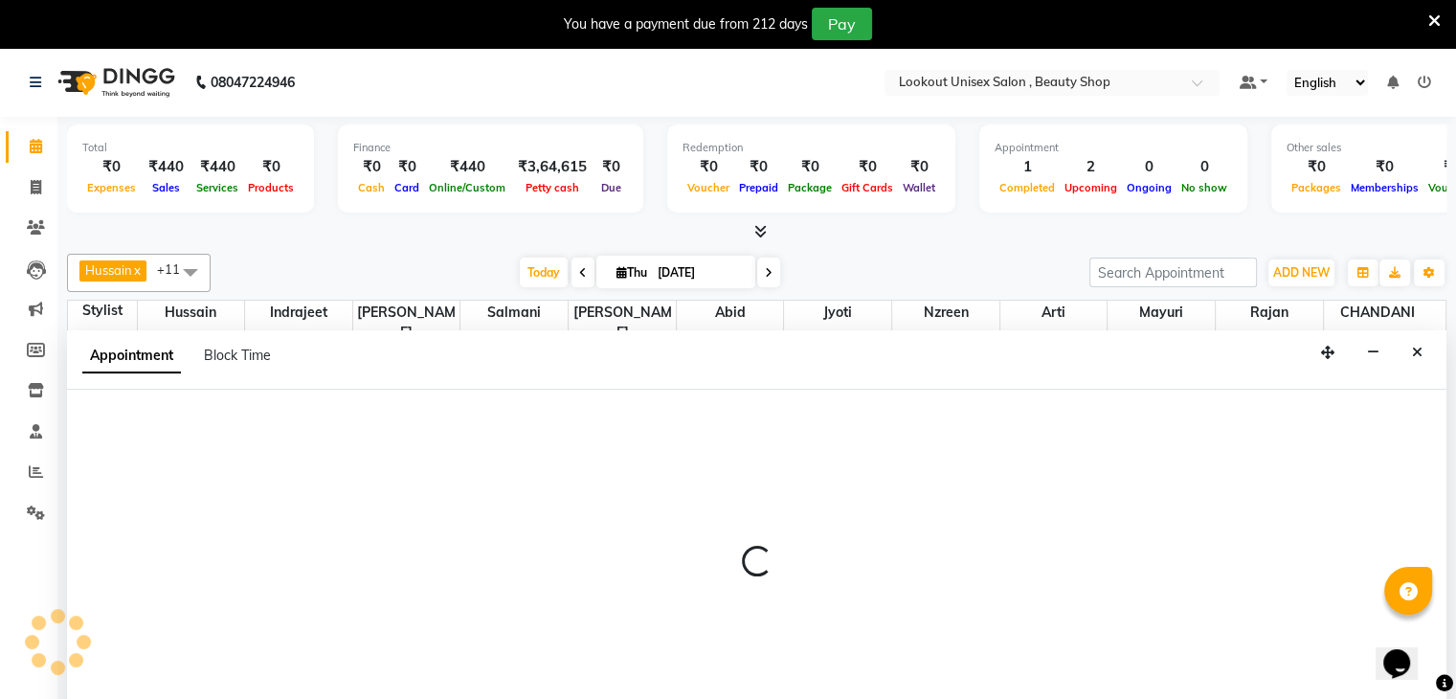
scroll to position [47, 0]
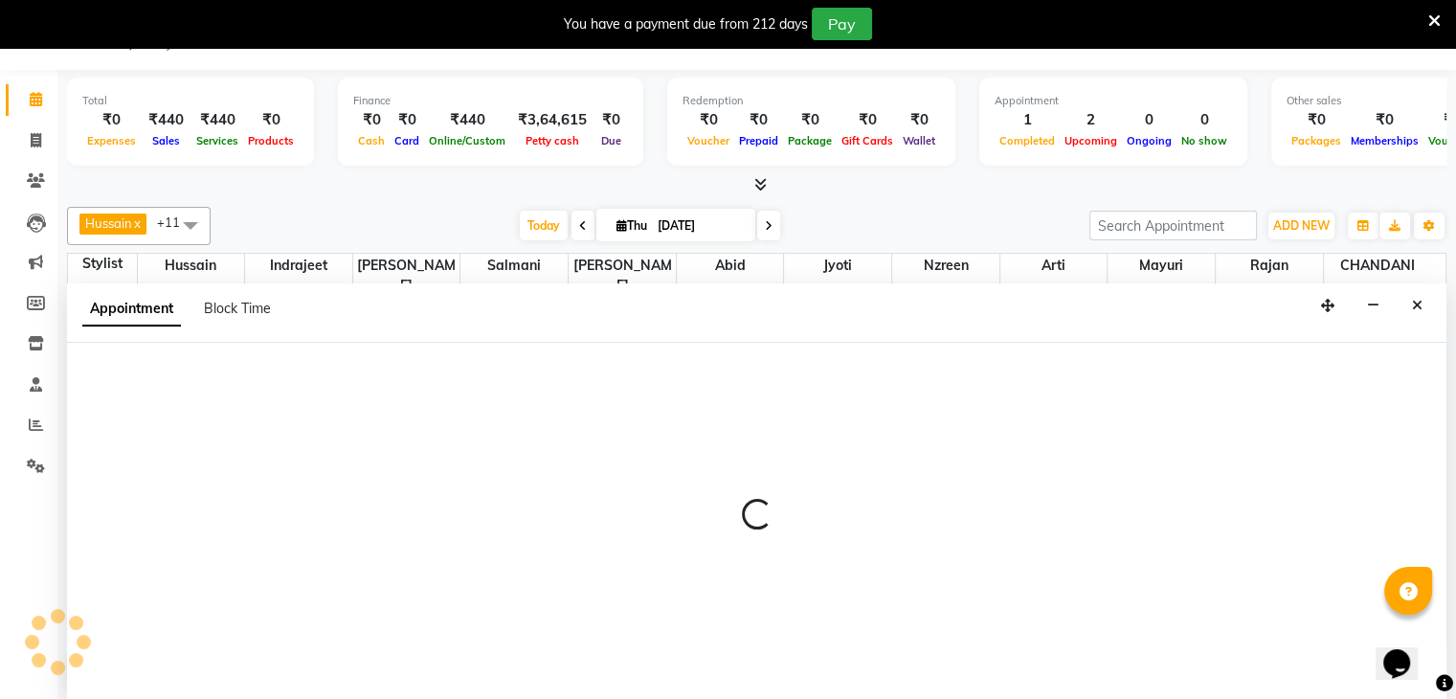
select select "85645"
select select "tentative"
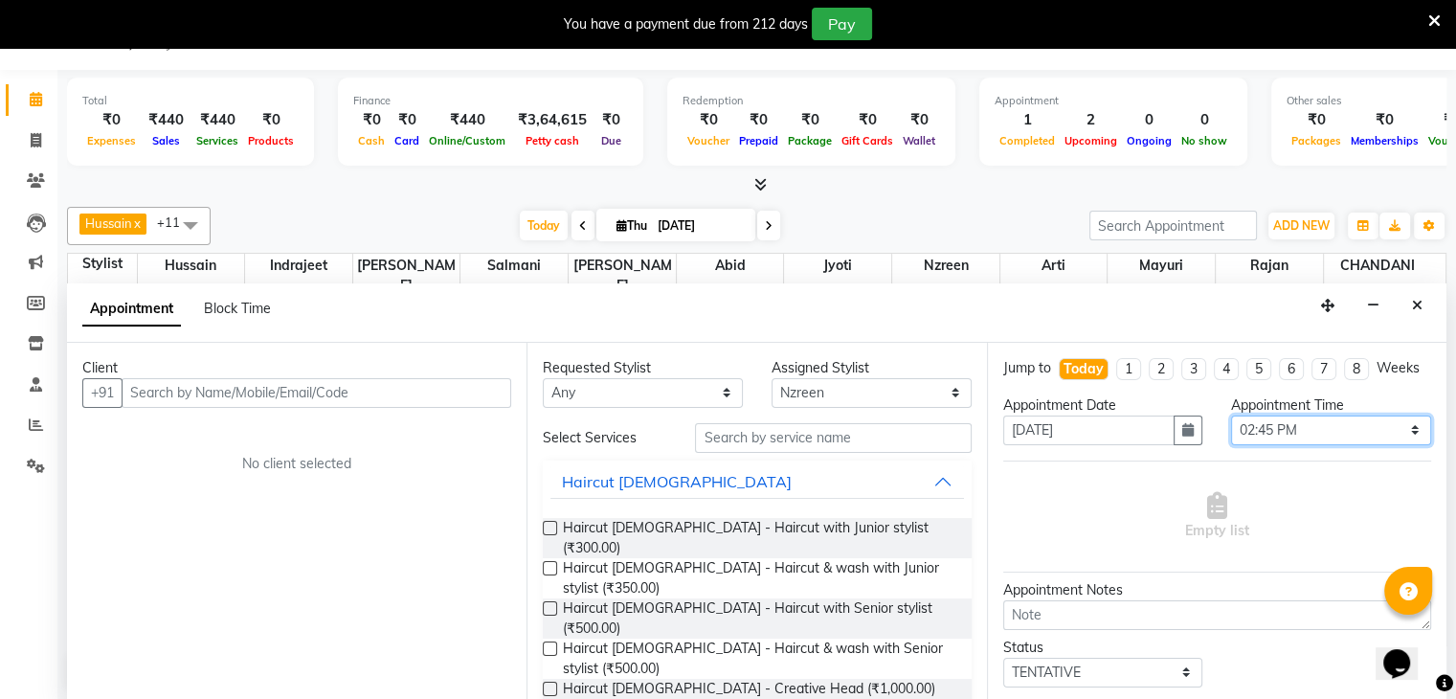
click at [1279, 445] on select "Select 09:00 AM 09:15 AM 09:30 AM 09:45 AM 10:00 AM 10:15 AM 10:30 AM 10:45 AM …" at bounding box center [1331, 431] width 200 height 30
select select "900"
click at [1231, 431] on select "Select 09:00 AM 09:15 AM 09:30 AM 09:45 AM 10:00 AM 10:15 AM 10:30 AM 10:45 AM …" at bounding box center [1331, 431] width 200 height 30
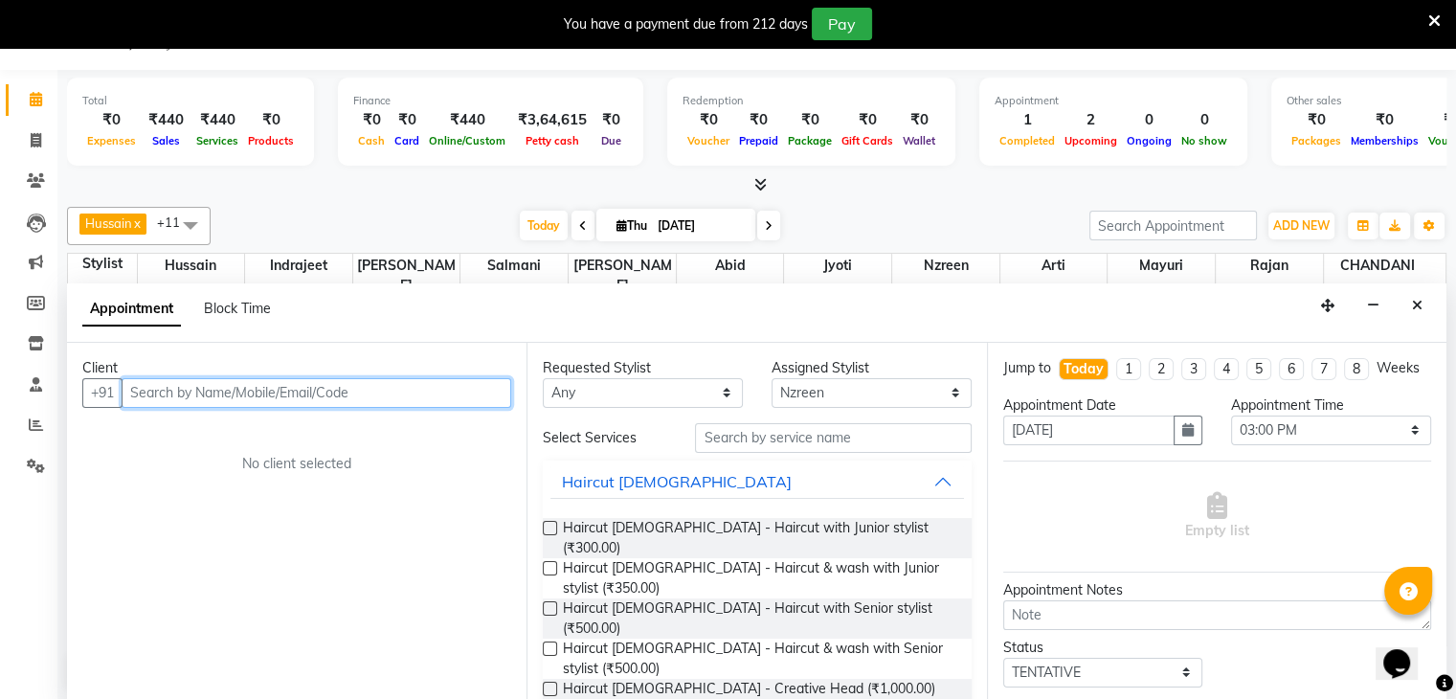
click at [363, 399] on input "text" at bounding box center [317, 393] width 390 height 30
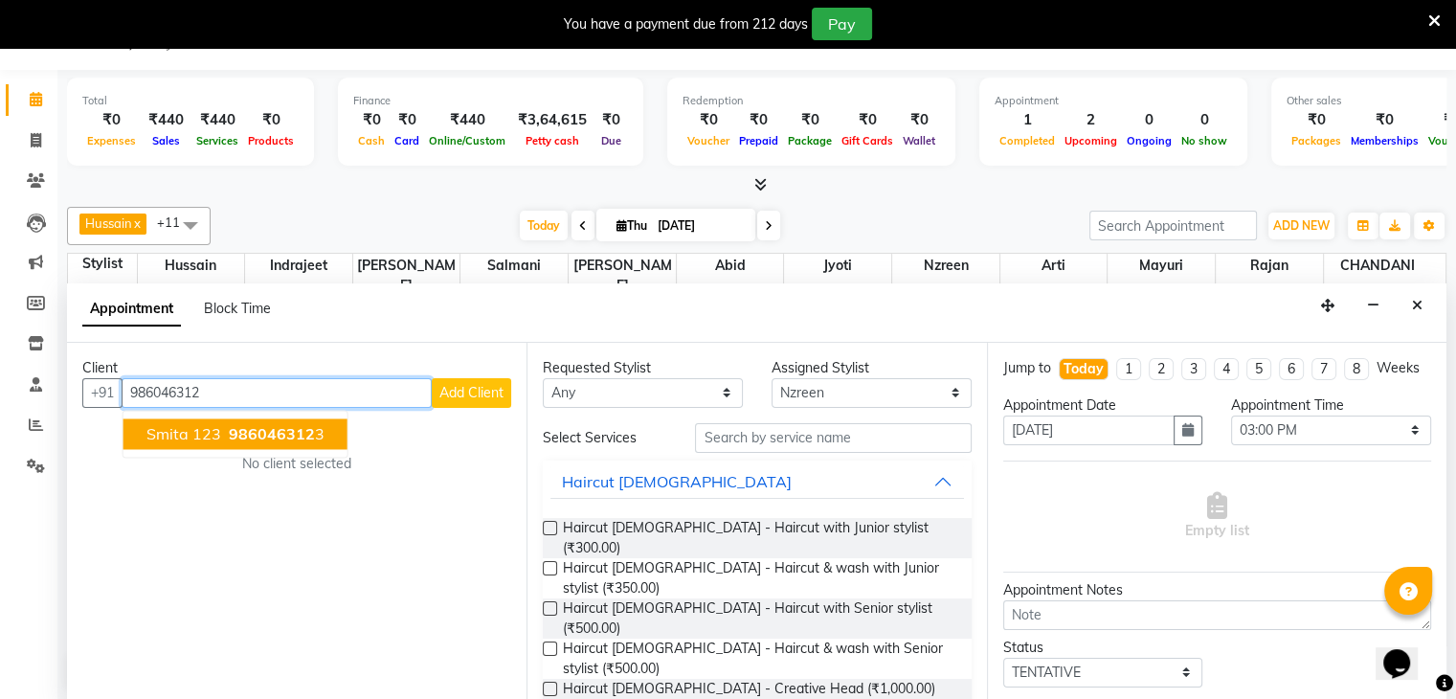
click at [260, 426] on span "986046312" at bounding box center [272, 433] width 86 height 19
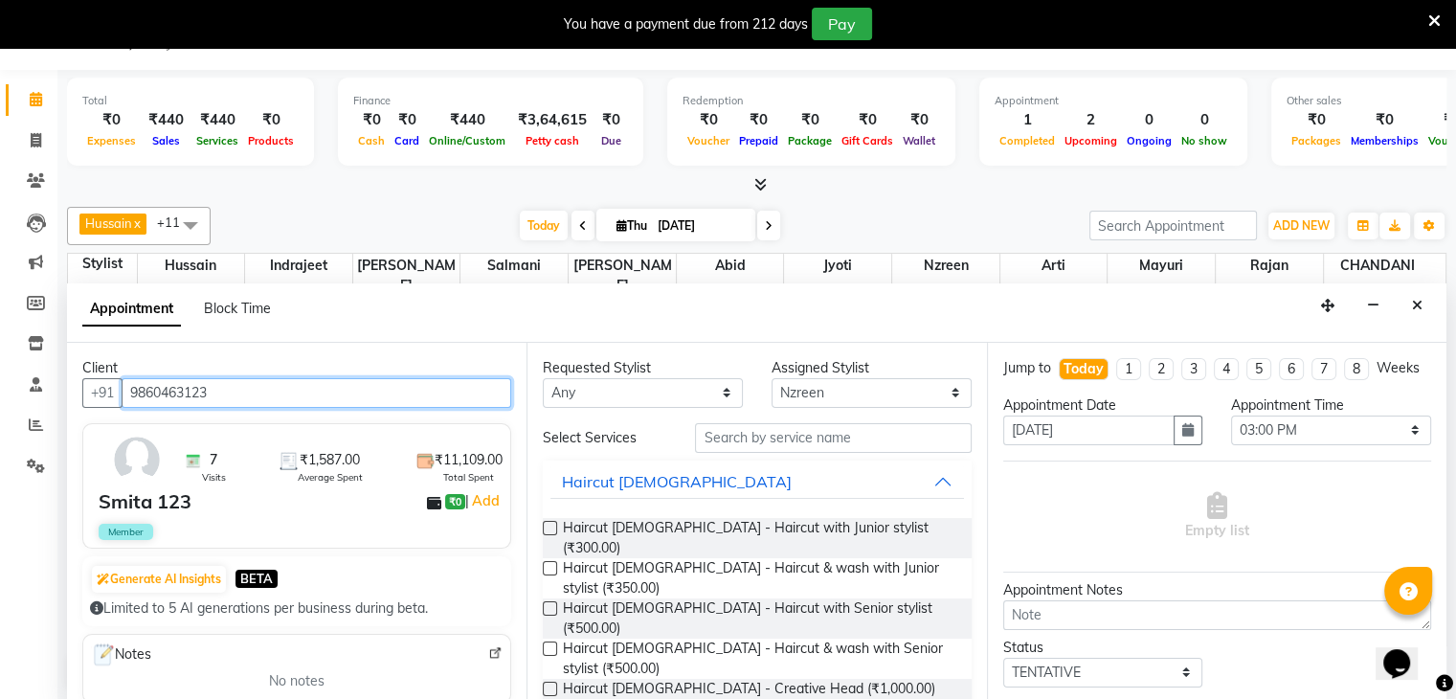
type input "9860463123"
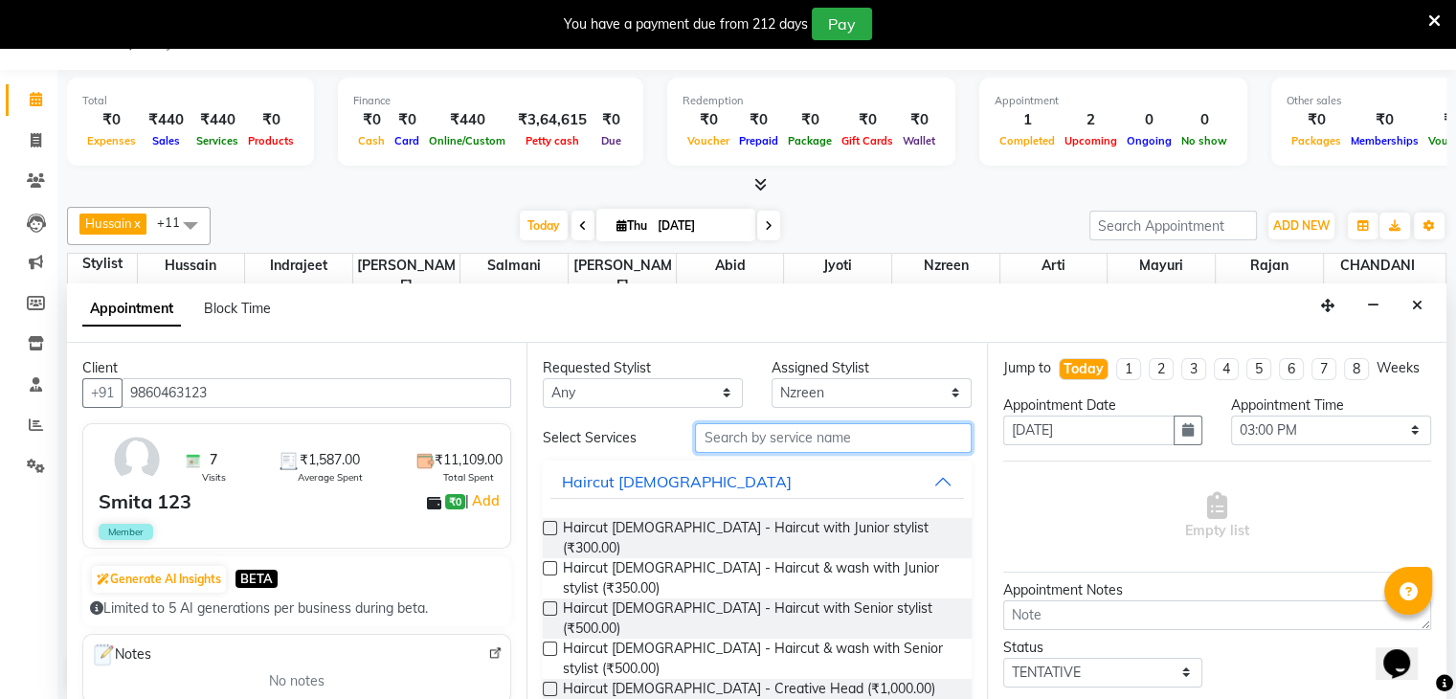
click at [744, 435] on input "text" at bounding box center [833, 438] width 276 height 30
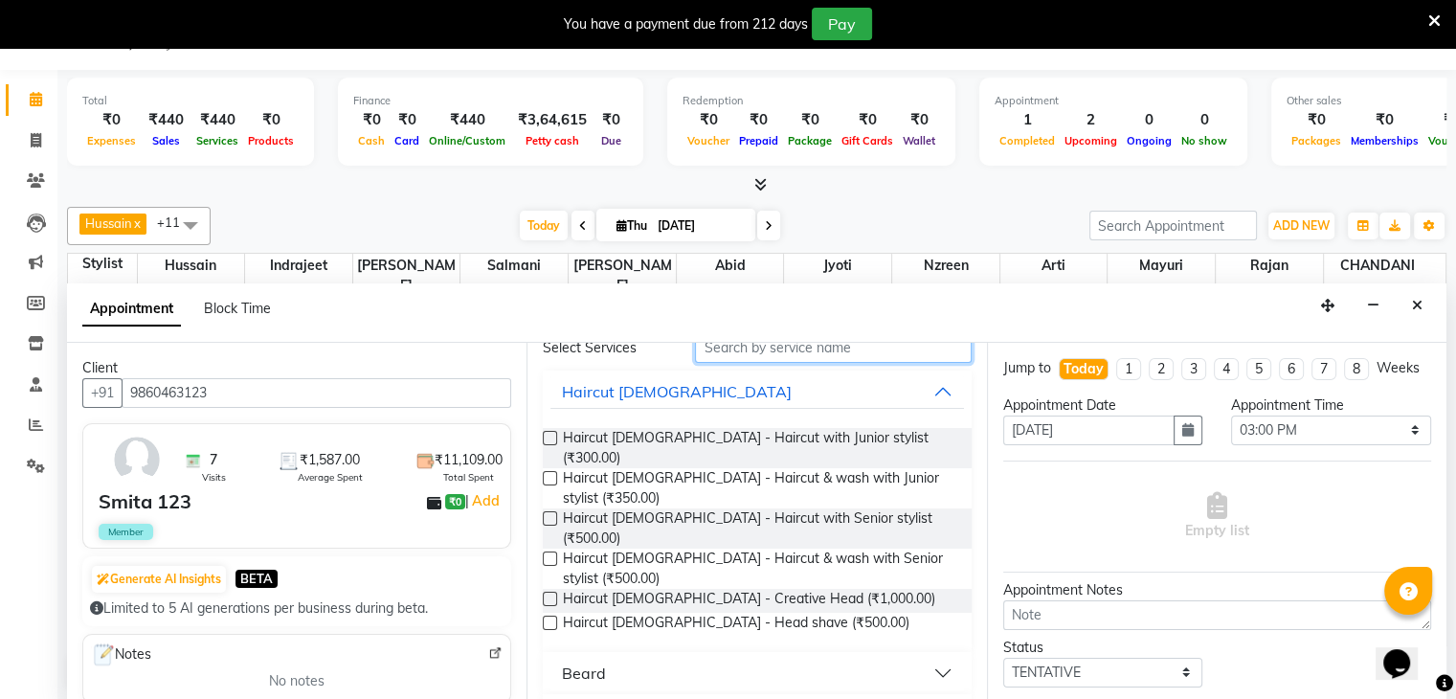
scroll to position [96, 0]
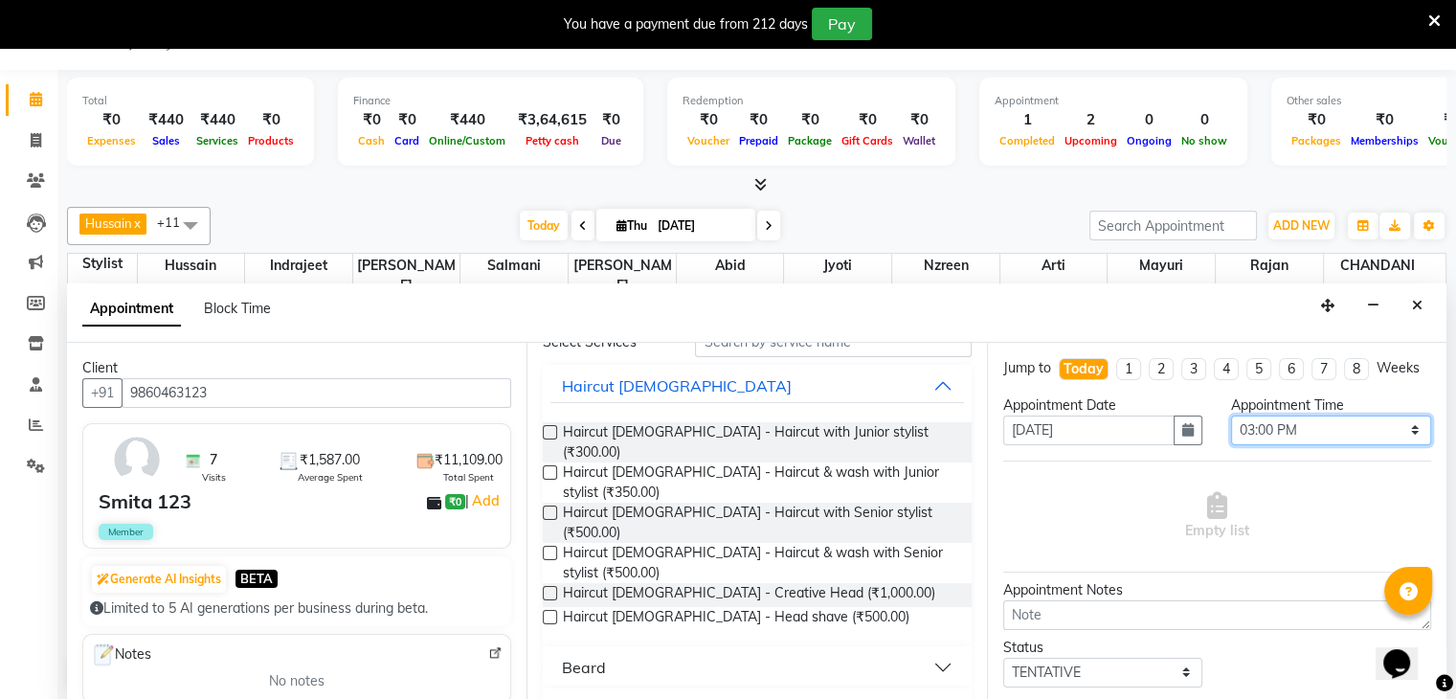
click at [1273, 445] on select "Select 09:00 AM 09:15 AM 09:30 AM 09:45 AM 10:00 AM 10:15 AM 10:30 AM 10:45 AM …" at bounding box center [1331, 431] width 200 height 30
select select "870"
click at [1231, 431] on select "Select 09:00 AM 09:15 AM 09:30 AM 09:45 AM 10:00 AM 10:15 AM 10:30 AM 10:45 AM …" at bounding box center [1331, 431] width 200 height 30
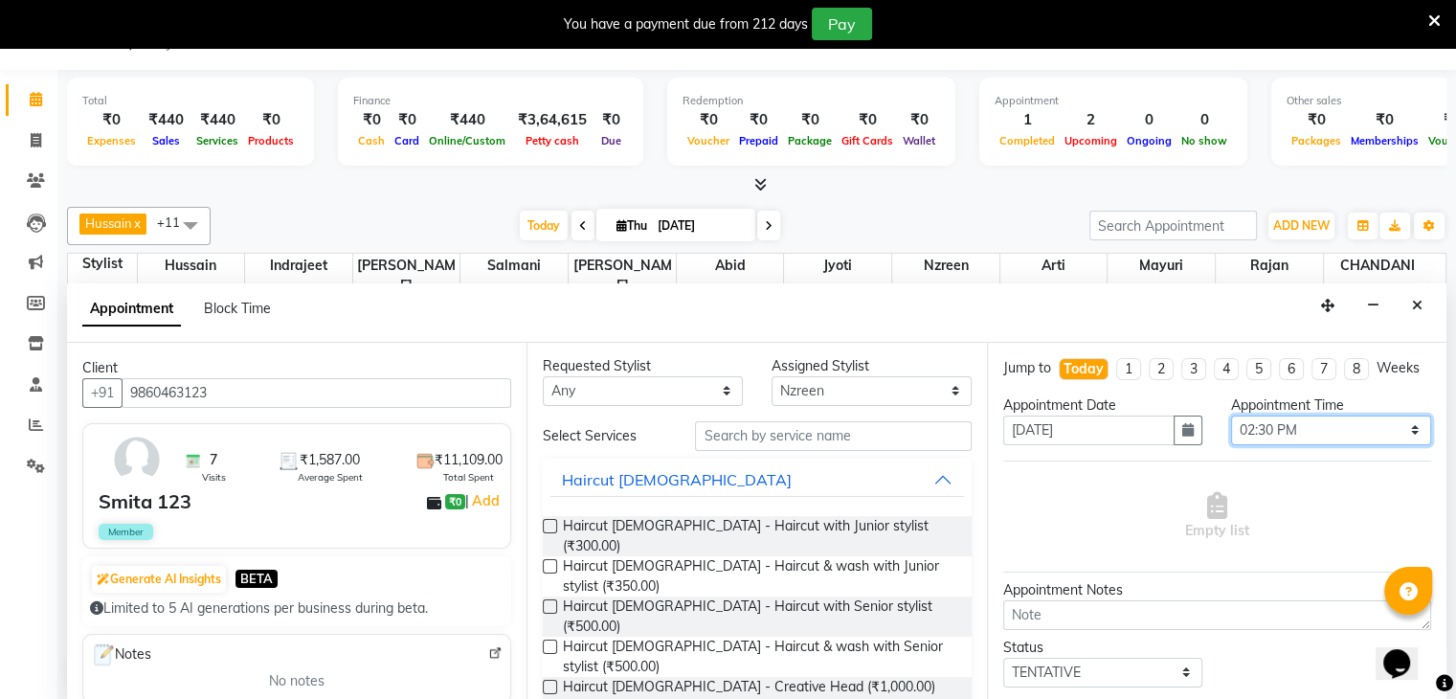
scroll to position [0, 0]
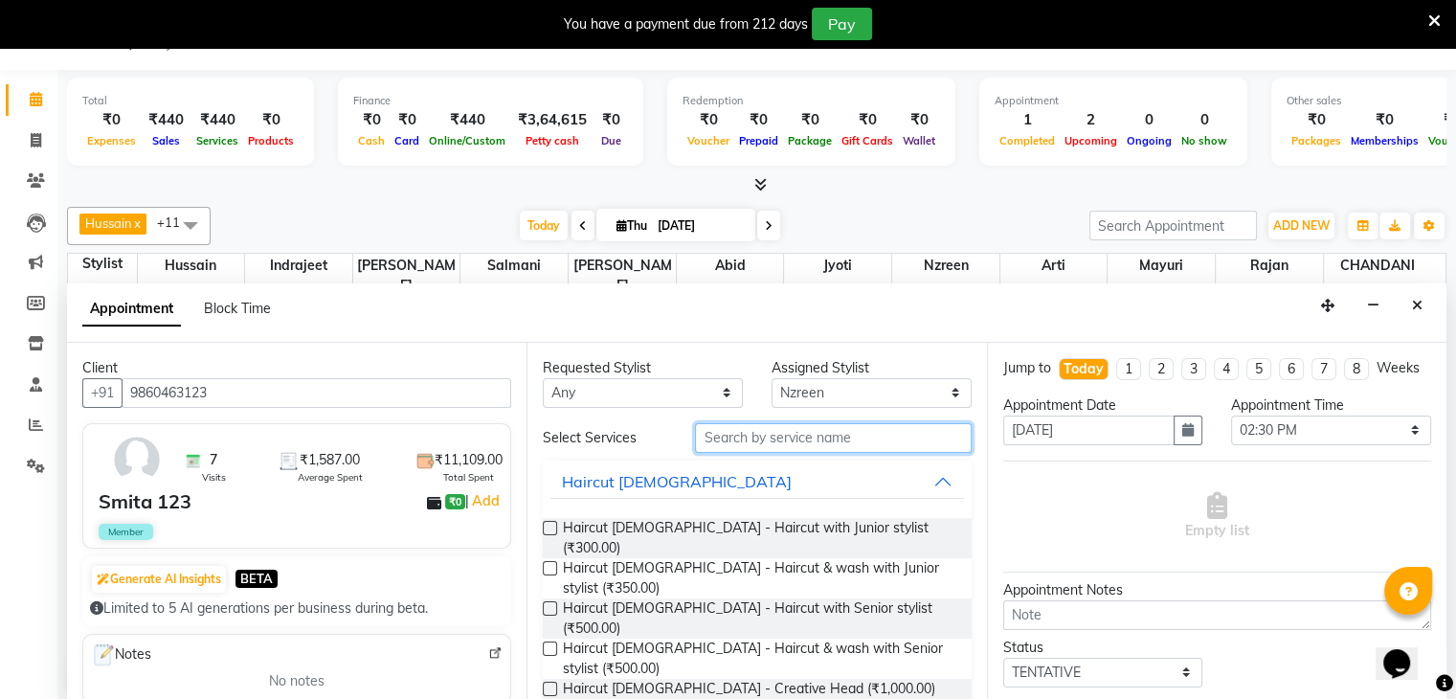
click at [758, 434] on input "text" at bounding box center [833, 438] width 276 height 30
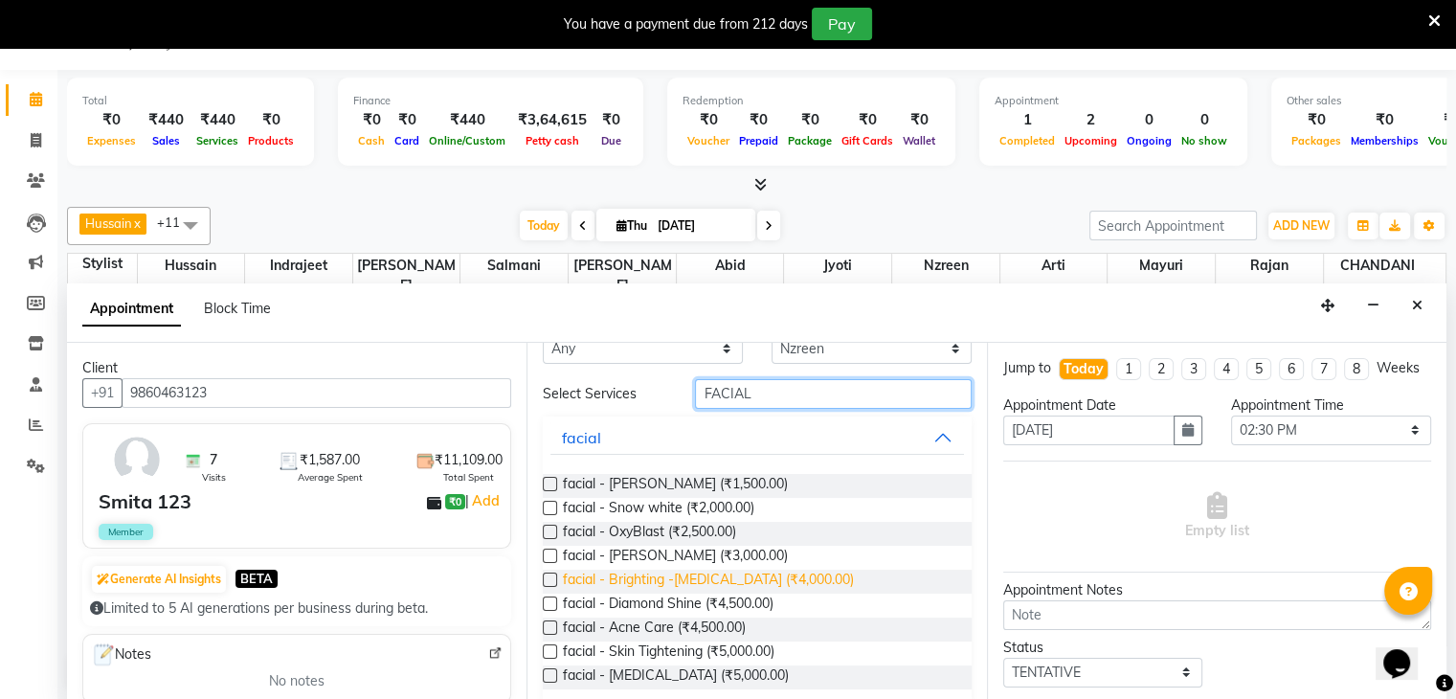
scroll to position [96, 0]
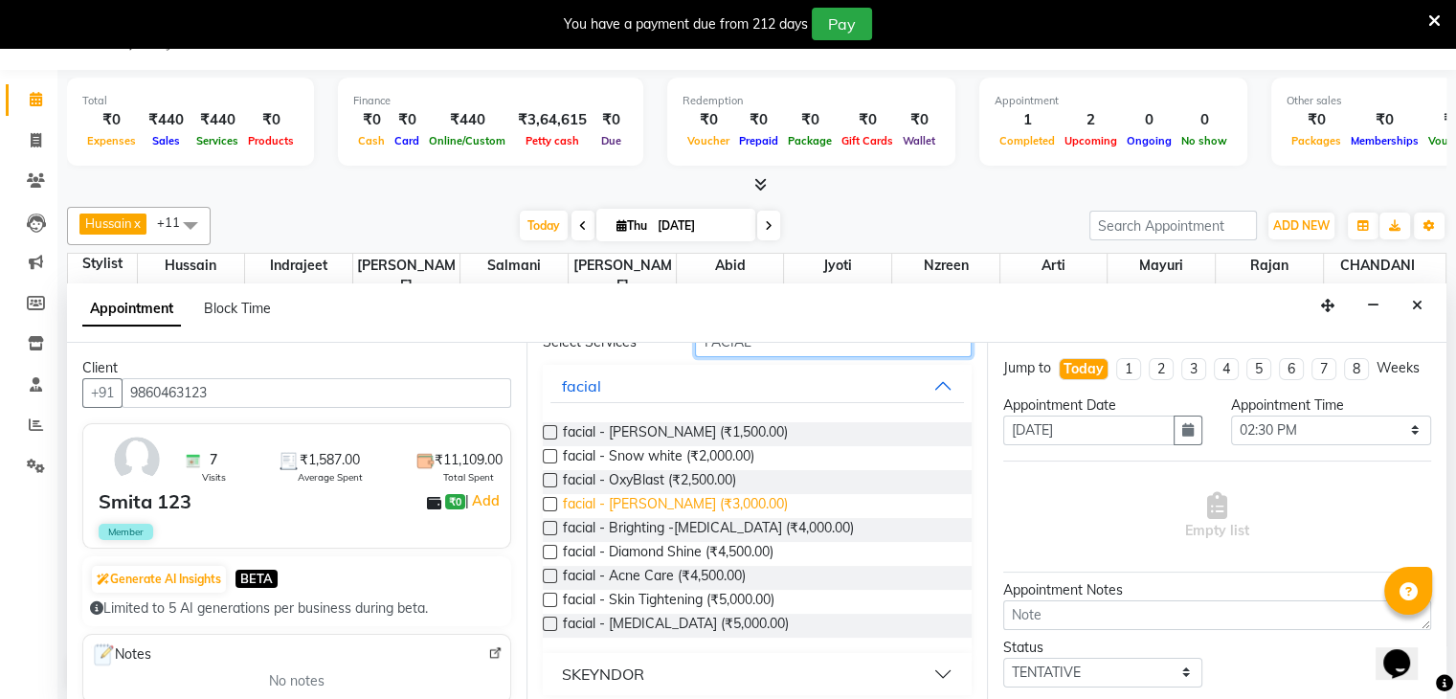
type input "FACIAL"
click at [727, 504] on span "facial - Tan Clear (₹3,000.00)" at bounding box center [675, 506] width 225 height 24
checkbox input "false"
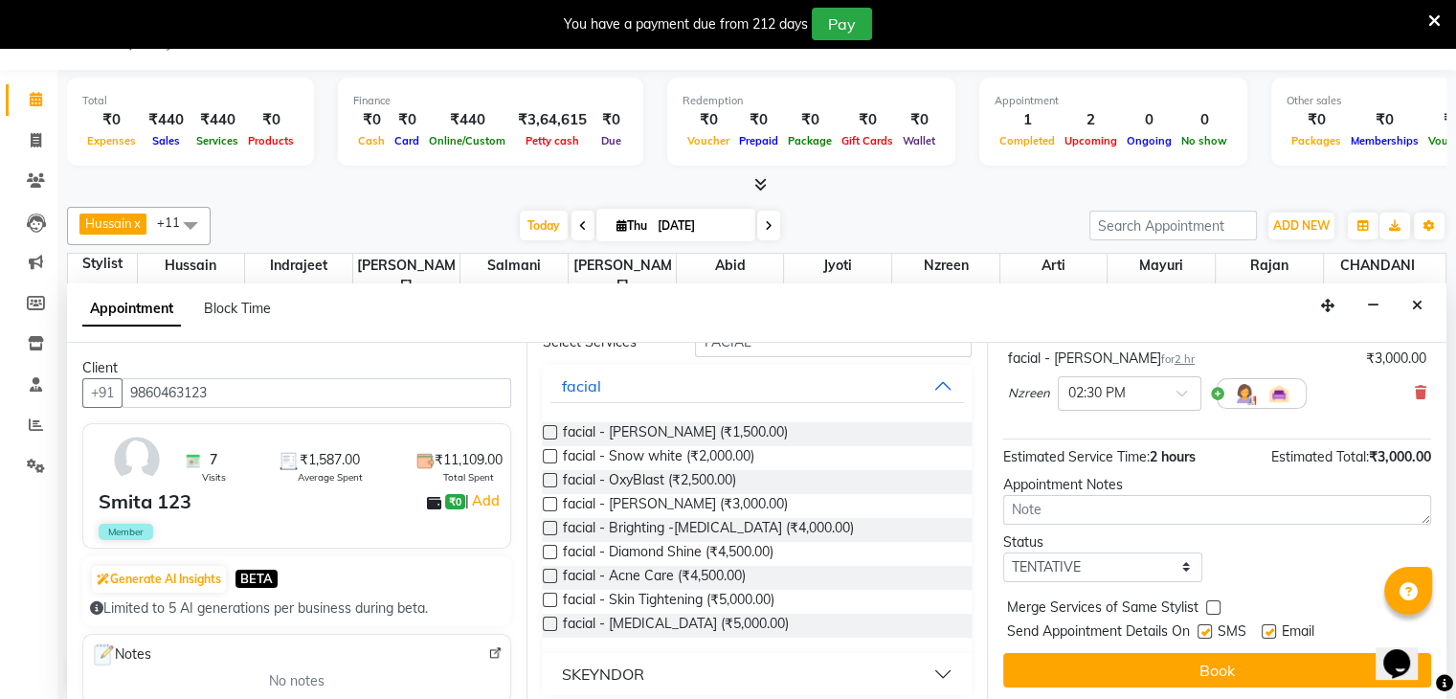
scroll to position [143, 0]
click at [1088, 561] on select "Select TENTATIVE CONFIRM CHECK-IN UPCOMING" at bounding box center [1103, 567] width 200 height 30
select select "confirm booking"
click at [1003, 552] on select "Select TENTATIVE CONFIRM CHECK-IN UPCOMING" at bounding box center [1103, 567] width 200 height 30
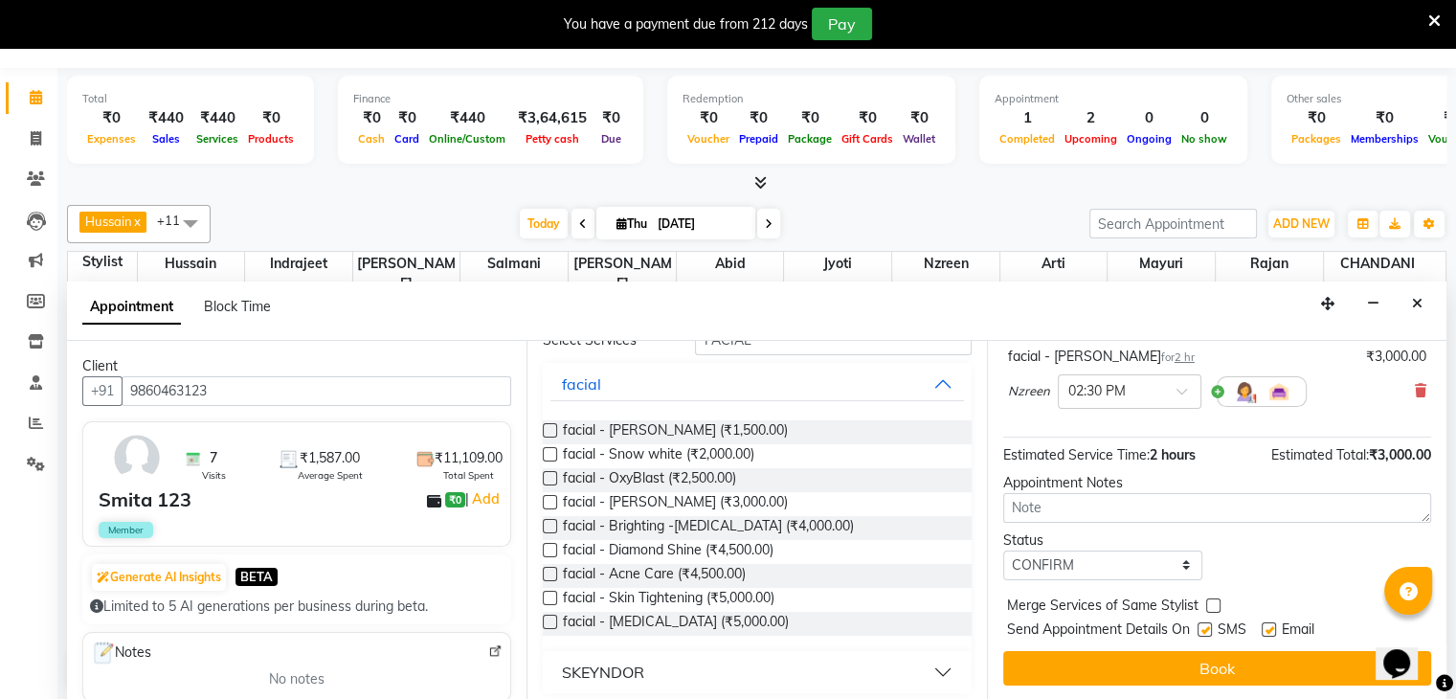
click at [1199, 625] on label at bounding box center [1205, 629] width 14 height 14
click at [1199, 625] on input "checkbox" at bounding box center [1204, 631] width 12 height 12
checkbox input "false"
click at [1271, 627] on label at bounding box center [1269, 629] width 14 height 14
click at [1271, 627] on input "checkbox" at bounding box center [1268, 631] width 12 height 12
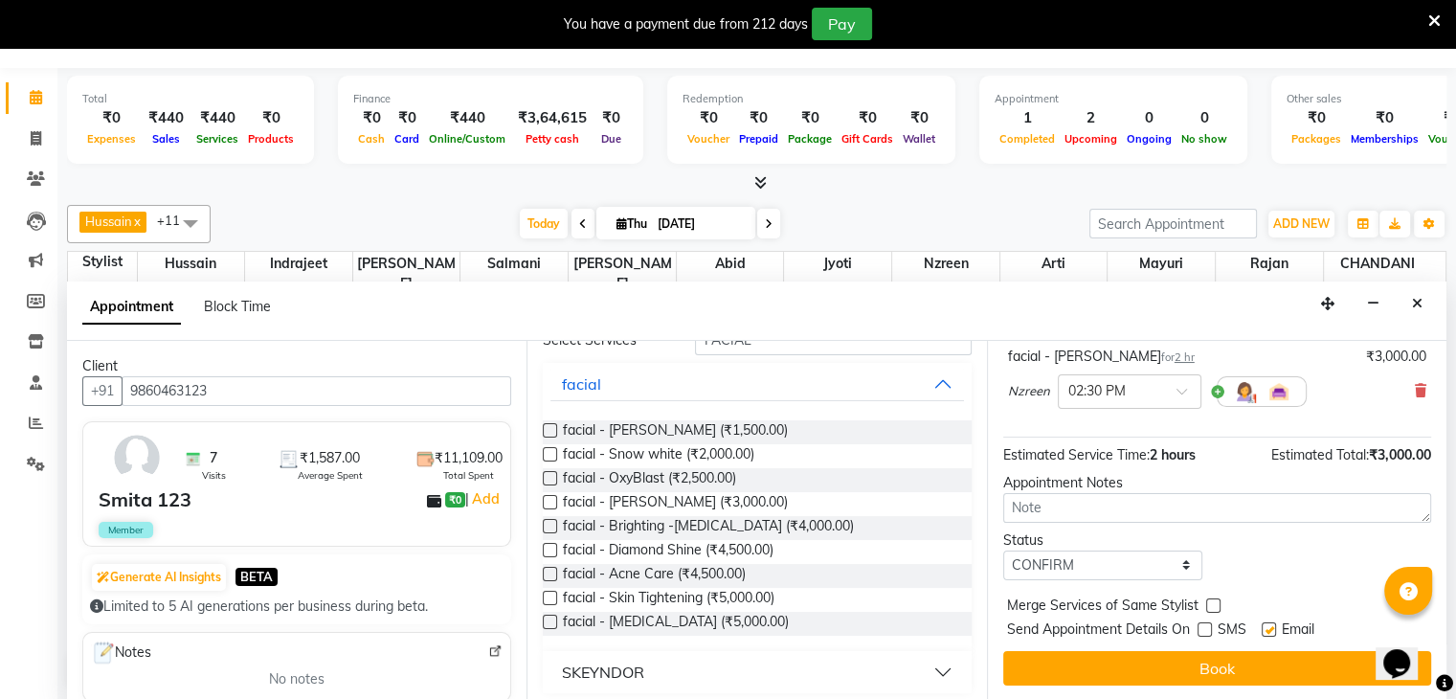
checkbox input "false"
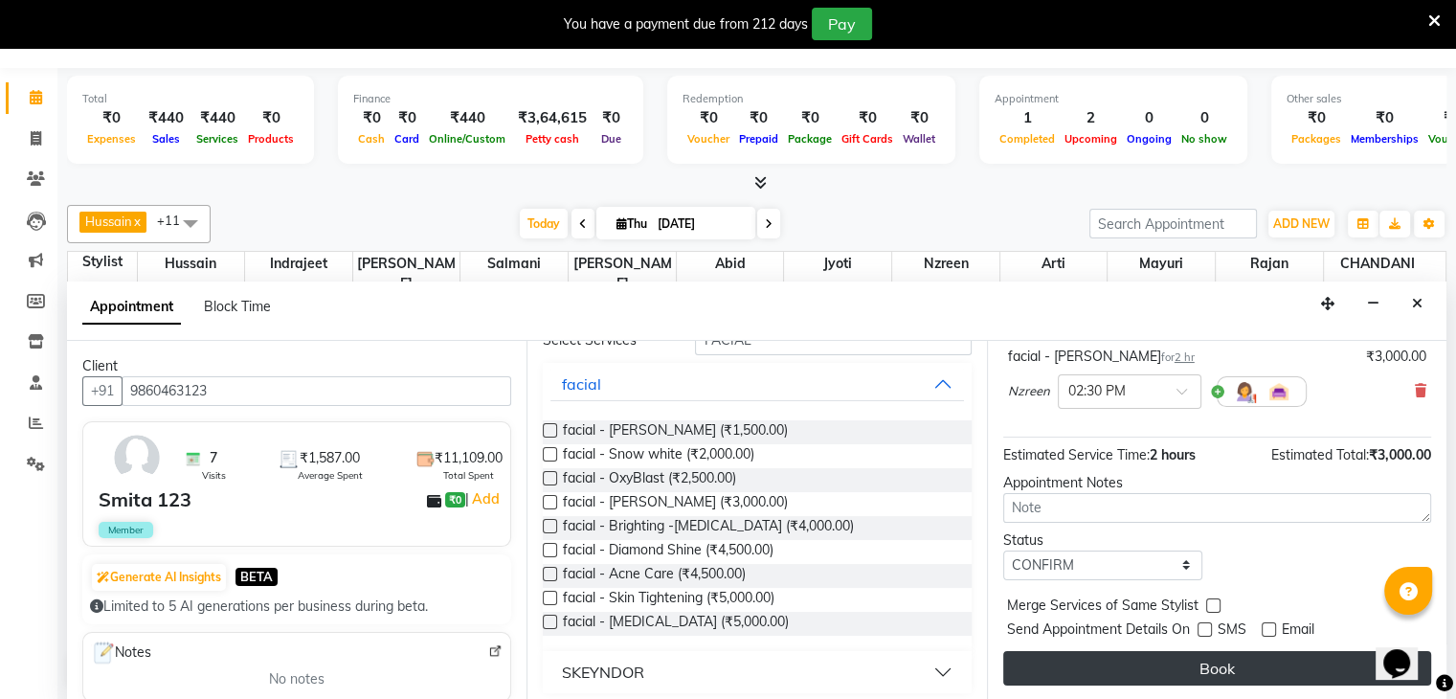
click at [1241, 671] on button "Book" at bounding box center [1217, 668] width 428 height 34
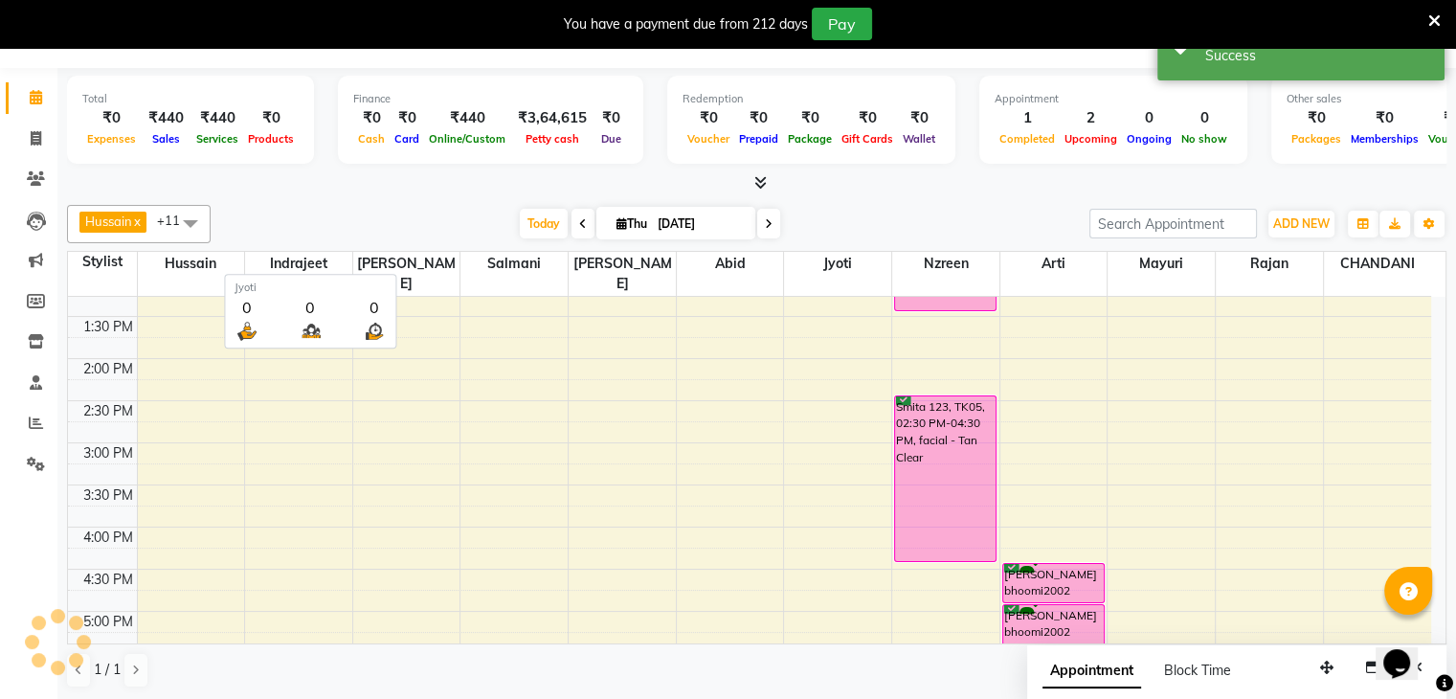
scroll to position [0, 0]
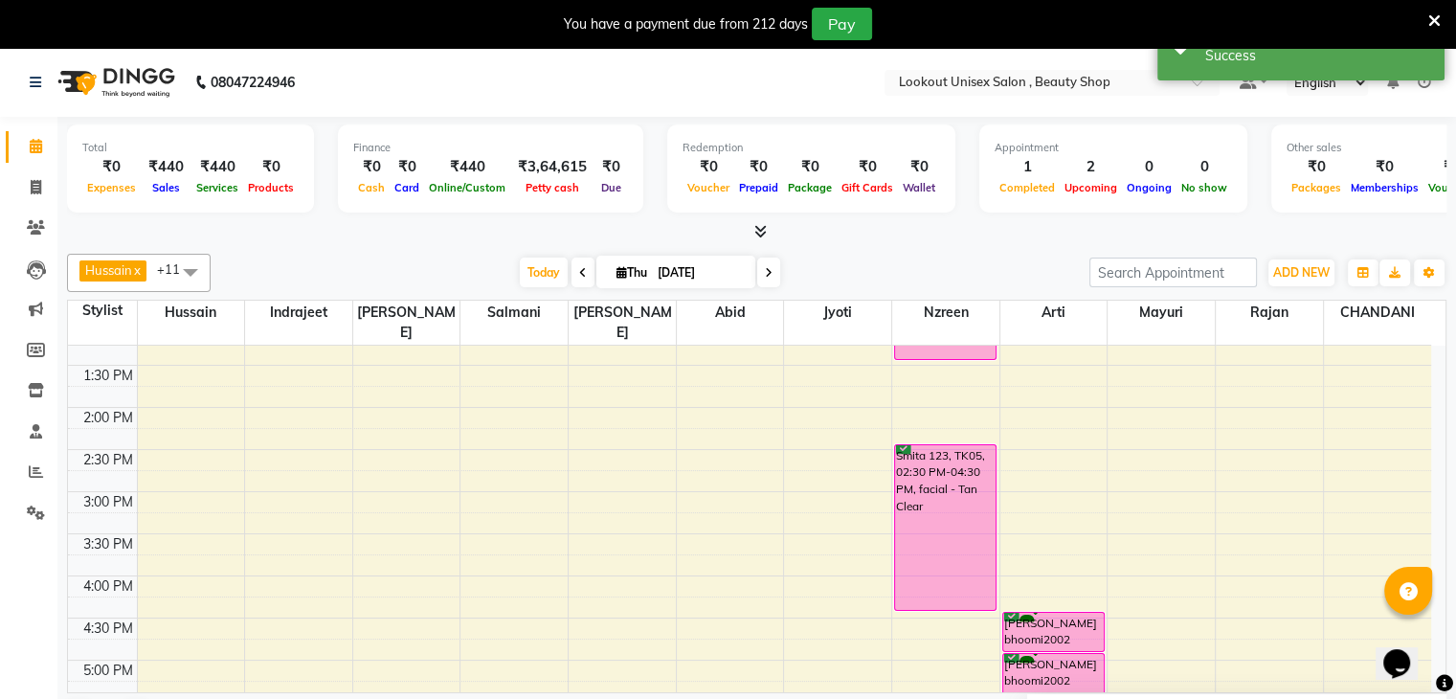
click at [1065, 242] on div "Total ₹0 Expenses ₹440 Sales ₹440 Services ₹0 Products Finance ₹0 Cash ₹0 Card …" at bounding box center [756, 433] width 1399 height 633
click at [1397, 54] on div "Success" at bounding box center [1317, 56] width 225 height 20
click at [1431, 27] on icon at bounding box center [1435, 20] width 12 height 17
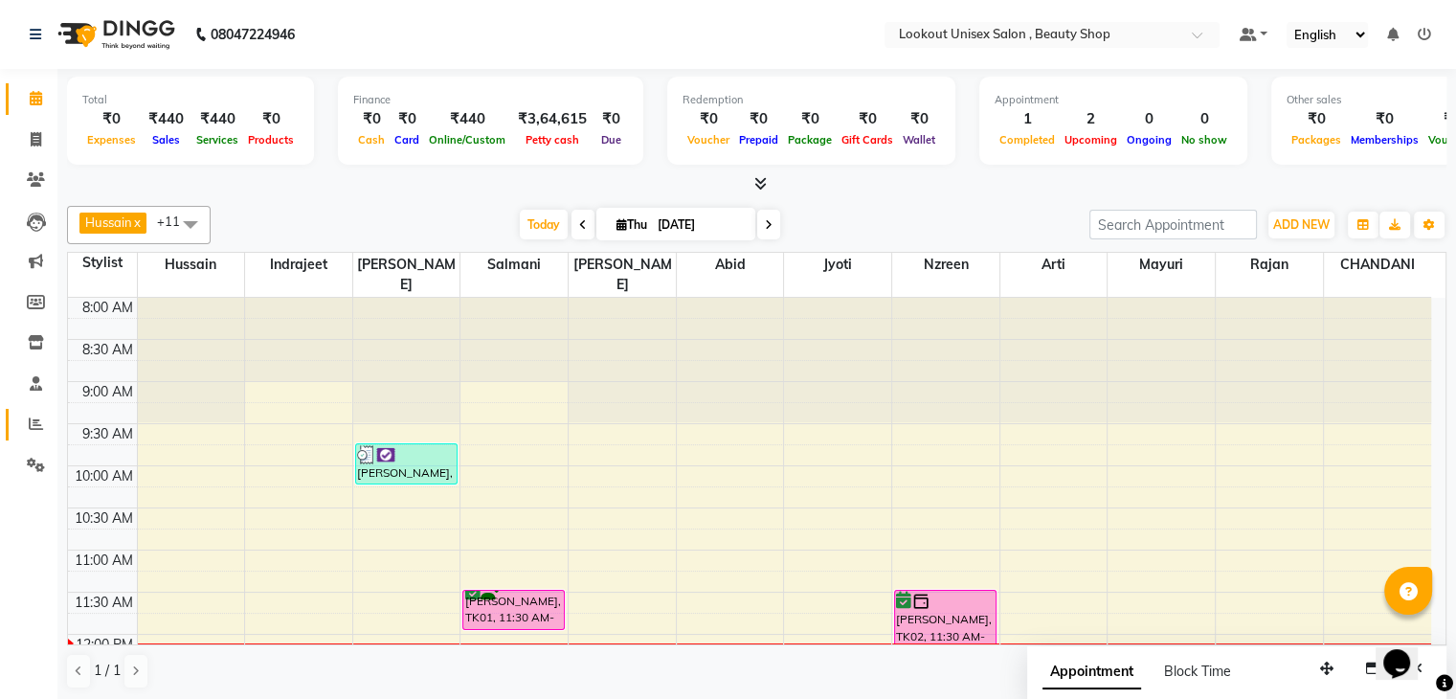
click at [29, 421] on icon at bounding box center [36, 424] width 14 height 14
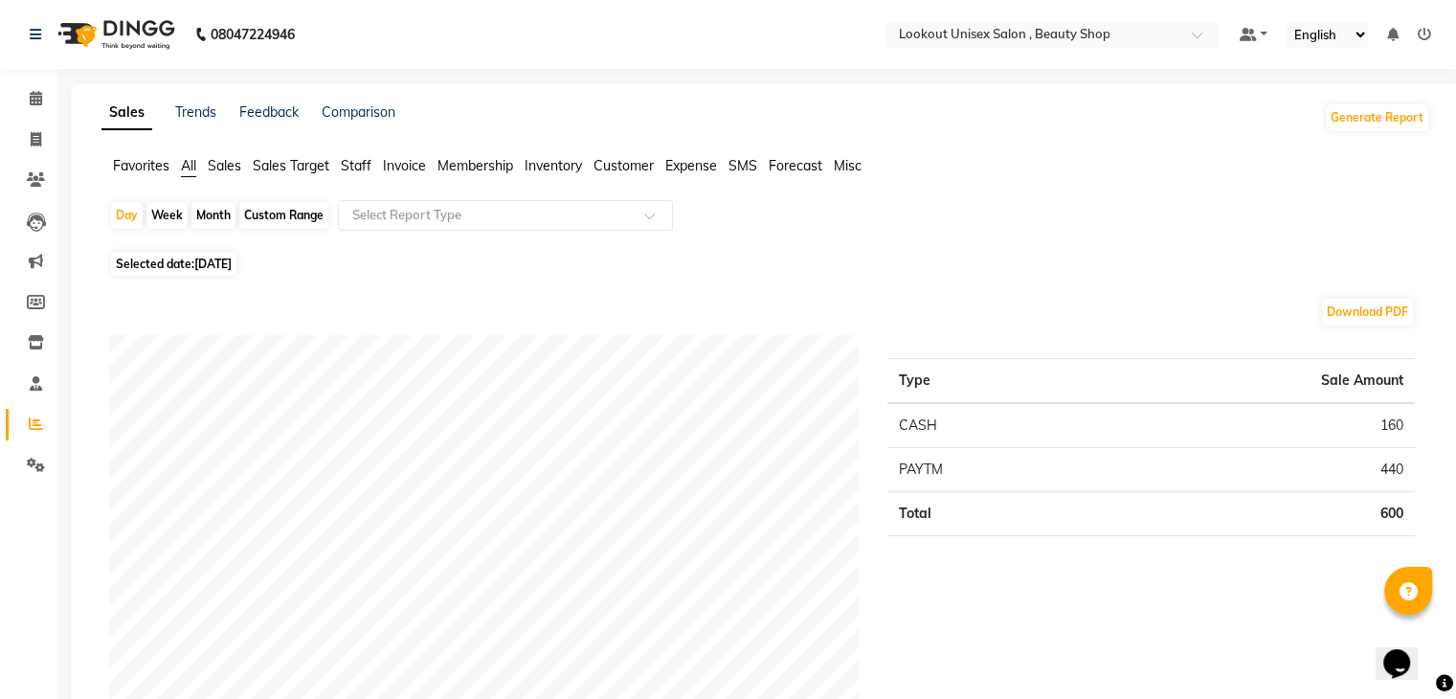
click at [417, 238] on div "Day Week Month Custom Range Select Report Type" at bounding box center [766, 223] width 1314 height 46
click at [203, 215] on div "Month" at bounding box center [213, 215] width 44 height 27
select select "9"
select select "2025"
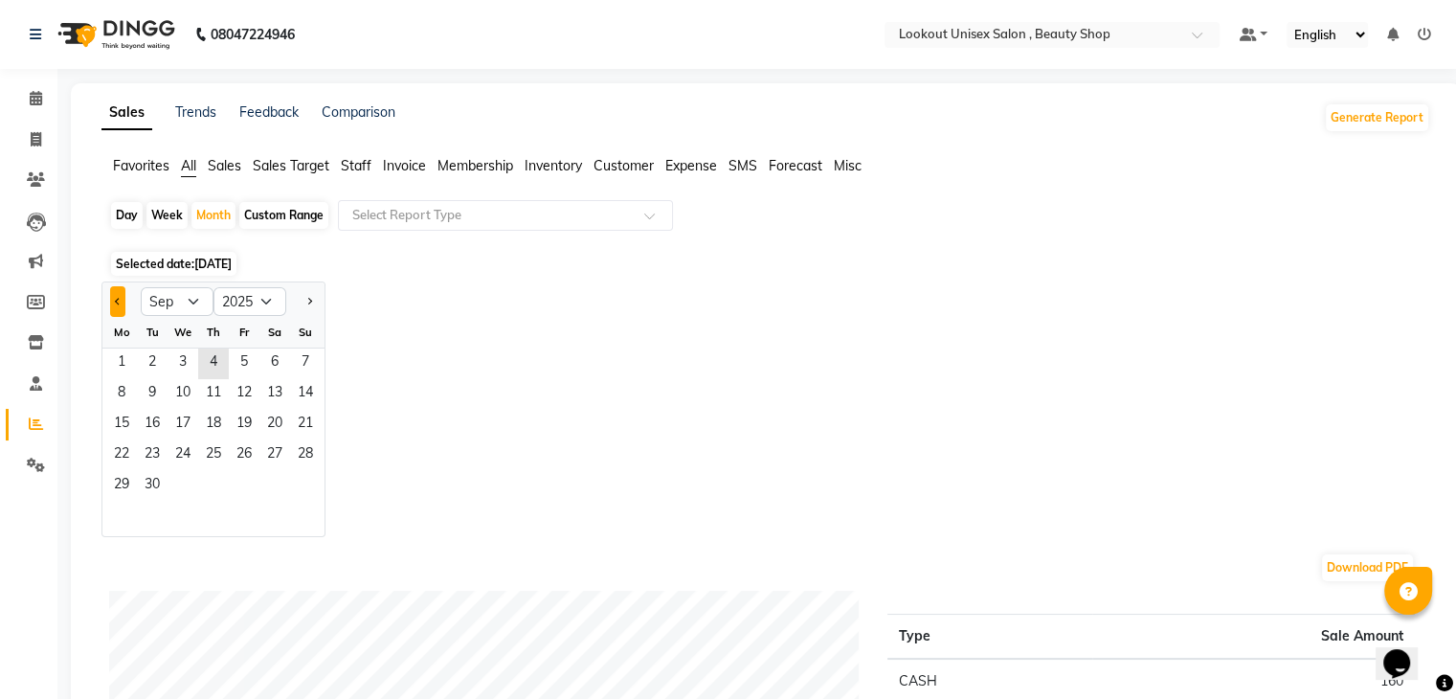
click at [113, 296] on button "Previous month" at bounding box center [117, 301] width 15 height 31
select select "8"
click at [253, 365] on span "1" at bounding box center [244, 364] width 31 height 31
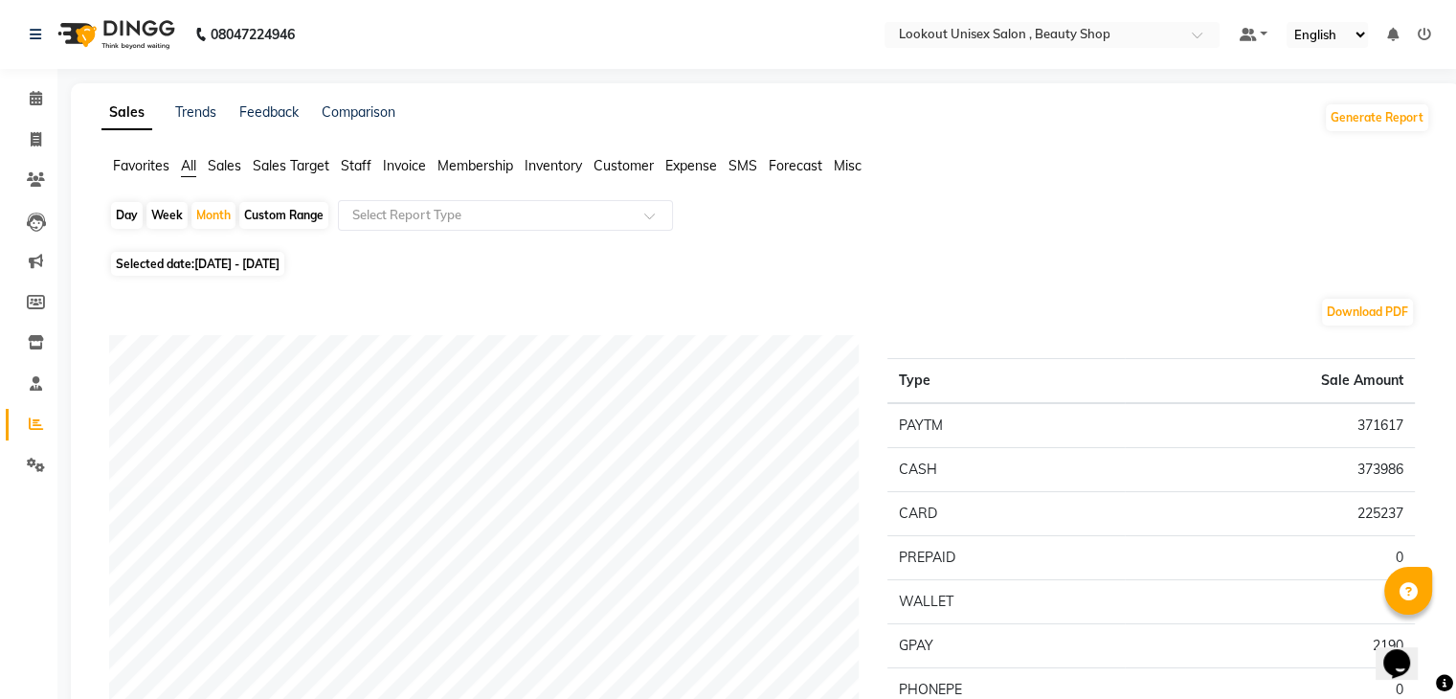
click at [349, 165] on span "Staff" at bounding box center [356, 165] width 31 height 17
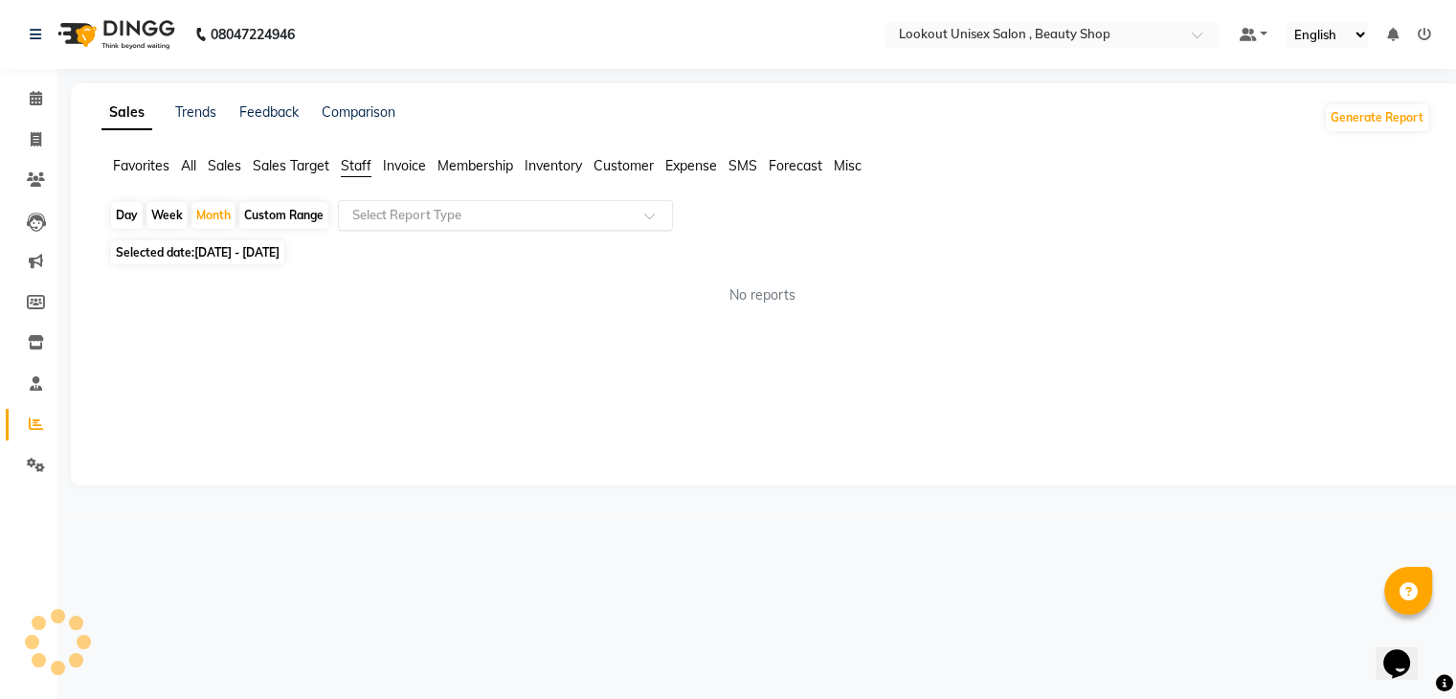
click at [402, 203] on div "Select Report Type" at bounding box center [505, 215] width 335 height 31
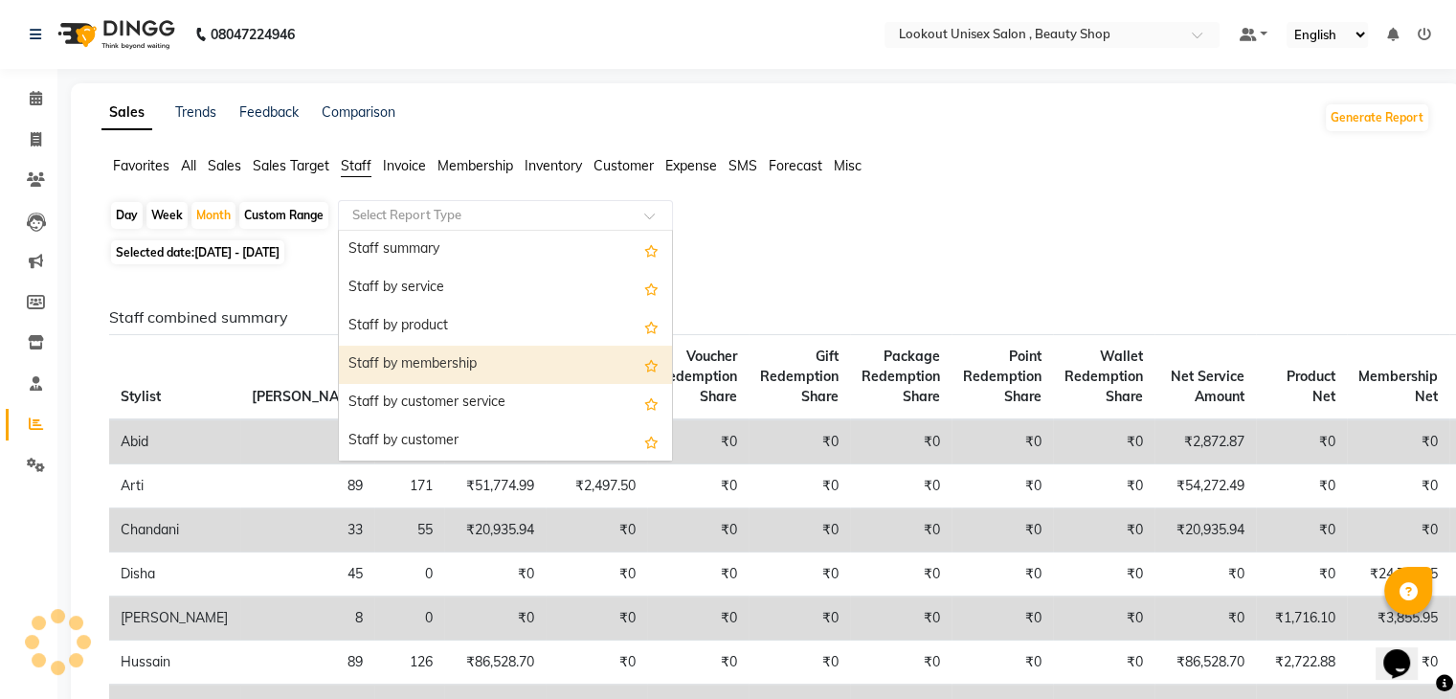
click at [414, 363] on div "Staff by membership" at bounding box center [505, 365] width 333 height 38
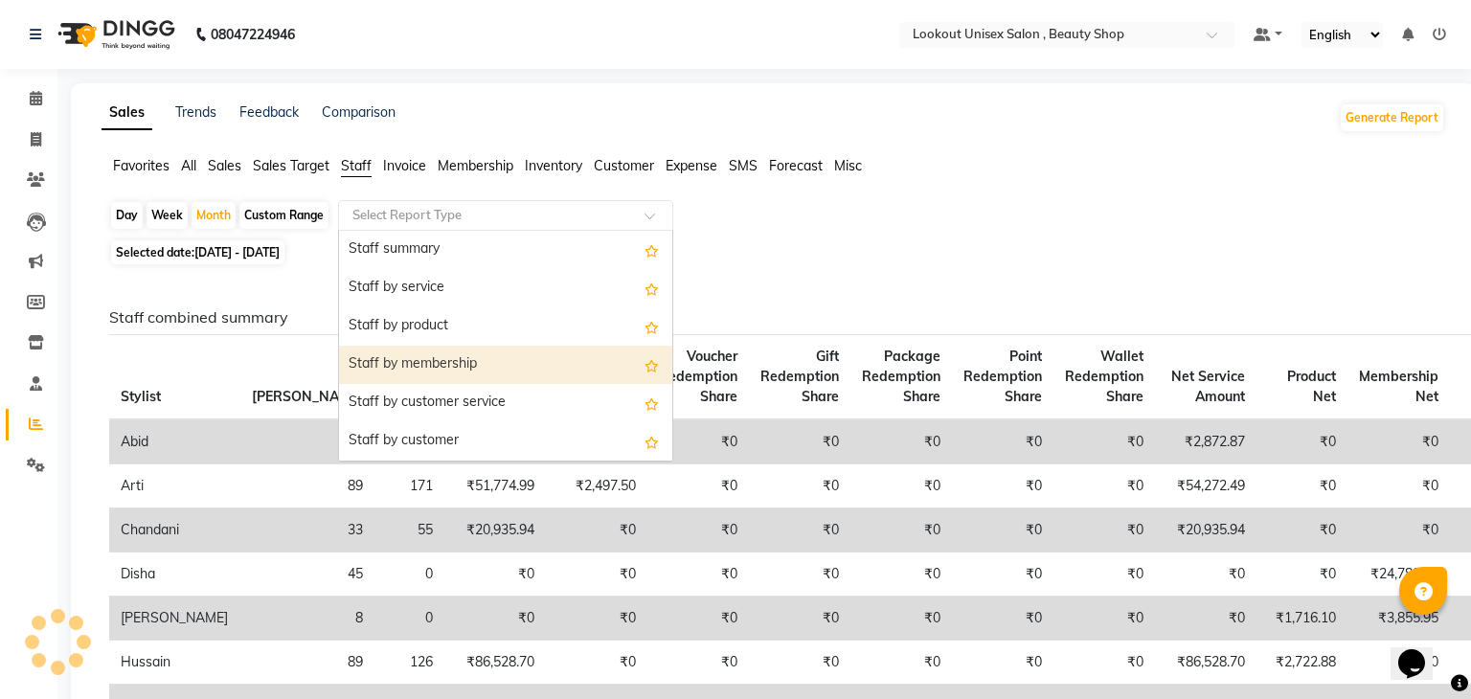
select select "full_report"
select select "csv"
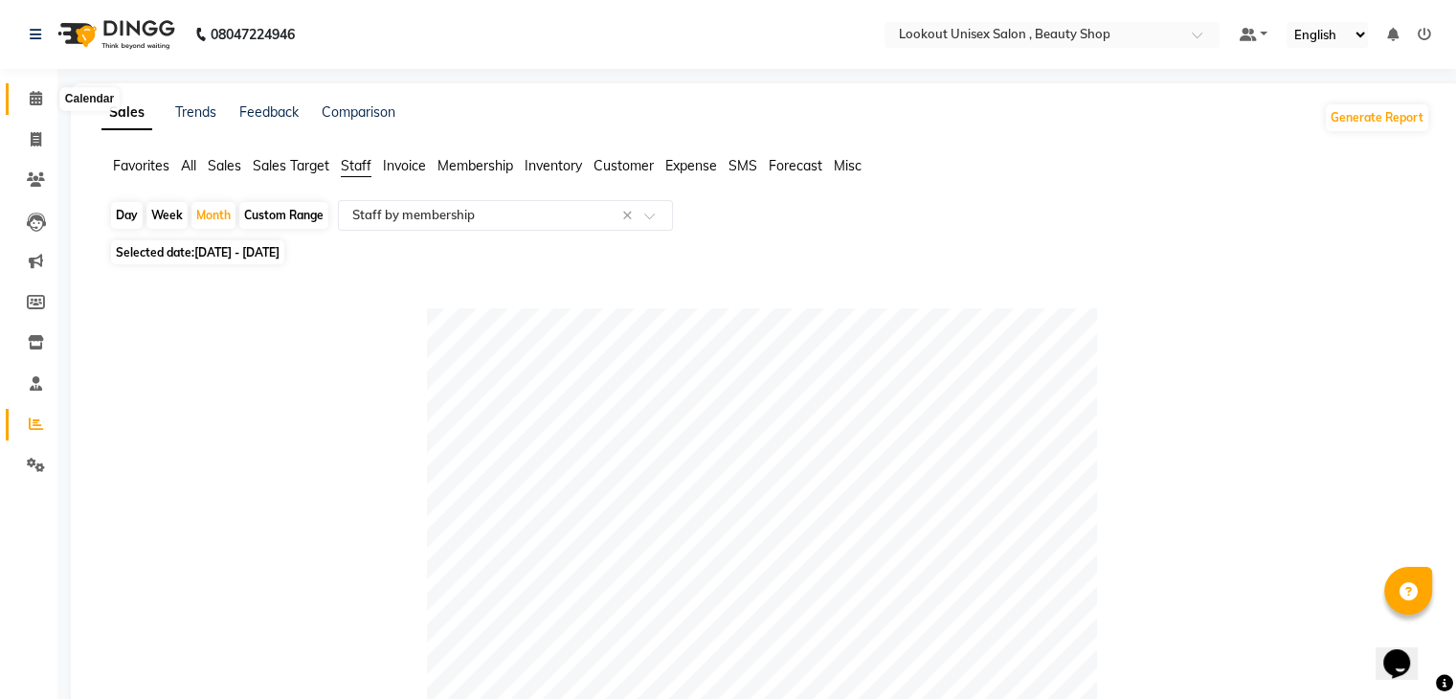
click at [45, 88] on span at bounding box center [36, 99] width 34 height 22
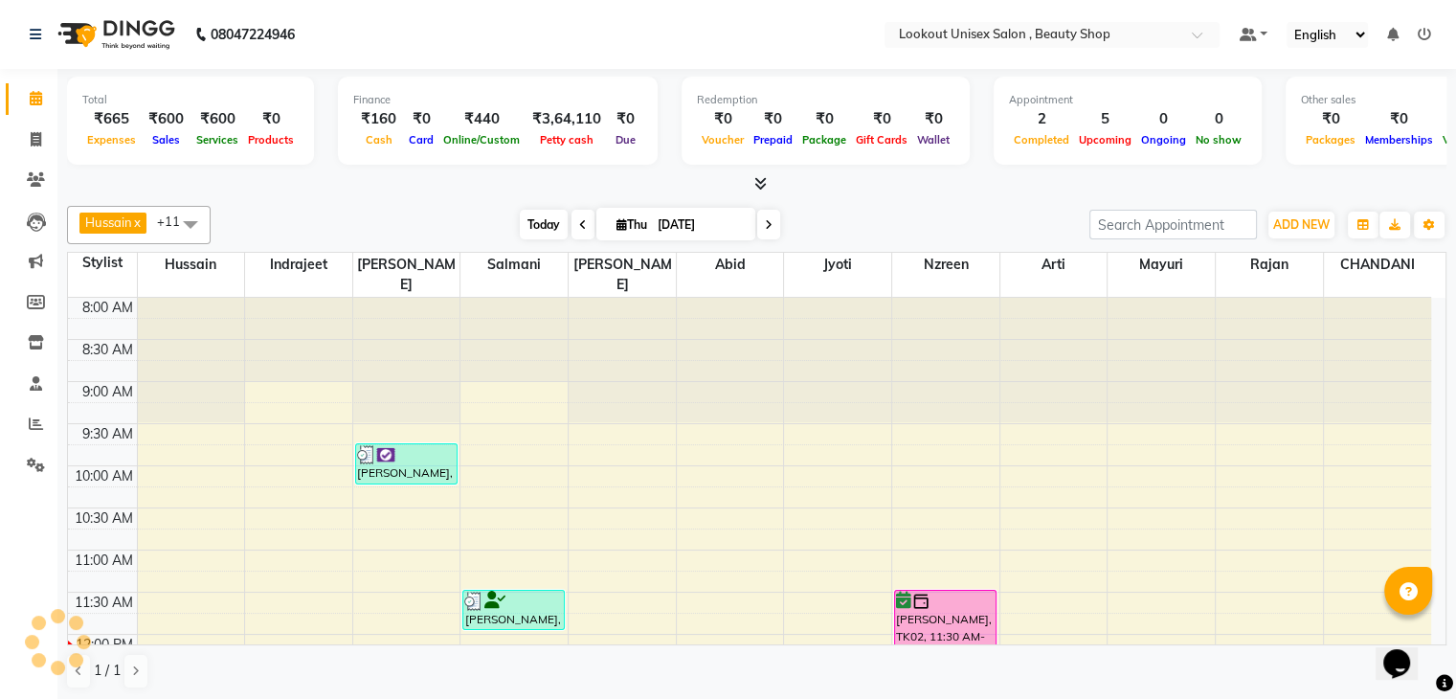
click at [540, 224] on span "Today" at bounding box center [544, 225] width 48 height 30
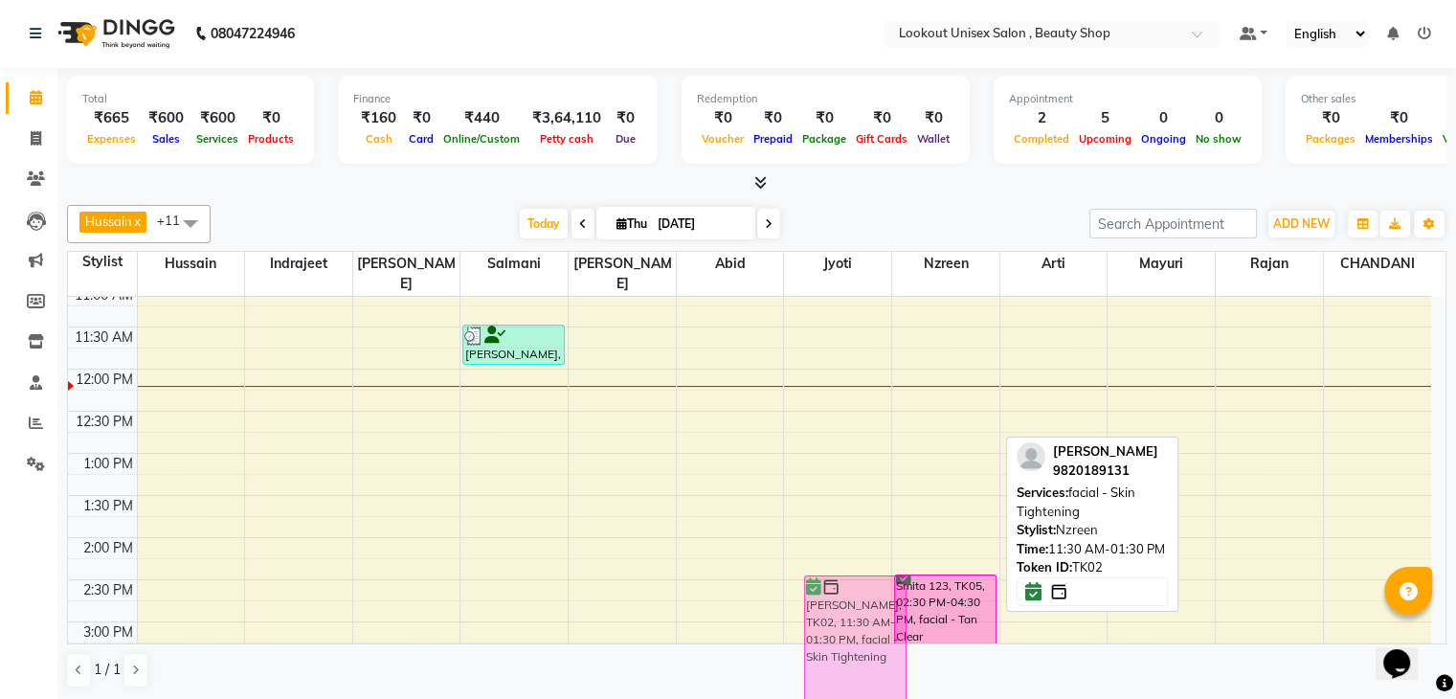
scroll to position [266, 0]
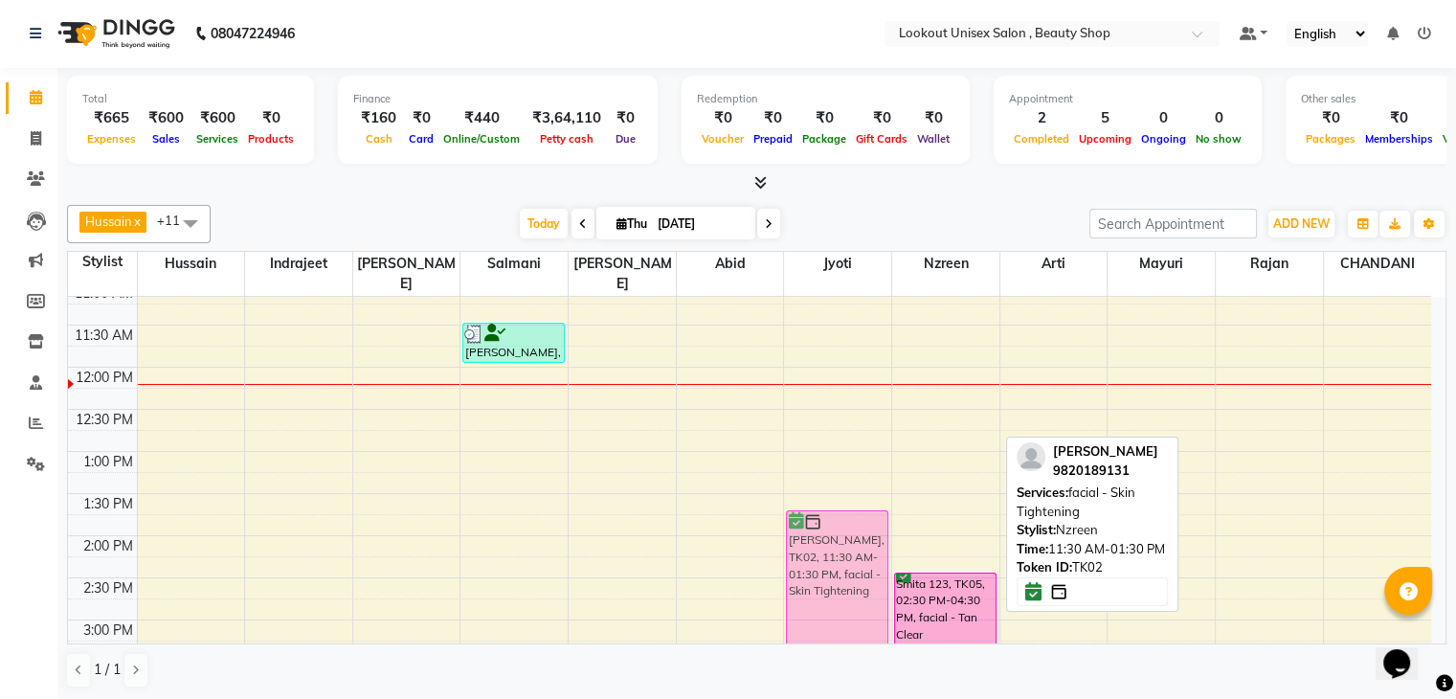
drag, startPoint x: 933, startPoint y: 411, endPoint x: 832, endPoint y: 576, distance: 193.8
click at [832, 576] on tr "Dimple Punwani, TK03, 09:45 AM-10:15 AM, Biotop Wash BHAVEN, TK01, 11:30 AM-12:…" at bounding box center [749, 620] width 1363 height 1179
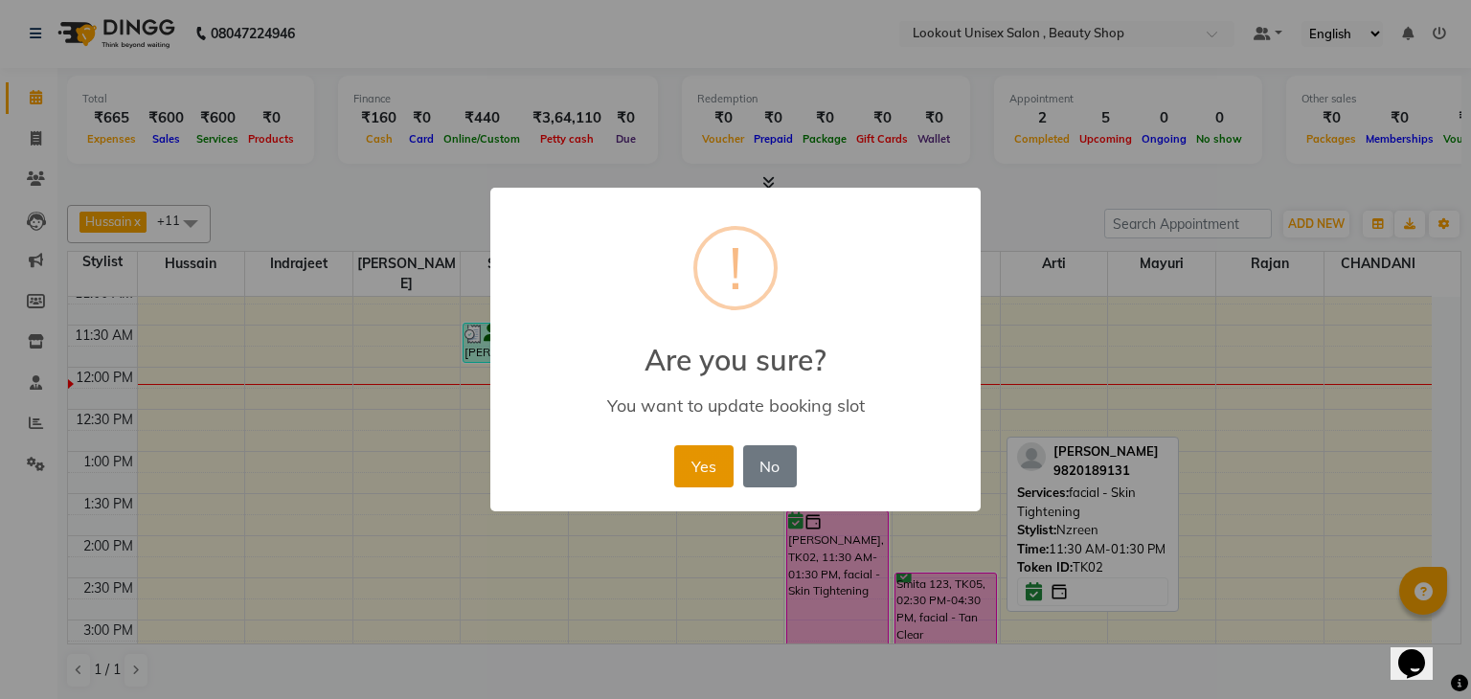
click at [708, 468] on button "Yes" at bounding box center [703, 466] width 58 height 42
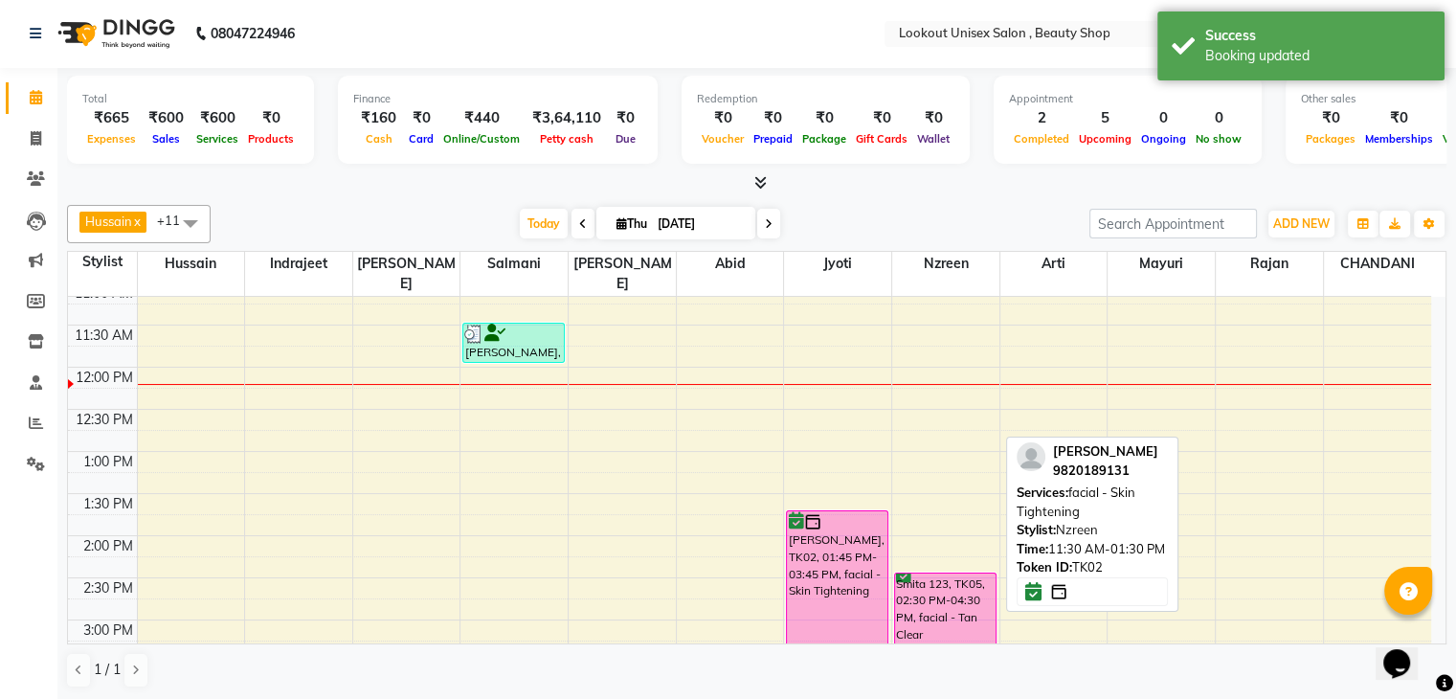
scroll to position [553, 0]
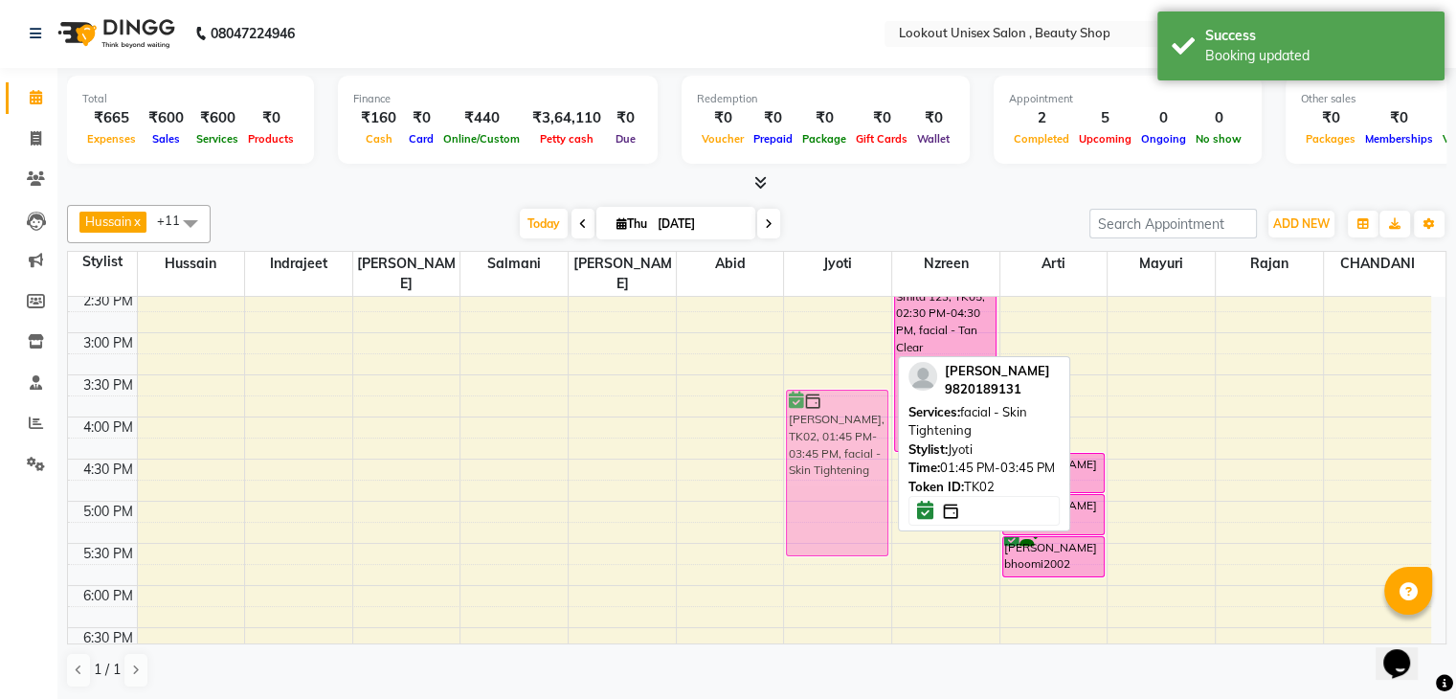
drag, startPoint x: 823, startPoint y: 320, endPoint x: 803, endPoint y: 498, distance: 179.2
click at [818, 494] on div "NEETA, TK02, 01:45 PM-03:45 PM, facial - Skin Tightening NEETA, TK02, 01:45 PM-…" at bounding box center [837, 332] width 107 height 1179
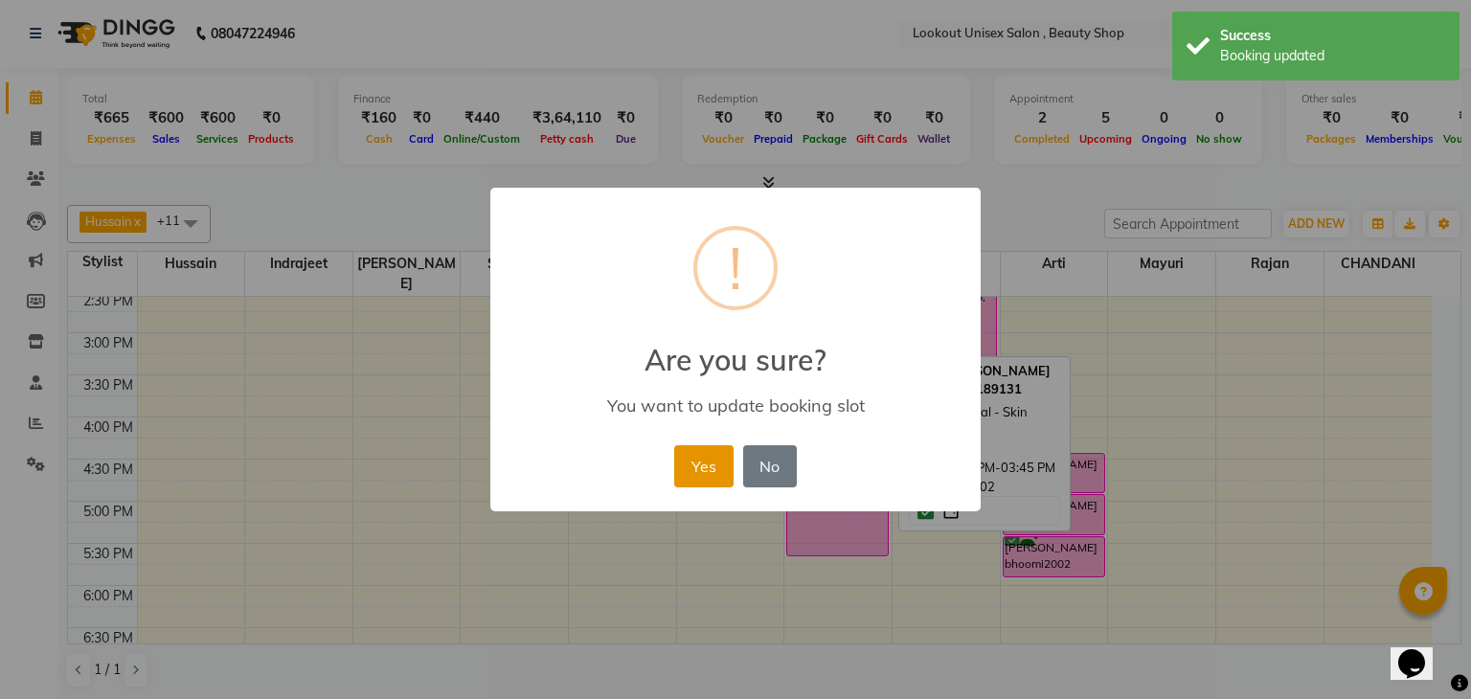
click at [697, 460] on button "Yes" at bounding box center [703, 466] width 58 height 42
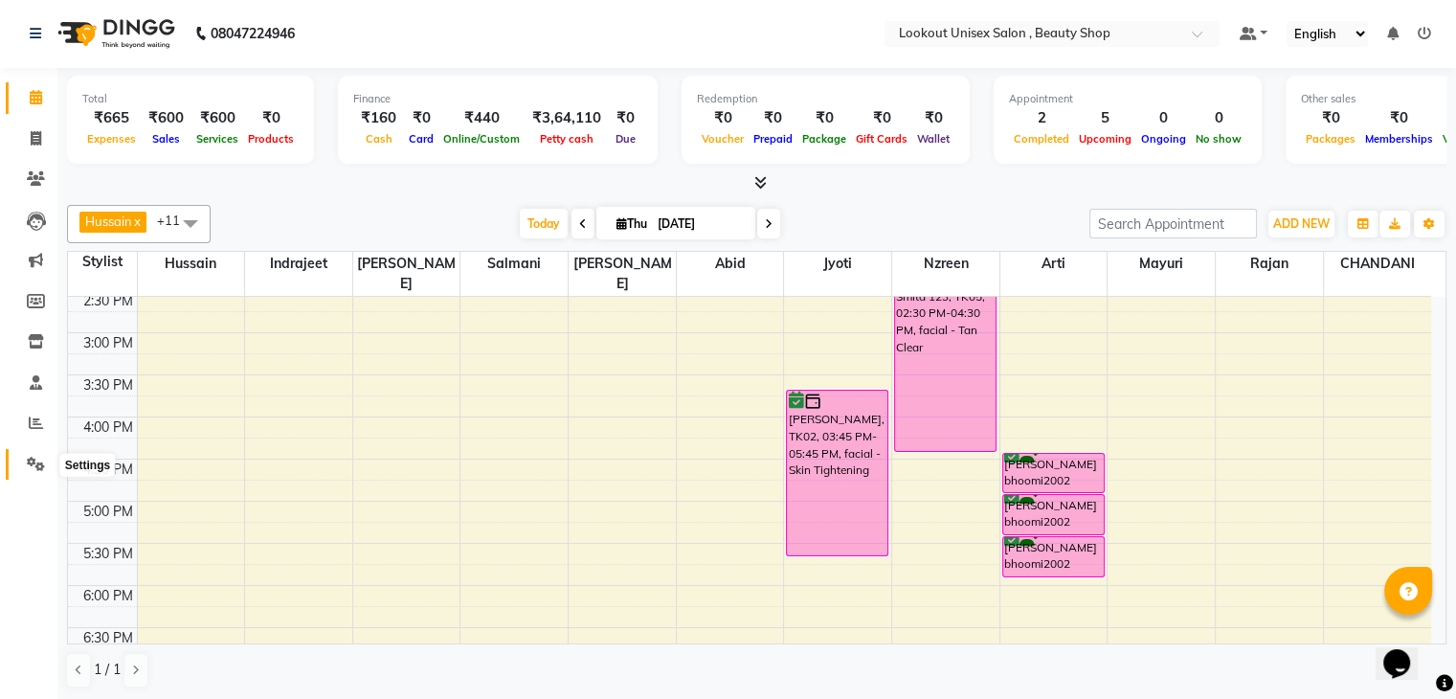
click at [27, 462] on icon at bounding box center [36, 464] width 18 height 14
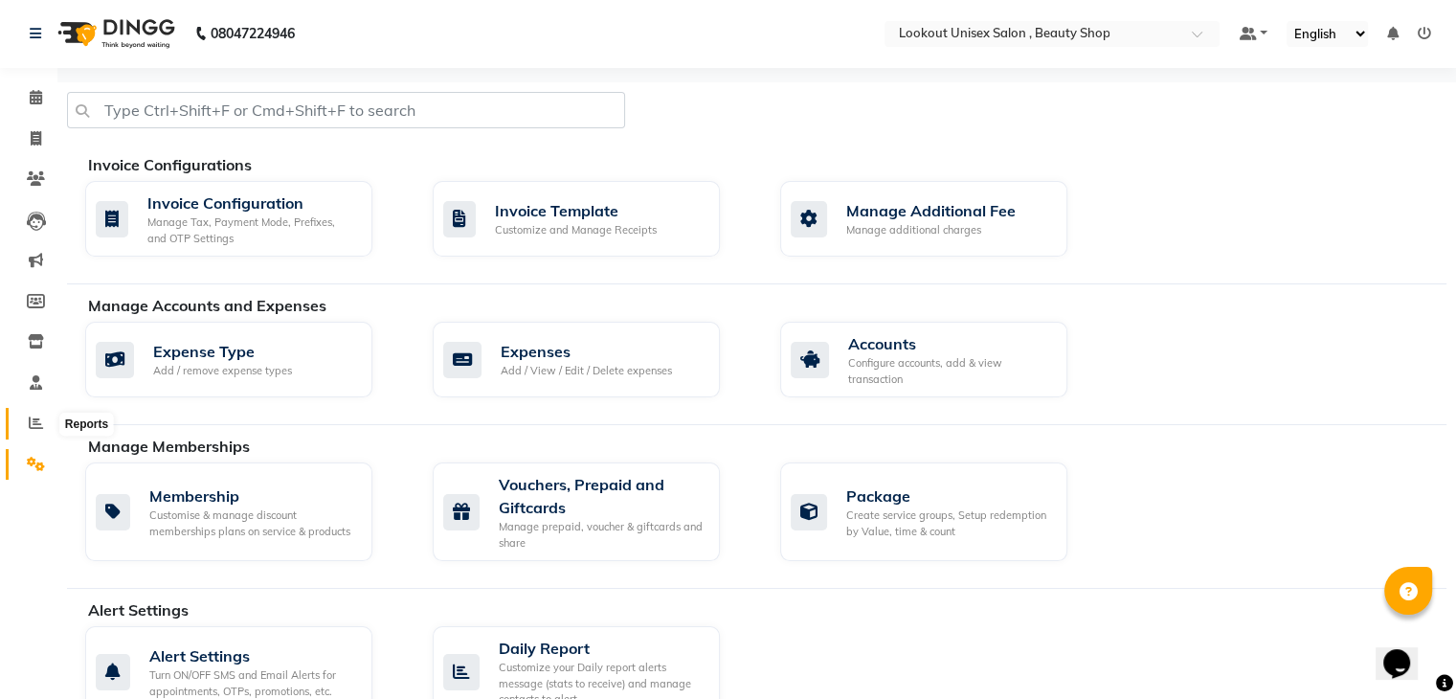
click at [34, 417] on icon at bounding box center [36, 423] width 14 height 14
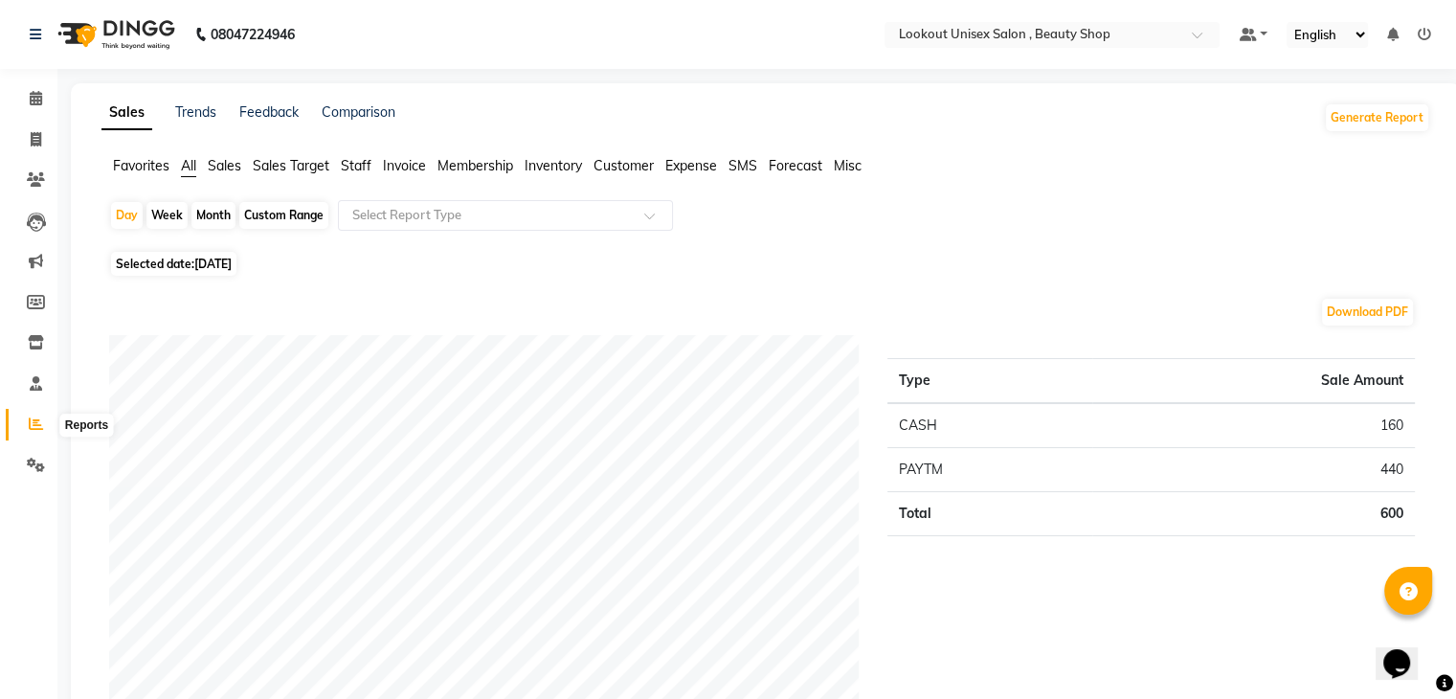
click at [29, 429] on icon at bounding box center [36, 424] width 14 height 14
click at [22, 476] on link "Settings" at bounding box center [29, 466] width 46 height 32
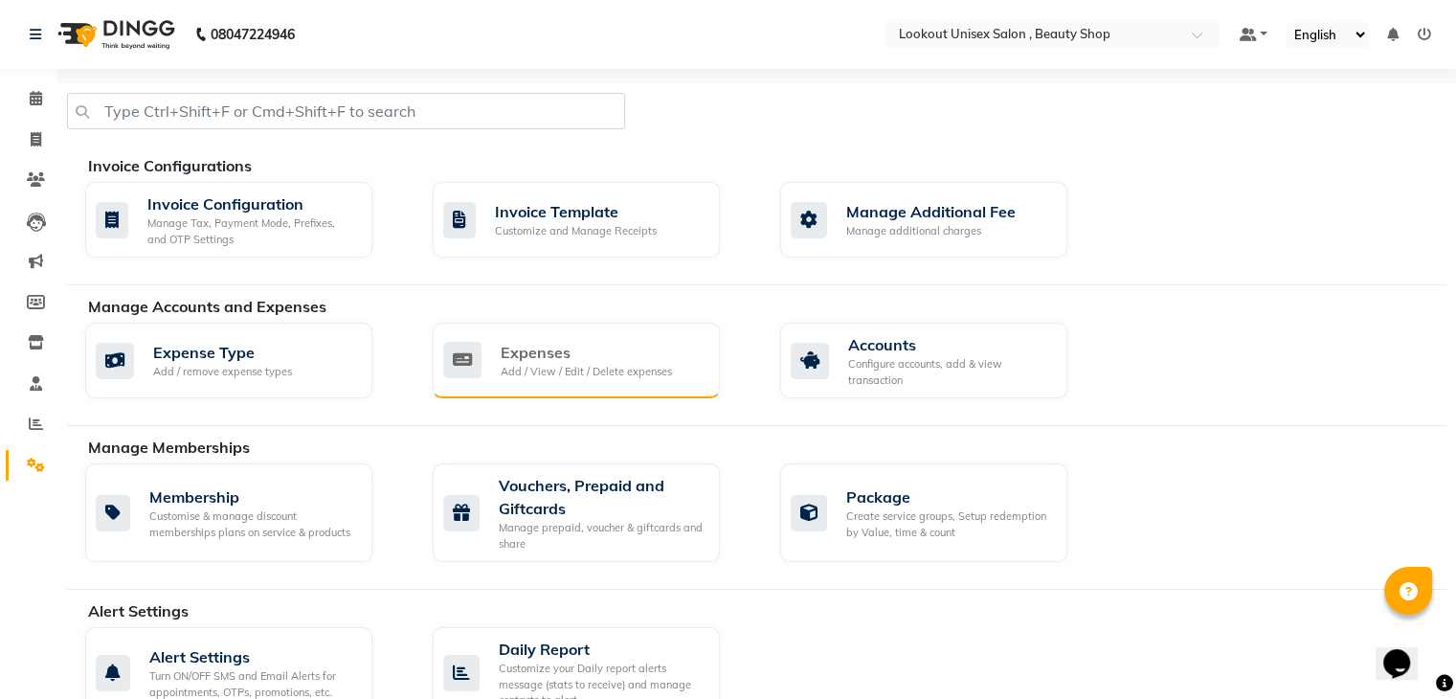
click at [574, 374] on div "Add / View / Edit / Delete expenses" at bounding box center [586, 372] width 171 height 16
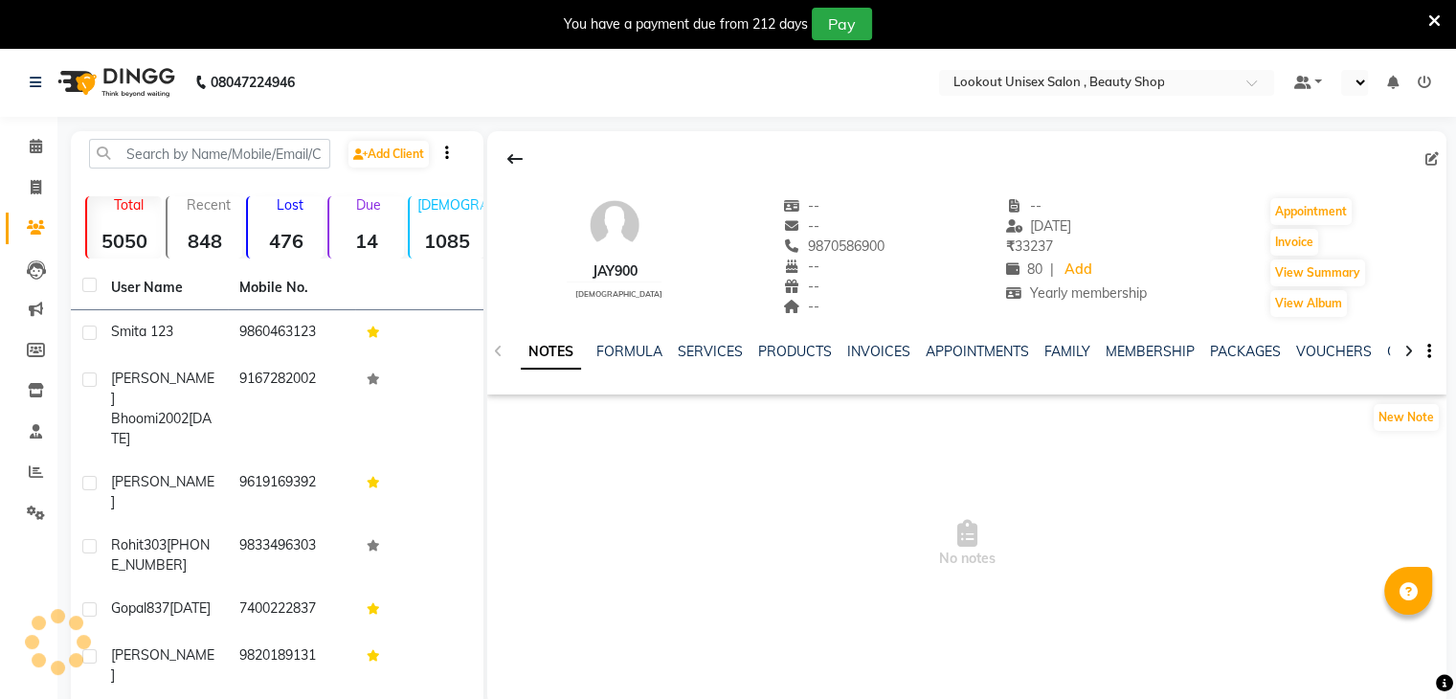
select select "en"
click at [12, 150] on link "Calendar" at bounding box center [29, 147] width 46 height 32
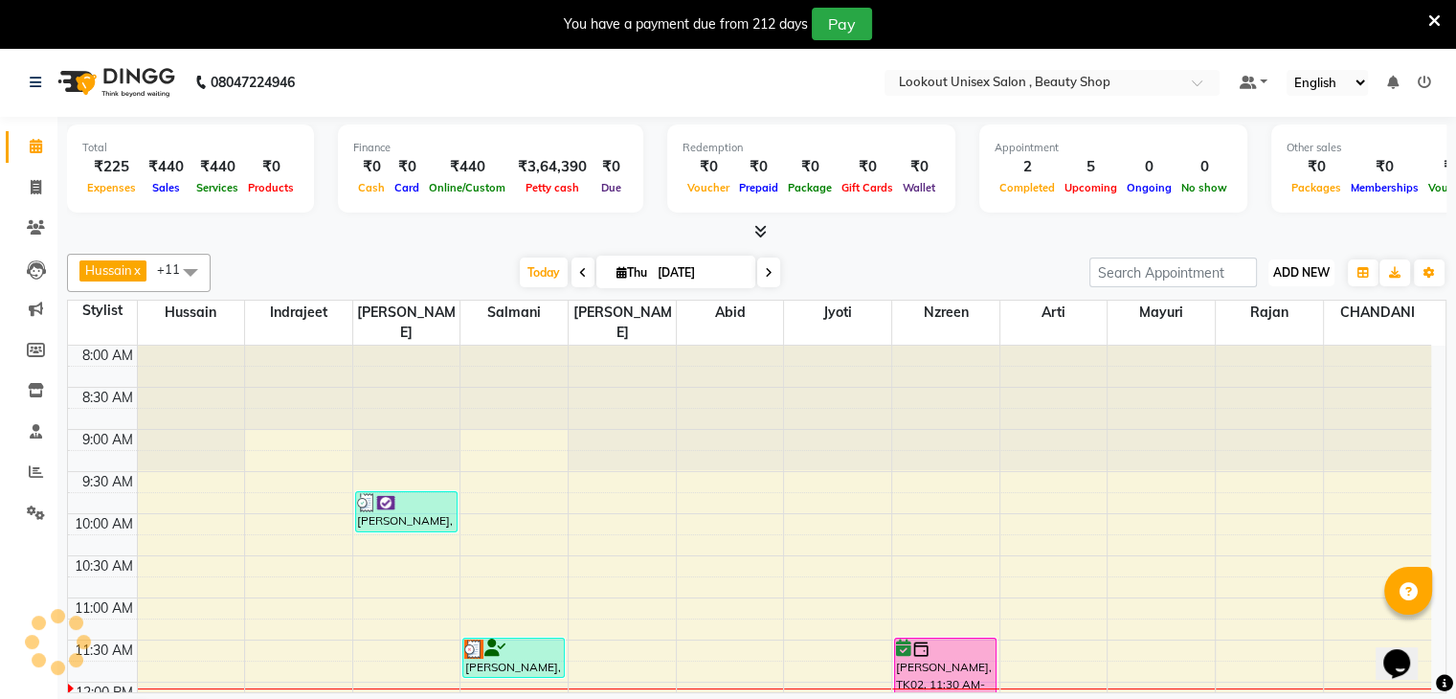
click at [1275, 277] on span "ADD NEW" at bounding box center [1301, 272] width 56 height 14
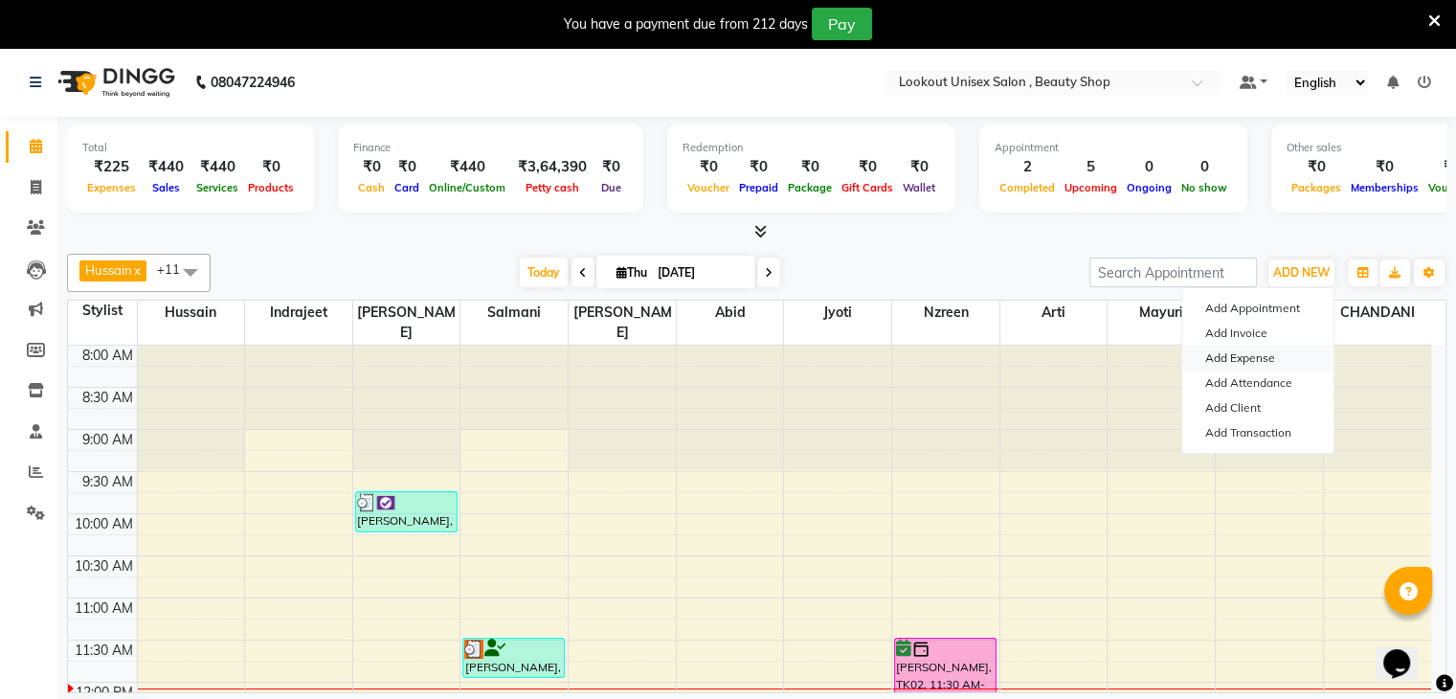
click at [1230, 357] on link "Add Expense" at bounding box center [1258, 358] width 151 height 25
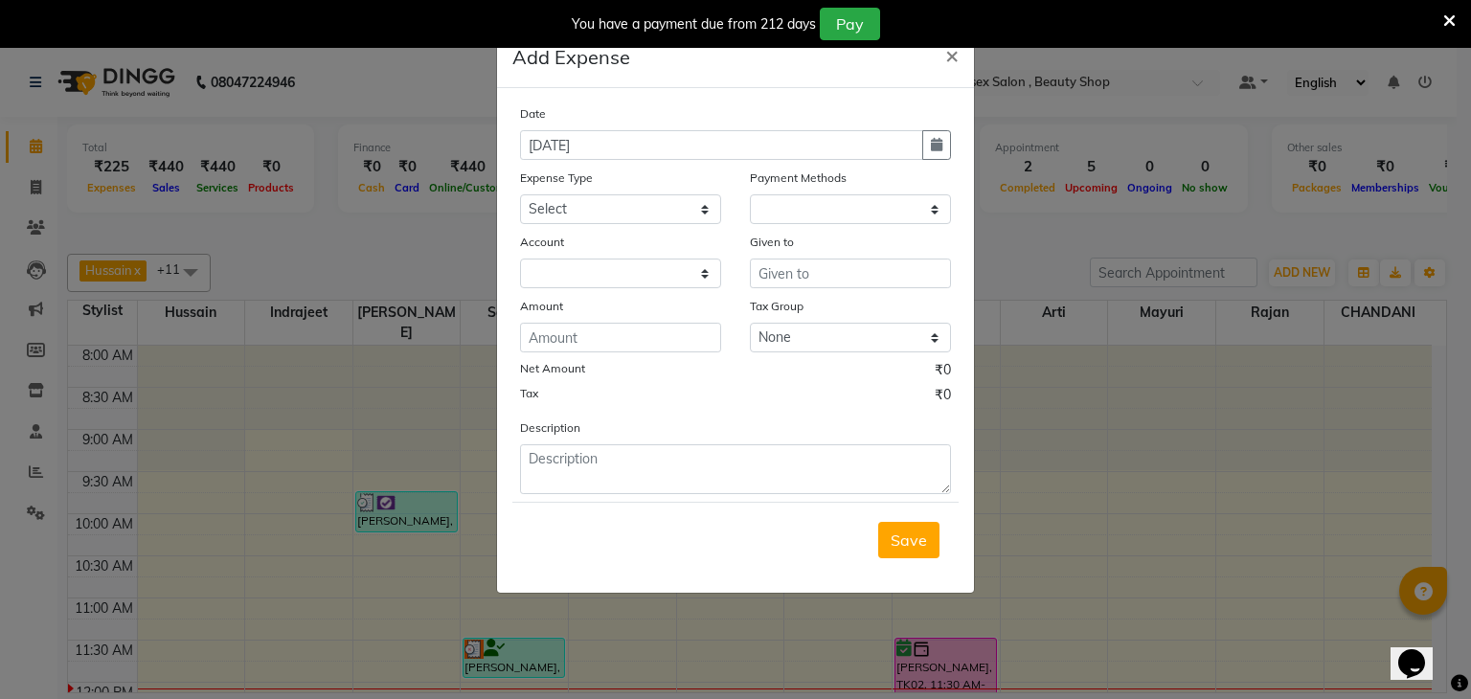
select select "1"
select select "6789"
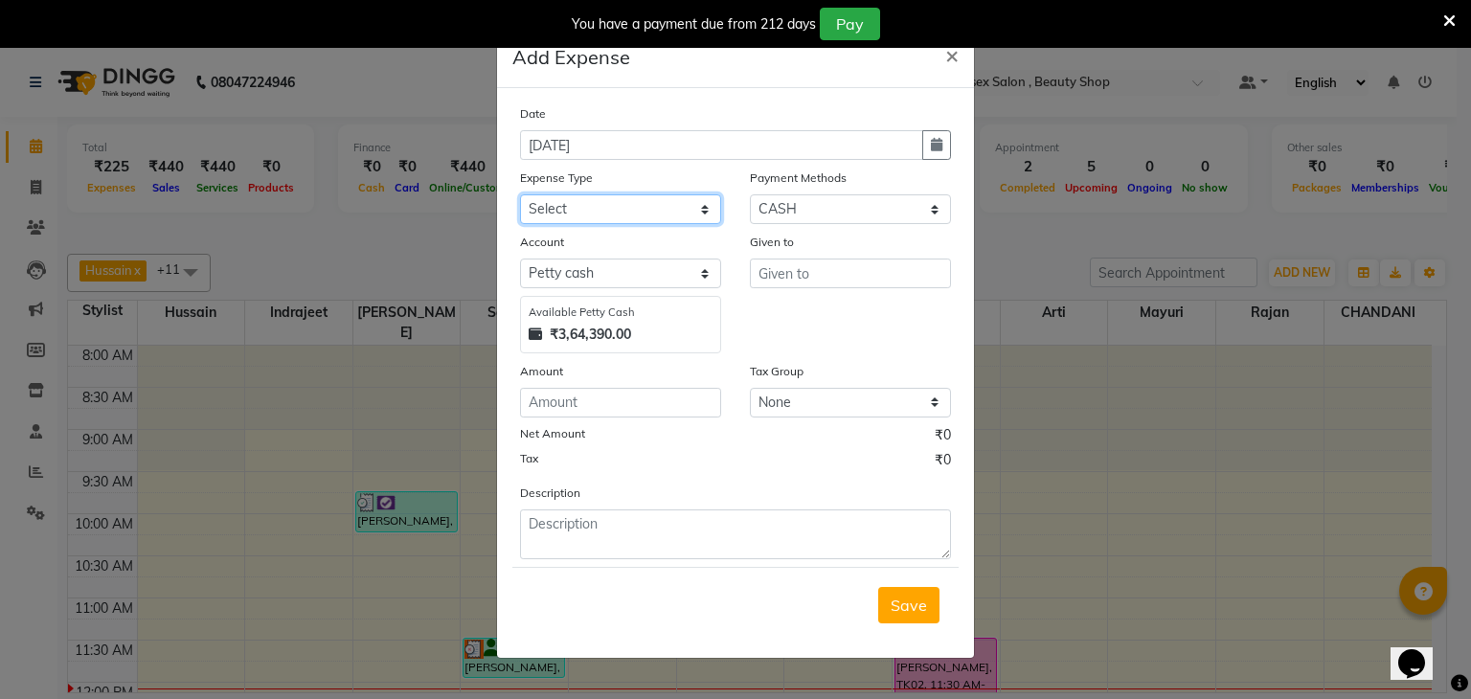
click at [601, 216] on select "Select Advance Salary Bank charges Cash transfer to bank Cash transfer to Owner…" at bounding box center [620, 209] width 201 height 30
select select "19635"
click at [520, 196] on select "Select Advance Salary Bank charges Cash transfer to bank Cash transfer to Owner…" at bounding box center [620, 209] width 201 height 30
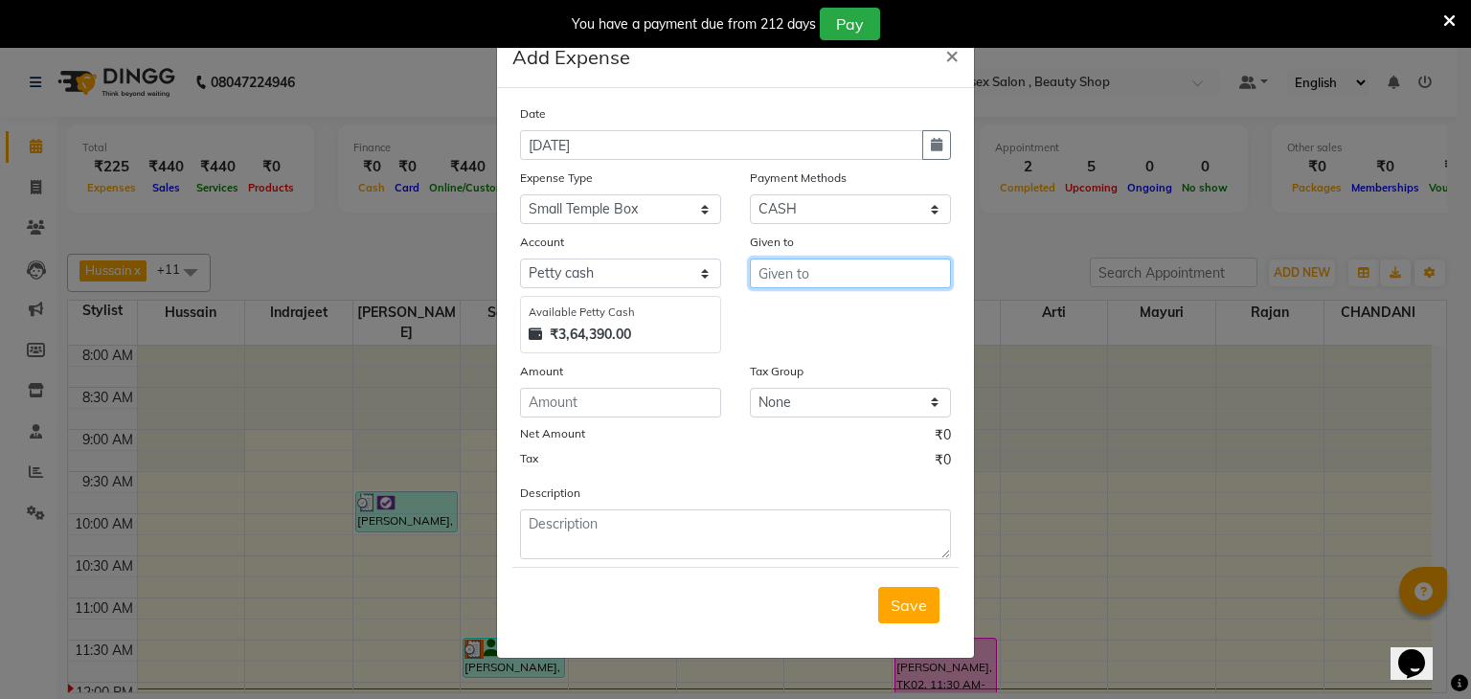
click at [892, 273] on input "text" at bounding box center [850, 274] width 201 height 30
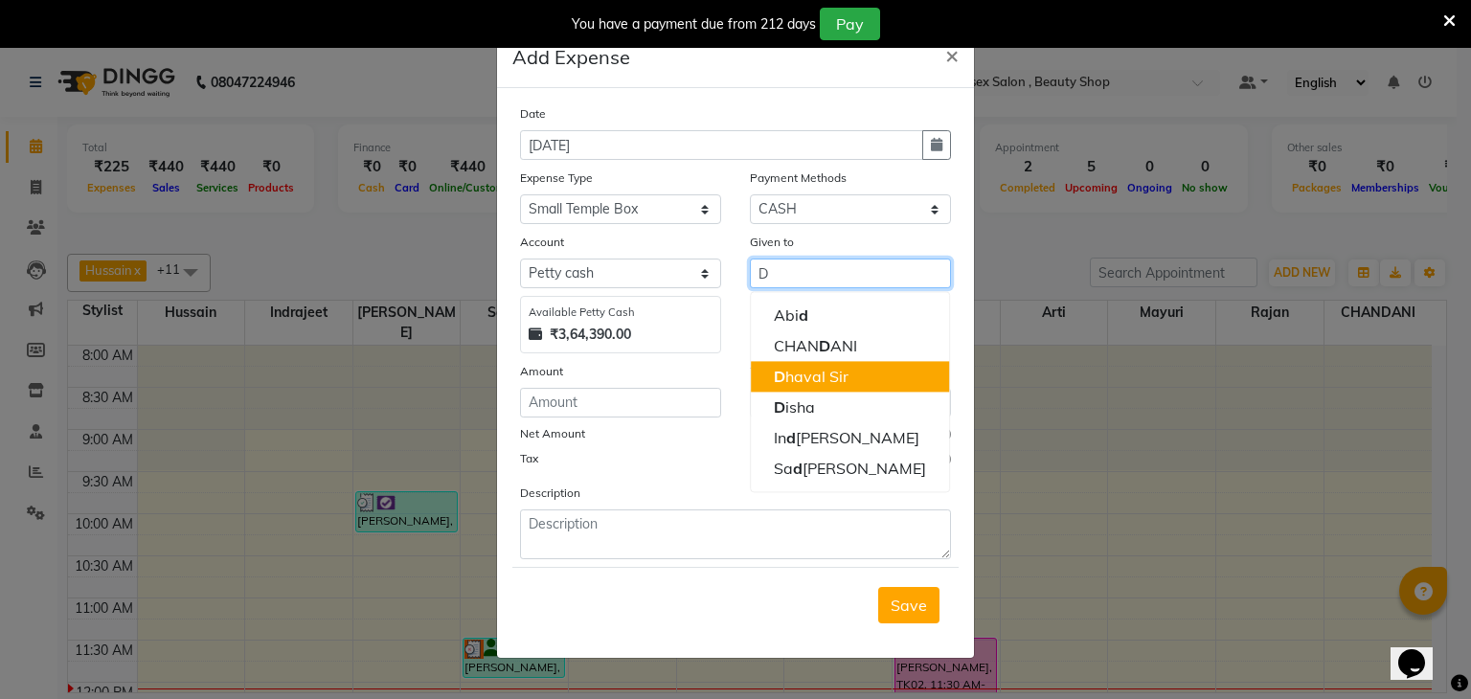
click at [833, 381] on ngb-highlight "D haval Sir" at bounding box center [811, 376] width 75 height 19
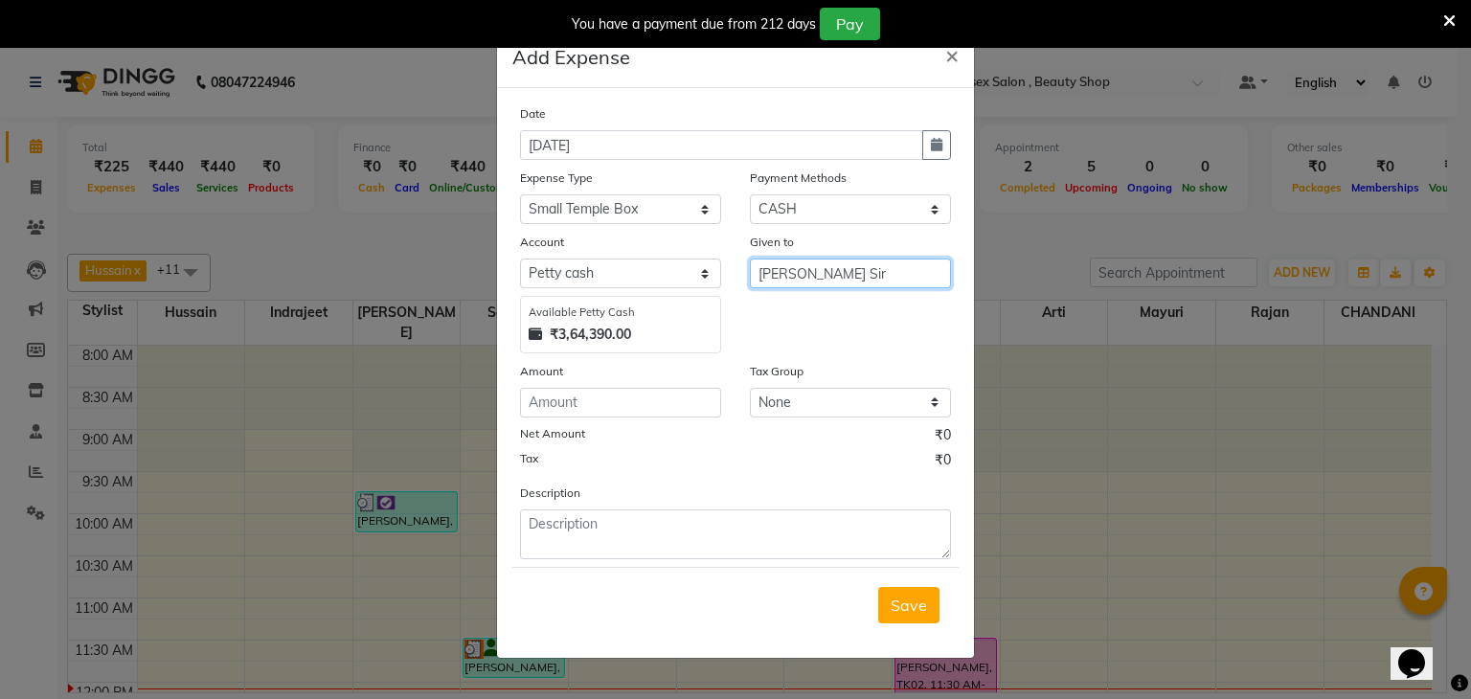
type input "[PERSON_NAME] Sir"
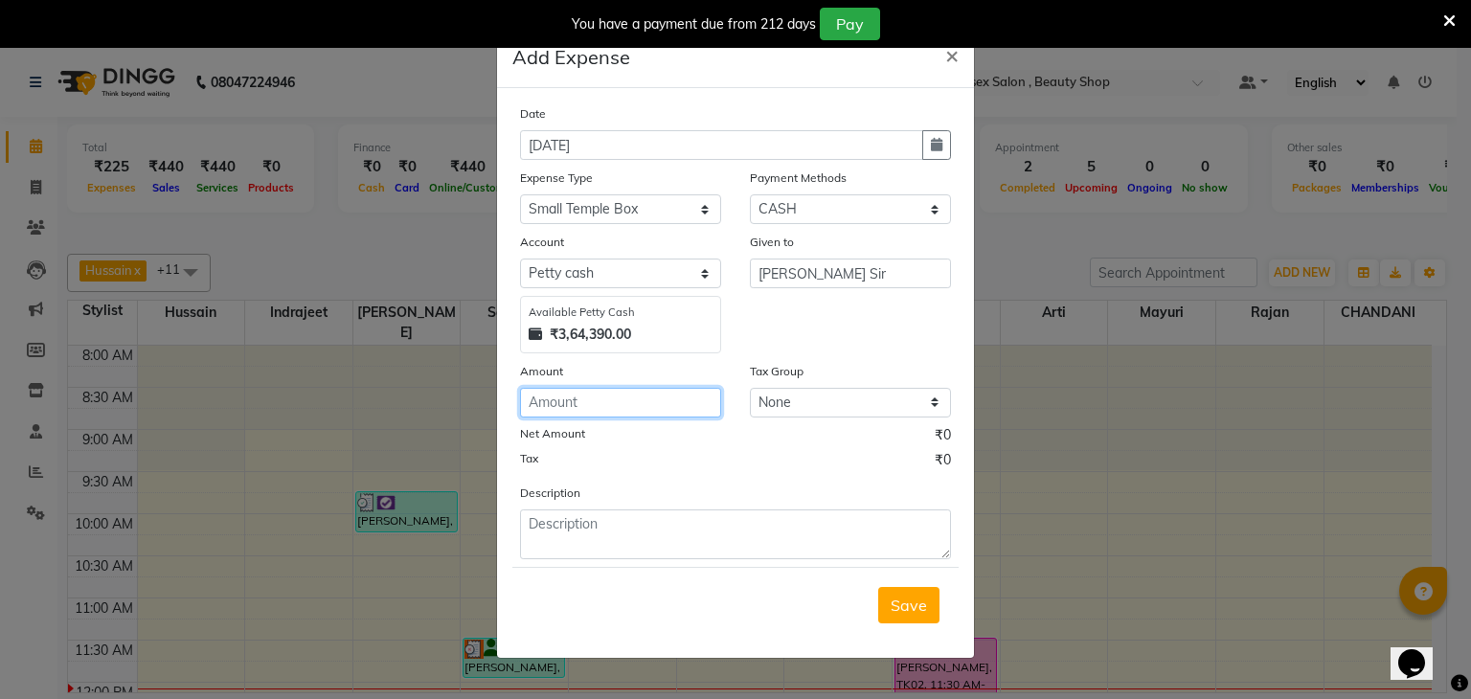
click at [573, 402] on input "number" at bounding box center [620, 403] width 201 height 30
type input "160"
click at [943, 65] on button "×" at bounding box center [952, 55] width 44 height 54
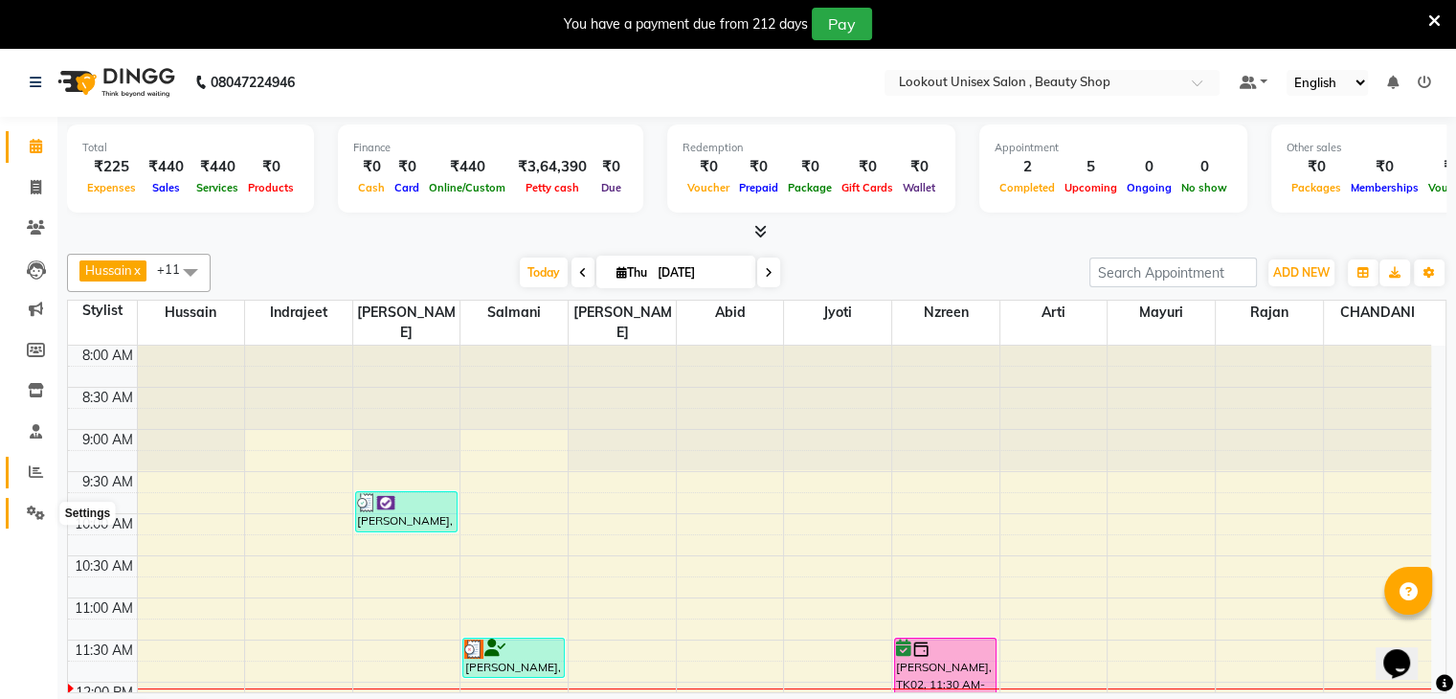
drag, startPoint x: 35, startPoint y: 503, endPoint x: 35, endPoint y: 481, distance: 22.0
click at [35, 503] on span at bounding box center [36, 514] width 34 height 22
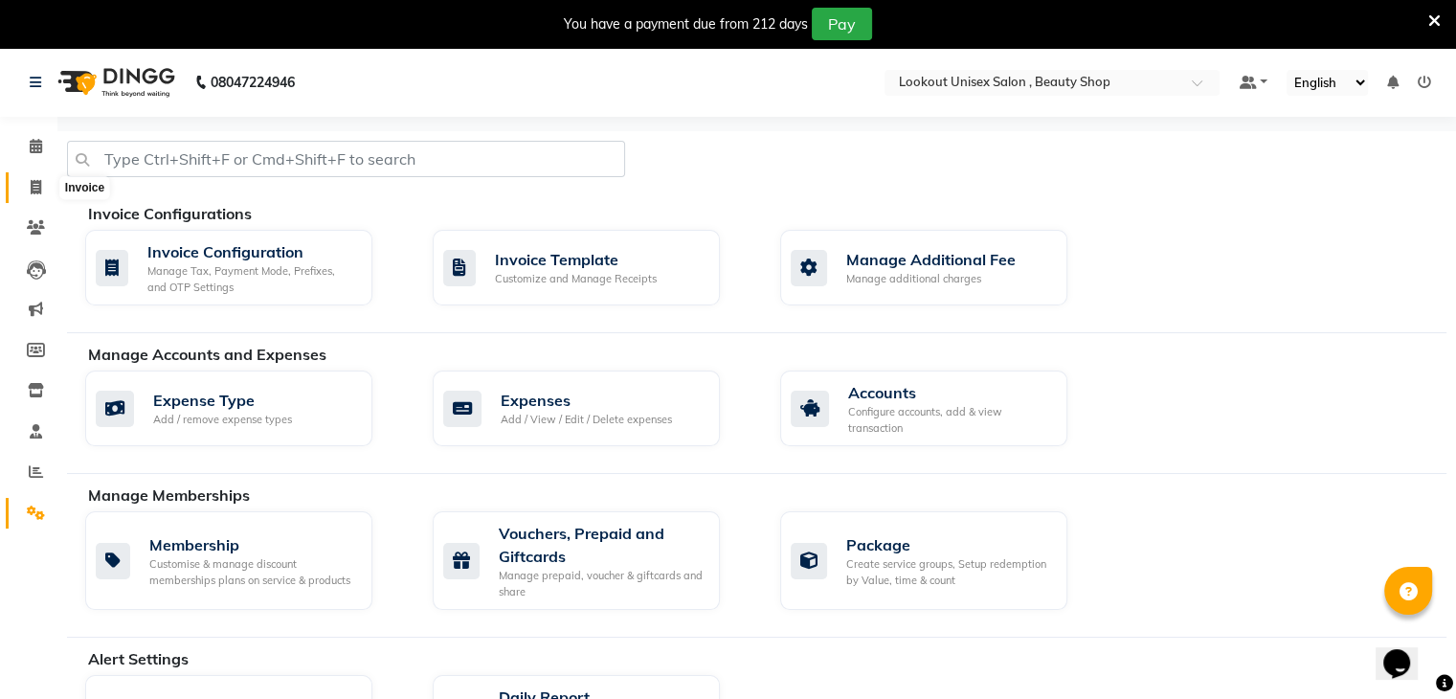
click at [31, 181] on icon at bounding box center [36, 187] width 11 height 14
select select "service"
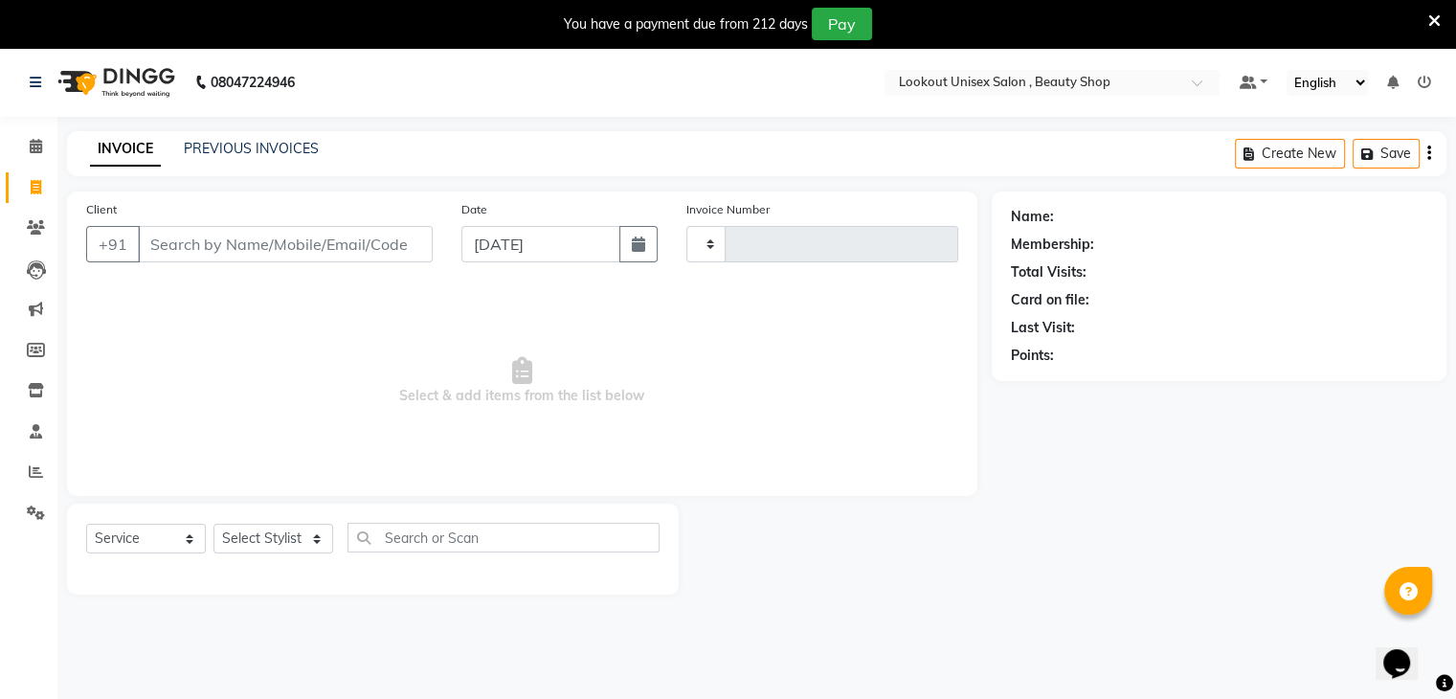
type input "3475"
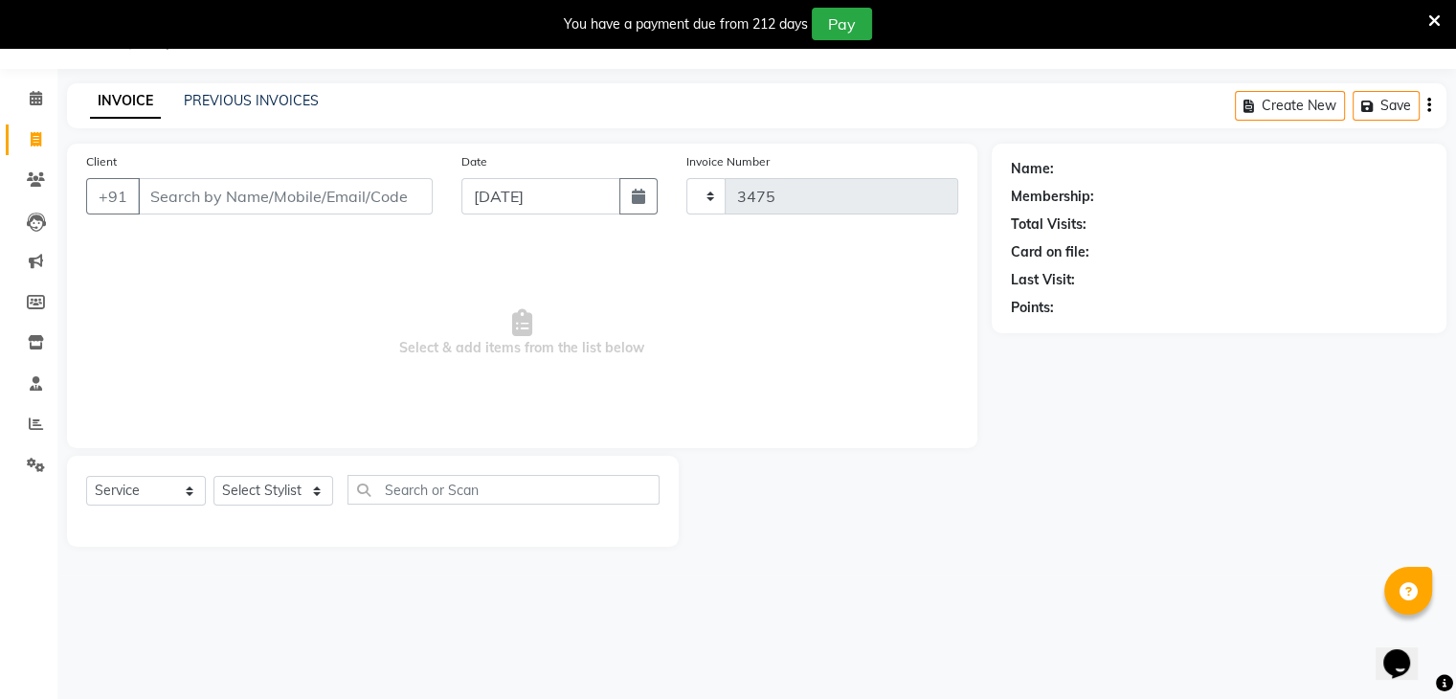
select select "7658"
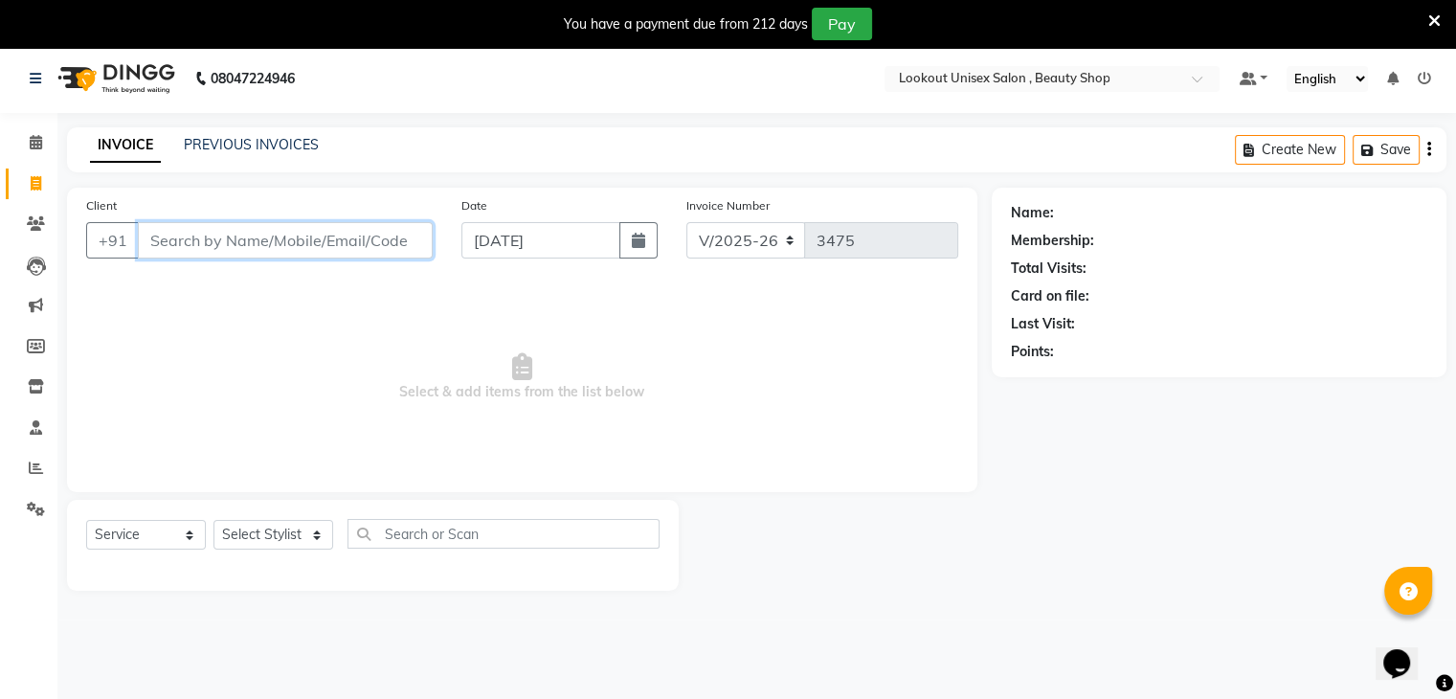
scroll to position [0, 0]
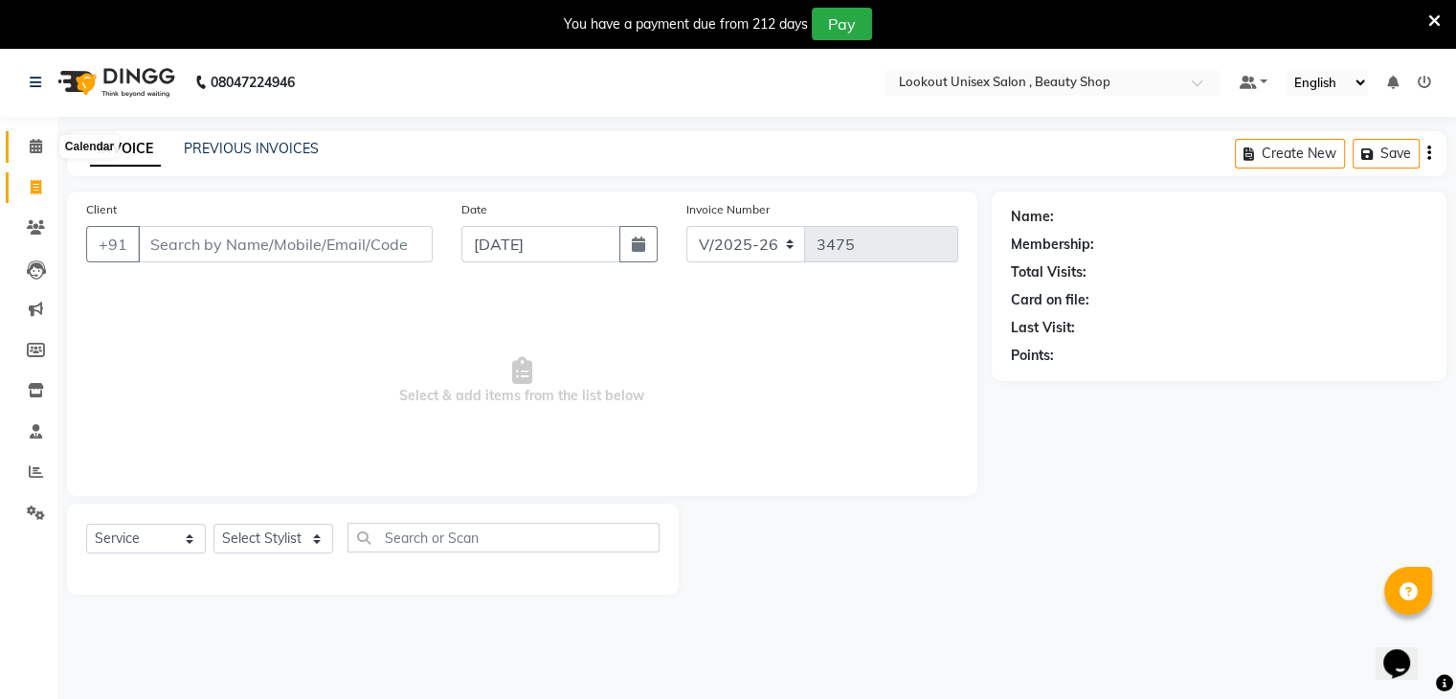
click at [24, 141] on span at bounding box center [36, 147] width 34 height 22
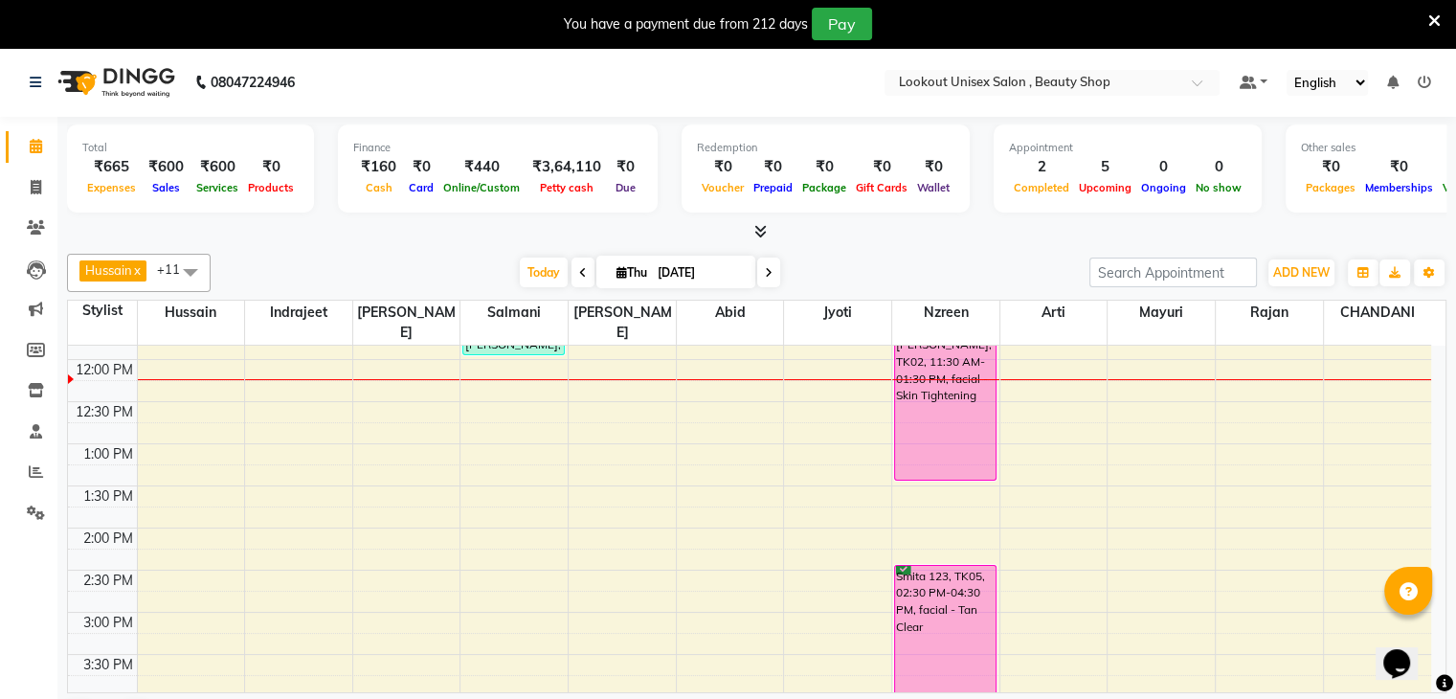
scroll to position [383, 0]
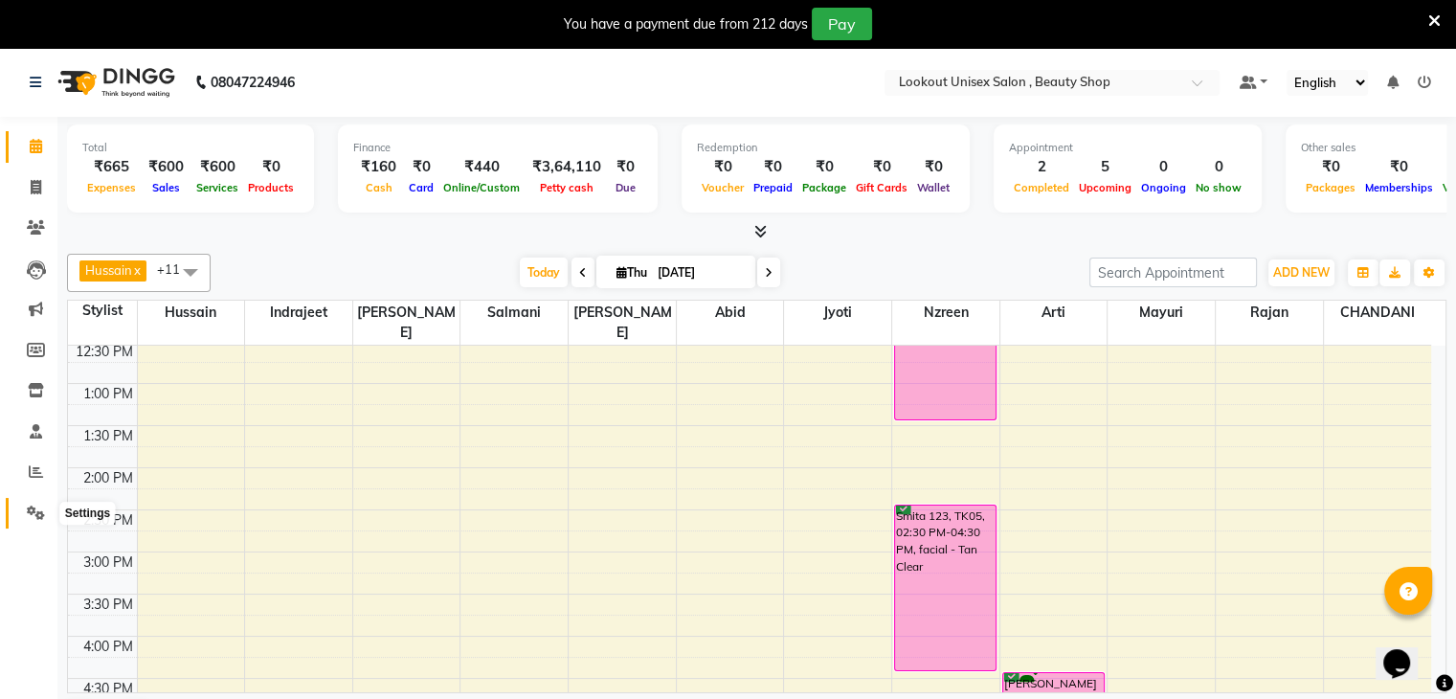
click at [33, 510] on icon at bounding box center [36, 513] width 18 height 14
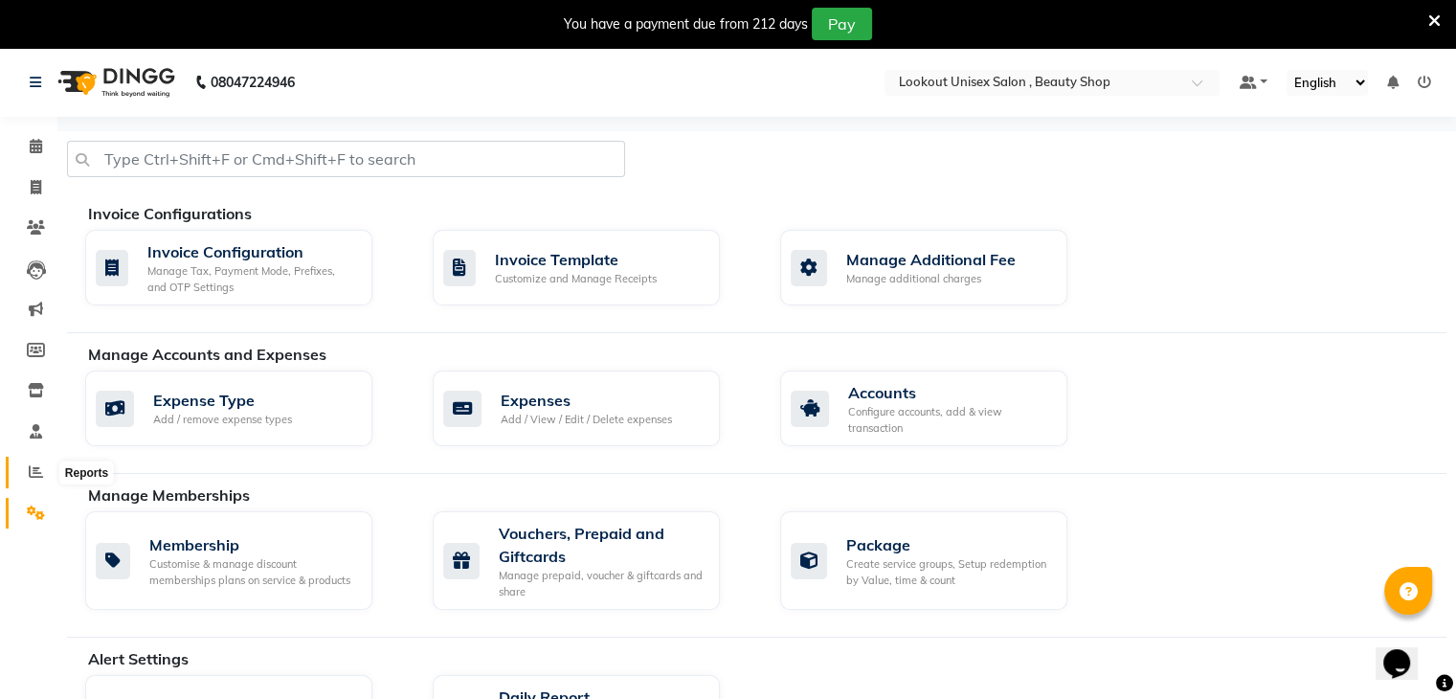
click at [38, 469] on icon at bounding box center [36, 471] width 14 height 14
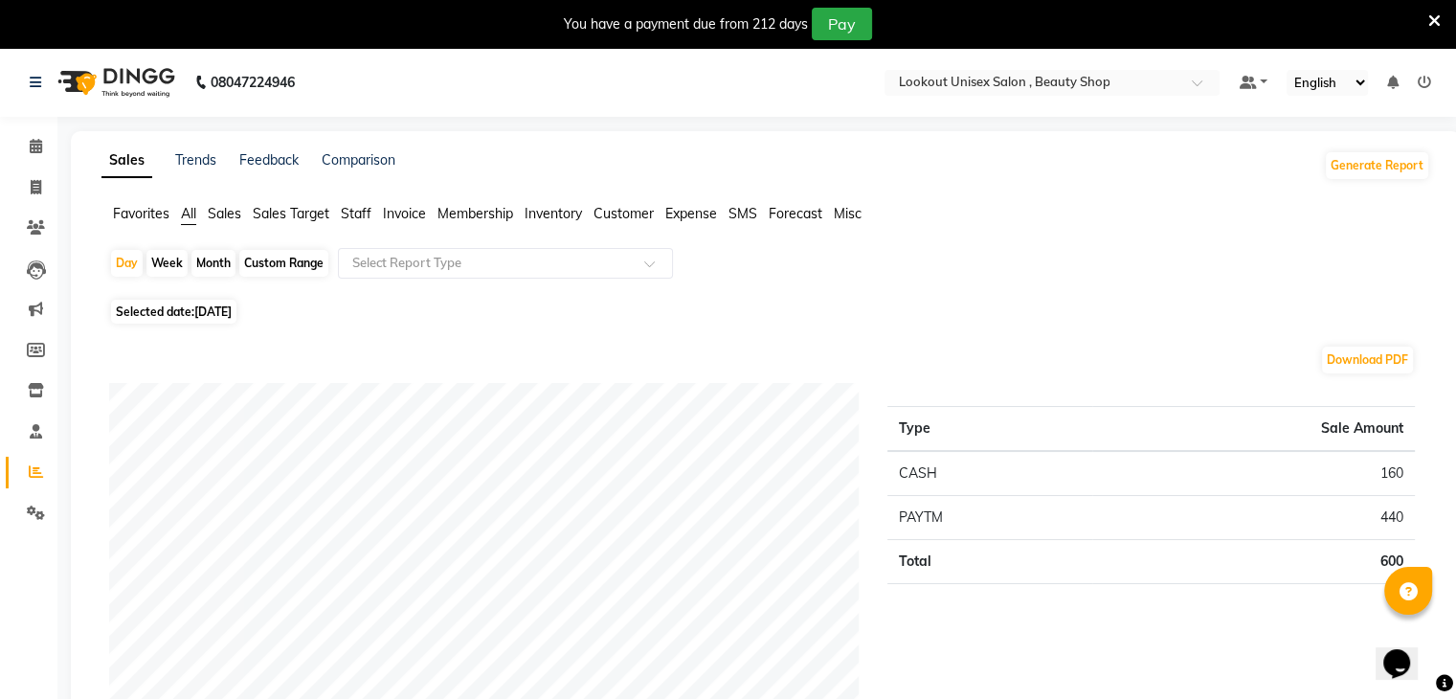
click at [356, 214] on span "Staff" at bounding box center [356, 213] width 31 height 17
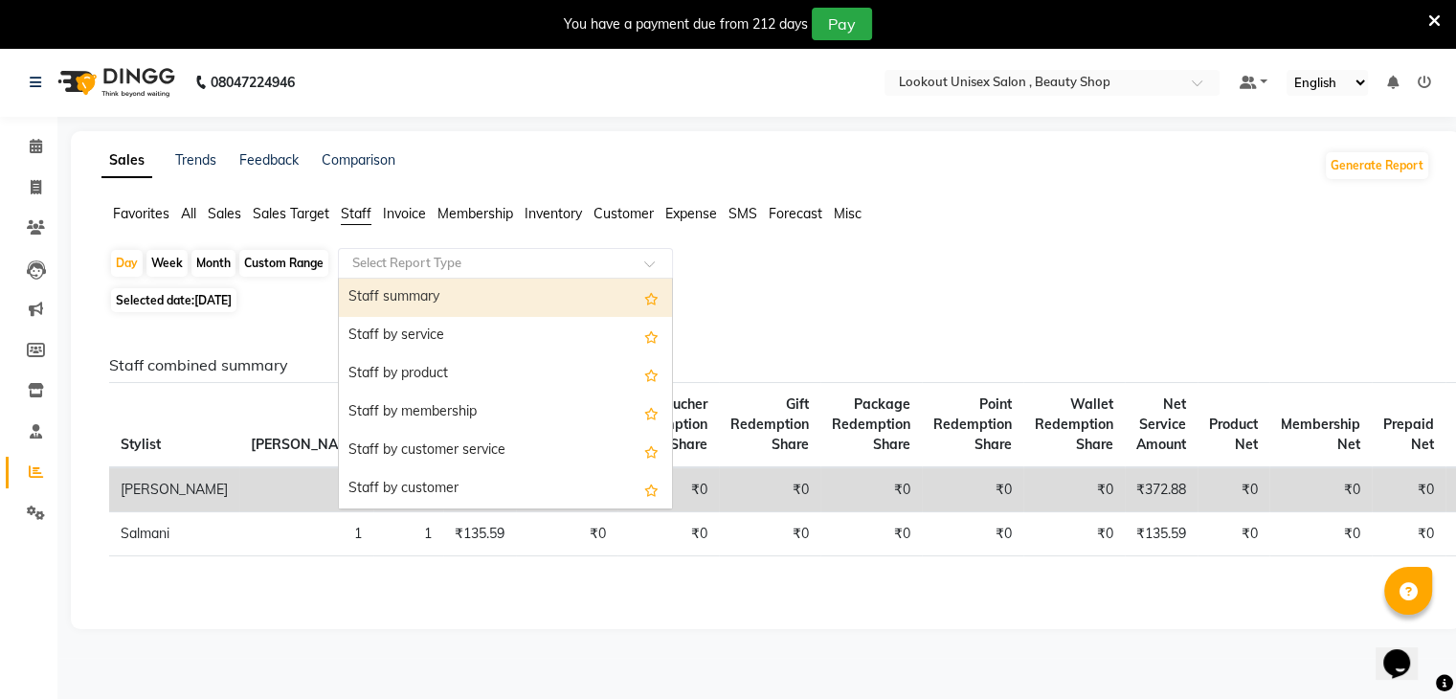
click at [381, 262] on input "text" at bounding box center [487, 263] width 276 height 19
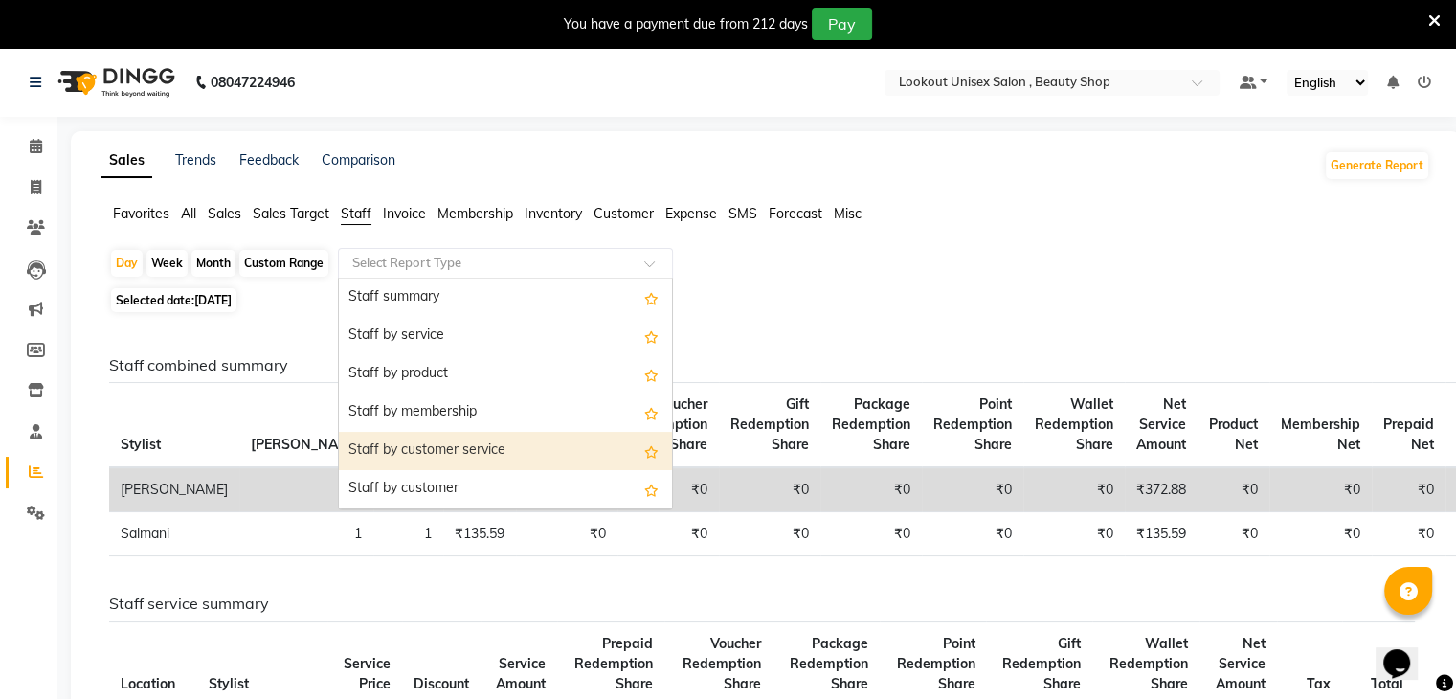
click at [483, 448] on div "Staff by customer service" at bounding box center [505, 451] width 333 height 38
select select "full_report"
select select "csv"
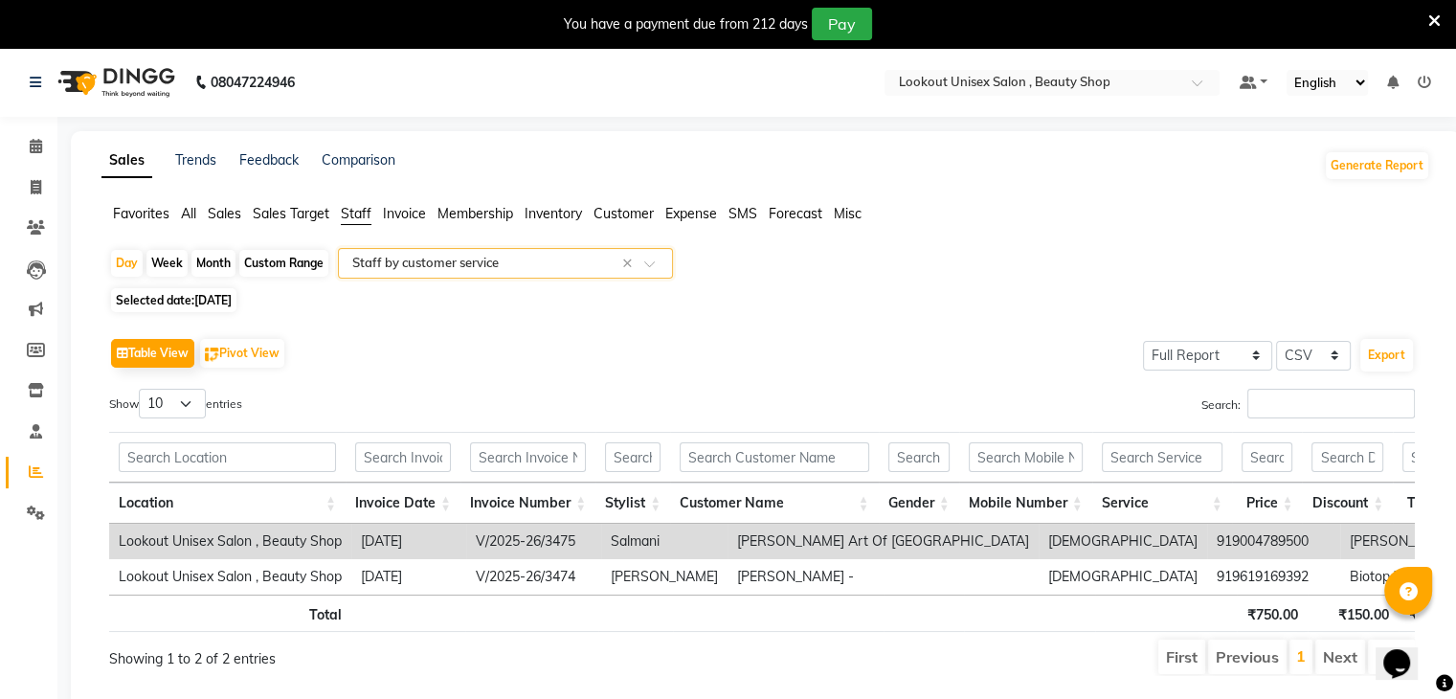
drag, startPoint x: 388, startPoint y: 250, endPoint x: 413, endPoint y: 276, distance: 35.9
click at [390, 250] on div "Select Report Type × Staff by customer service ×" at bounding box center [505, 263] width 335 height 31
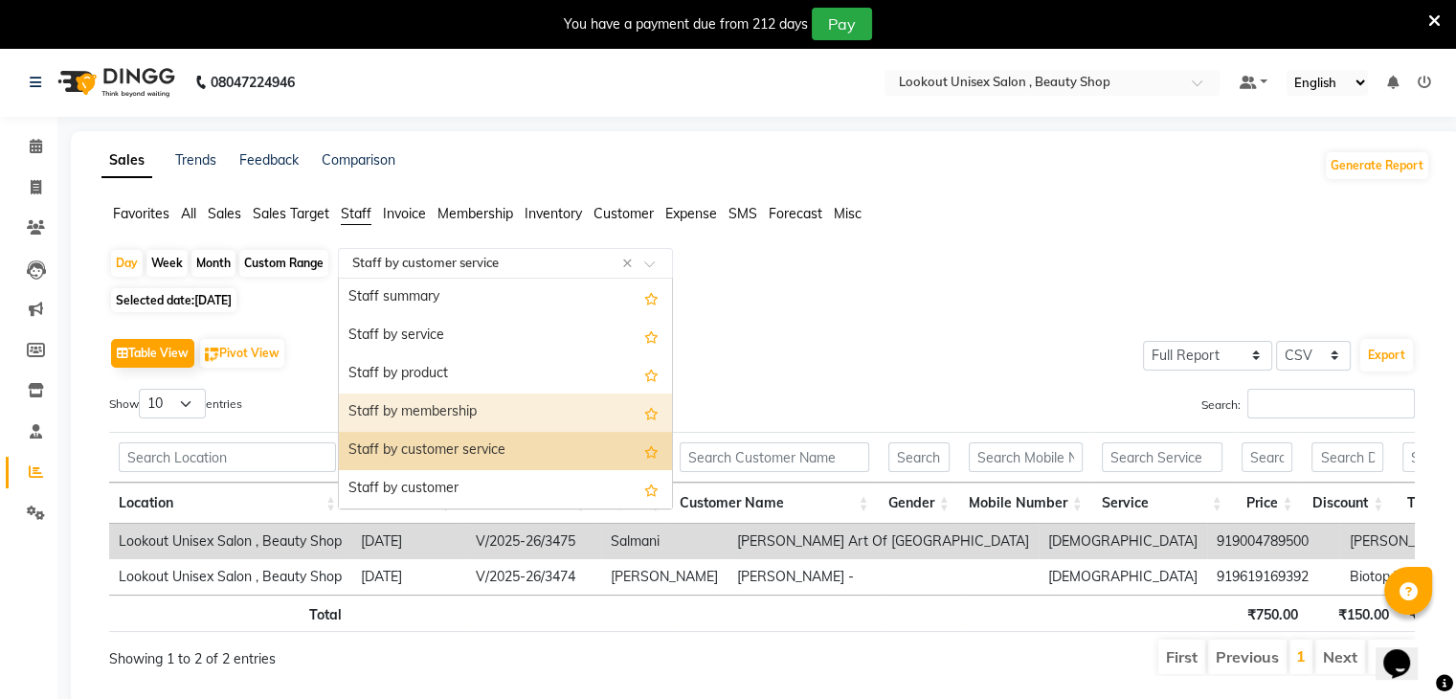
click at [454, 416] on div "Staff by membership" at bounding box center [505, 413] width 333 height 38
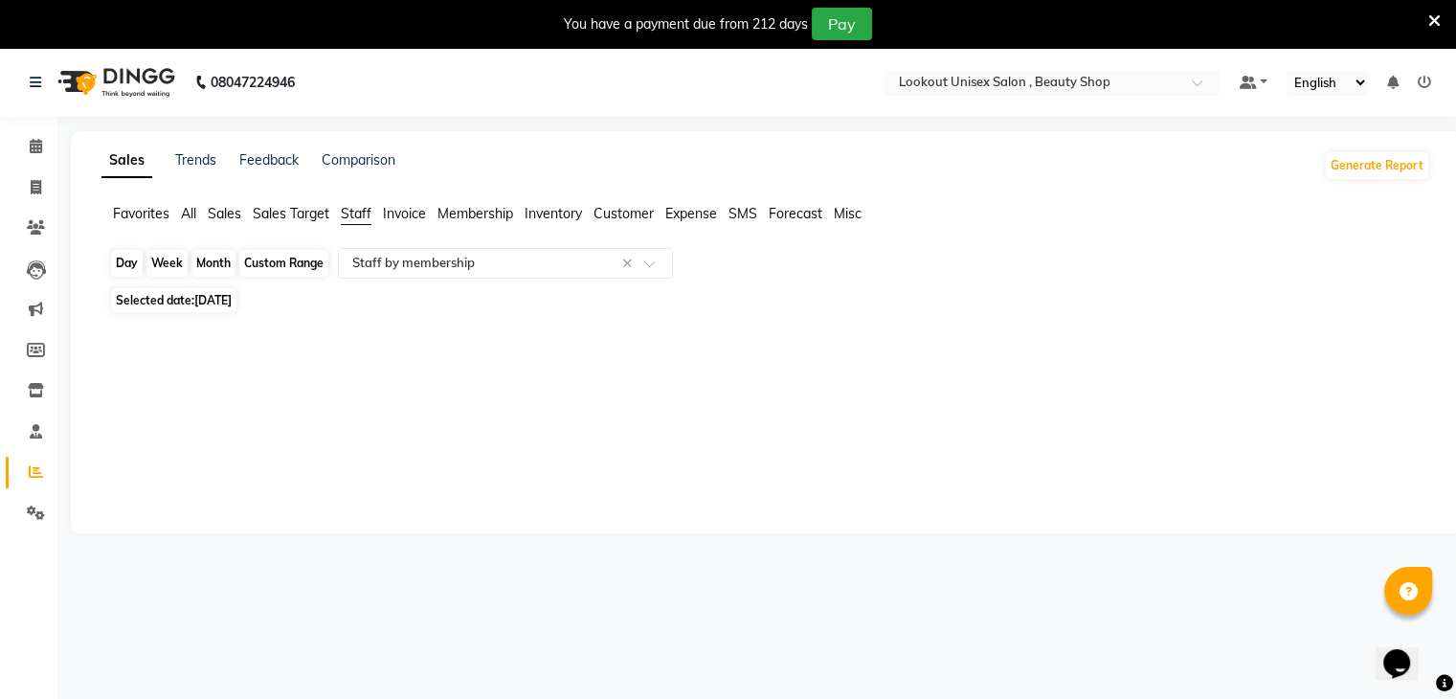
click at [130, 265] on div "Day" at bounding box center [127, 263] width 32 height 27
select select "9"
select select "2025"
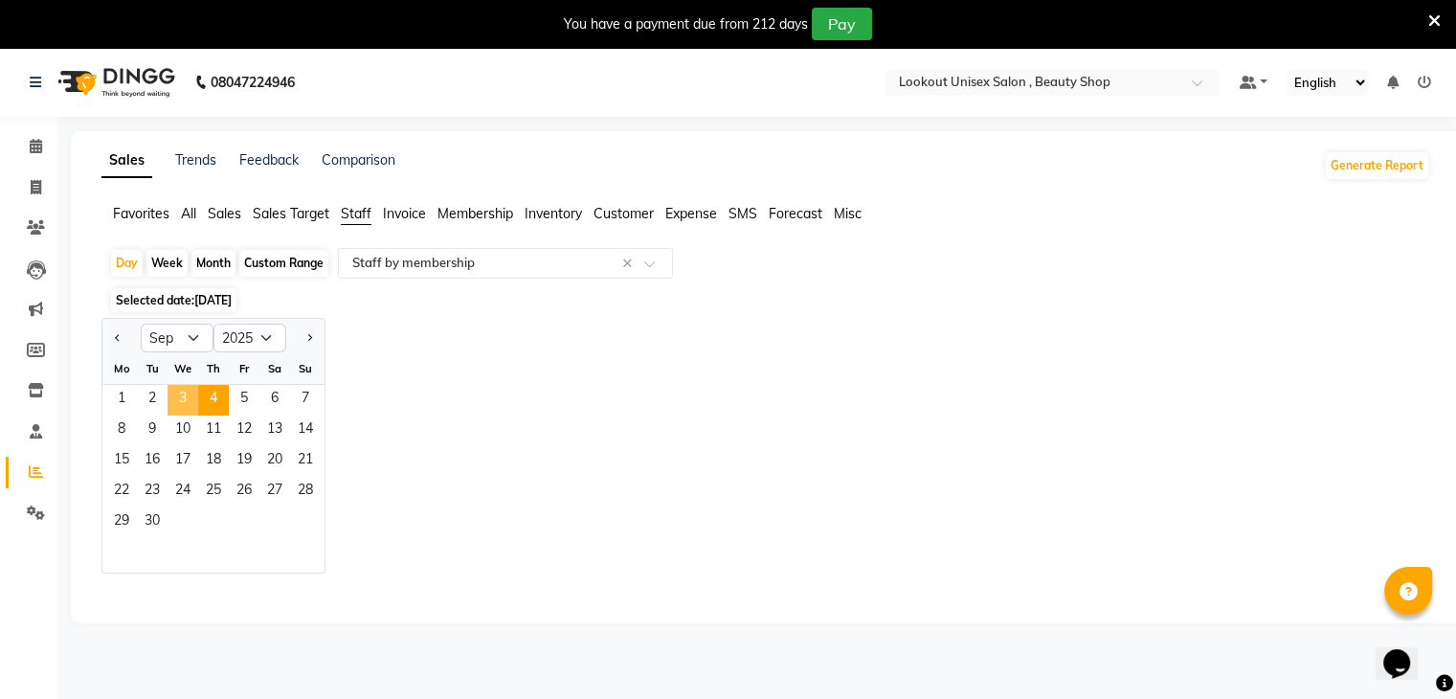
click at [184, 402] on span "3" at bounding box center [183, 400] width 31 height 31
select select "full_report"
select select "csv"
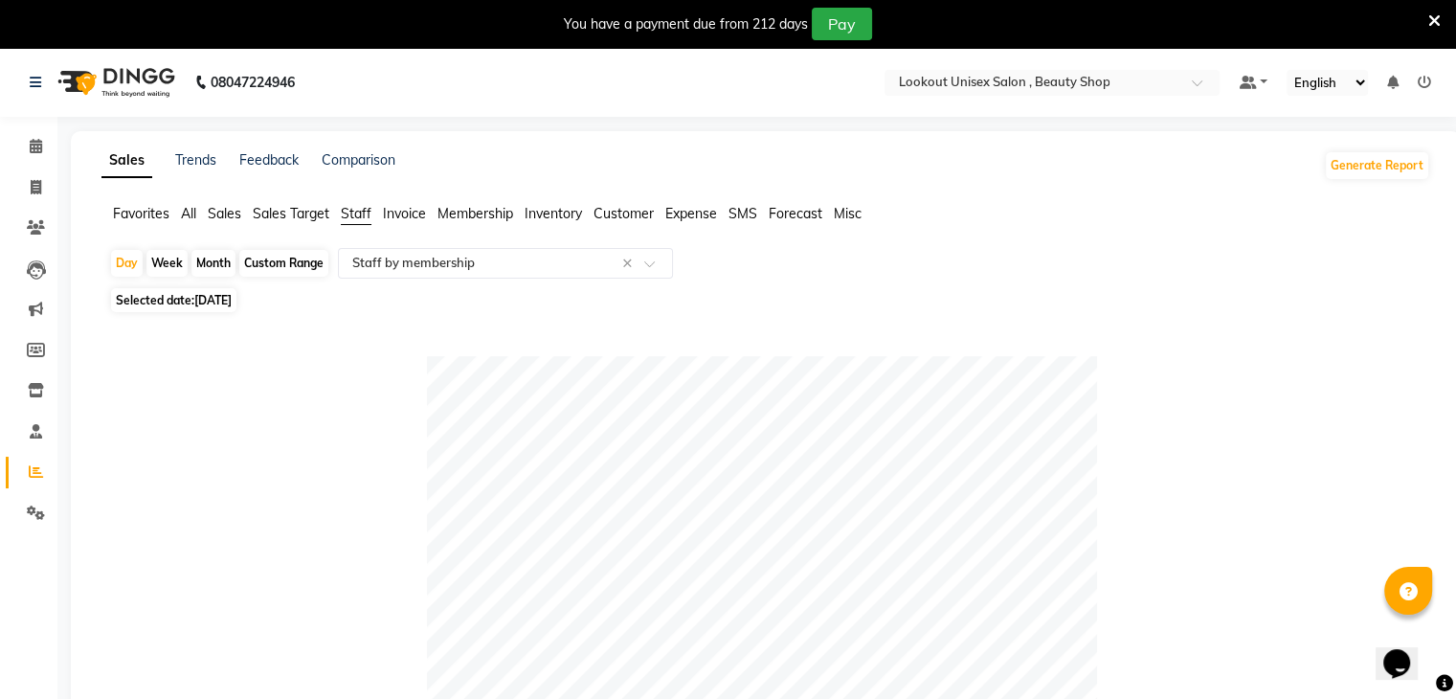
click at [214, 258] on div "Month" at bounding box center [213, 263] width 44 height 27
select select "9"
select select "2025"
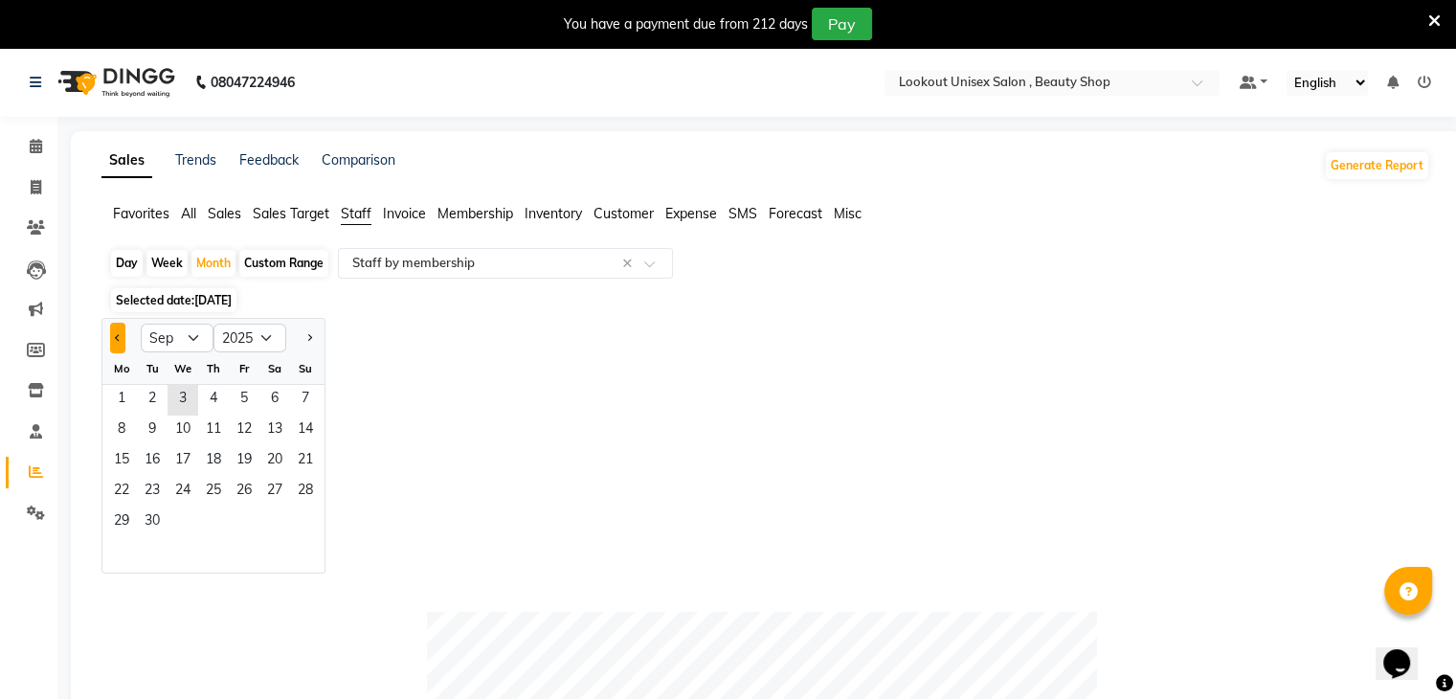
click at [124, 340] on button "Previous month" at bounding box center [117, 338] width 15 height 31
select select "8"
click at [252, 406] on span "1" at bounding box center [244, 400] width 31 height 31
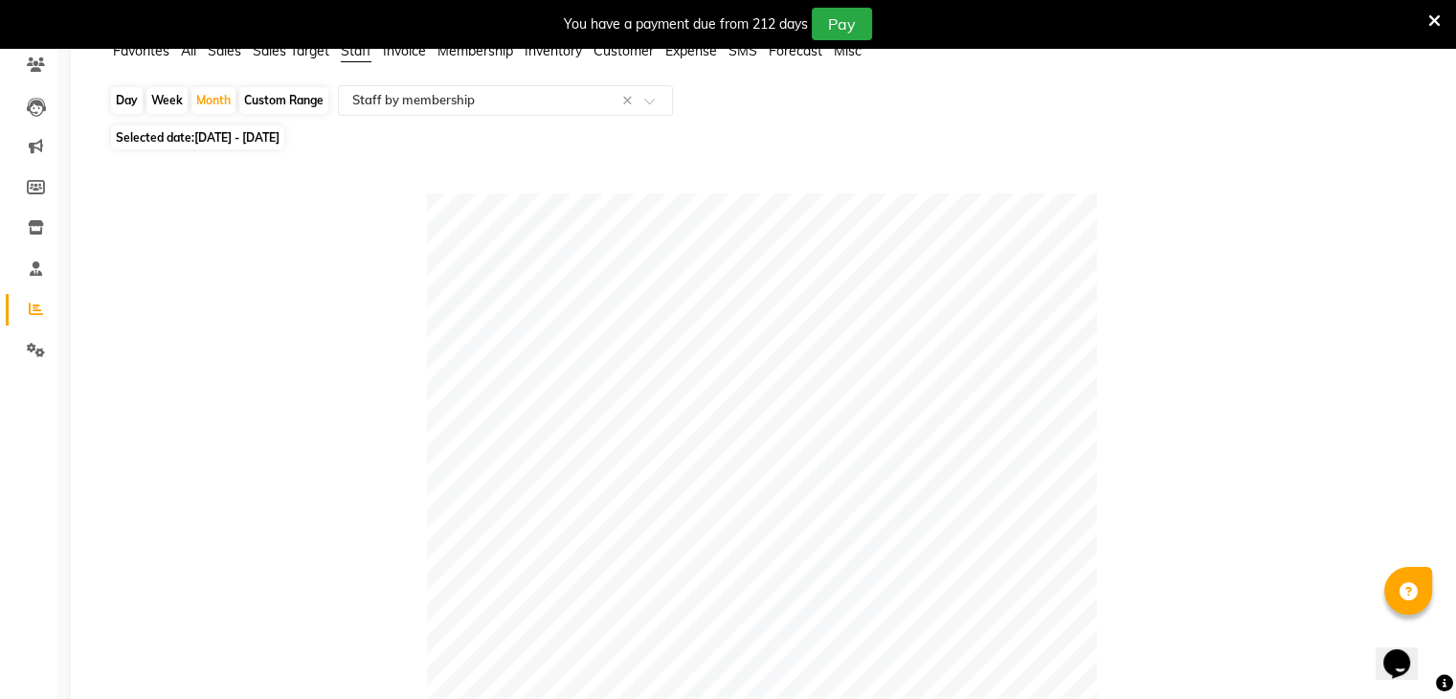
scroll to position [147, 0]
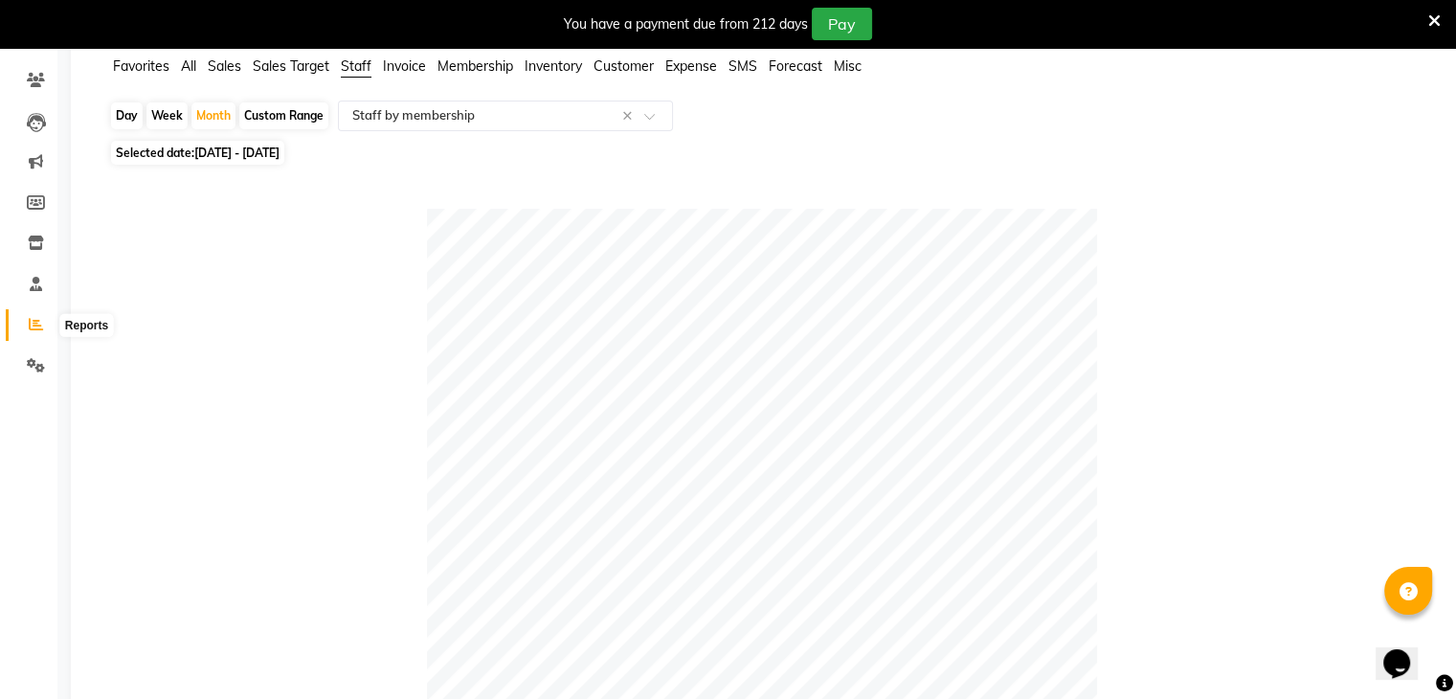
click at [37, 320] on icon at bounding box center [36, 324] width 14 height 14
click at [33, 366] on icon at bounding box center [36, 365] width 18 height 14
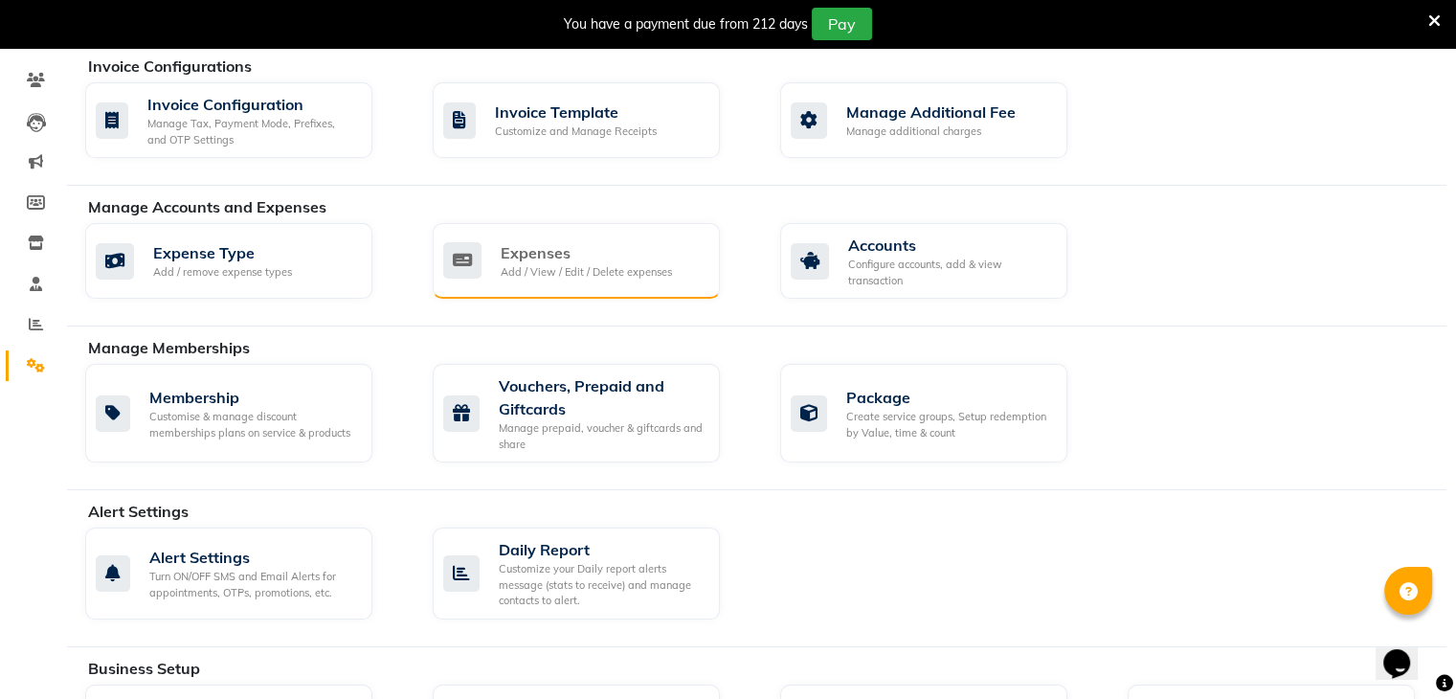
click at [610, 261] on div "Expenses" at bounding box center [586, 252] width 171 height 23
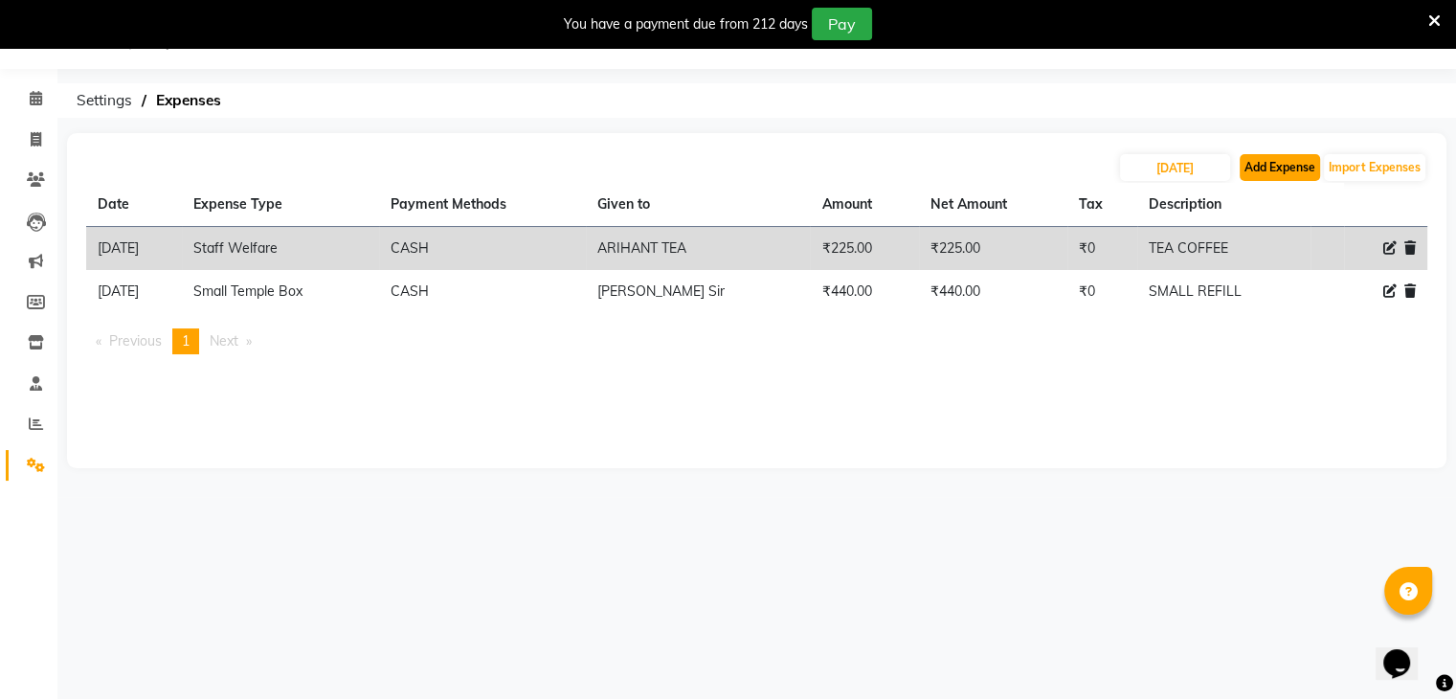
click at [1267, 164] on button "Add Expense" at bounding box center [1280, 167] width 80 height 27
select select "1"
select select "6789"
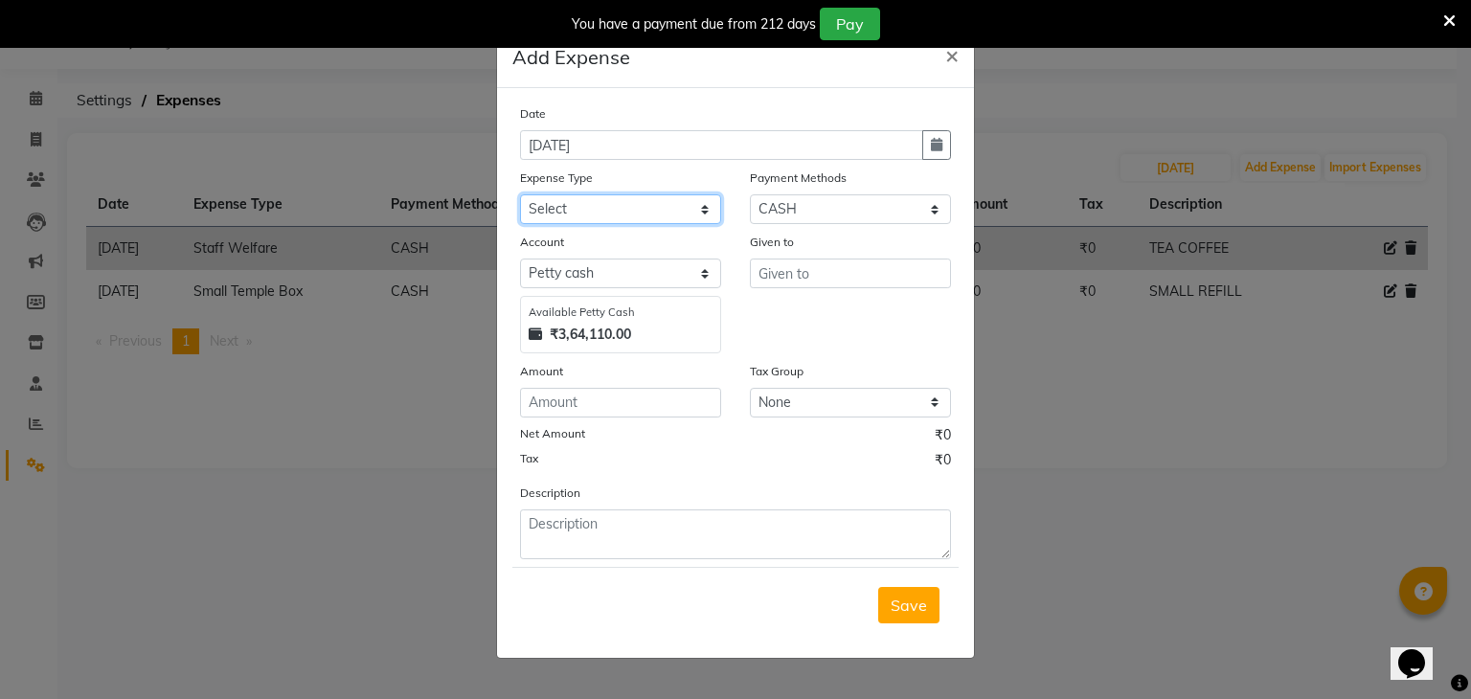
click at [610, 205] on select "Select Advance Salary Bank charges Cash transfer to bank Cash transfer to Owner…" at bounding box center [620, 209] width 201 height 30
select select "19630"
click at [520, 196] on select "Select Advance Salary Bank charges Cash transfer to bank Cash transfer to Owner…" at bounding box center [620, 209] width 201 height 30
click at [849, 256] on div "Given to" at bounding box center [850, 245] width 201 height 27
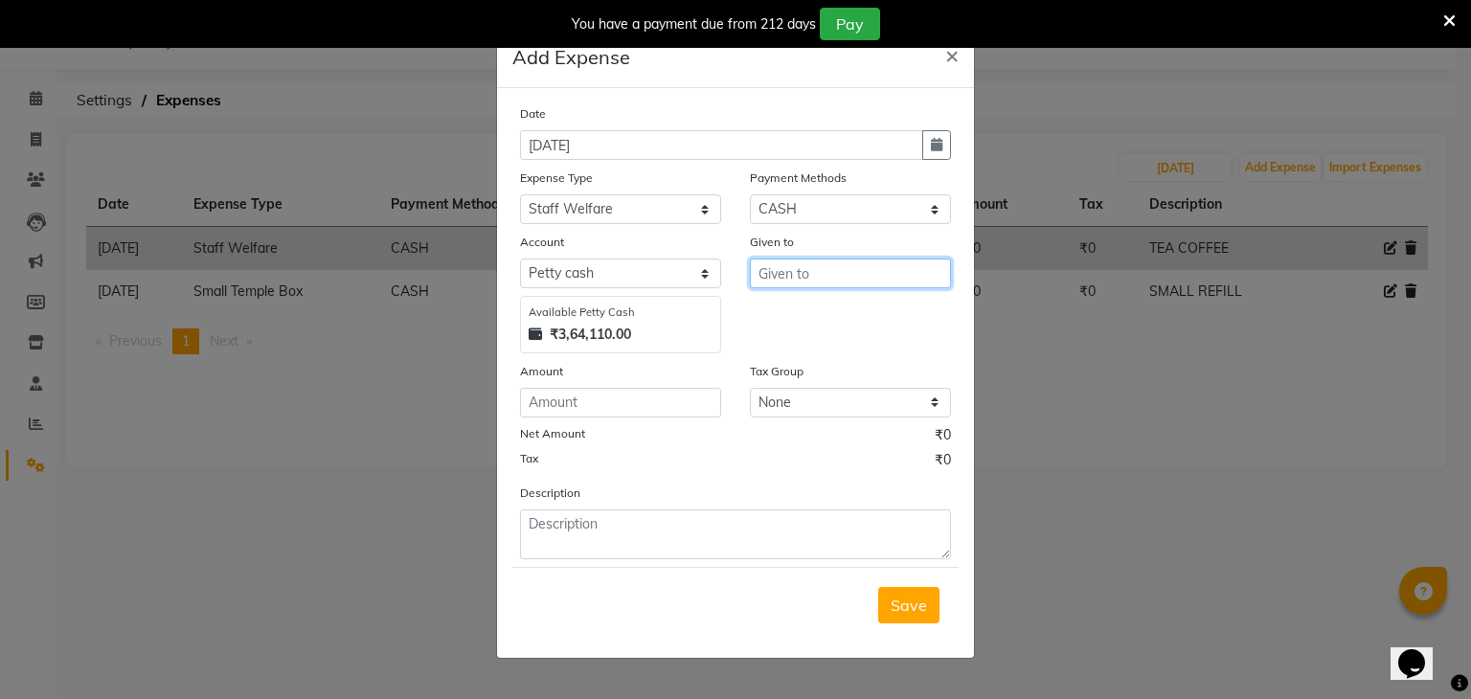
click at [846, 271] on input "text" at bounding box center [850, 274] width 201 height 30
click at [827, 334] on ngb-typeahead-window "Nik ita" at bounding box center [826, 315] width 153 height 48
click at [827, 327] on button "Nik ita" at bounding box center [826, 315] width 151 height 31
type input "Nikita"
drag, startPoint x: 593, startPoint y: 436, endPoint x: 596, endPoint y: 422, distance: 13.7
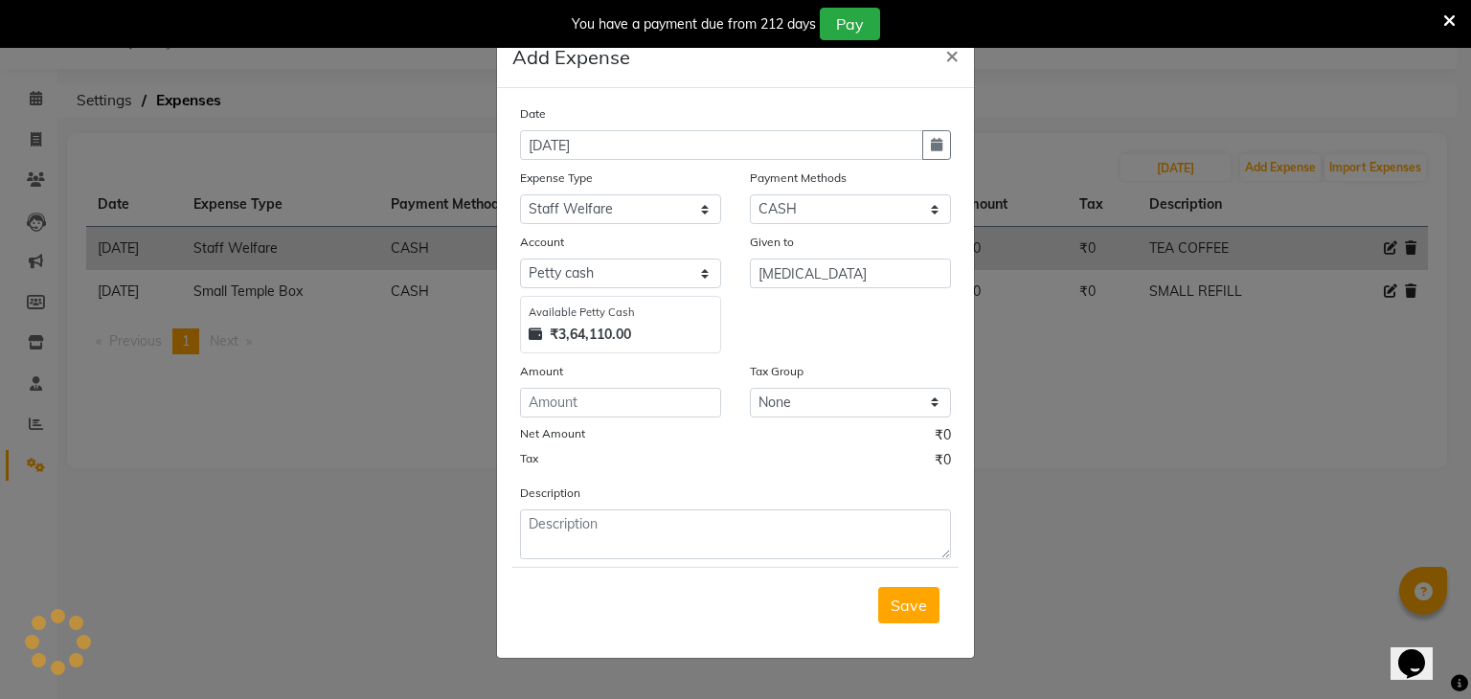
click at [593, 432] on div "Net Amount ₹0" at bounding box center [735, 437] width 431 height 25
click at [596, 422] on div "Date 04-09-2025 Expense Type Select Advance Salary Bank charges Cash transfer t…" at bounding box center [735, 331] width 431 height 456
click at [598, 414] on input "number" at bounding box center [620, 403] width 201 height 30
type input "100"
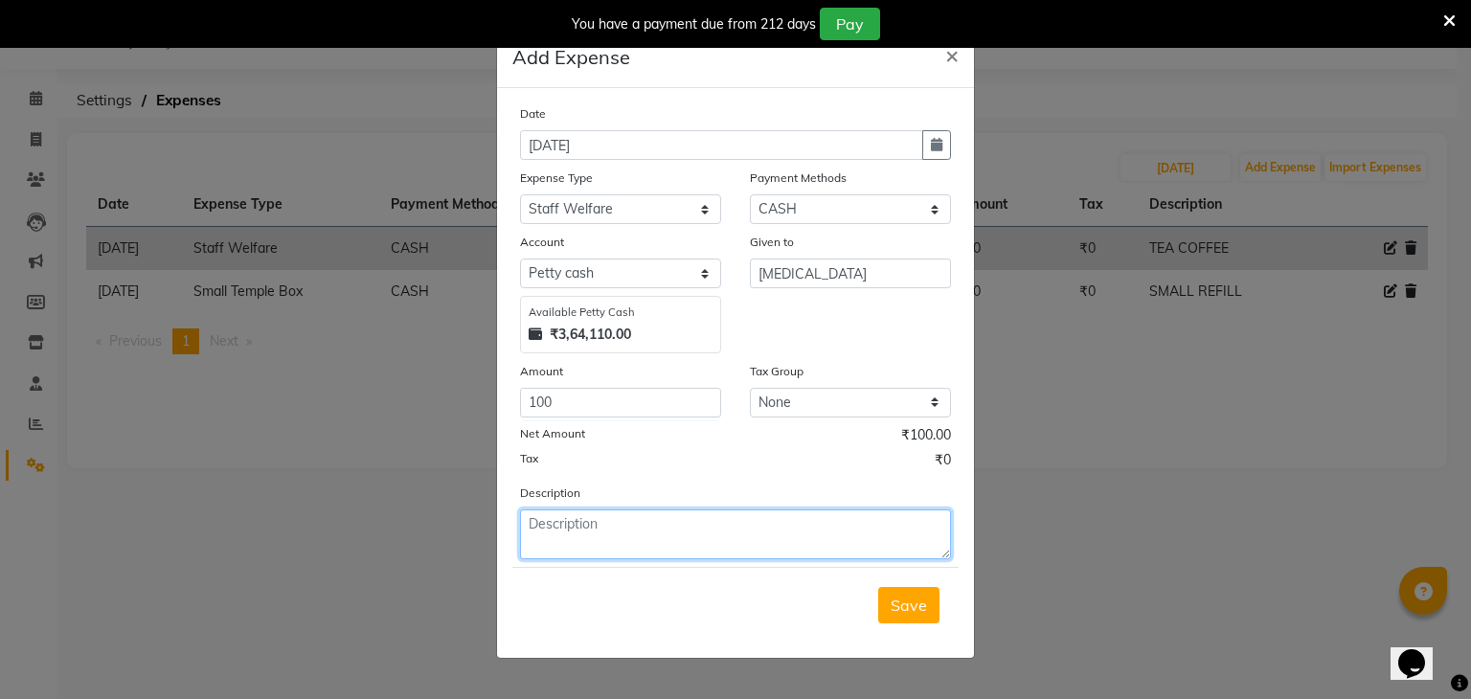
click at [586, 549] on textarea at bounding box center [735, 534] width 431 height 50
type textarea "TRAVELLING"
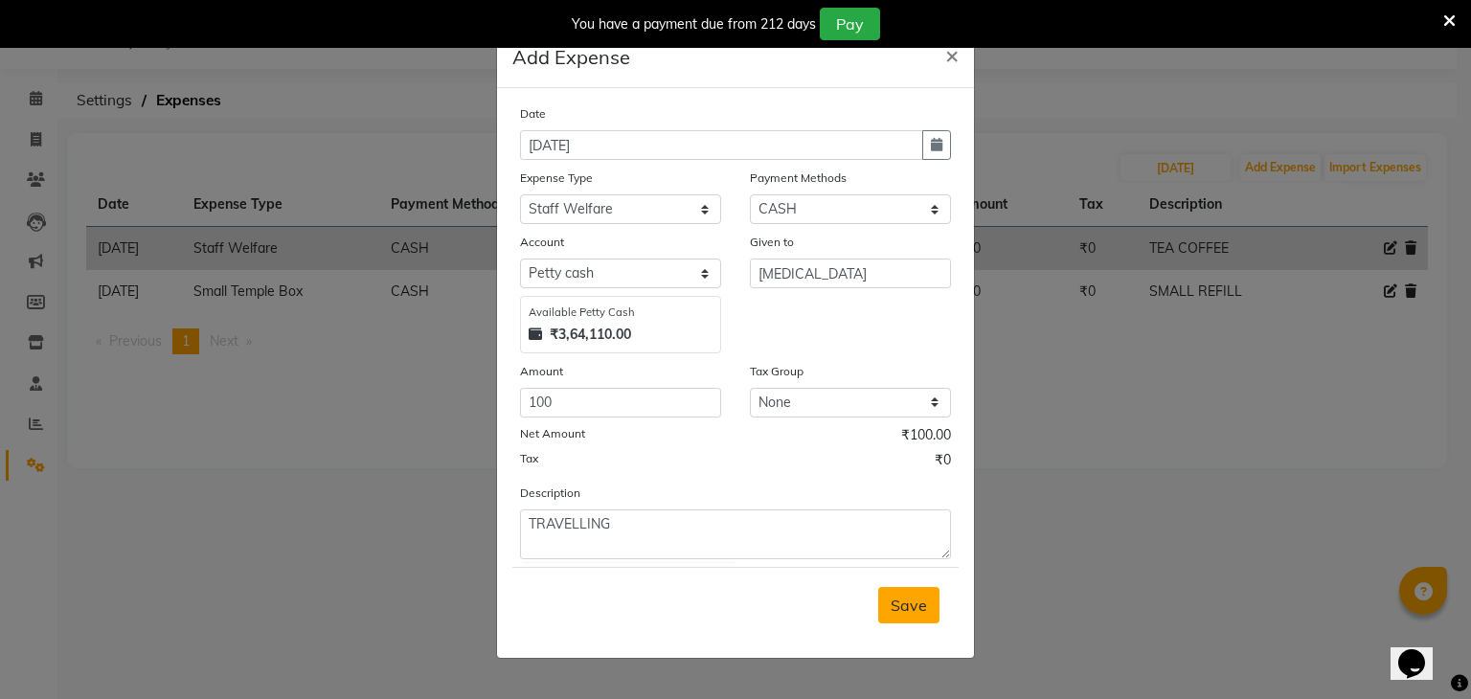
click at [934, 606] on button "Save" at bounding box center [908, 605] width 61 height 36
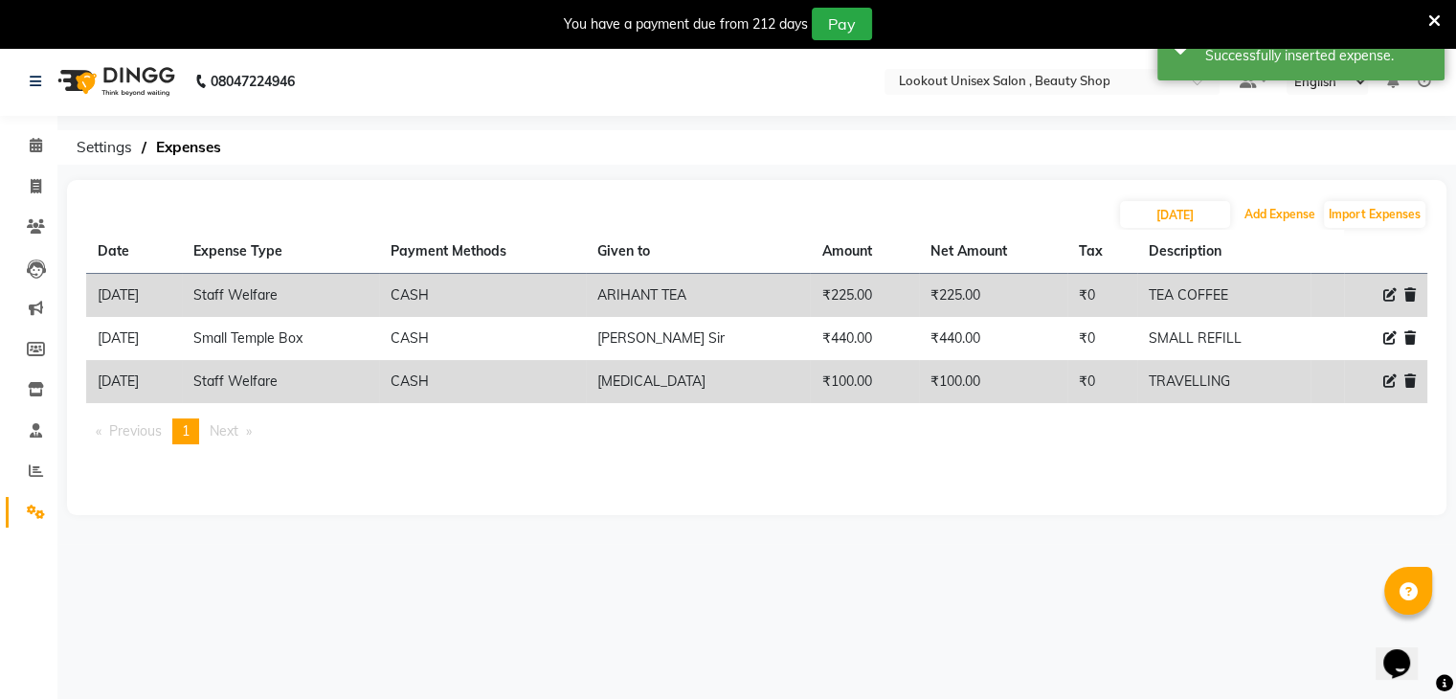
scroll to position [0, 0]
click at [54, 147] on li "Calendar" at bounding box center [28, 146] width 57 height 41
click at [43, 146] on span at bounding box center [36, 147] width 34 height 22
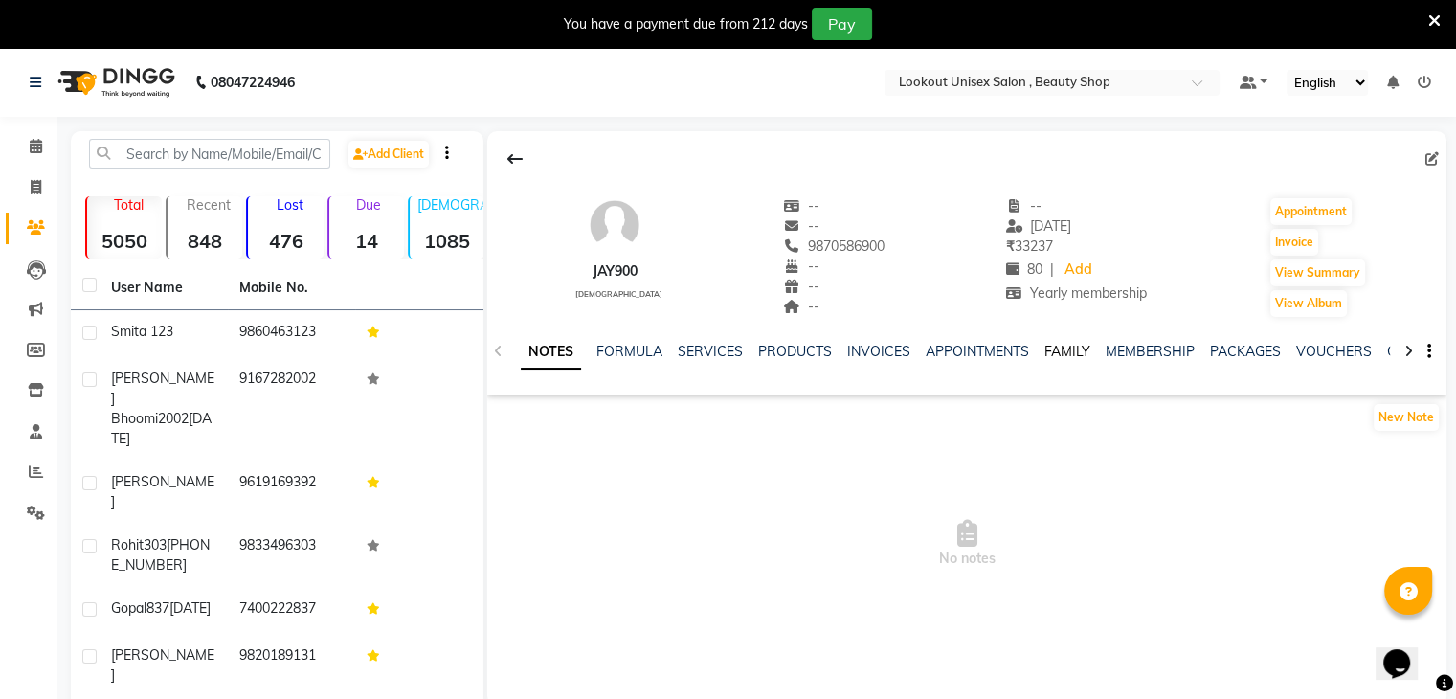
drag, startPoint x: 1060, startPoint y: 351, endPoint x: 1042, endPoint y: 390, distance: 42.4
click at [1060, 351] on link "FAMILY" at bounding box center [1068, 351] width 46 height 17
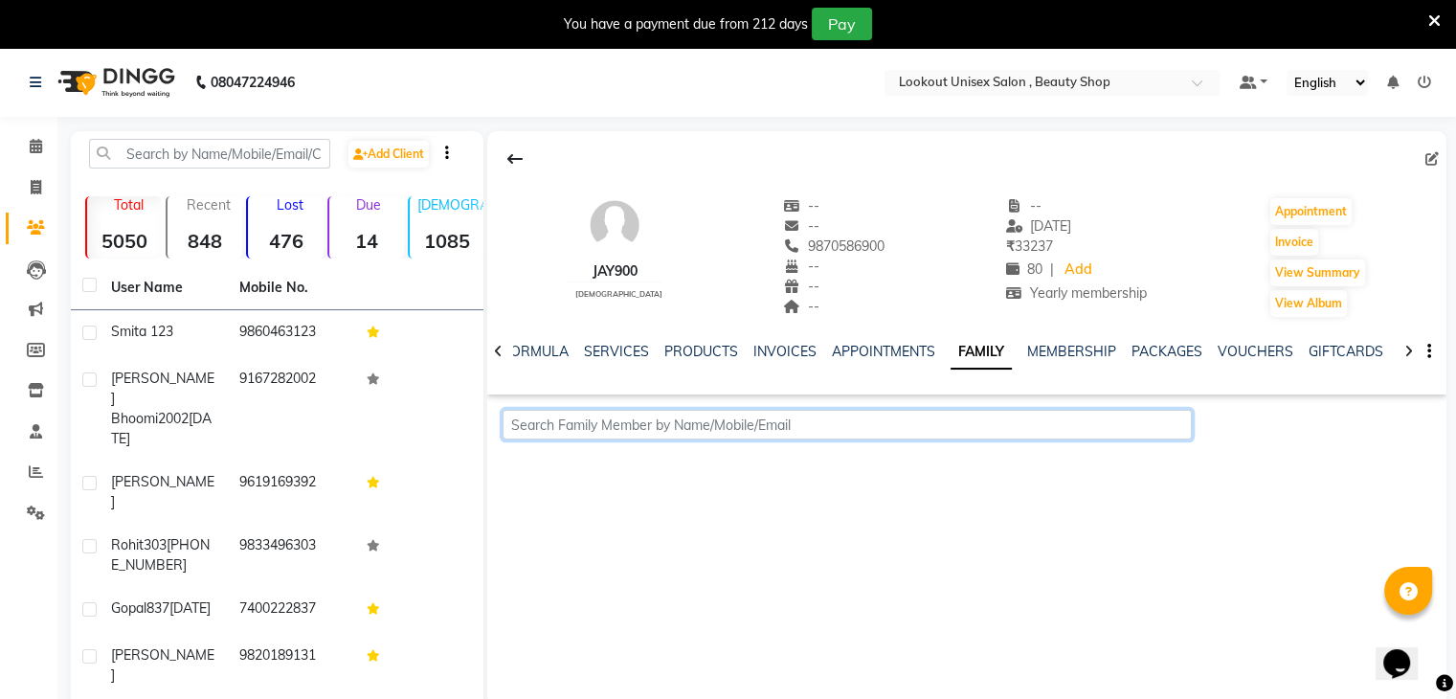
click at [862, 430] on input "text" at bounding box center [847, 425] width 689 height 30
paste input "9004789500"
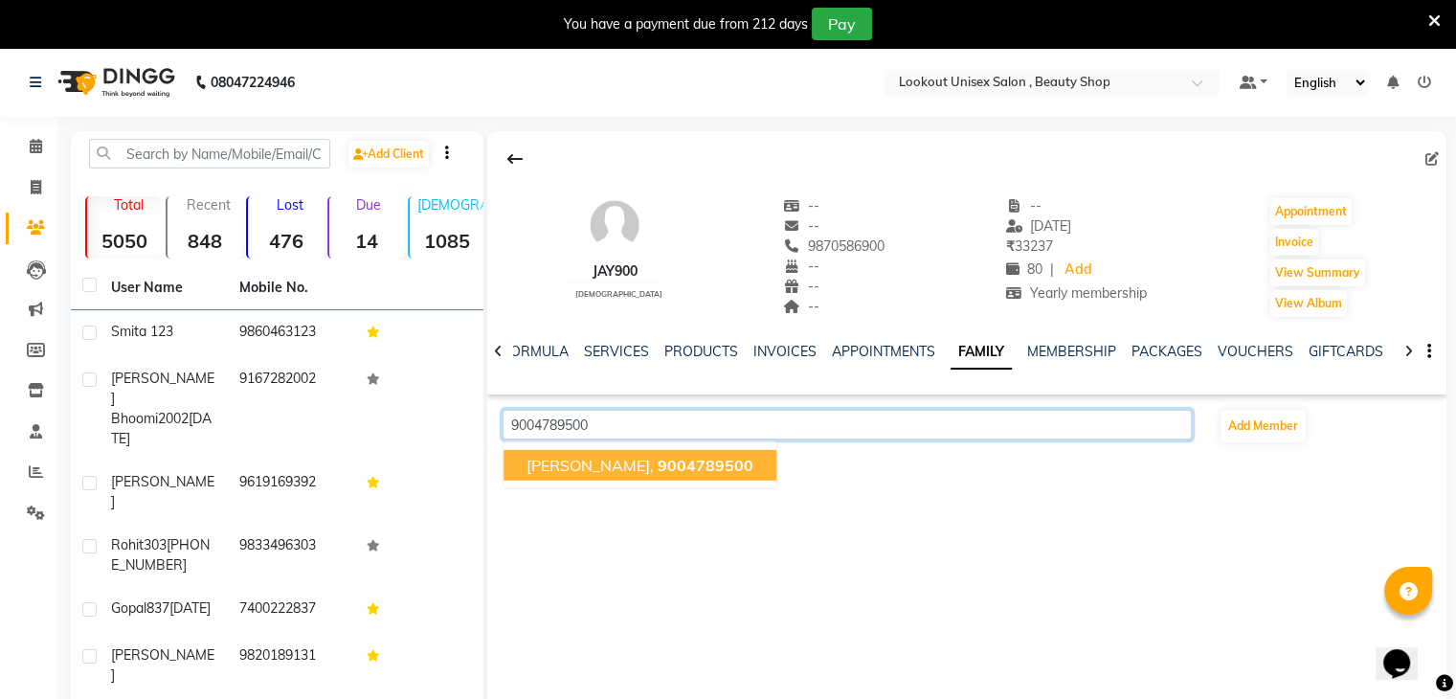
drag, startPoint x: 862, startPoint y: 430, endPoint x: 631, endPoint y: 466, distance: 233.6
click at [658, 466] on span "9004789500" at bounding box center [706, 465] width 96 height 19
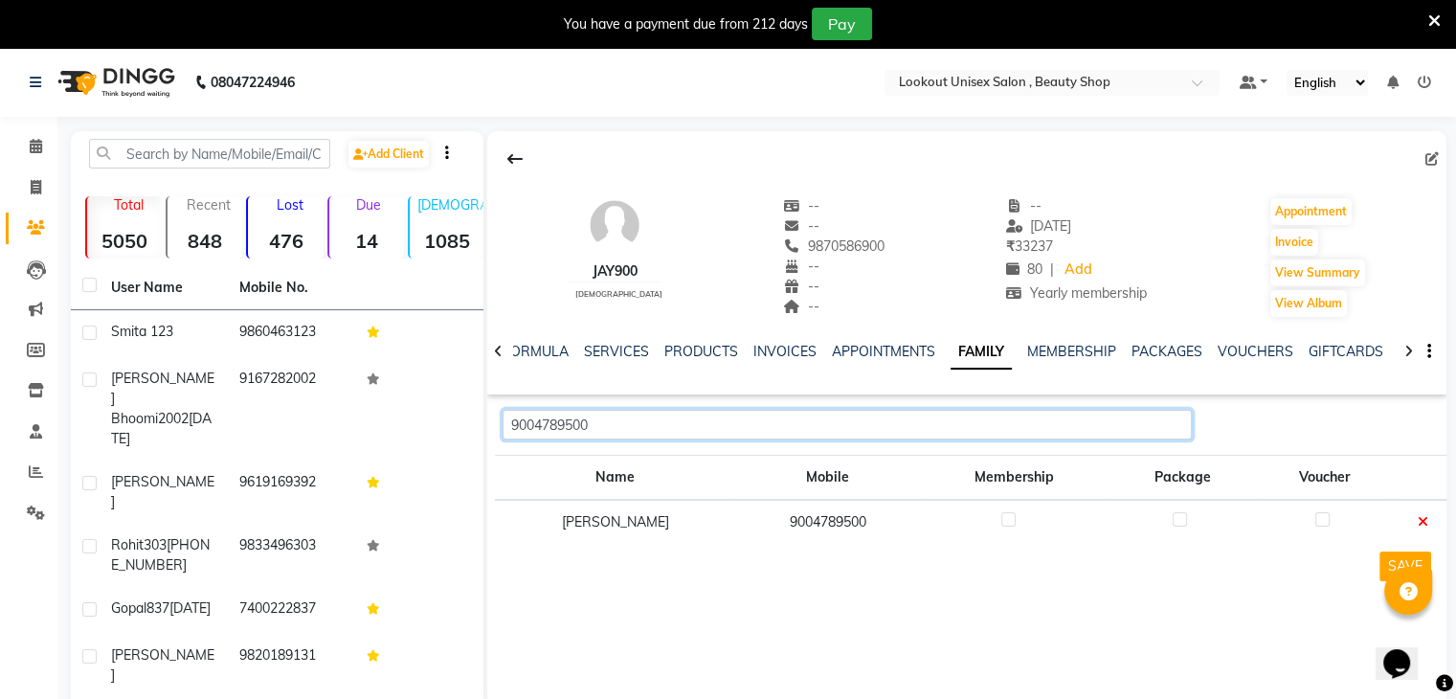
type input "9004789500"
click at [1002, 517] on label at bounding box center [1009, 519] width 14 height 14
click at [1002, 517] on input "checkbox" at bounding box center [1008, 520] width 12 height 12
checkbox input "true"
click at [1173, 519] on label at bounding box center [1180, 519] width 14 height 14
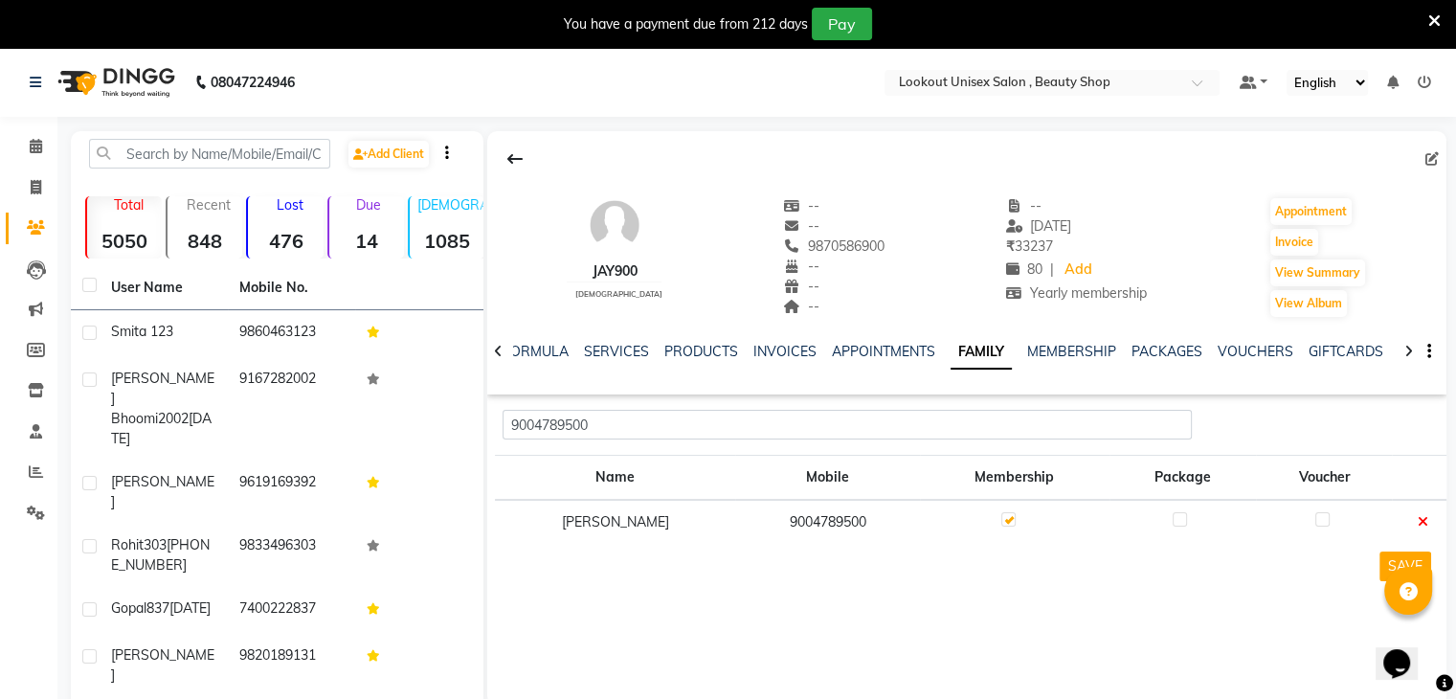
click at [1173, 519] on input "checkbox" at bounding box center [1179, 520] width 12 height 12
checkbox input "true"
click at [1316, 517] on label at bounding box center [1323, 519] width 14 height 14
click at [1316, 517] on input "checkbox" at bounding box center [1322, 520] width 12 height 12
checkbox input "true"
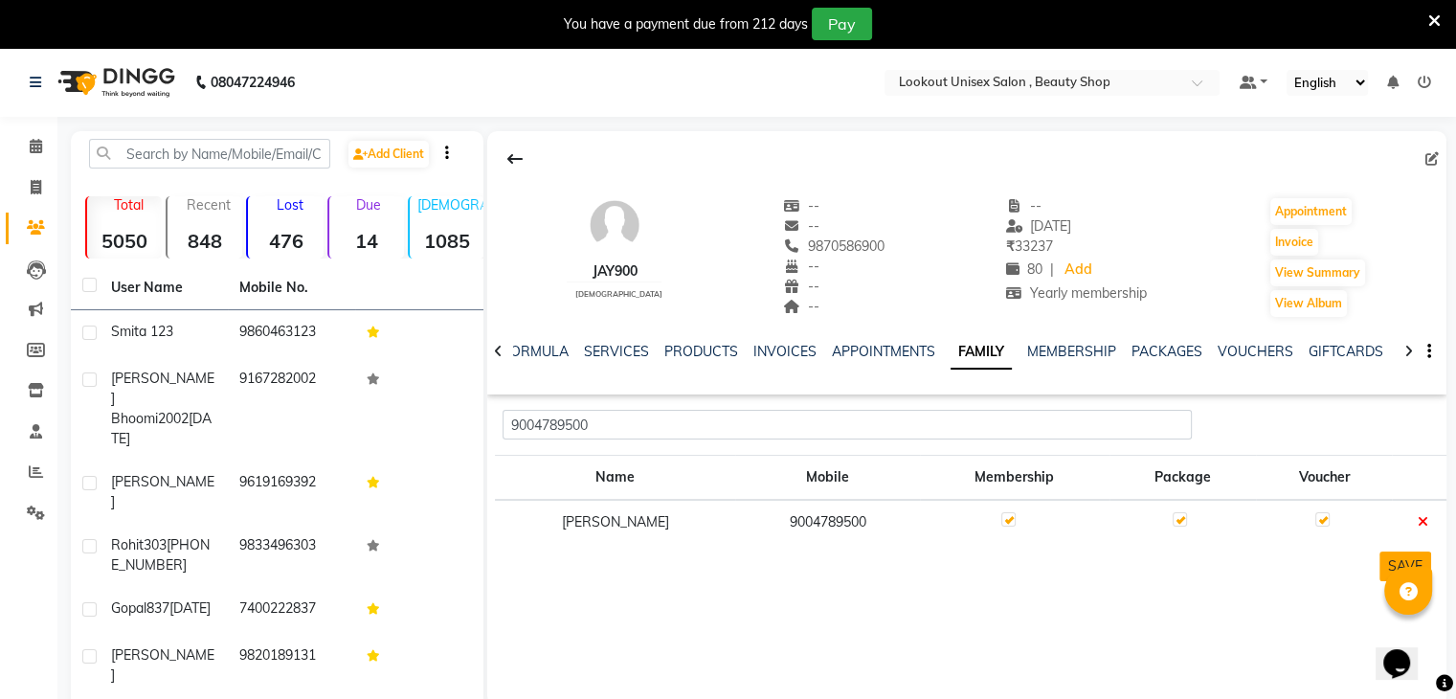
click at [1392, 556] on button "SAVE" at bounding box center [1406, 567] width 52 height 30
drag, startPoint x: 0, startPoint y: 207, endPoint x: 903, endPoint y: 4, distance: 925.5
click at [33, 146] on icon at bounding box center [36, 146] width 12 height 14
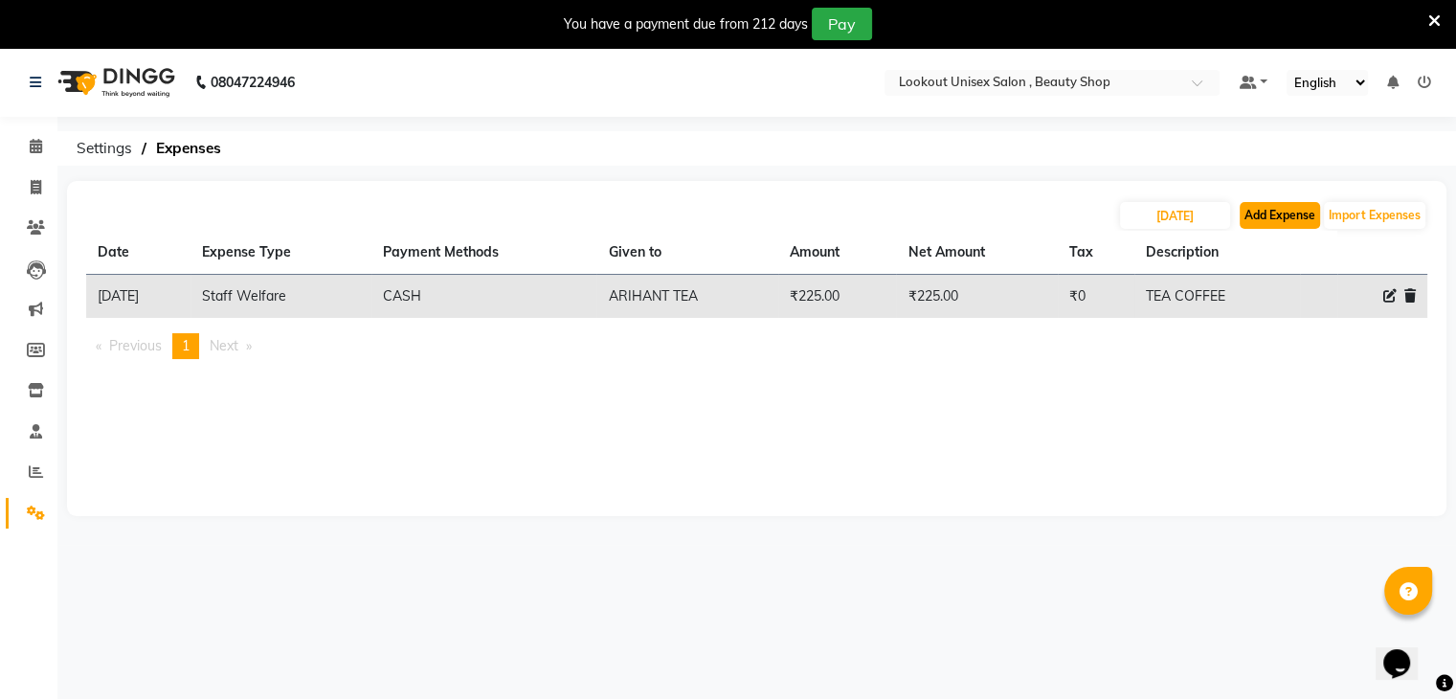
click at [1290, 220] on button "Add Expense" at bounding box center [1280, 215] width 80 height 27
select select "1"
select select "6789"
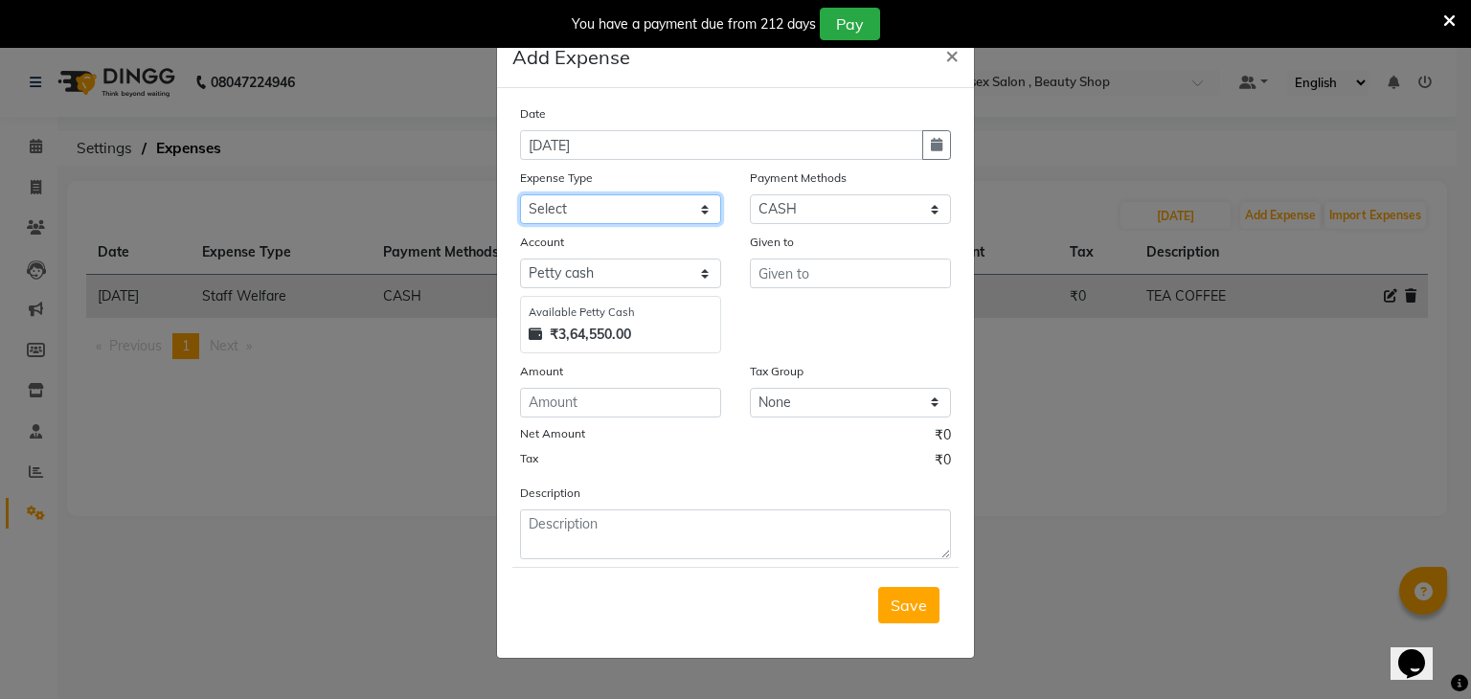
drag, startPoint x: 567, startPoint y: 204, endPoint x: 570, endPoint y: 220, distance: 16.5
click at [567, 204] on select "Select Advance Salary Bank charges Cash transfer to bank Cash transfer to Owner…" at bounding box center [620, 209] width 201 height 30
select select "19635"
click at [520, 196] on select "Select Advance Salary Bank charges Cash transfer to bank Cash transfer to Owner…" at bounding box center [620, 209] width 201 height 30
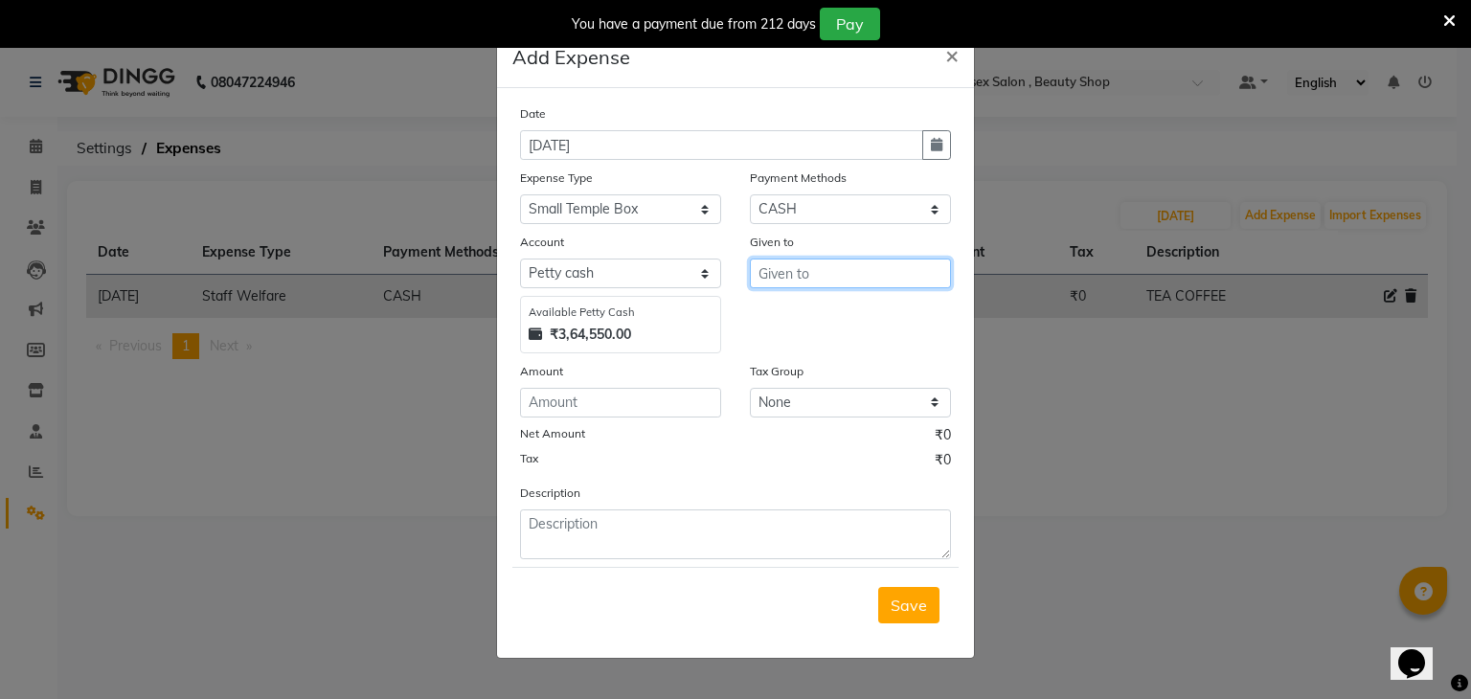
click at [835, 277] on input "text" at bounding box center [850, 274] width 201 height 30
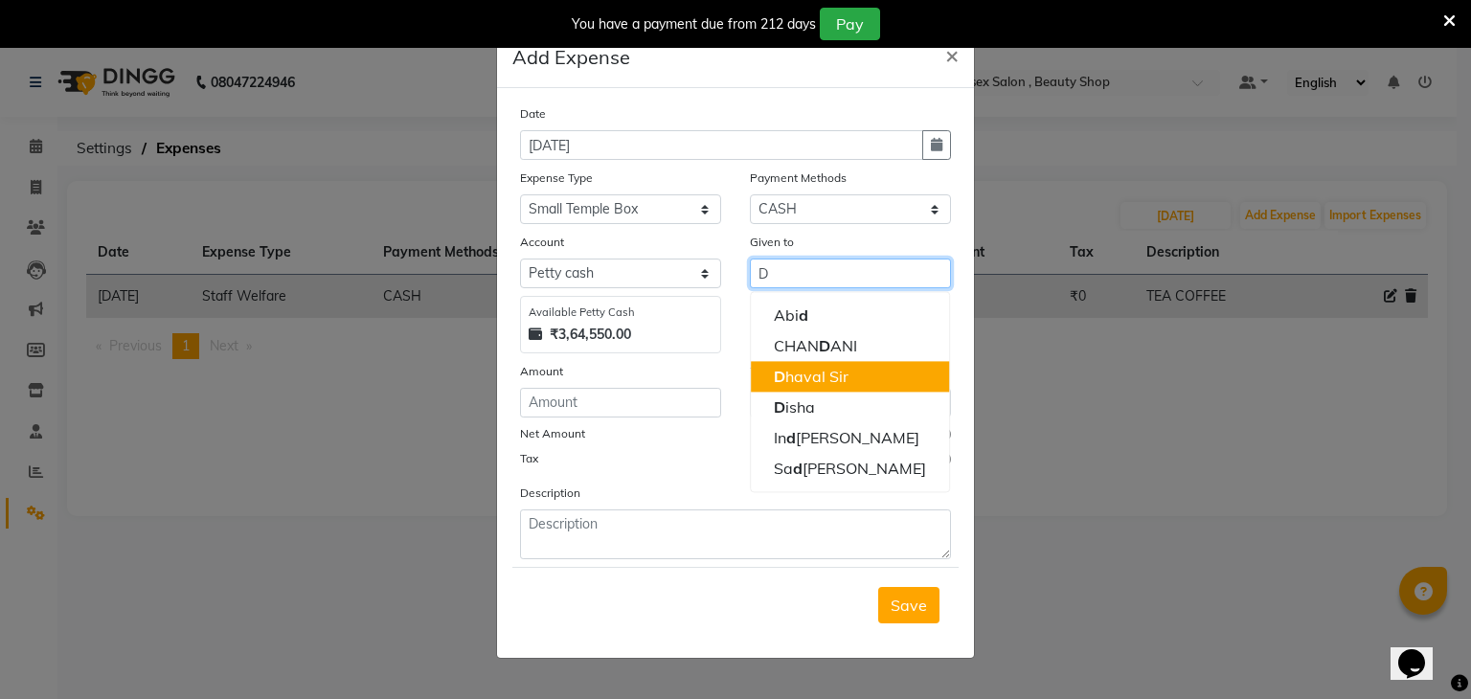
click at [821, 388] on button "D haval Sir" at bounding box center [850, 376] width 198 height 31
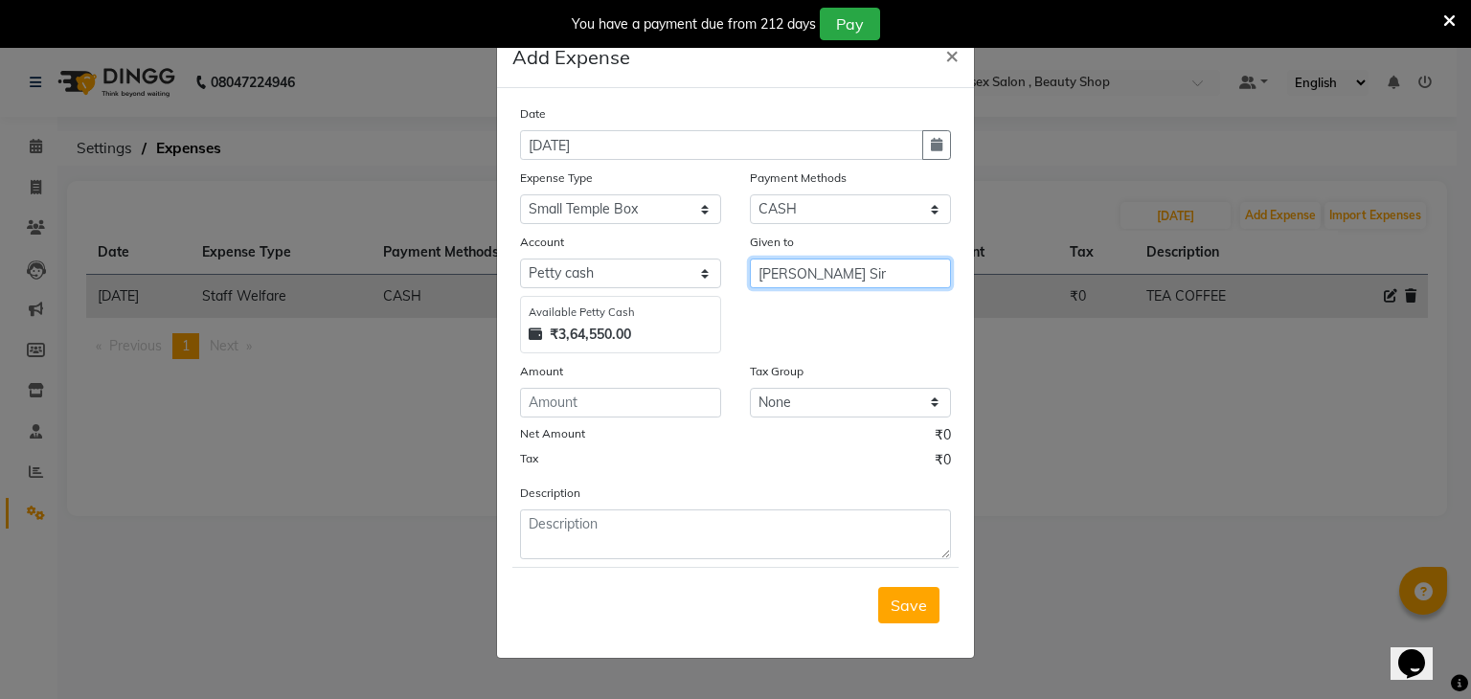
type input "[PERSON_NAME] Sir"
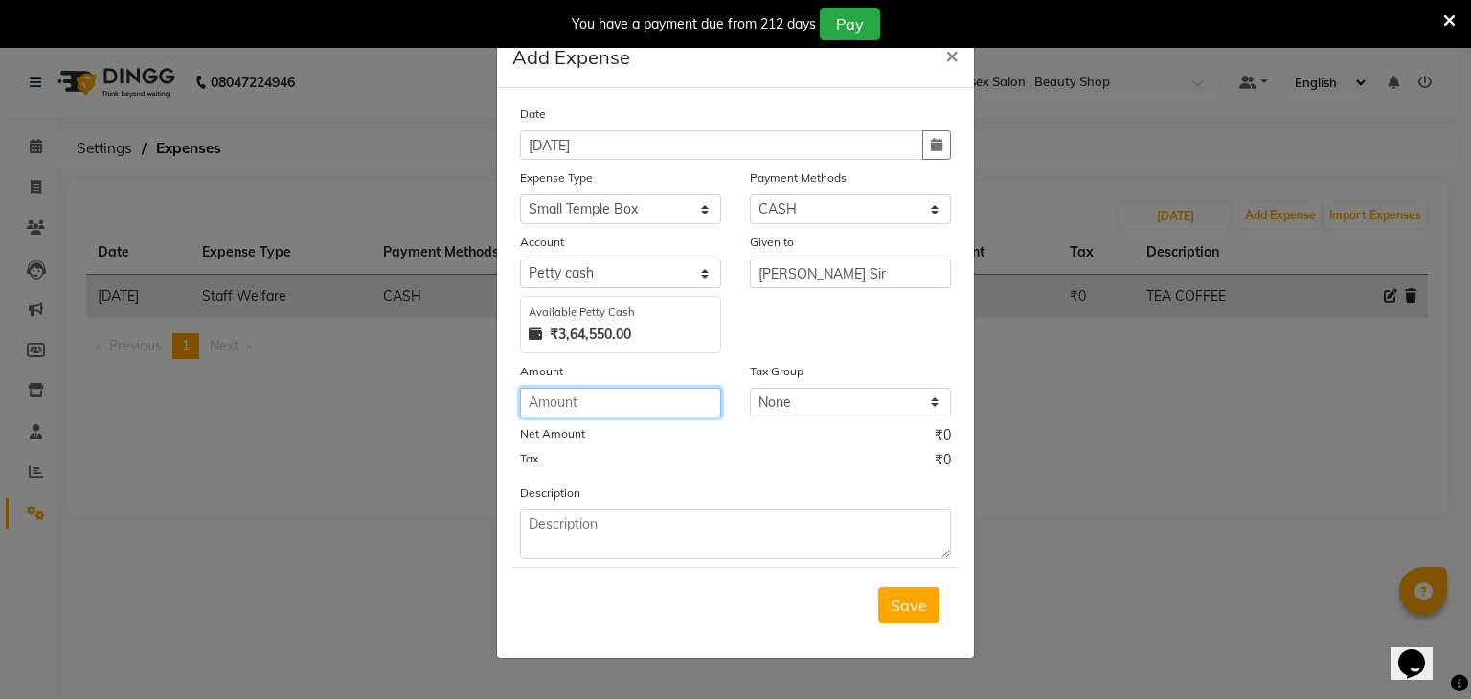
click at [526, 403] on input "number" at bounding box center [620, 403] width 201 height 30
type input "440"
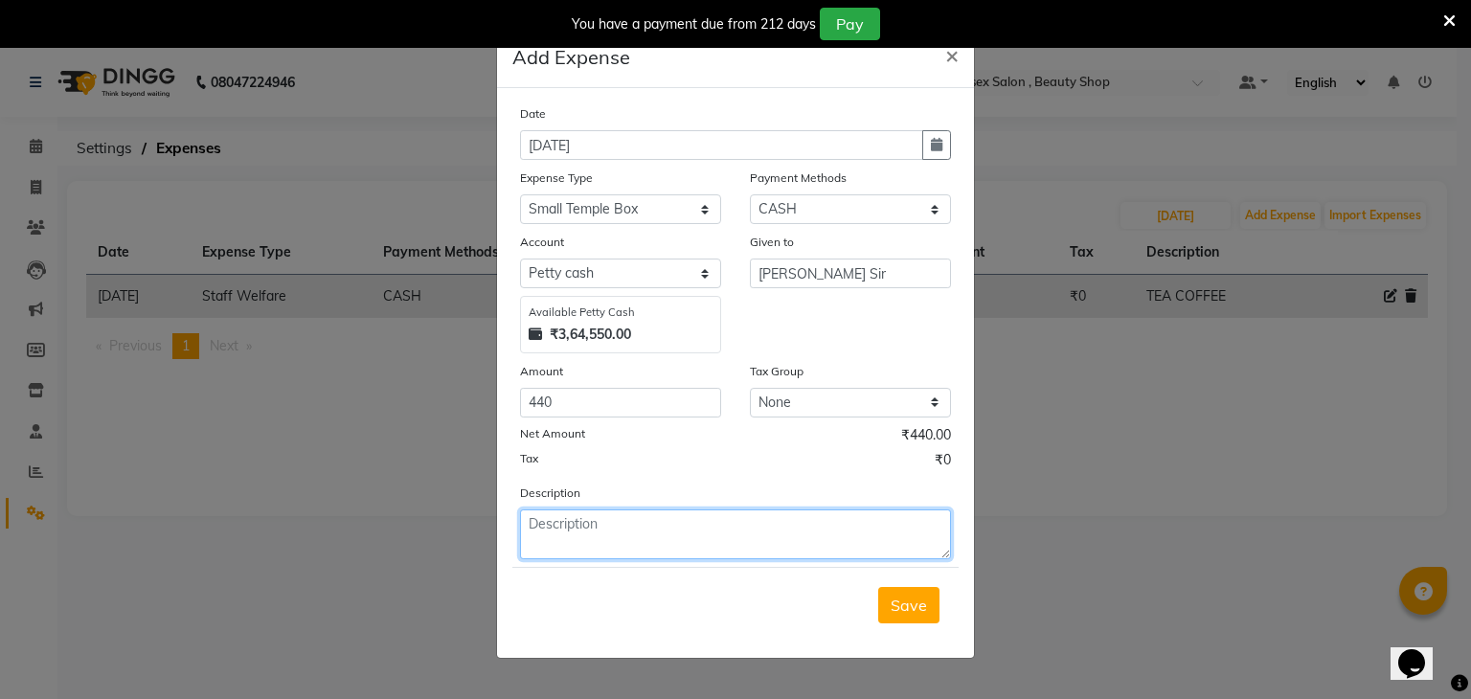
click at [590, 521] on textarea at bounding box center [735, 534] width 431 height 50
type textarea "SMALL REFILL"
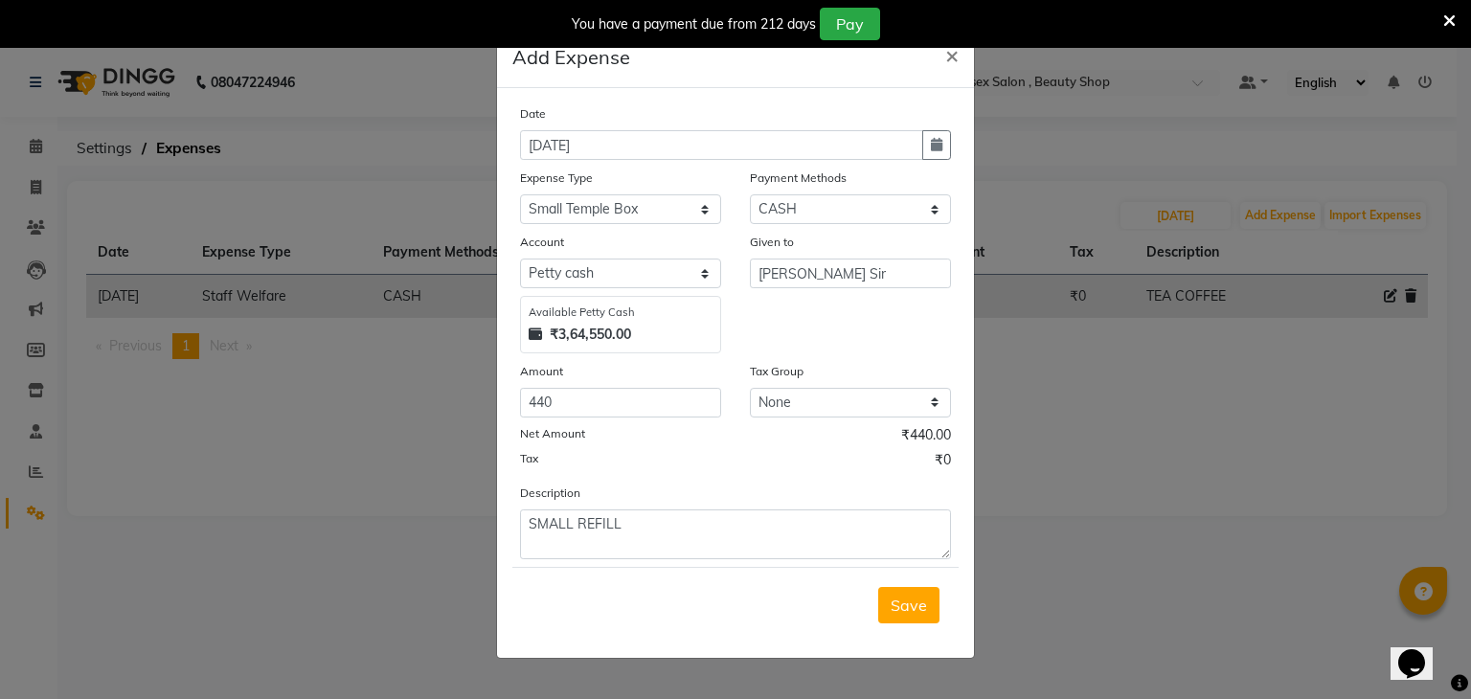
click at [878, 602] on div "Save" at bounding box center [735, 605] width 446 height 76
click at [883, 602] on button "Save" at bounding box center [908, 605] width 61 height 36
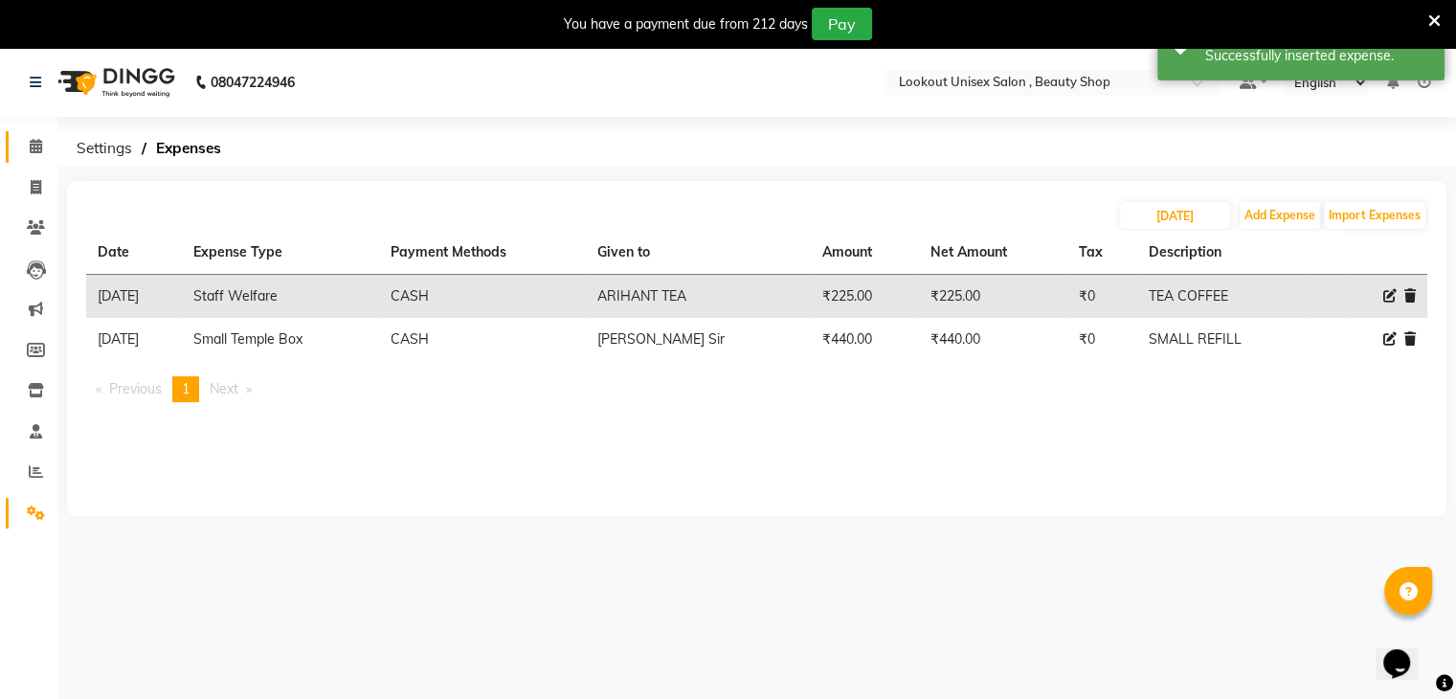
click at [17, 146] on link "Calendar" at bounding box center [29, 147] width 46 height 32
